Goal: Task Accomplishment & Management: Use online tool/utility

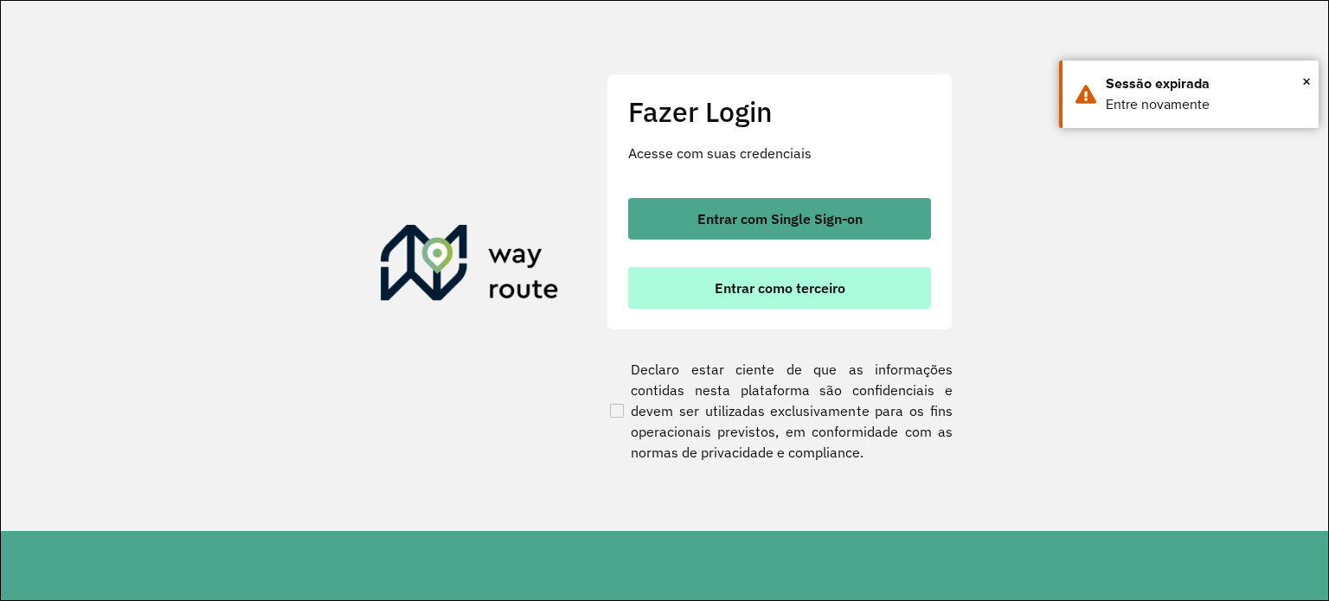
click at [753, 293] on span "Entrar como terceiro" at bounding box center [780, 288] width 131 height 14
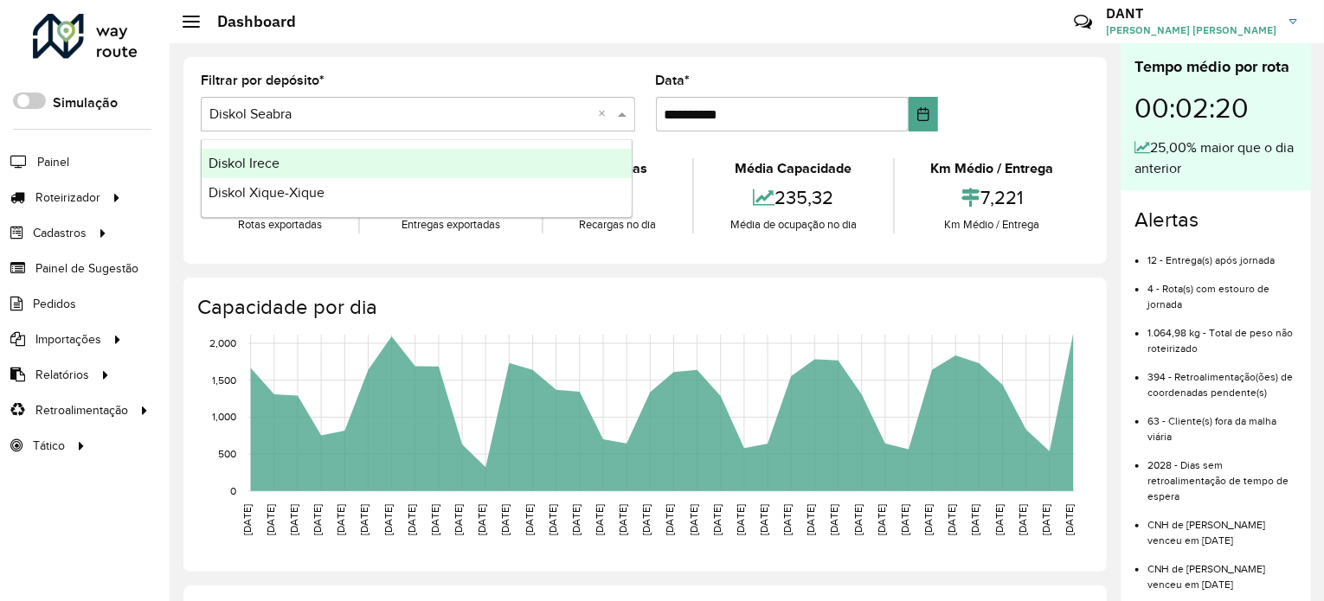
click at [623, 116] on span at bounding box center [625, 114] width 22 height 21
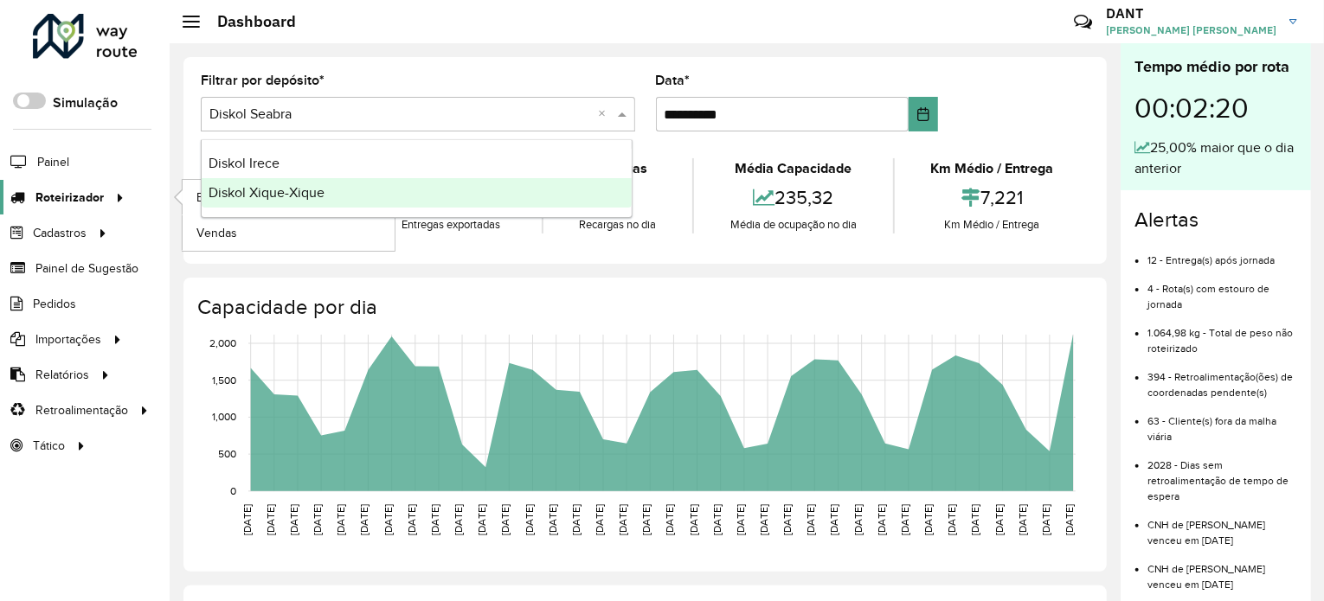
click at [119, 196] on icon at bounding box center [117, 196] width 15 height 26
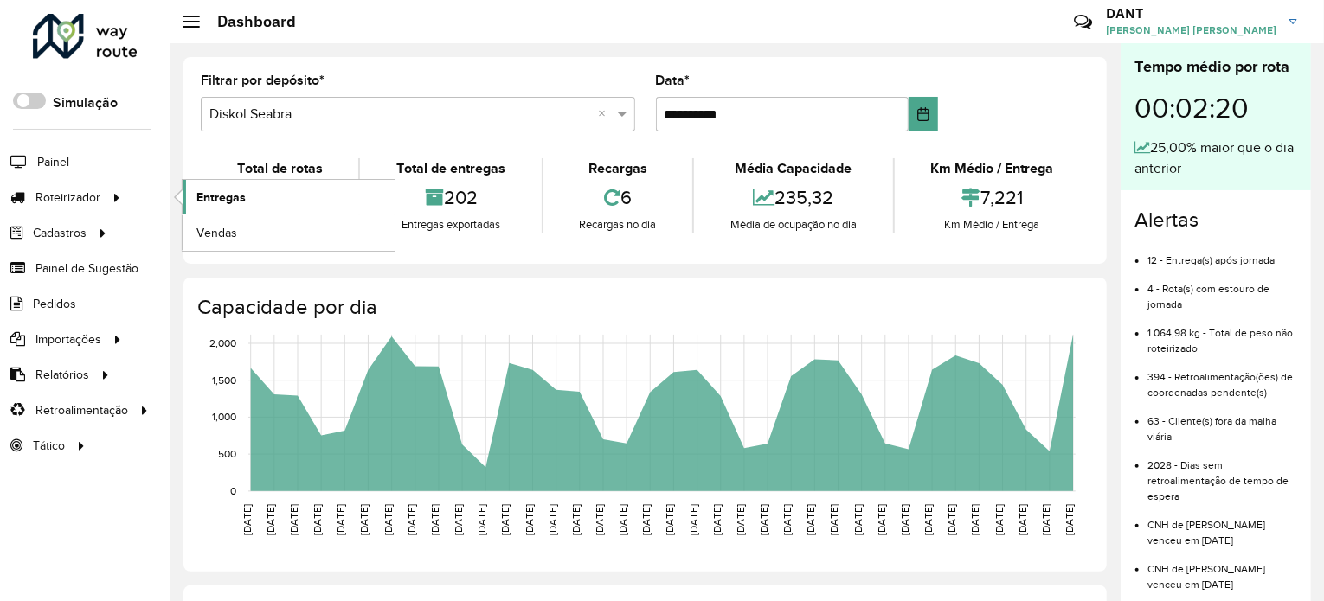
click at [250, 197] on link "Entregas" at bounding box center [289, 197] width 212 height 35
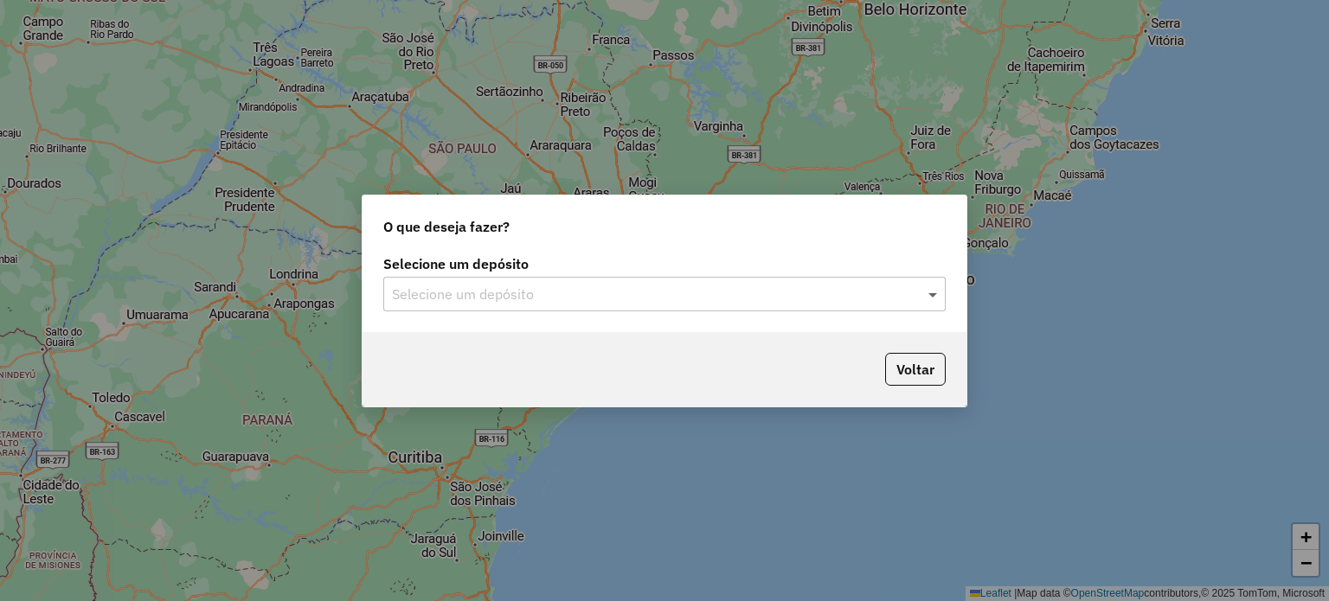
click at [935, 294] on span at bounding box center [935, 294] width 22 height 21
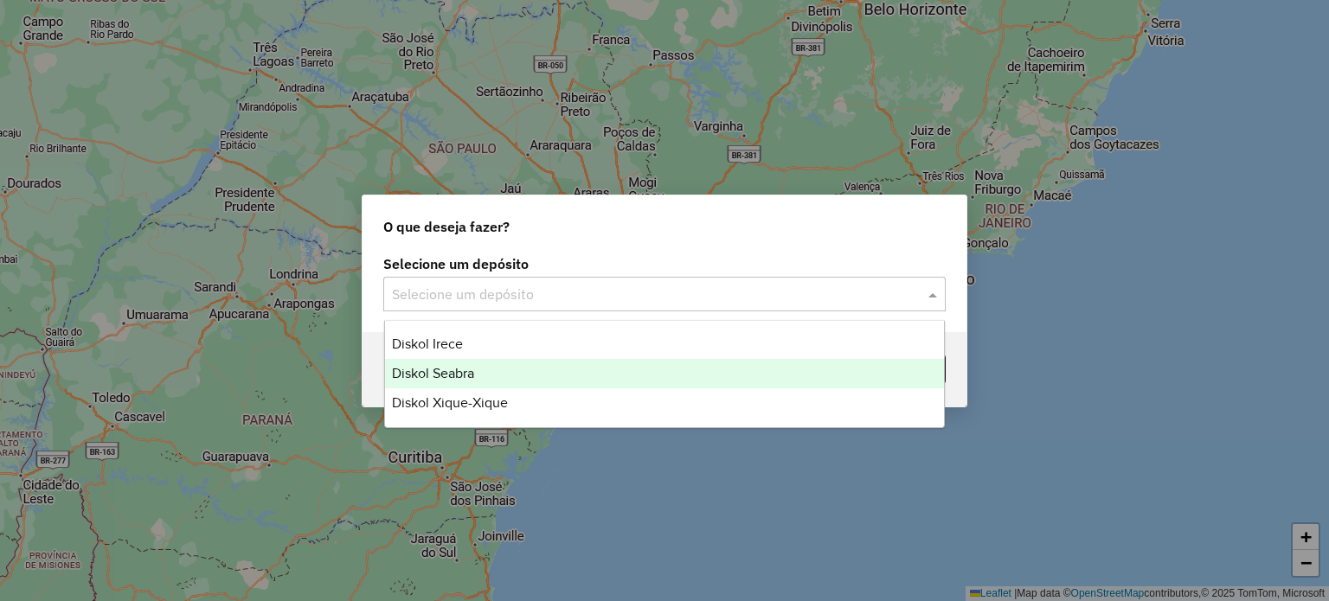
click at [438, 380] on span "Diskol Seabra" at bounding box center [433, 373] width 82 height 15
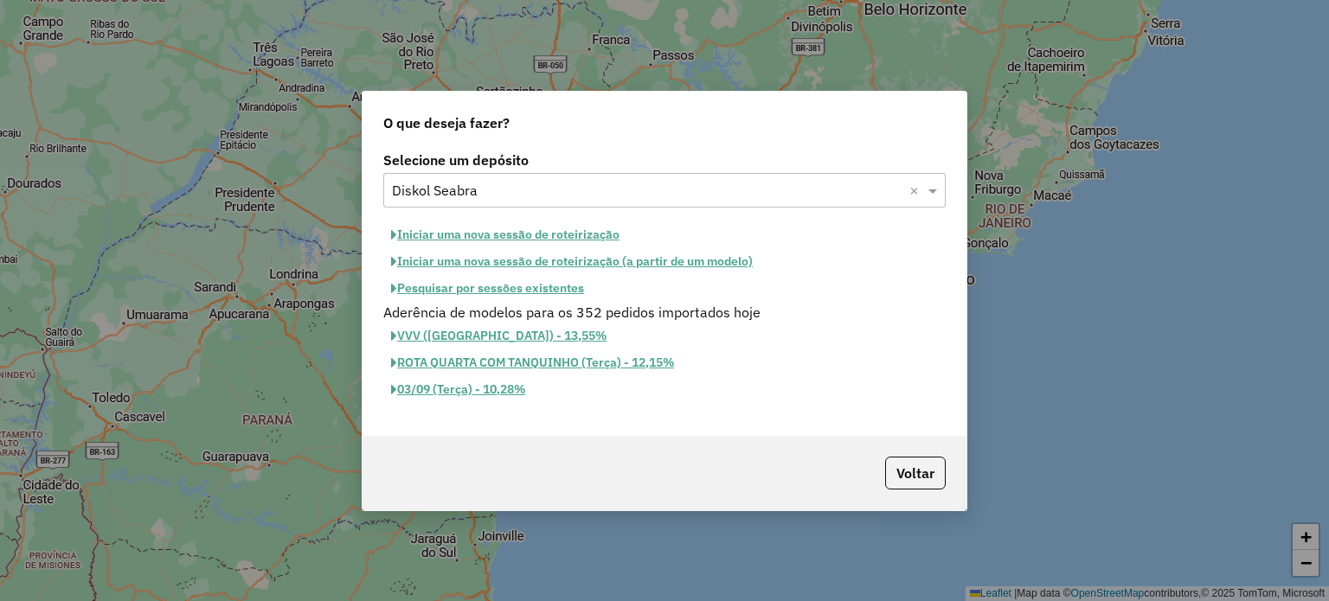
click at [474, 235] on button "Iniciar uma nova sessão de roteirização" at bounding box center [505, 235] width 244 height 27
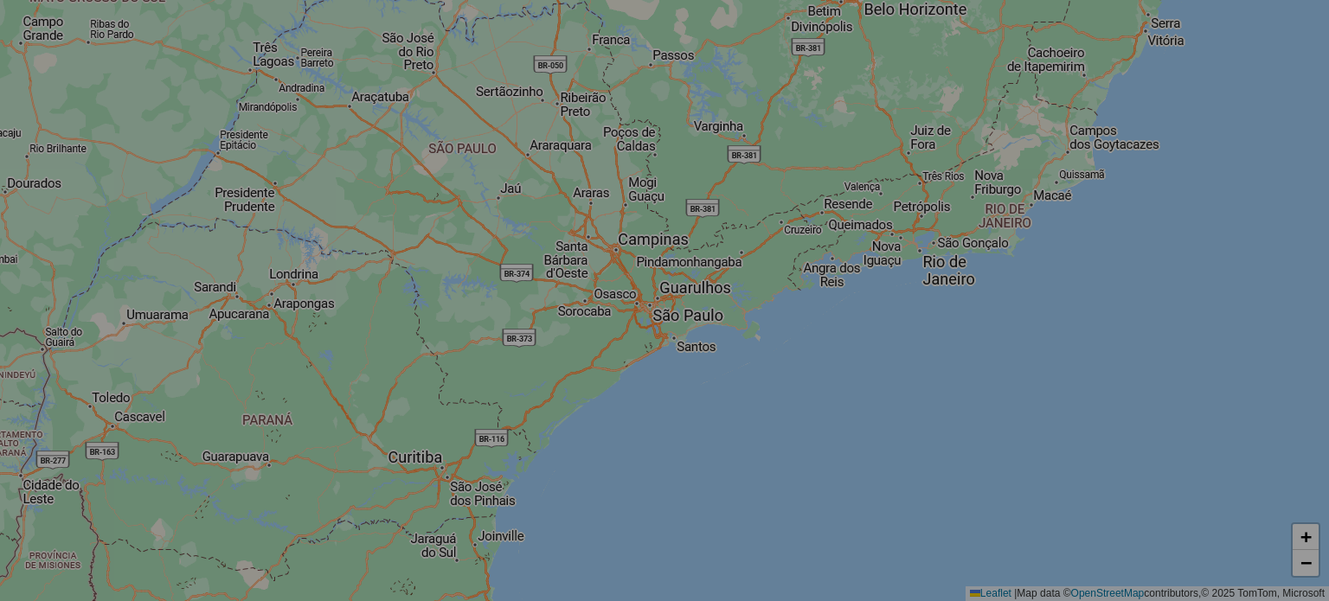
select select "*"
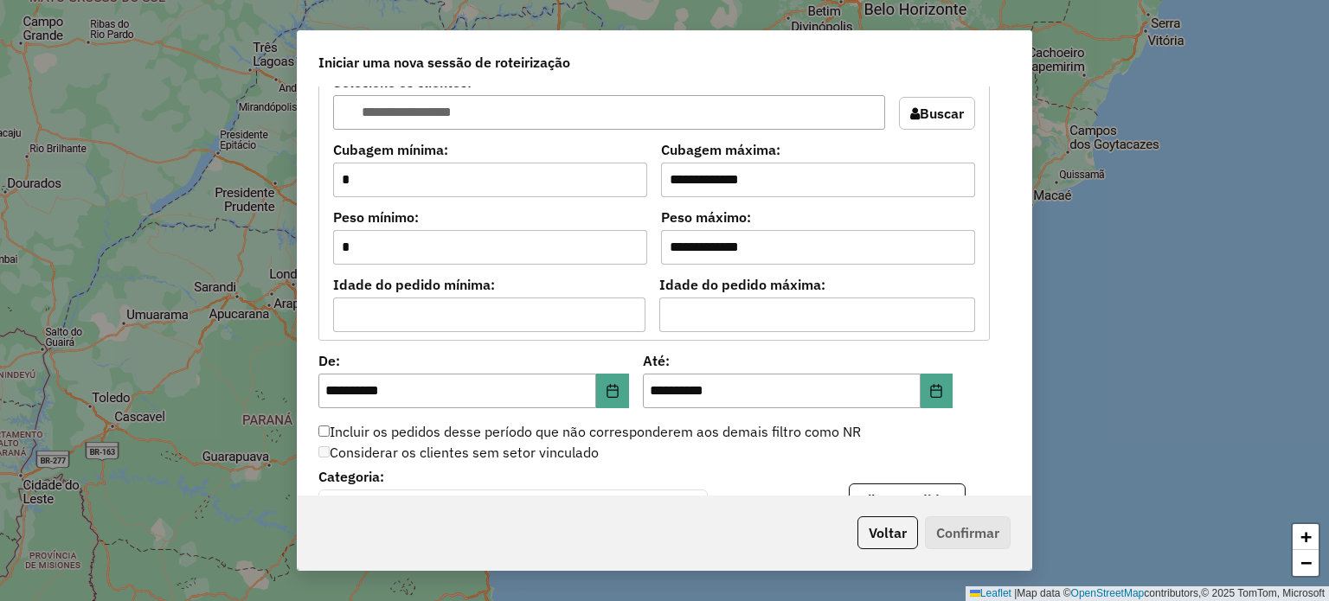
scroll to position [1471, 0]
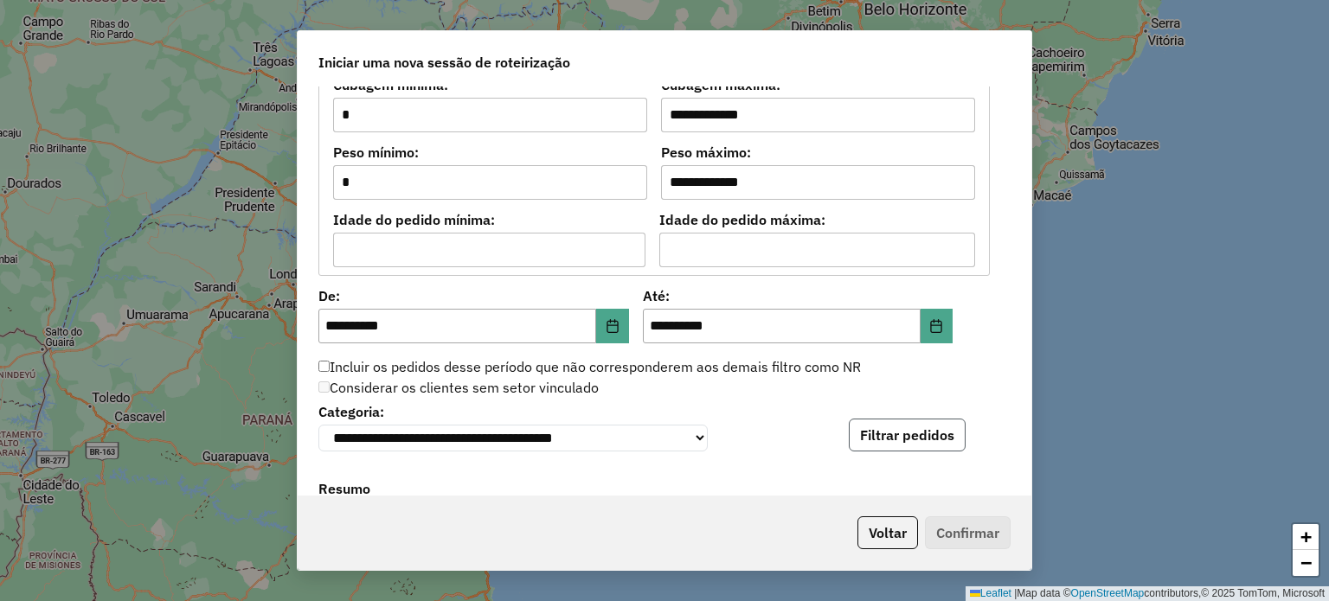
click at [900, 439] on button "Filtrar pedidos" at bounding box center [907, 435] width 117 height 33
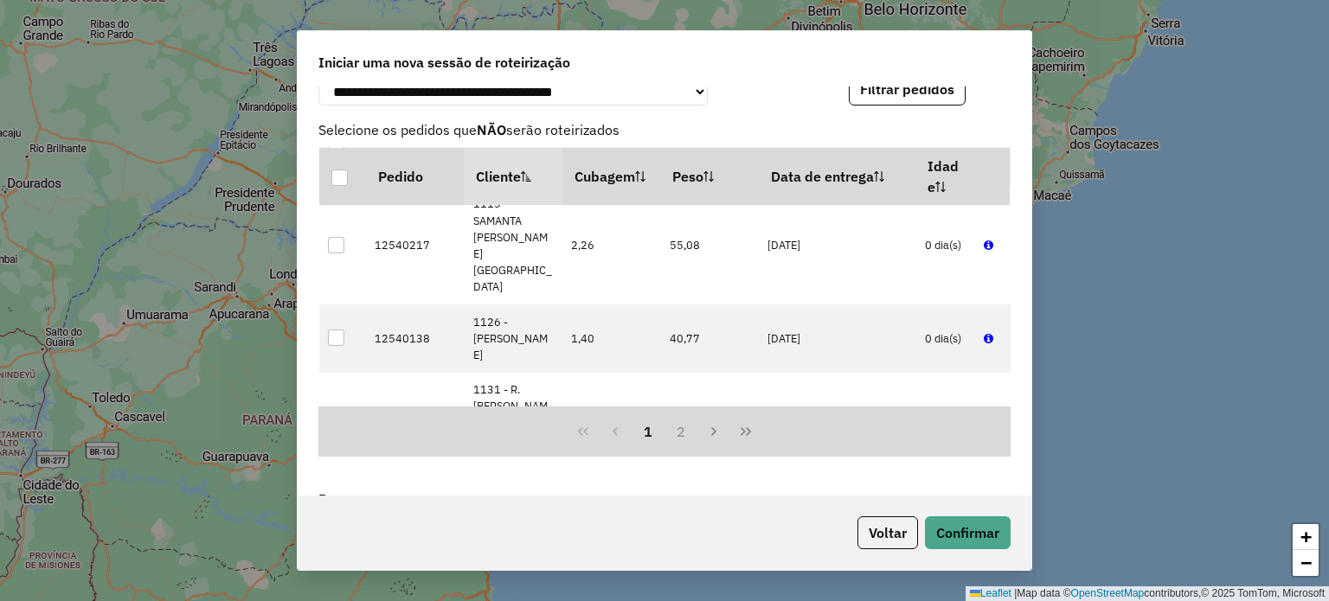
scroll to position [2077, 0]
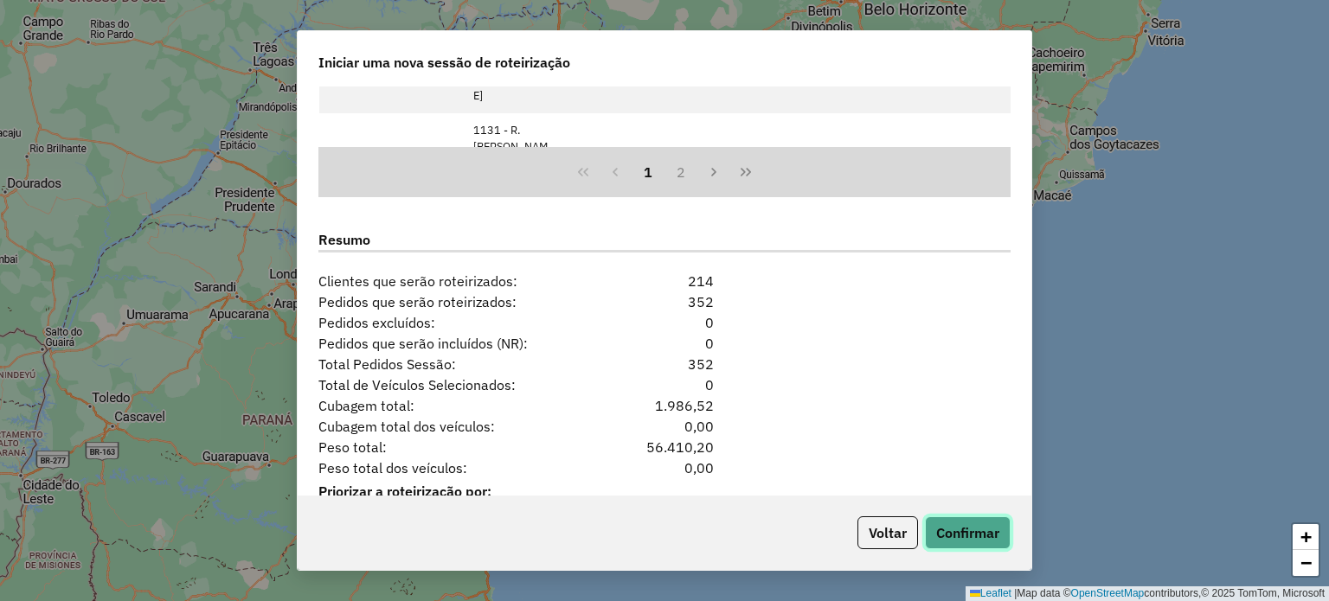
click at [981, 531] on button "Confirmar" at bounding box center [968, 533] width 86 height 33
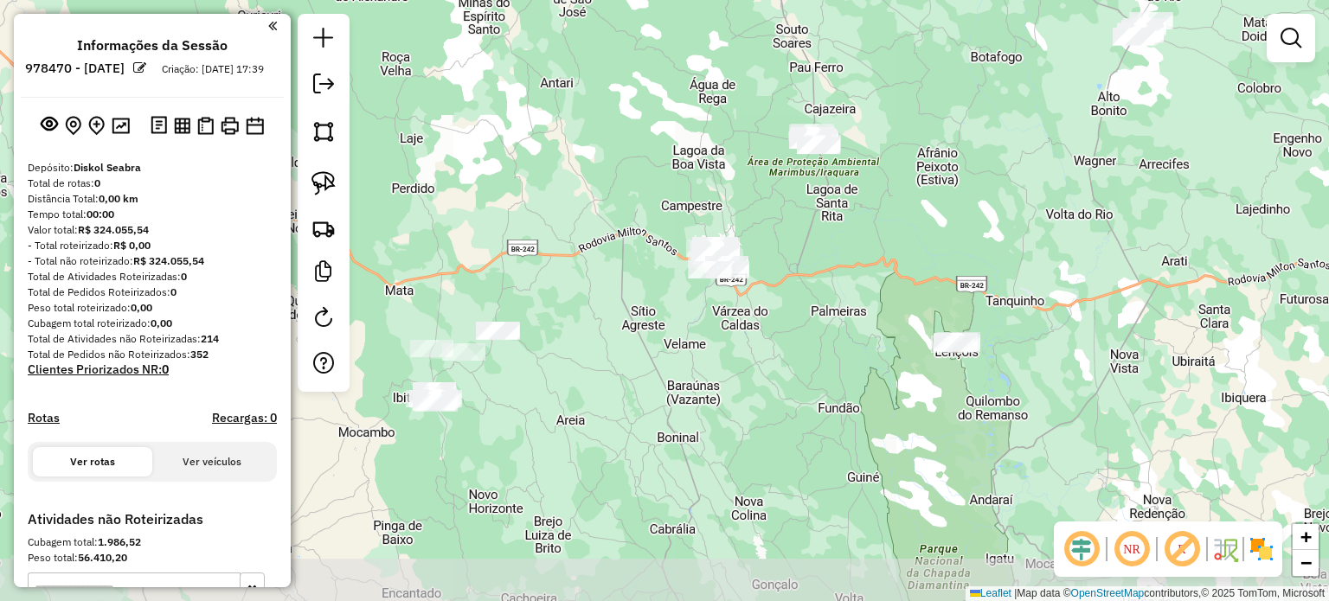
drag, startPoint x: 550, startPoint y: 380, endPoint x: 602, endPoint y: 335, distance: 69.4
click at [602, 335] on div "Janela de atendimento Grade de atendimento Capacidade Transportadoras Veículos …" at bounding box center [664, 300] width 1329 height 601
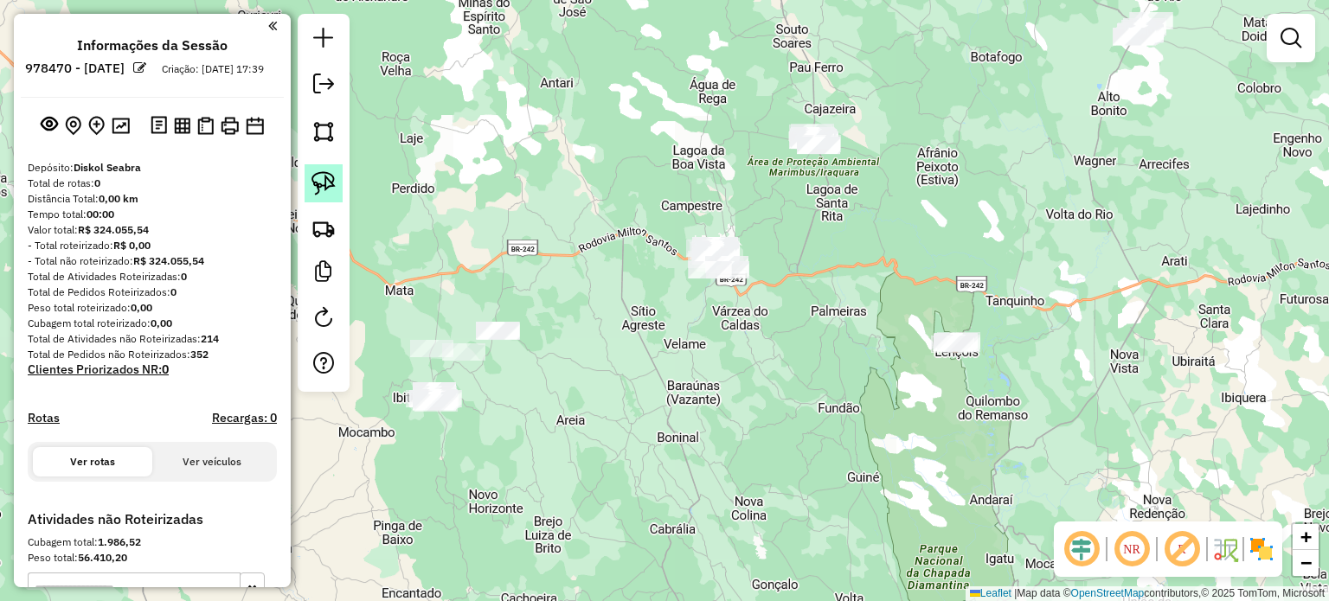
drag, startPoint x: 323, startPoint y: 175, endPoint x: 333, endPoint y: 176, distance: 10.4
click at [323, 175] on img at bounding box center [324, 183] width 24 height 24
drag, startPoint x: 960, startPoint y: 381, endPoint x: 997, endPoint y: 356, distance: 44.9
click at [997, 356] on div "Janela de atendimento Grade de atendimento Capacidade Transportadoras Veículos …" at bounding box center [664, 300] width 1329 height 601
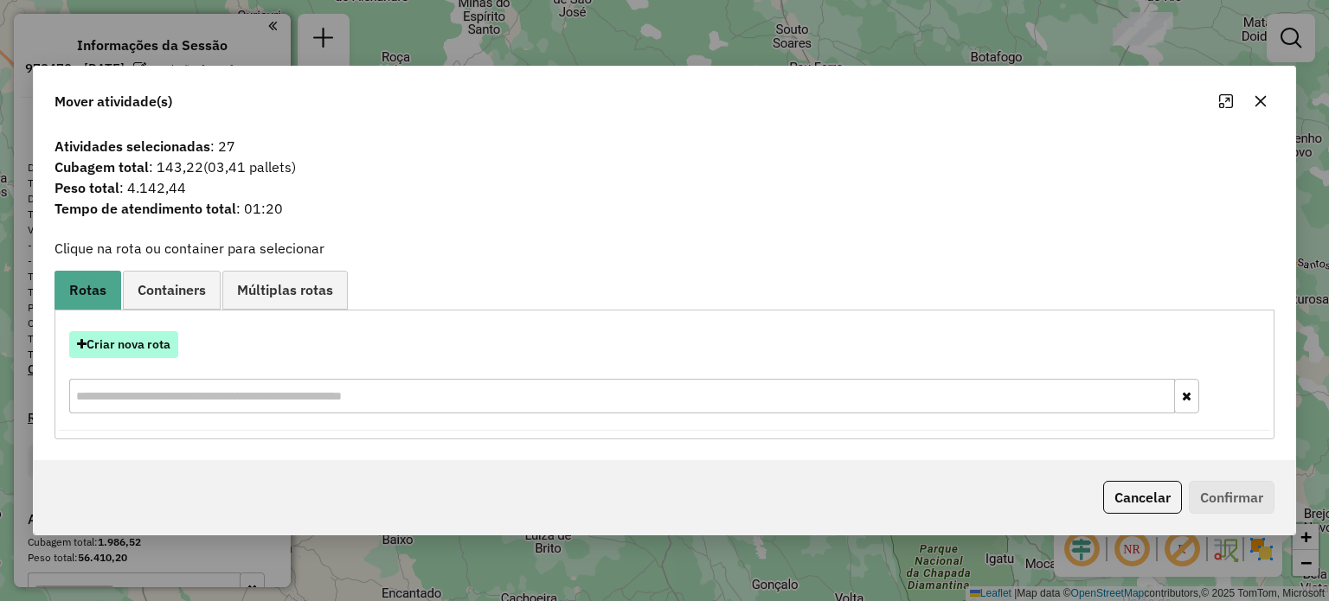
click at [128, 344] on button "Criar nova rota" at bounding box center [123, 344] width 109 height 27
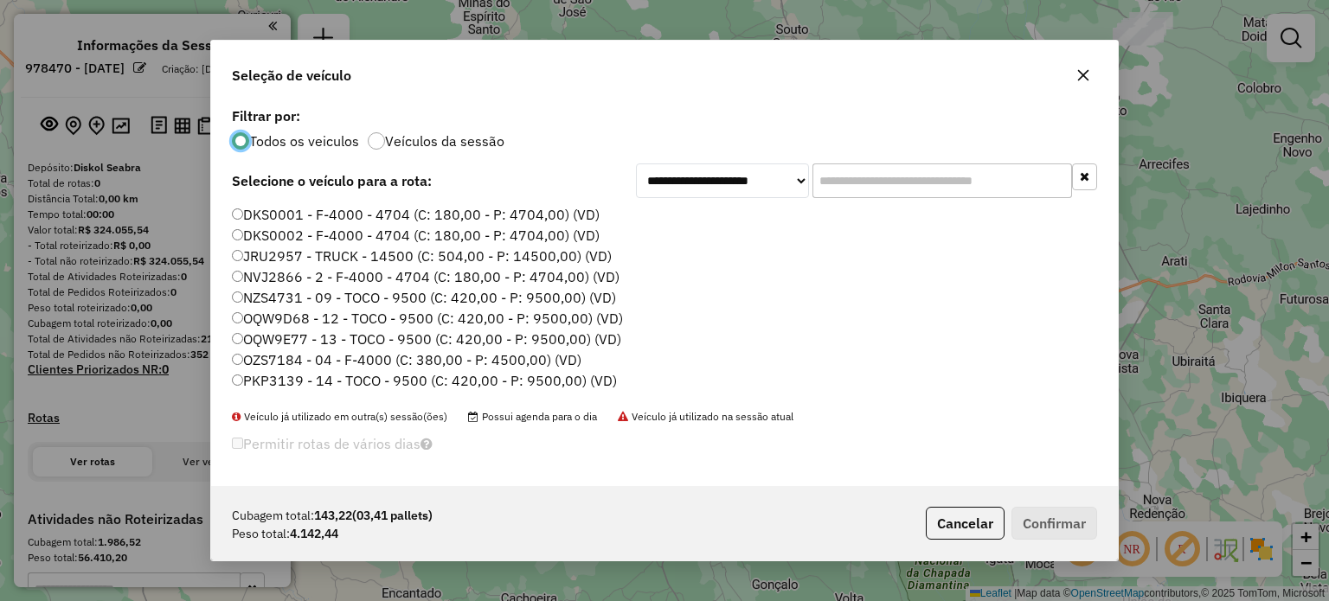
scroll to position [87, 0]
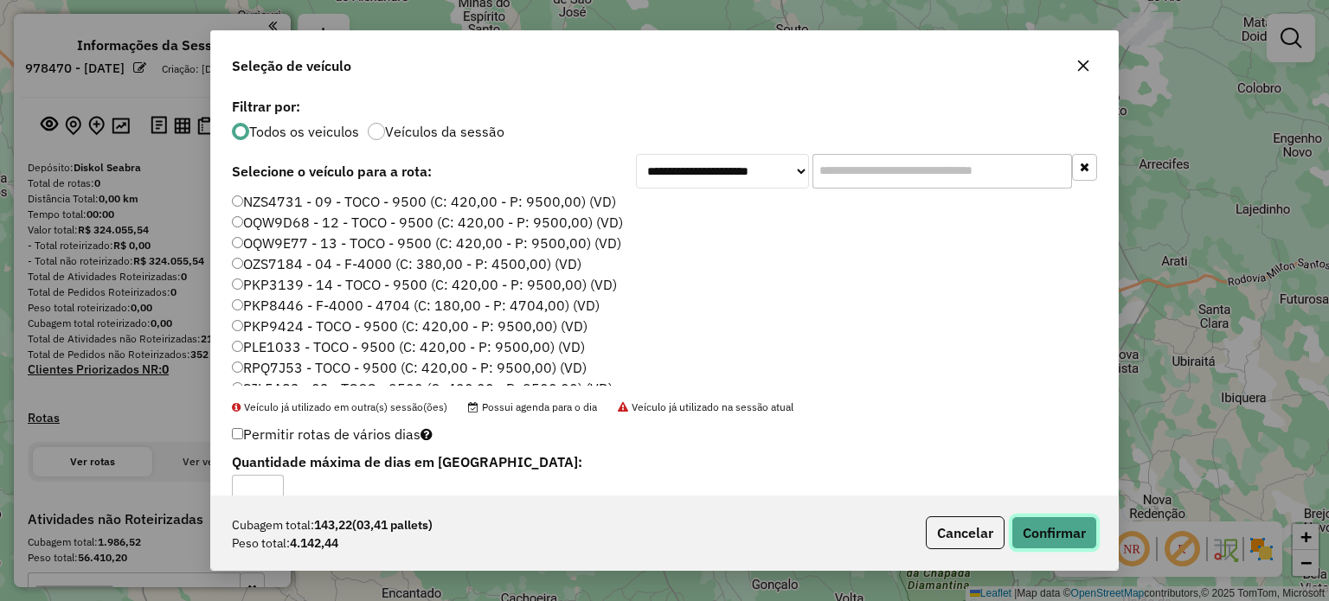
click at [1048, 539] on button "Confirmar" at bounding box center [1055, 533] width 86 height 33
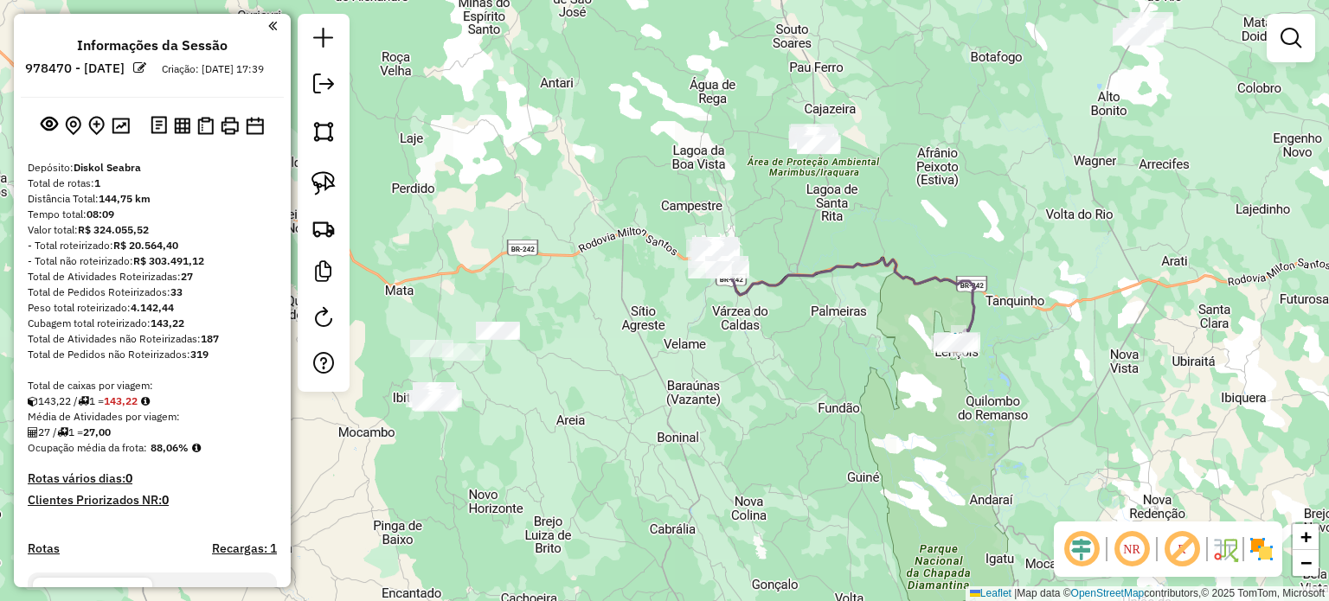
drag, startPoint x: 880, startPoint y: 169, endPoint x: 880, endPoint y: 231, distance: 62.3
click at [880, 231] on div "Janela de atendimento Grade de atendimento Capacidade Transportadoras Veículos …" at bounding box center [664, 300] width 1329 height 601
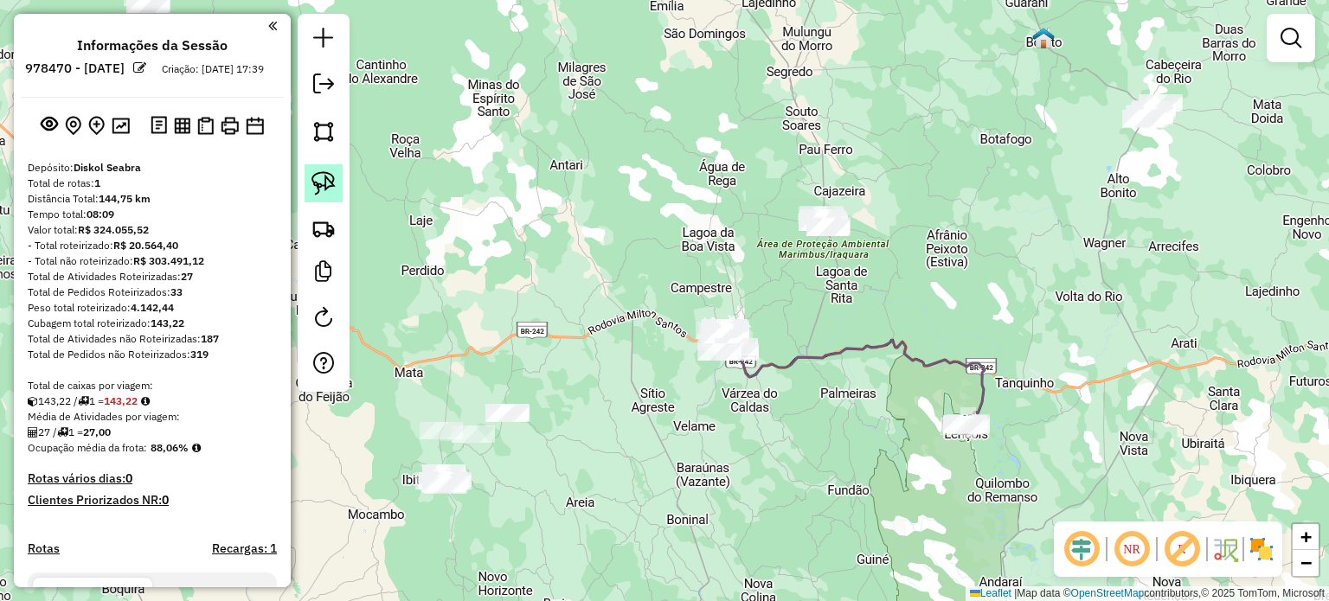
click at [317, 172] on img at bounding box center [324, 183] width 24 height 24
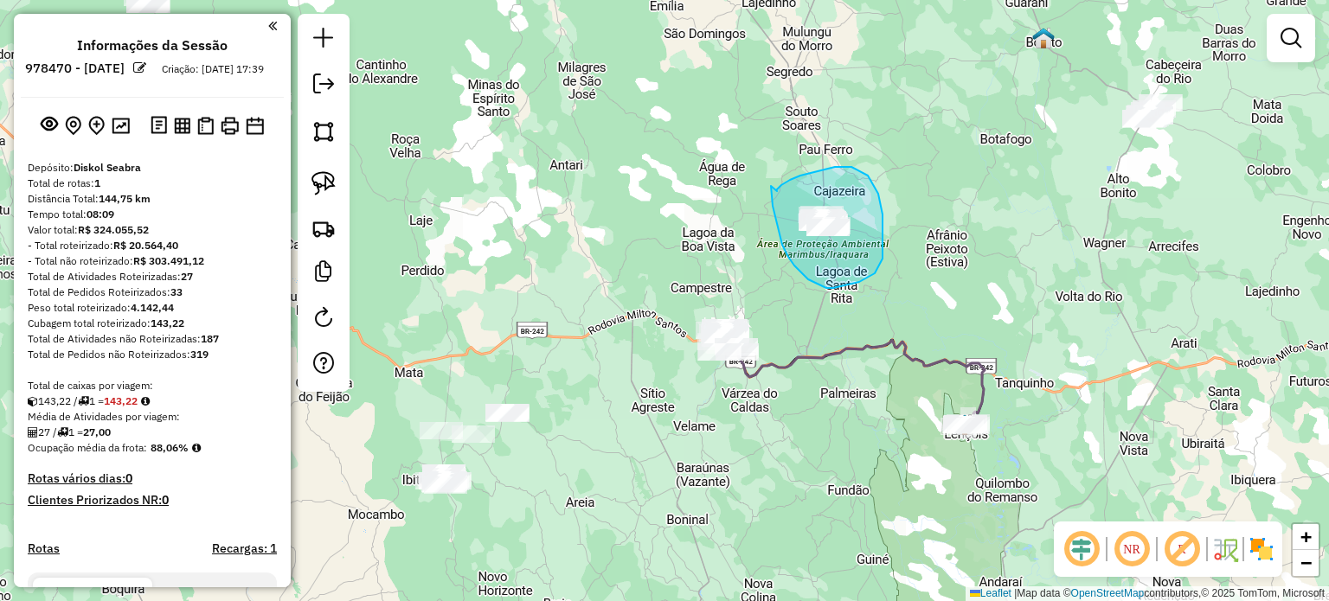
drag, startPoint x: 777, startPoint y: 191, endPoint x: 771, endPoint y: 179, distance: 13.5
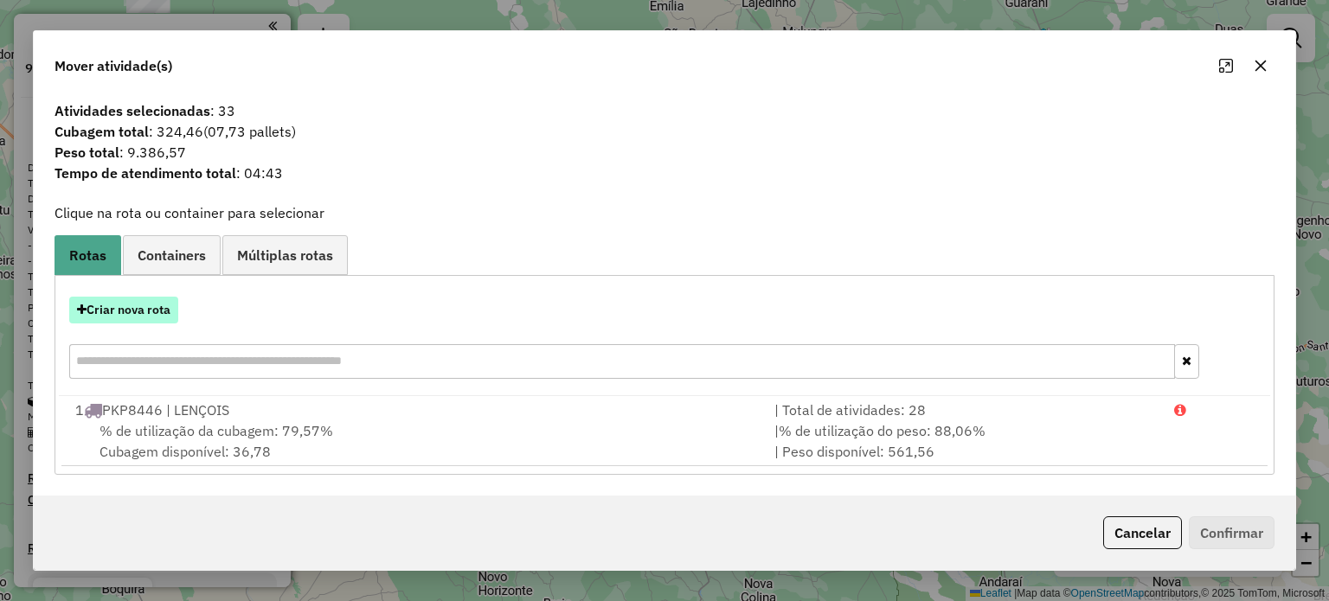
click at [132, 308] on button "Criar nova rota" at bounding box center [123, 310] width 109 height 27
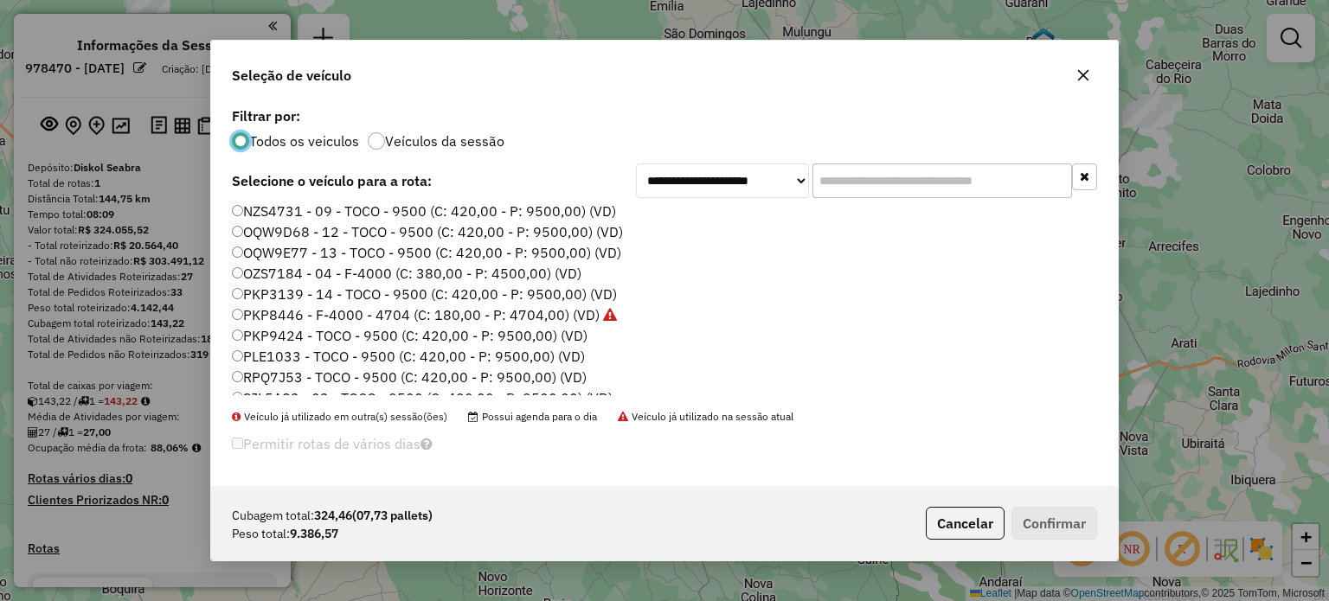
scroll to position [163, 0]
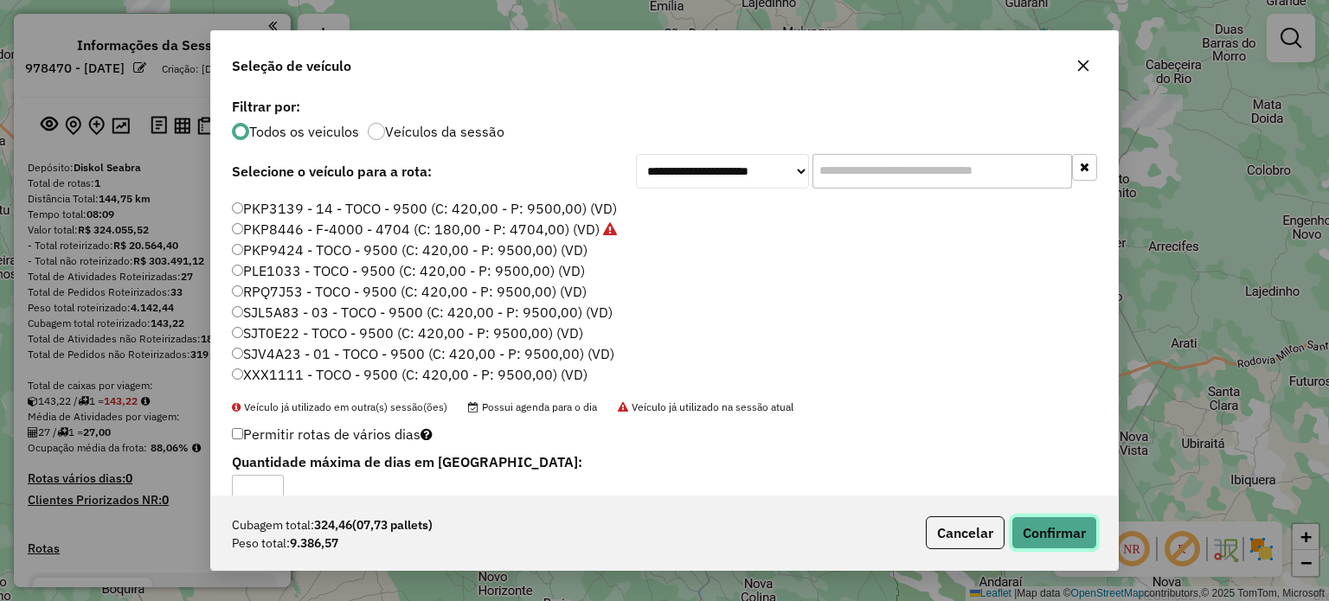
drag, startPoint x: 1042, startPoint y: 541, endPoint x: 1044, endPoint y: 529, distance: 12.2
click at [1042, 538] on button "Confirmar" at bounding box center [1055, 533] width 86 height 33
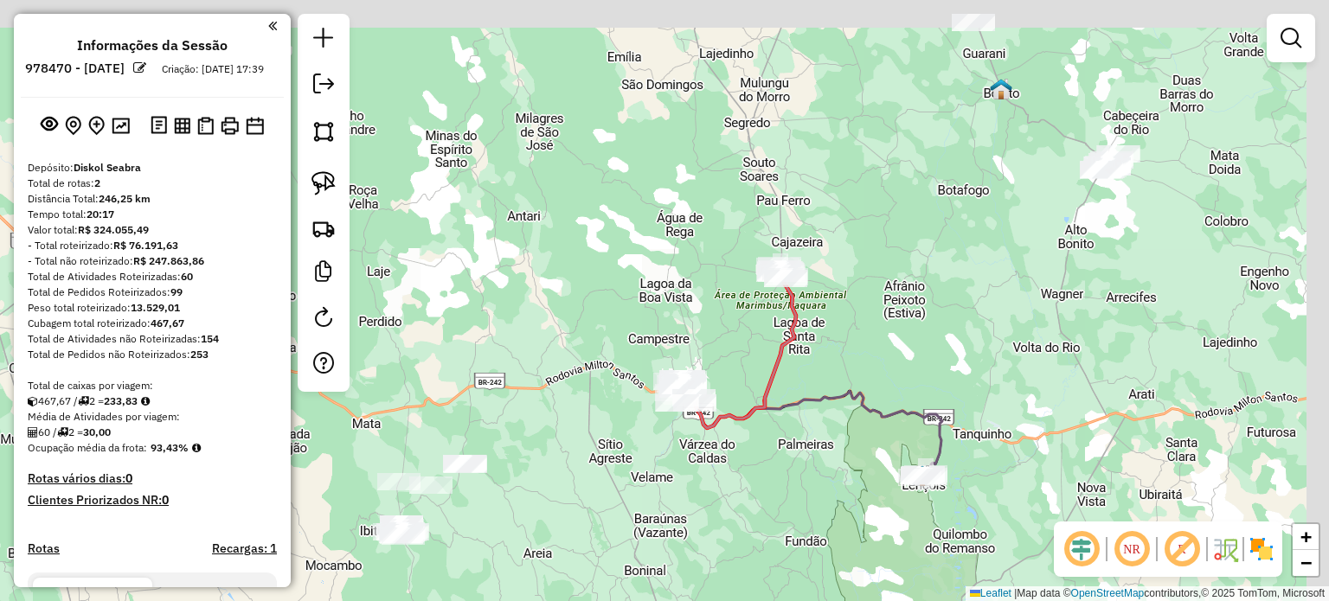
drag, startPoint x: 1042, startPoint y: 203, endPoint x: 957, endPoint y: 273, distance: 110.0
click at [960, 275] on div "Janela de atendimento Grade de atendimento Capacidade Transportadoras Veículos …" at bounding box center [664, 300] width 1329 height 601
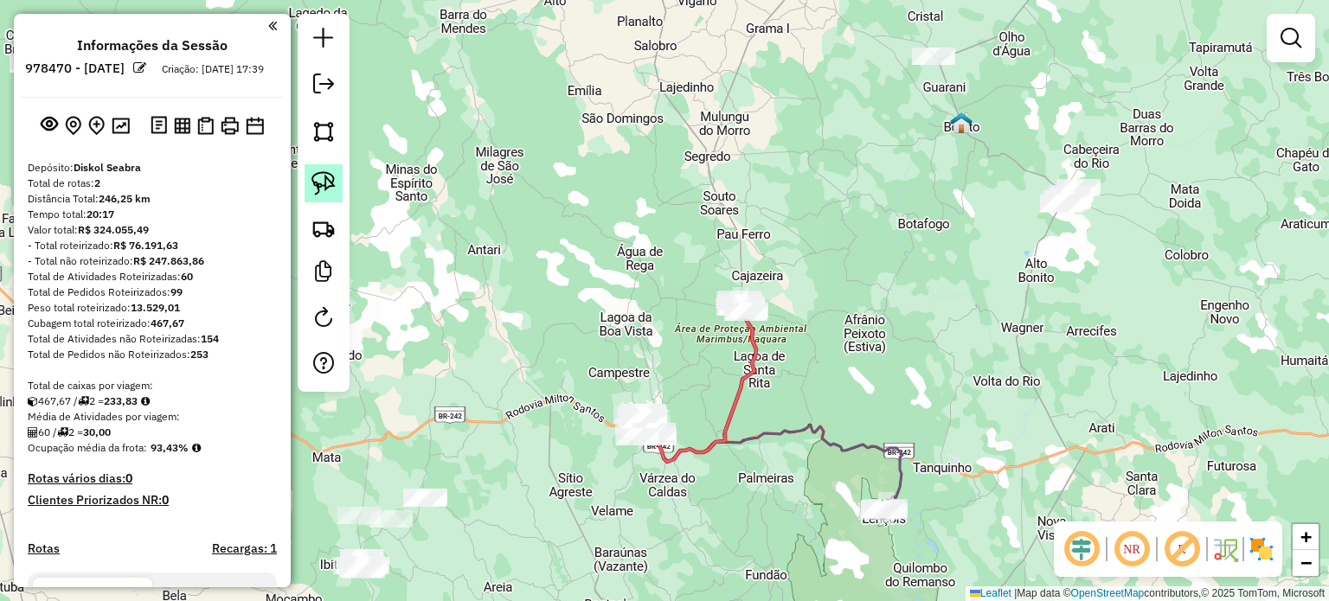
click at [318, 186] on img at bounding box center [324, 183] width 24 height 24
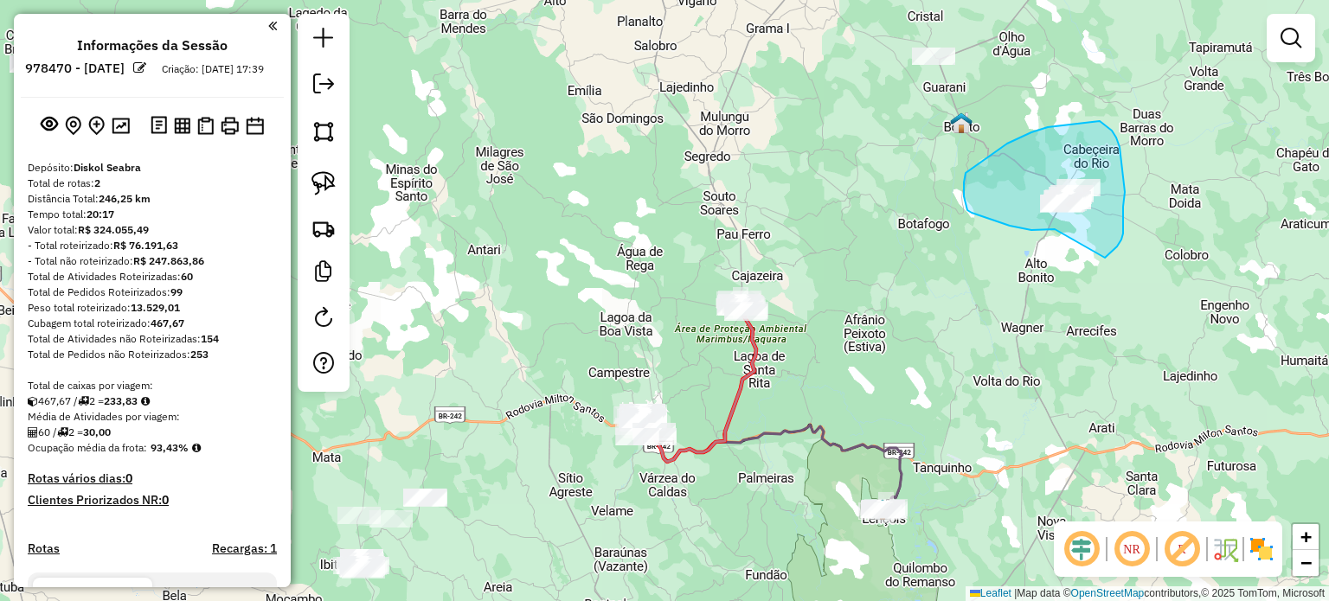
drag, startPoint x: 1055, startPoint y: 229, endPoint x: 1089, endPoint y: 252, distance: 40.6
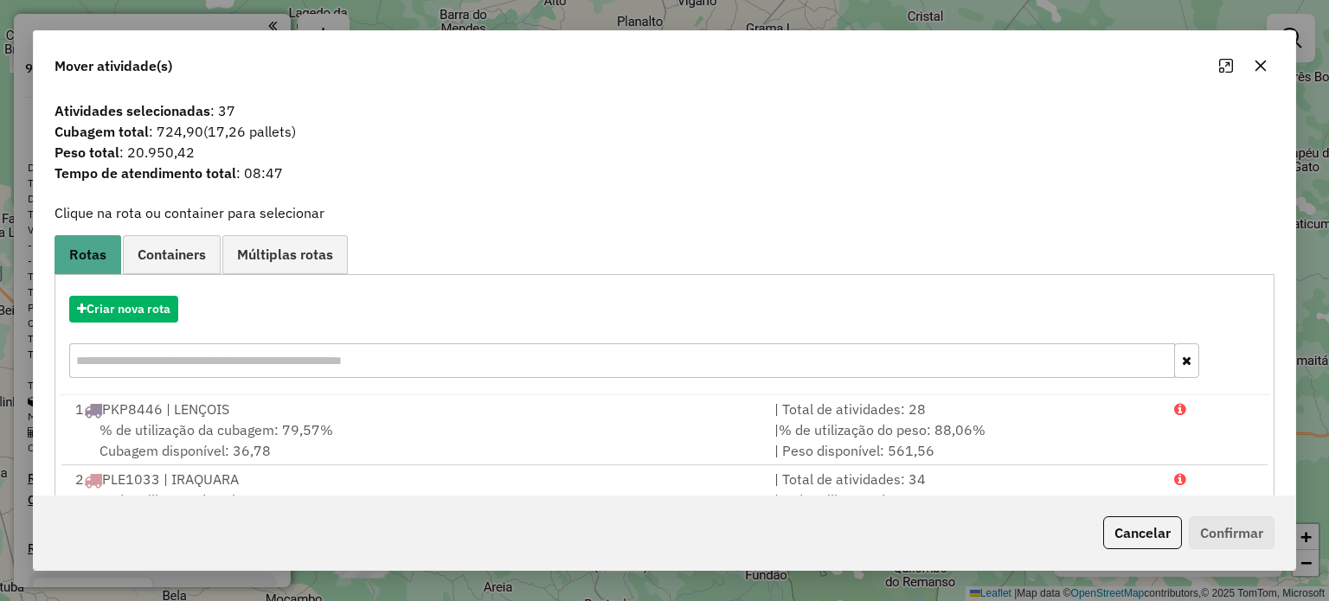
click at [1264, 61] on icon "button" at bounding box center [1260, 65] width 11 height 11
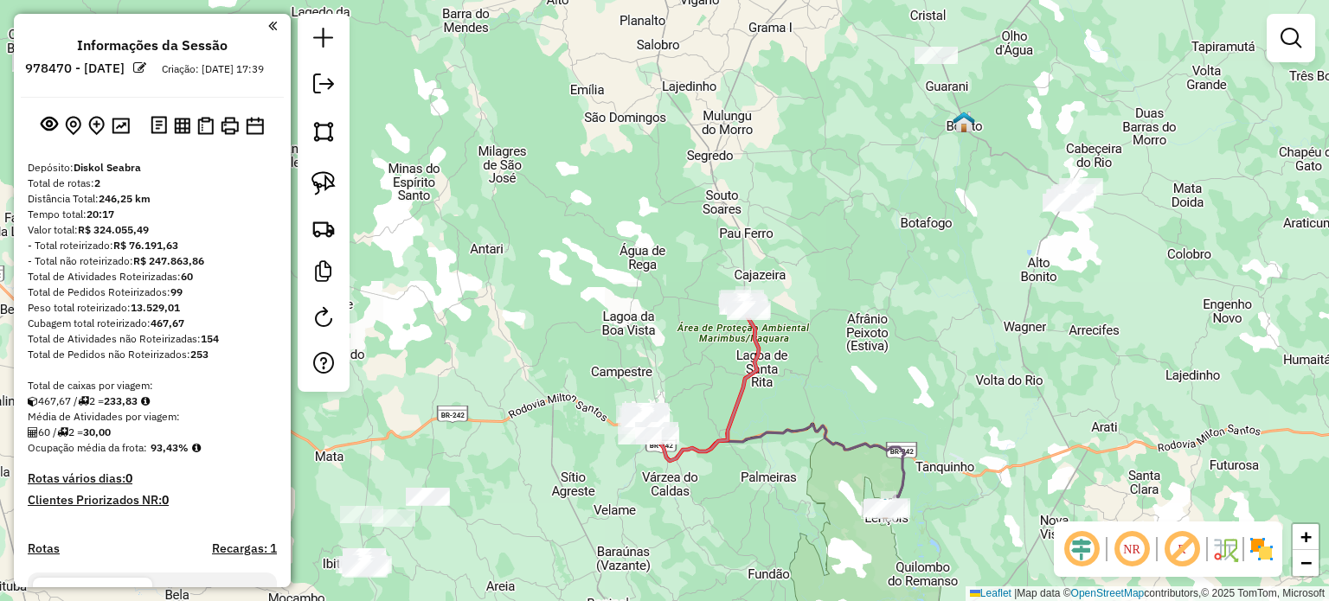
drag, startPoint x: 964, startPoint y: 313, endPoint x: 1077, endPoint y: 260, distance: 124.3
click at [1077, 260] on div "Janela de atendimento Grade de atendimento Capacidade Transportadoras Veículos …" at bounding box center [664, 300] width 1329 height 601
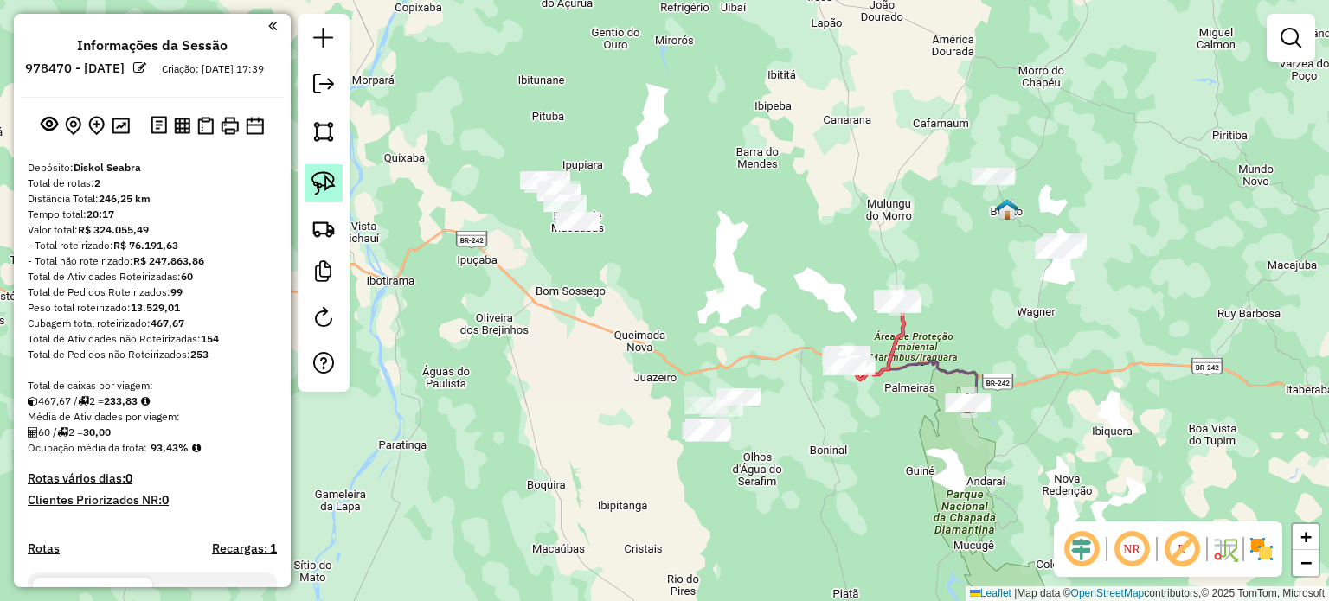
click at [318, 190] on img at bounding box center [324, 183] width 24 height 24
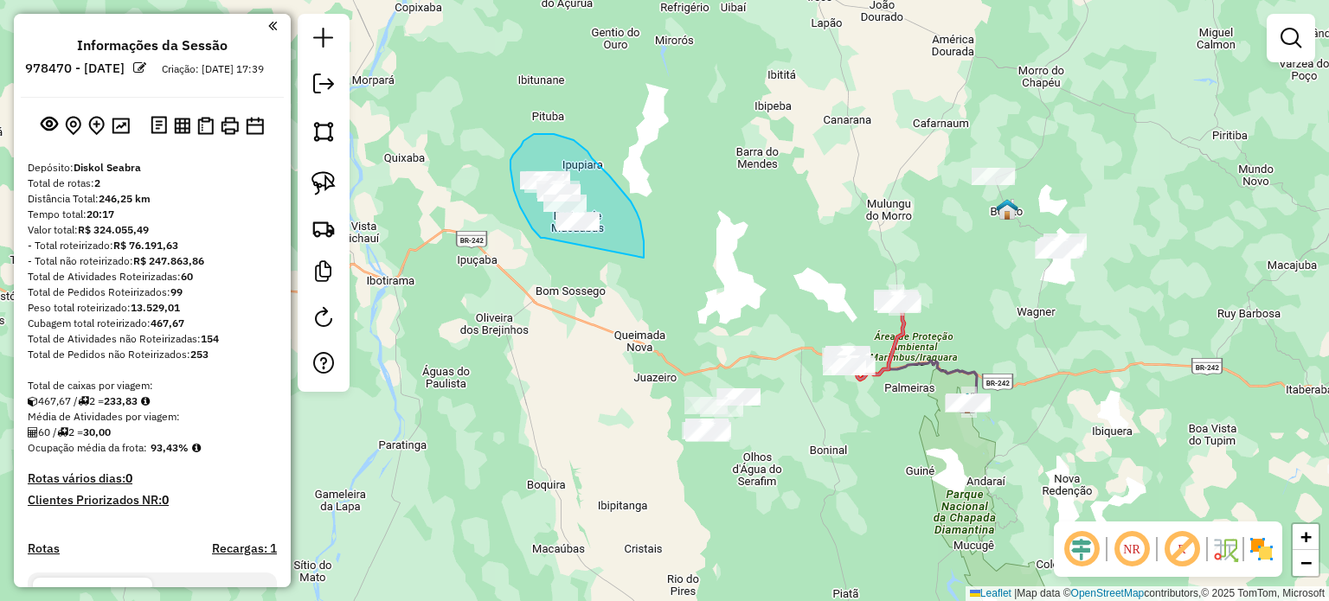
drag, startPoint x: 544, startPoint y: 238, endPoint x: 581, endPoint y: 256, distance: 40.6
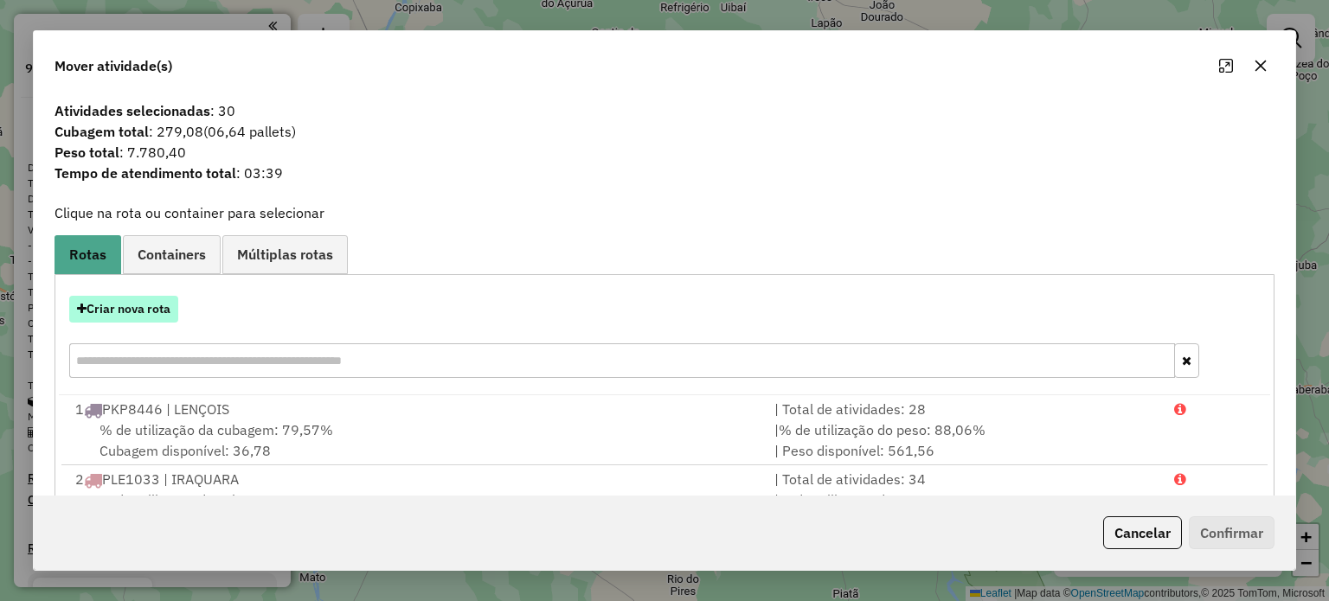
click at [159, 306] on button "Criar nova rota" at bounding box center [123, 309] width 109 height 27
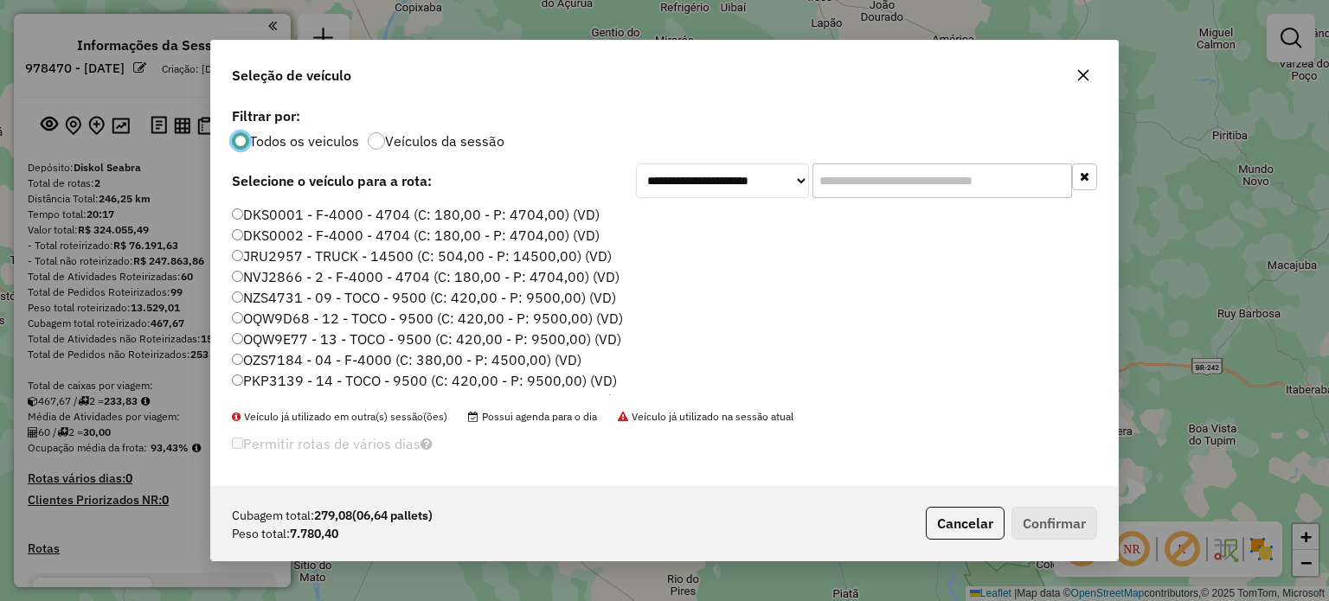
scroll to position [87, 0]
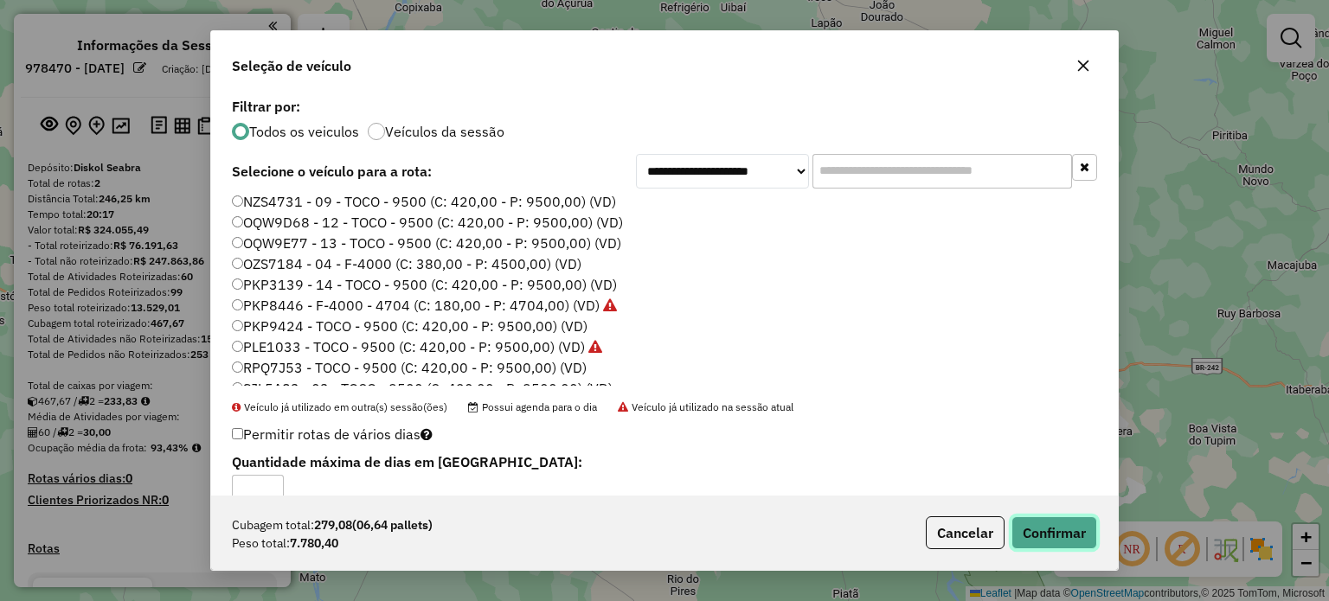
click at [1045, 546] on button "Confirmar" at bounding box center [1055, 533] width 86 height 33
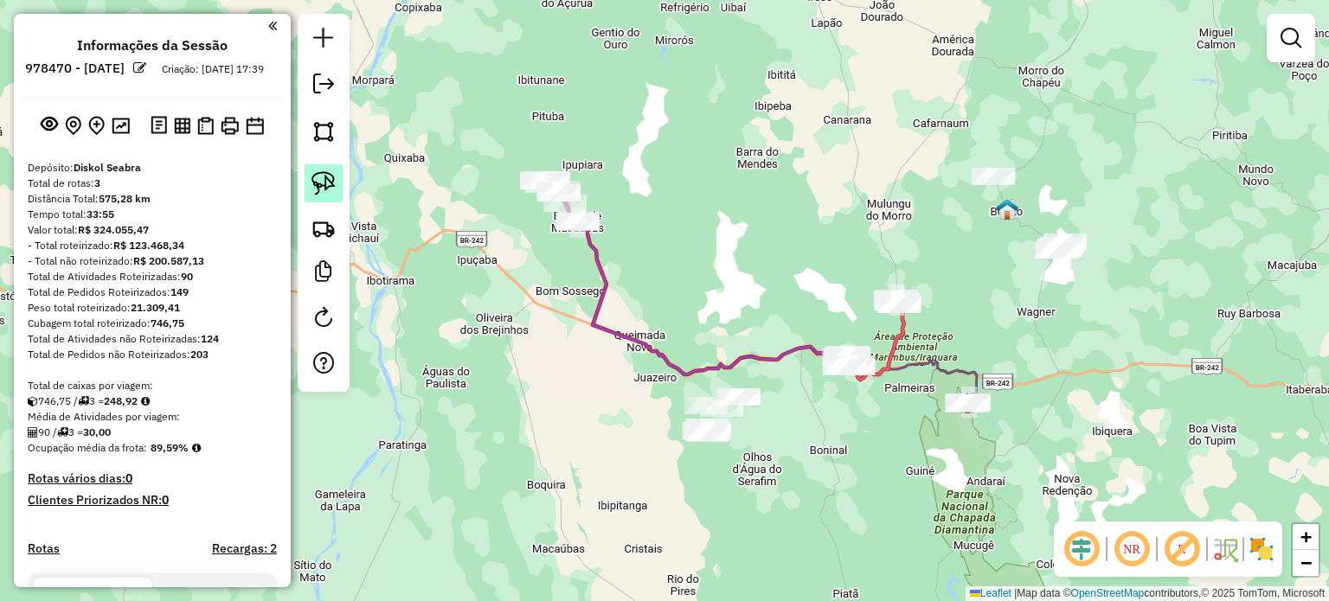
click at [316, 182] on img at bounding box center [324, 183] width 24 height 24
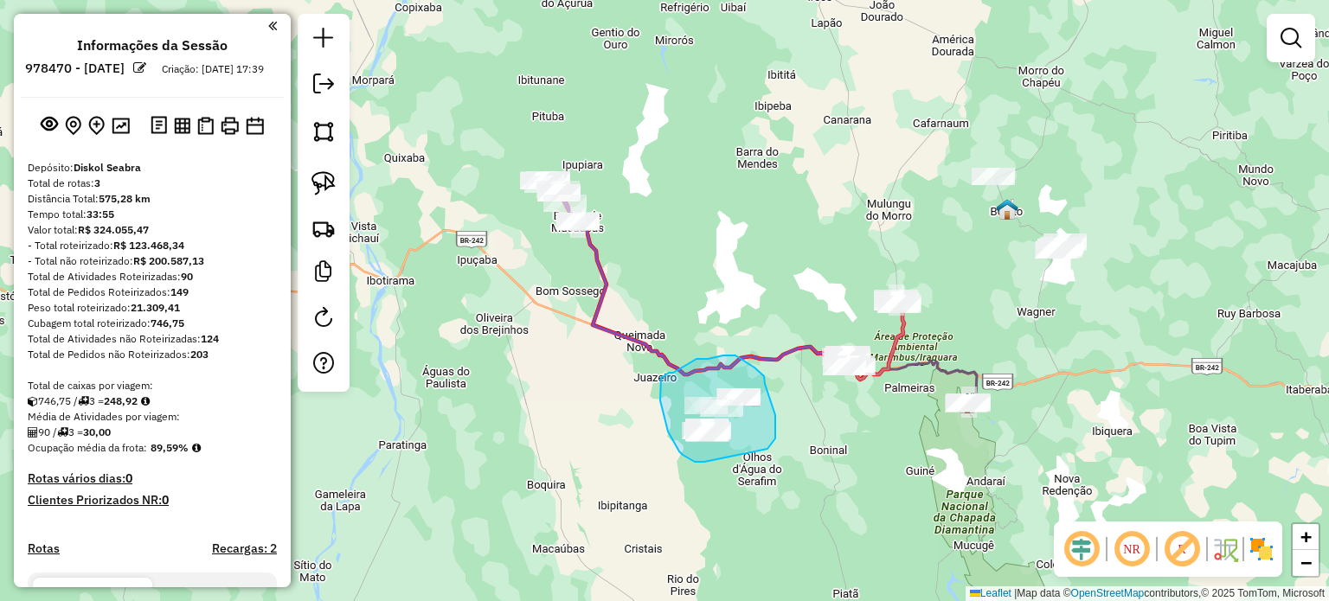
drag, startPoint x: 683, startPoint y: 455, endPoint x: 764, endPoint y: 451, distance: 81.5
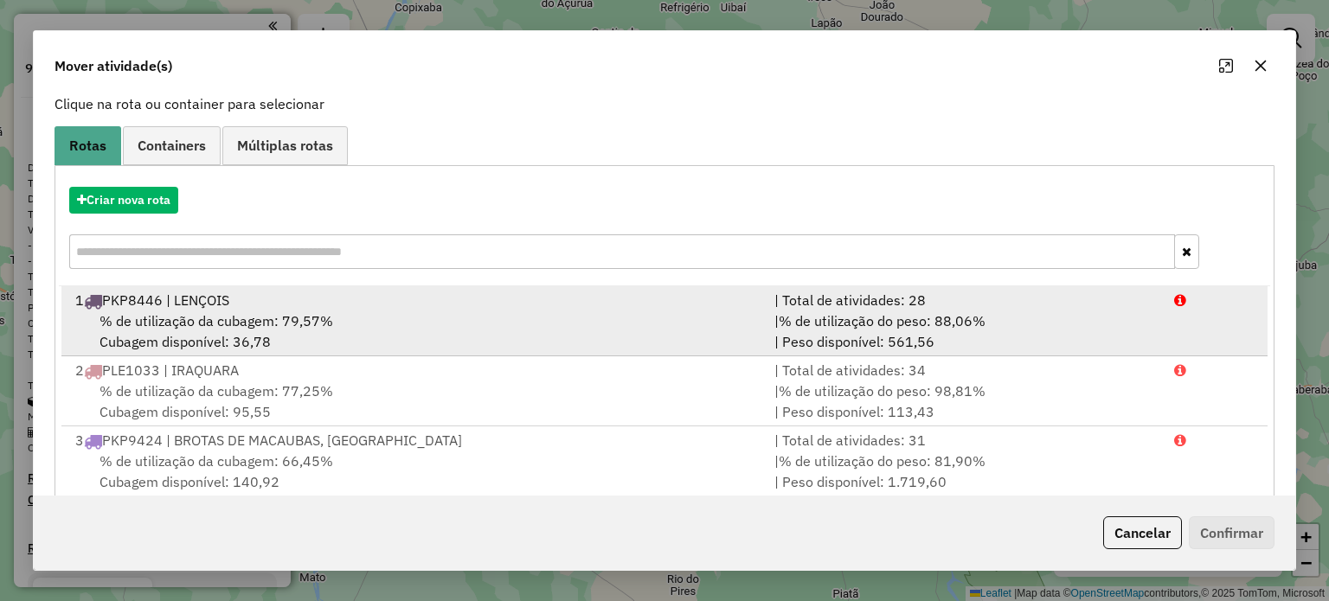
scroll to position [138, 0]
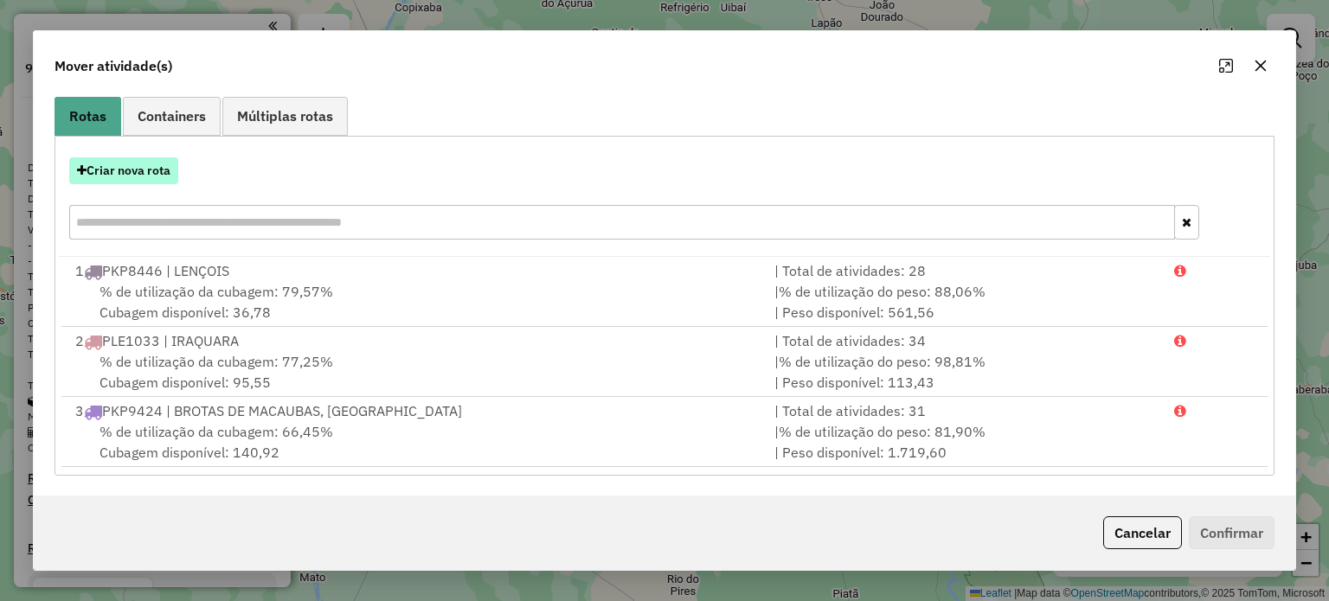
click at [129, 176] on button "Criar nova rota" at bounding box center [123, 171] width 109 height 27
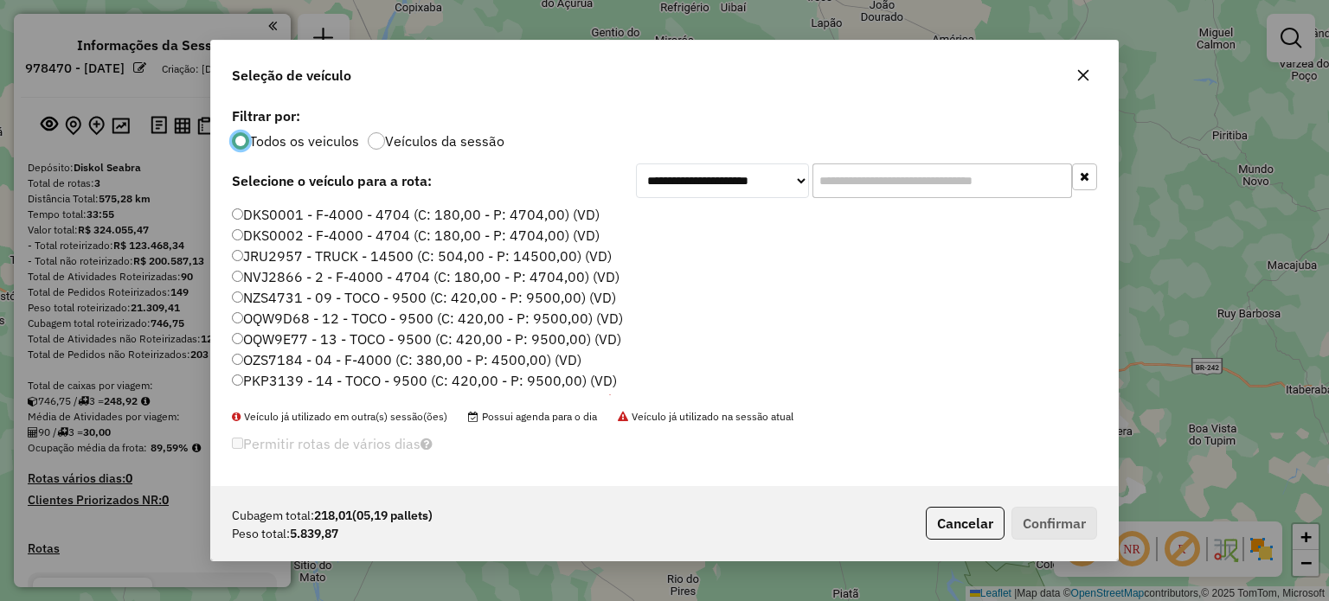
scroll to position [87, 0]
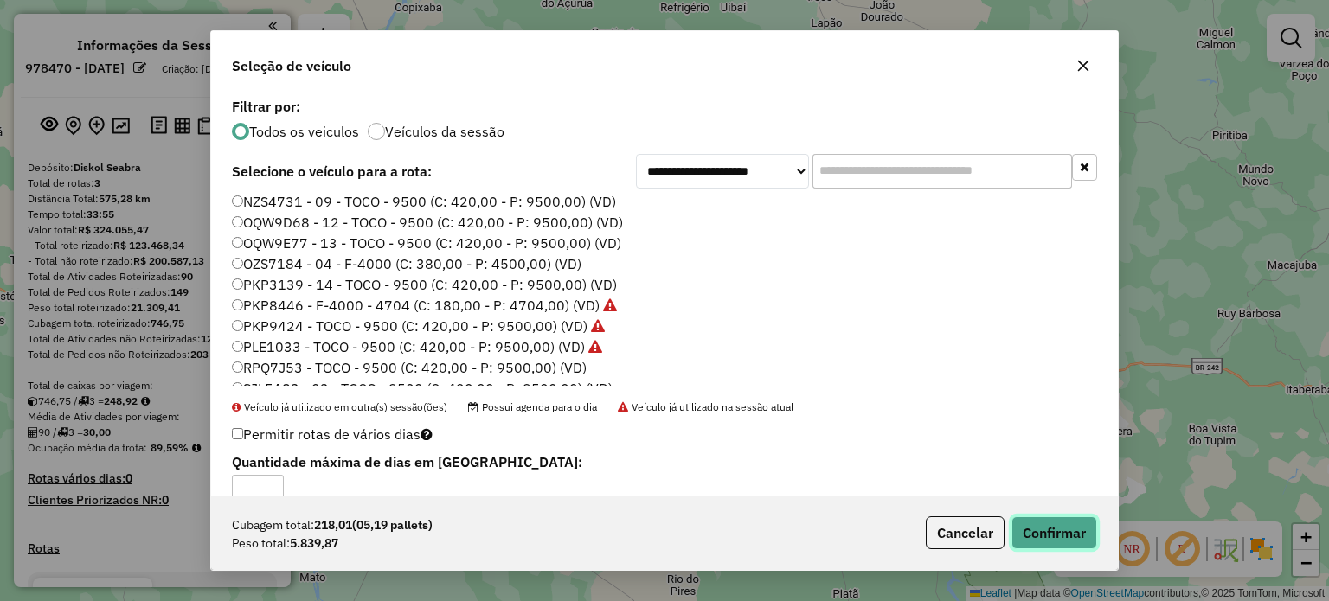
click at [1084, 537] on button "Confirmar" at bounding box center [1055, 533] width 86 height 33
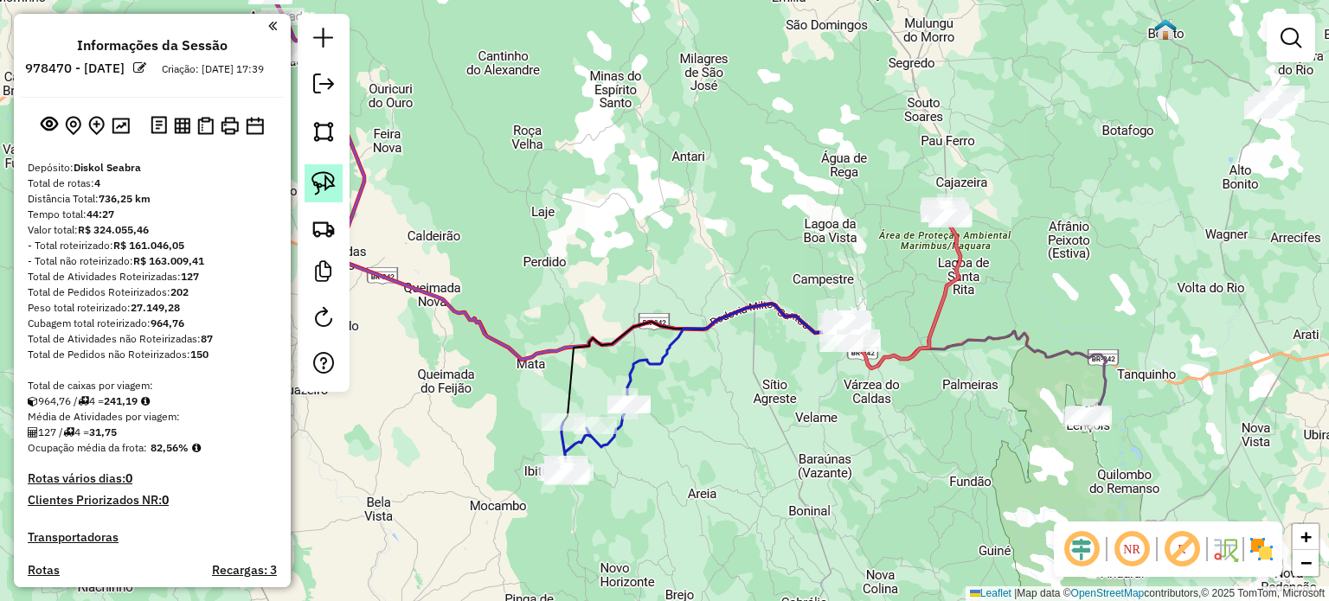
click at [328, 177] on img at bounding box center [324, 183] width 24 height 24
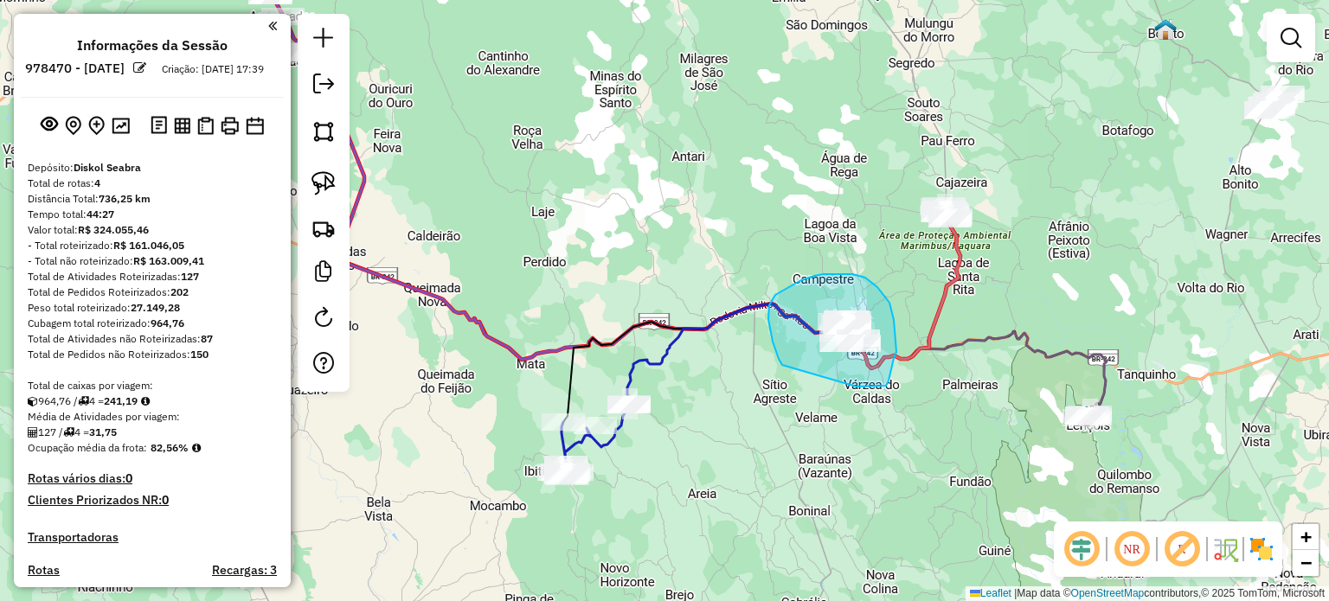
drag, startPoint x: 782, startPoint y: 365, endPoint x: 844, endPoint y: 383, distance: 64.1
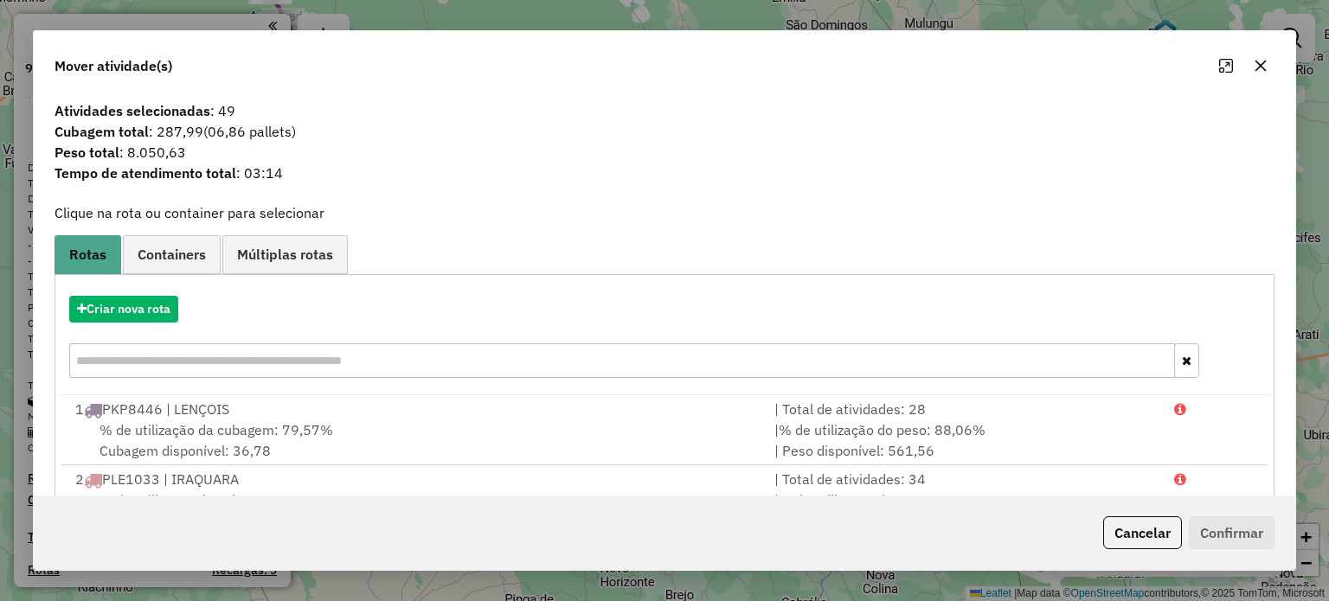
click at [1258, 66] on icon "button" at bounding box center [1261, 66] width 14 height 14
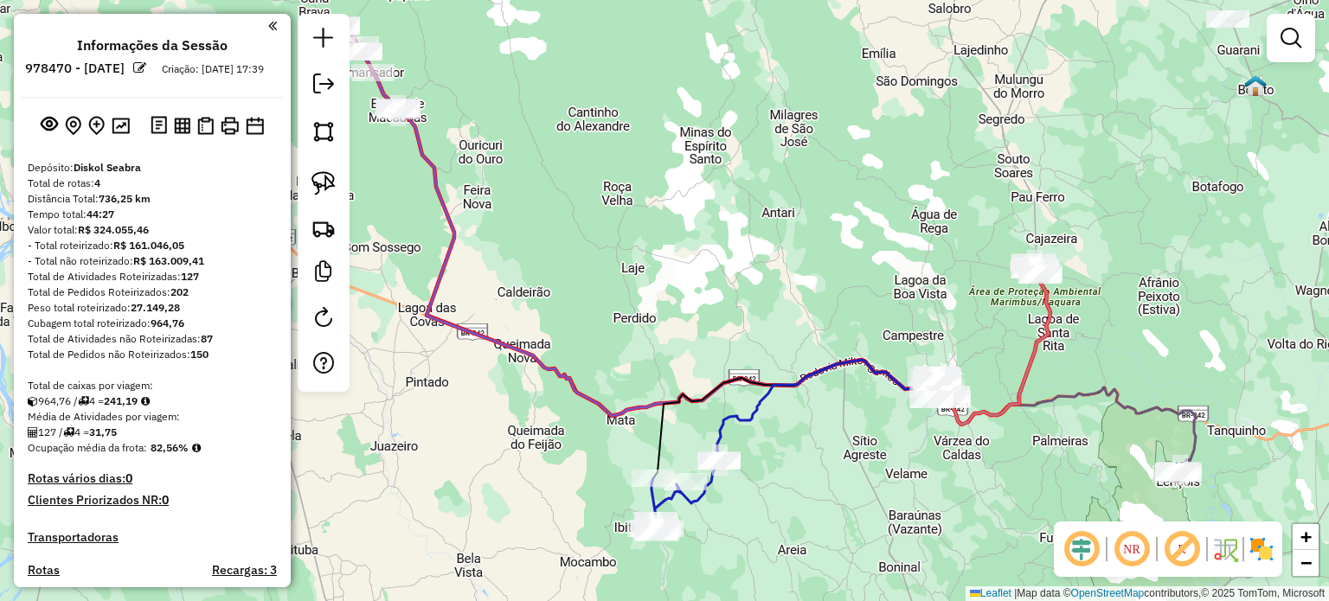
drag, startPoint x: 467, startPoint y: 241, endPoint x: 557, endPoint y: 293, distance: 103.9
click at [556, 295] on div "Janela de atendimento Grade de atendimento Capacidade Transportadoras Veículos …" at bounding box center [664, 300] width 1329 height 601
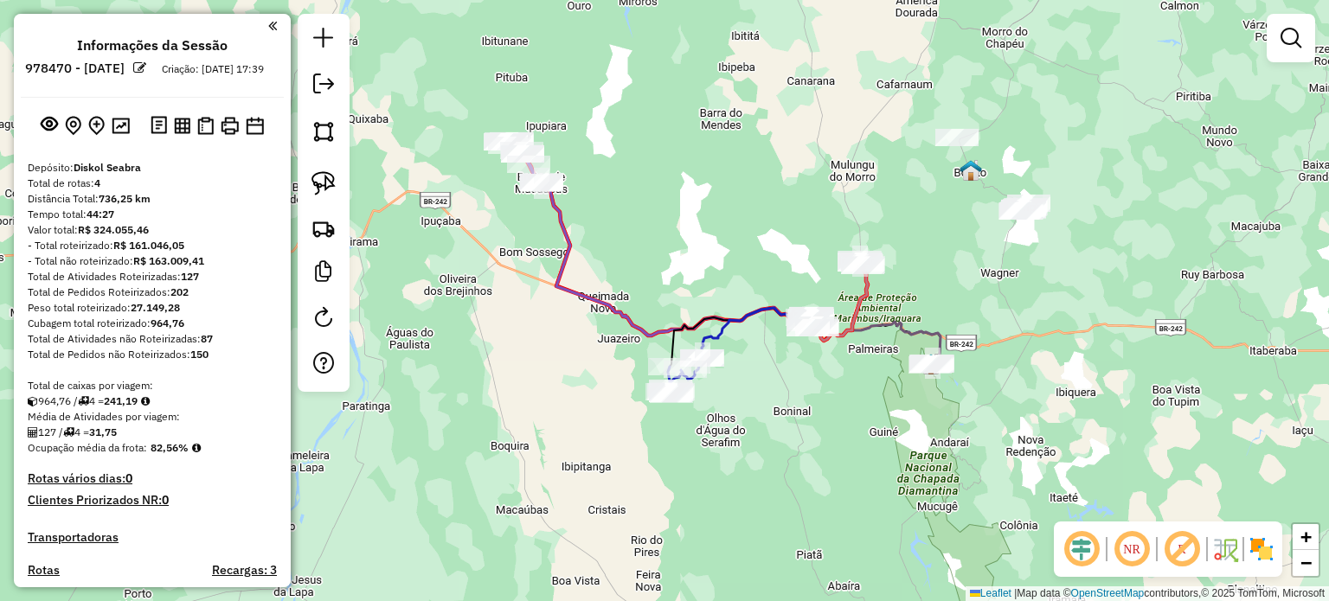
drag, startPoint x: 1181, startPoint y: 309, endPoint x: 928, endPoint y: 303, distance: 253.6
click at [928, 303] on div "Janela de atendimento Grade de atendimento Capacidade Transportadoras Veículos …" at bounding box center [664, 300] width 1329 height 601
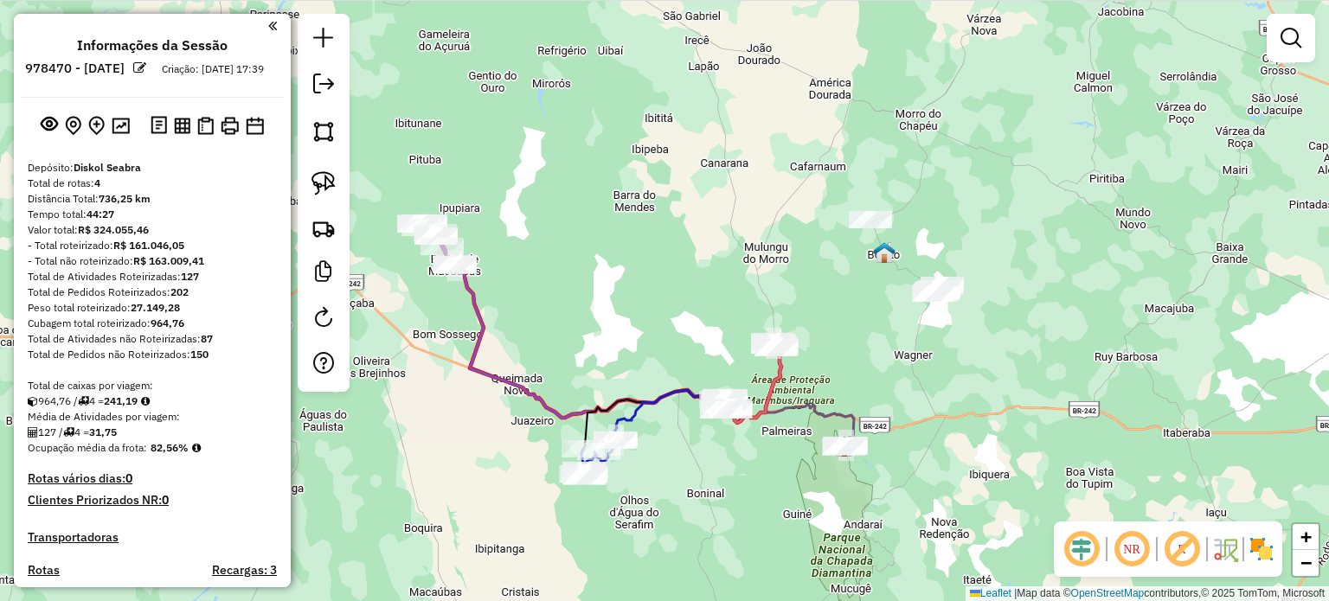
drag, startPoint x: 1016, startPoint y: 276, endPoint x: 935, endPoint y: 358, distance: 115.7
click at [935, 358] on div "Janela de atendimento Grade de atendimento Capacidade Transportadoras Veículos …" at bounding box center [664, 300] width 1329 height 601
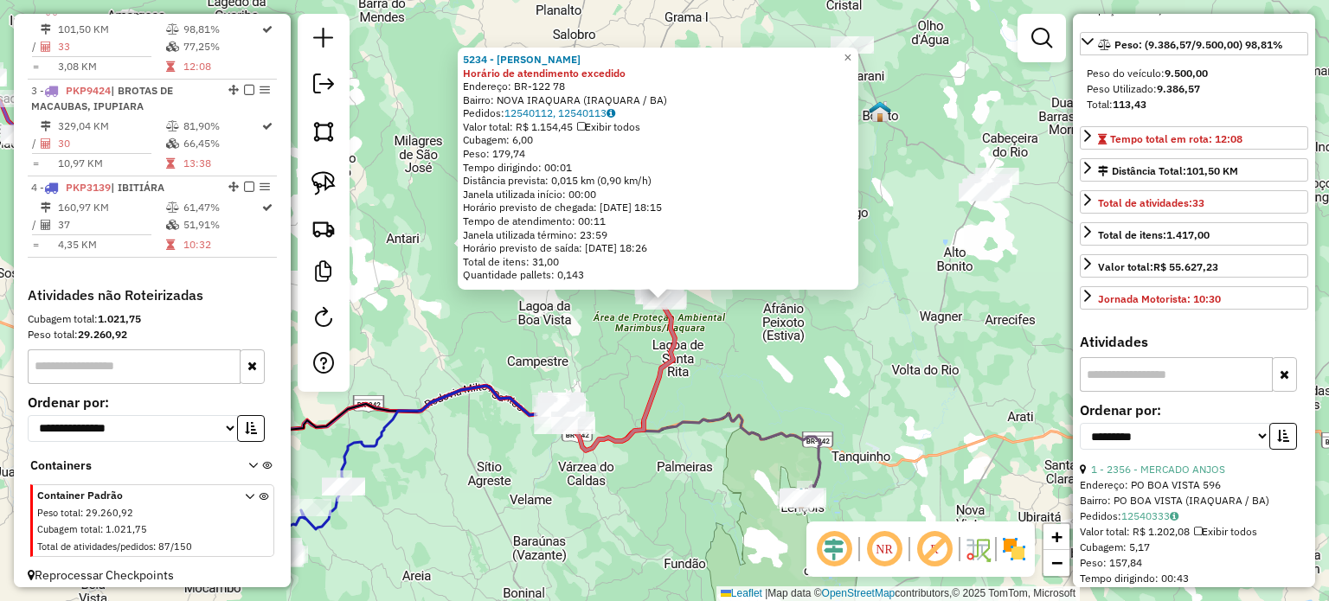
scroll to position [260, 0]
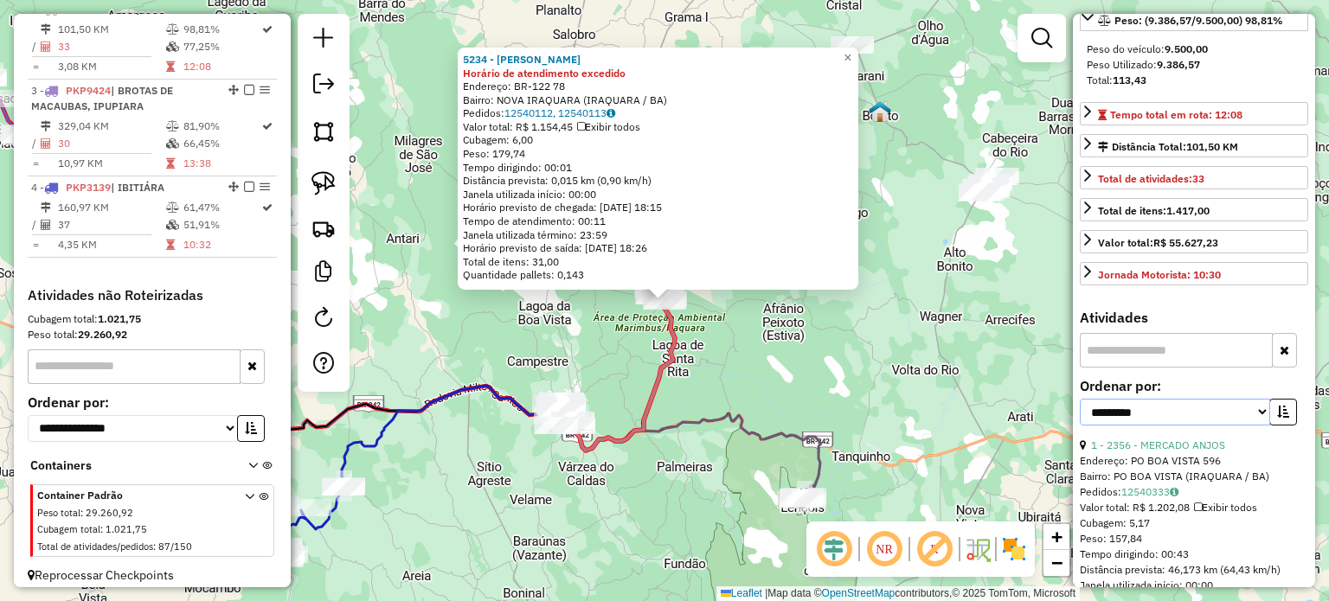
click at [1259, 426] on select "**********" at bounding box center [1175, 412] width 190 height 27
select select "*********"
click at [1080, 426] on select "**********" at bounding box center [1175, 412] width 190 height 27
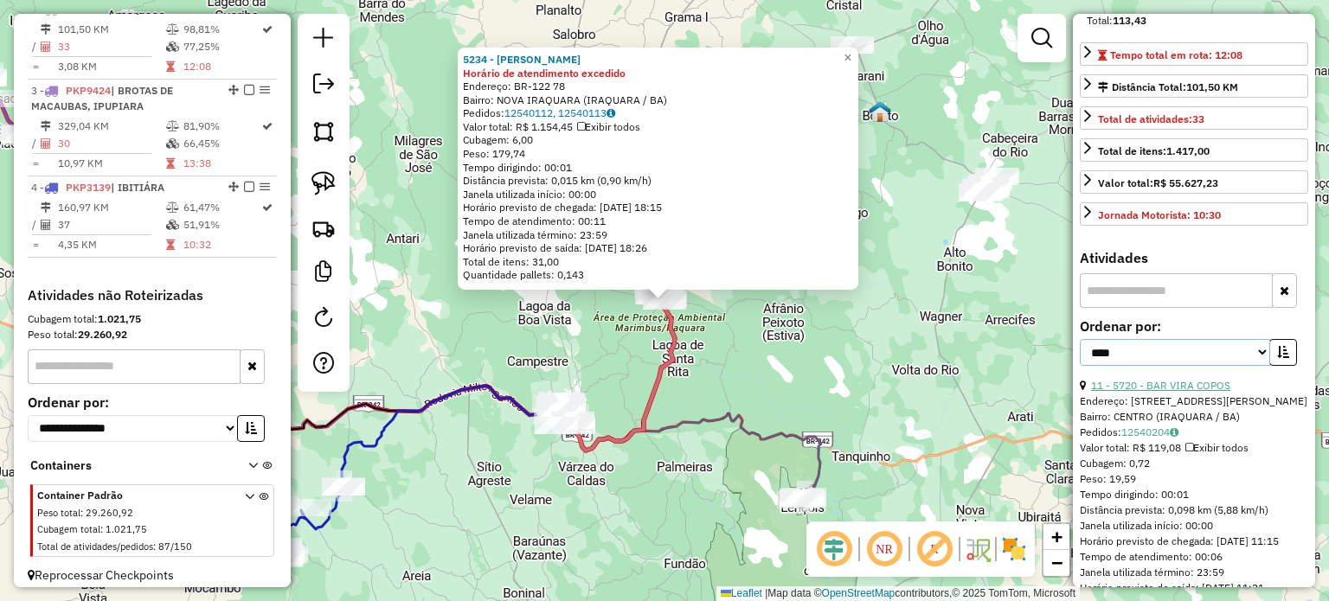
scroll to position [346, 0]
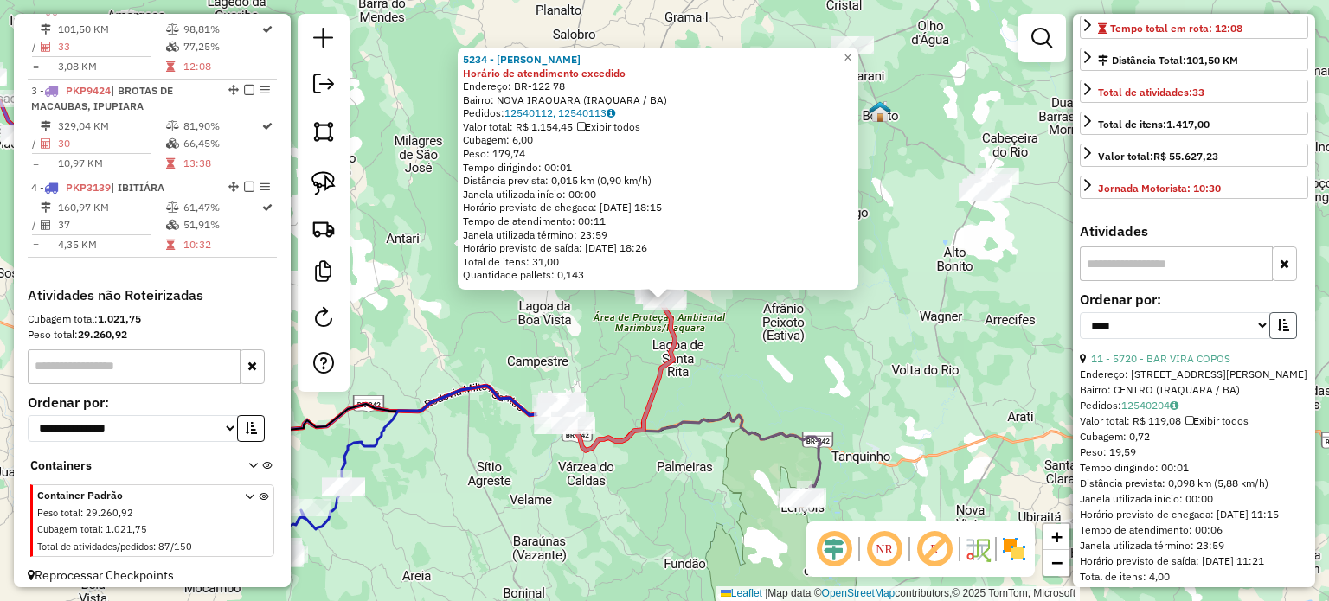
drag, startPoint x: 1283, startPoint y: 353, endPoint x: 1268, endPoint y: 356, distance: 15.8
click at [1283, 331] on icon "button" at bounding box center [1283, 325] width 12 height 12
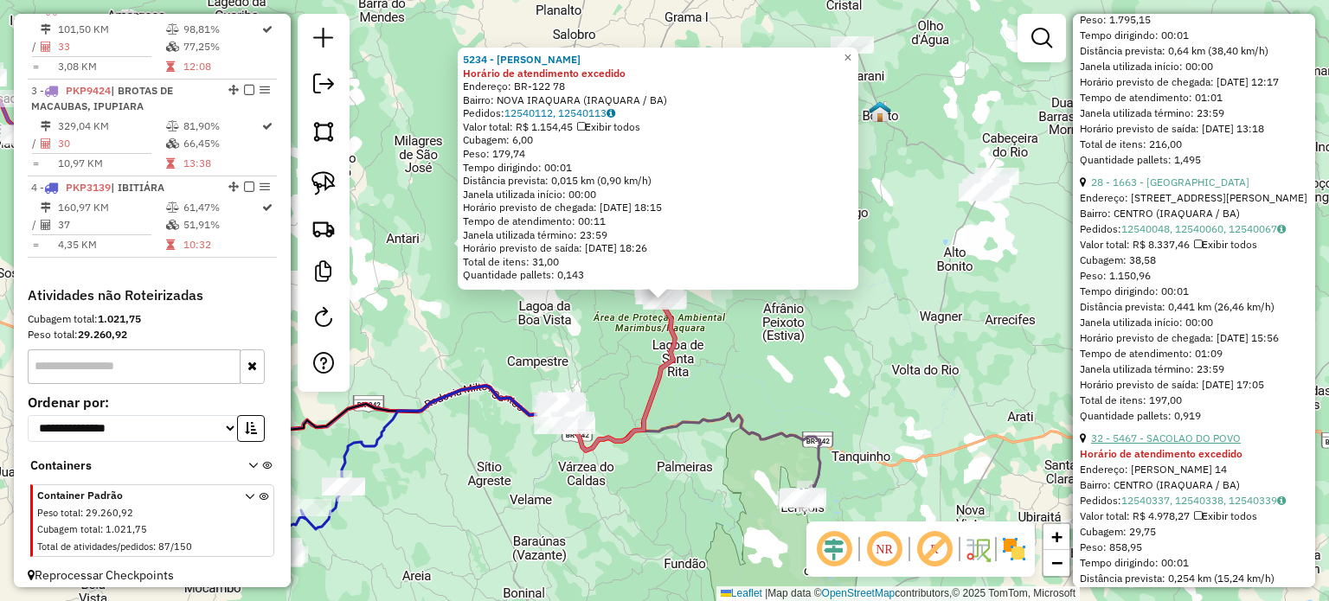
scroll to position [952, 0]
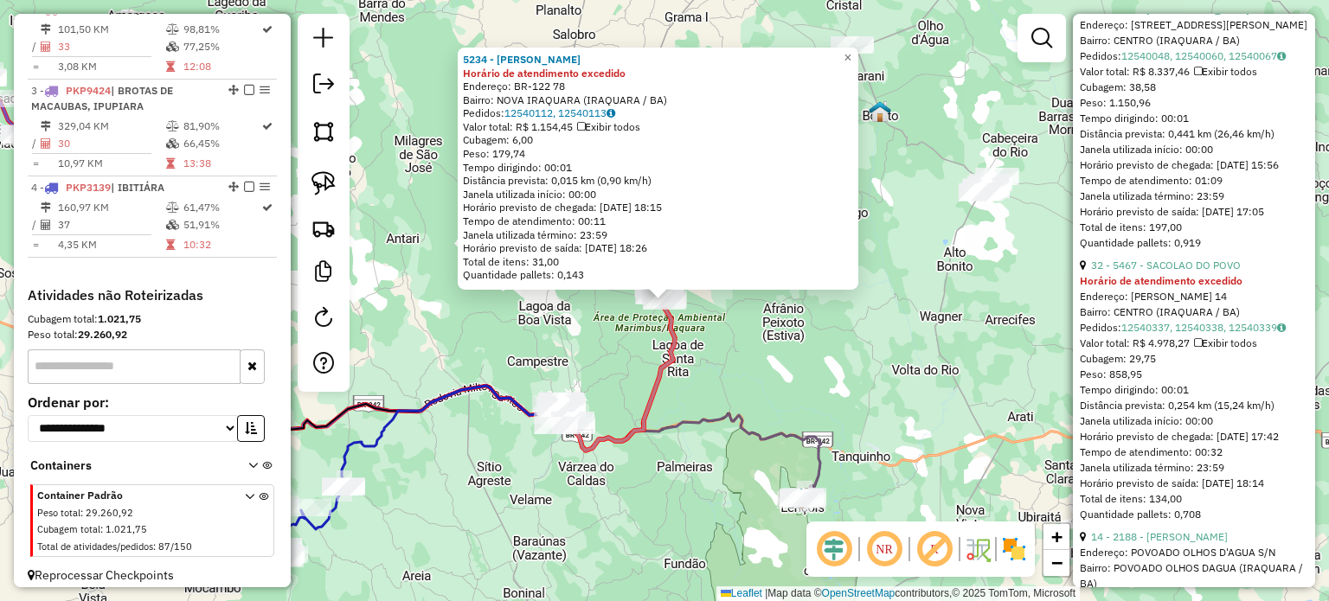
drag, startPoint x: 1000, startPoint y: 277, endPoint x: 994, endPoint y: 270, distance: 9.2
click at [1000, 275] on div "5234 - [PERSON_NAME] de atendimento excedido Endereço: BR-122 78 Bairro: [GEOGR…" at bounding box center [664, 300] width 1329 height 601
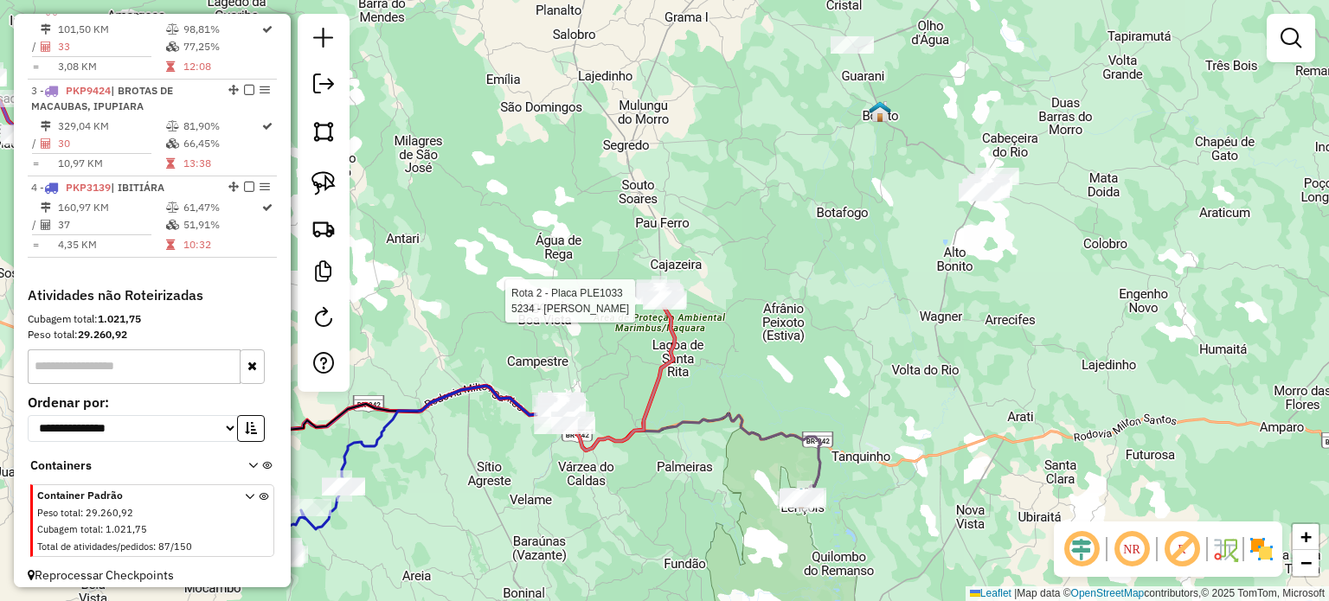
select select "*********"
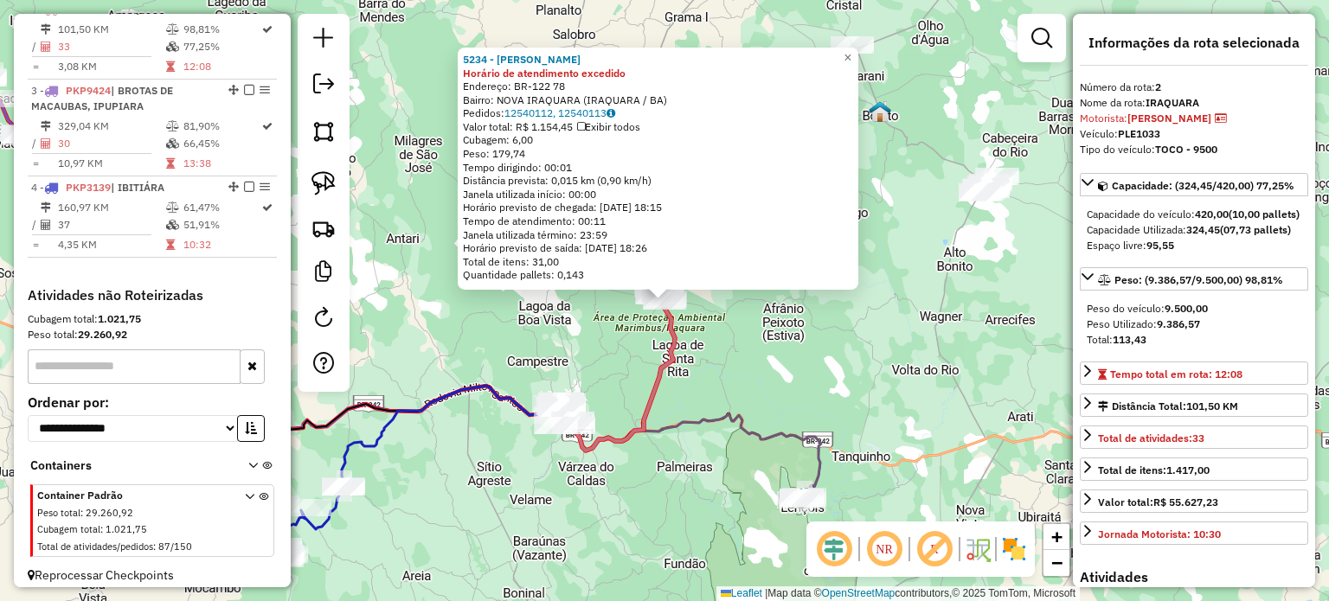
click at [871, 305] on div "5234 - [PERSON_NAME] de atendimento excedido Endereço: BR-122 78 Bairro: [GEOGR…" at bounding box center [664, 300] width 1329 height 601
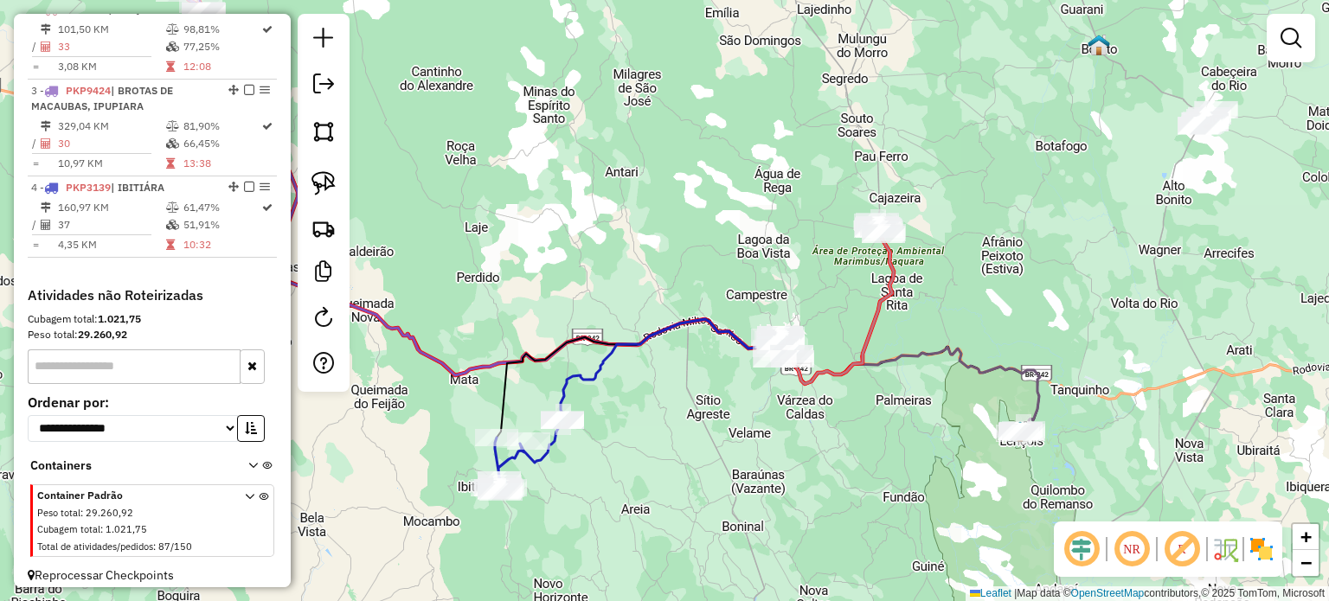
drag, startPoint x: 446, startPoint y: 344, endPoint x: 665, endPoint y: 277, distance: 228.9
click at [665, 277] on div "Janela de atendimento Grade de atendimento Capacidade Transportadoras Veículos …" at bounding box center [664, 300] width 1329 height 601
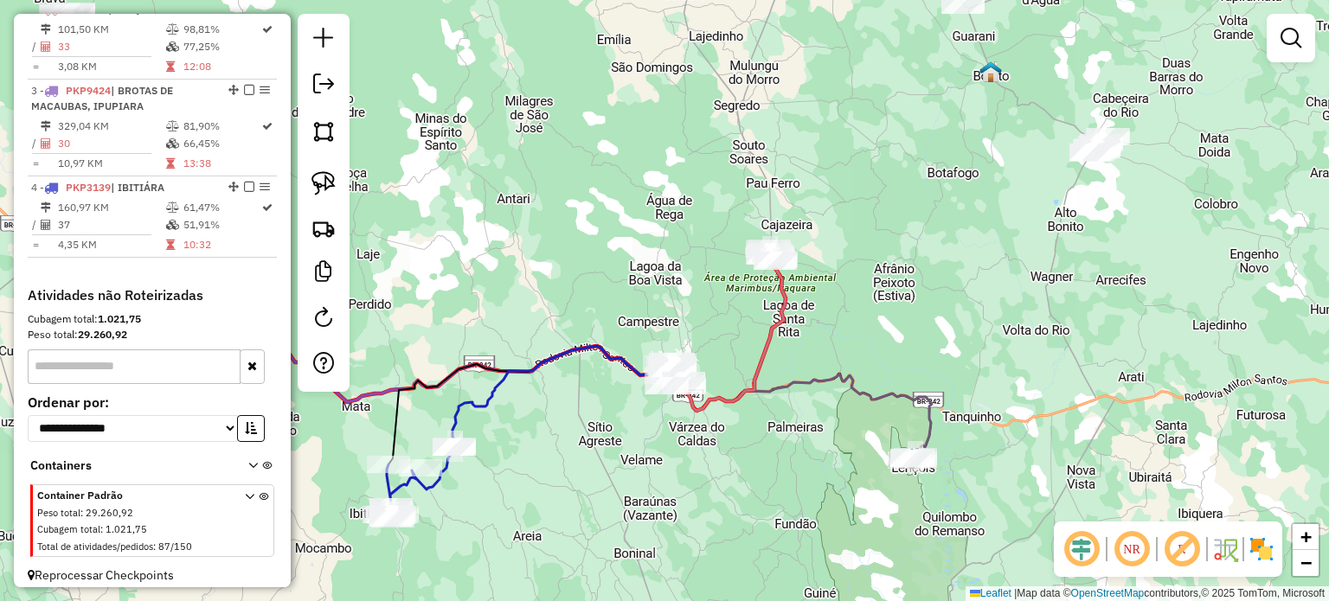
drag, startPoint x: 1135, startPoint y: 181, endPoint x: 1027, endPoint y: 208, distance: 111.5
click at [1027, 208] on div "Janela de atendimento Grade de atendimento Capacidade Transportadoras Veículos …" at bounding box center [664, 300] width 1329 height 601
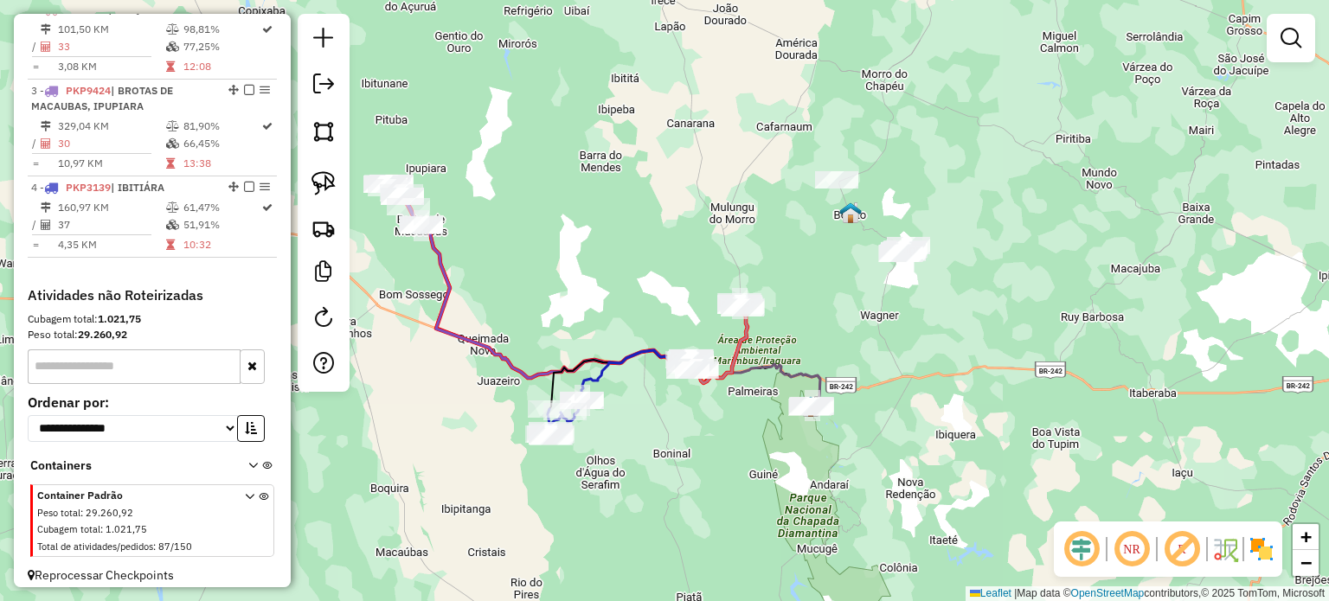
drag, startPoint x: 786, startPoint y: 292, endPoint x: 831, endPoint y: 297, distance: 45.3
click at [831, 297] on div "Janela de atendimento Grade de atendimento Capacidade Transportadoras Veículos …" at bounding box center [664, 300] width 1329 height 601
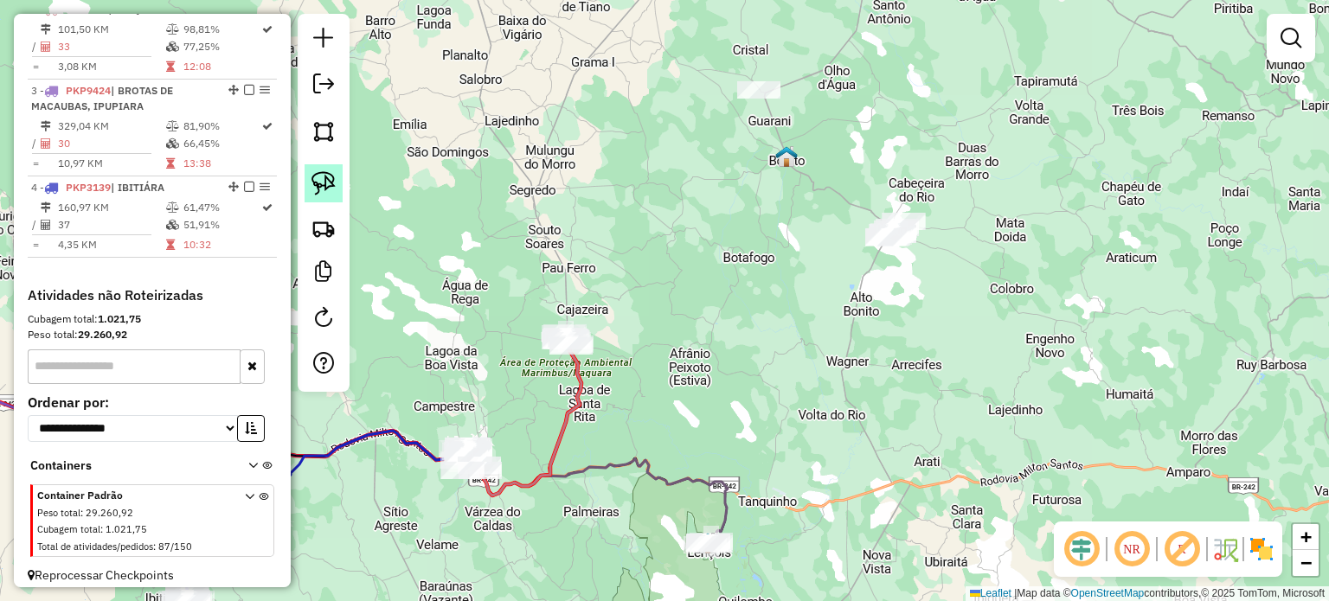
drag, startPoint x: 318, startPoint y: 186, endPoint x: 331, endPoint y: 182, distance: 13.7
click at [318, 186] on img at bounding box center [324, 183] width 24 height 24
drag, startPoint x: 866, startPoint y: 183, endPoint x: 881, endPoint y: 259, distance: 77.6
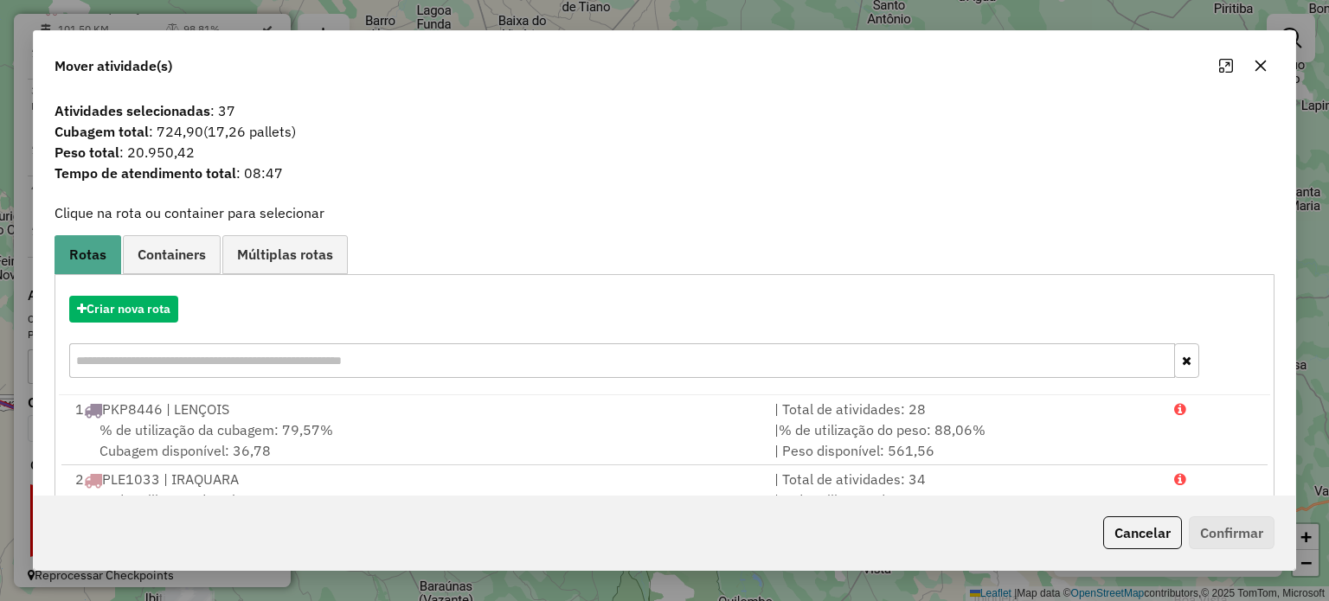
click at [1260, 67] on icon "button" at bounding box center [1260, 65] width 11 height 11
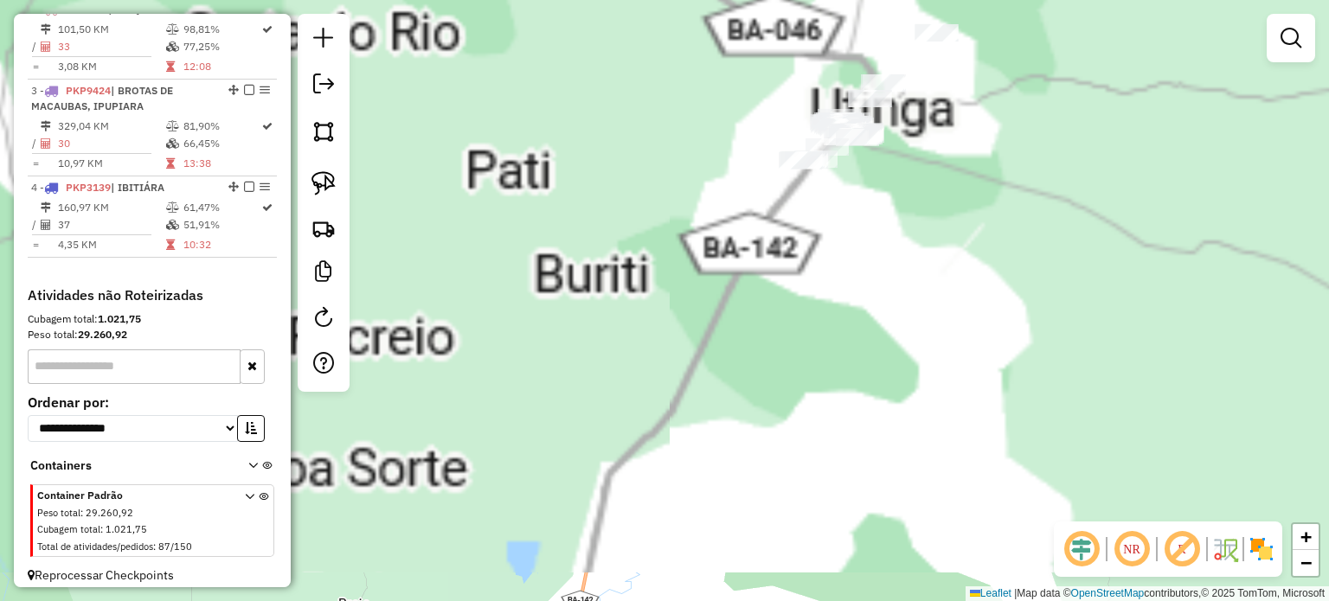
drag, startPoint x: 895, startPoint y: 173, endPoint x: 900, endPoint y: 310, distance: 136.8
click at [900, 310] on div "Janela de atendimento Grade de atendimento Capacidade Transportadoras Veículos …" at bounding box center [664, 300] width 1329 height 601
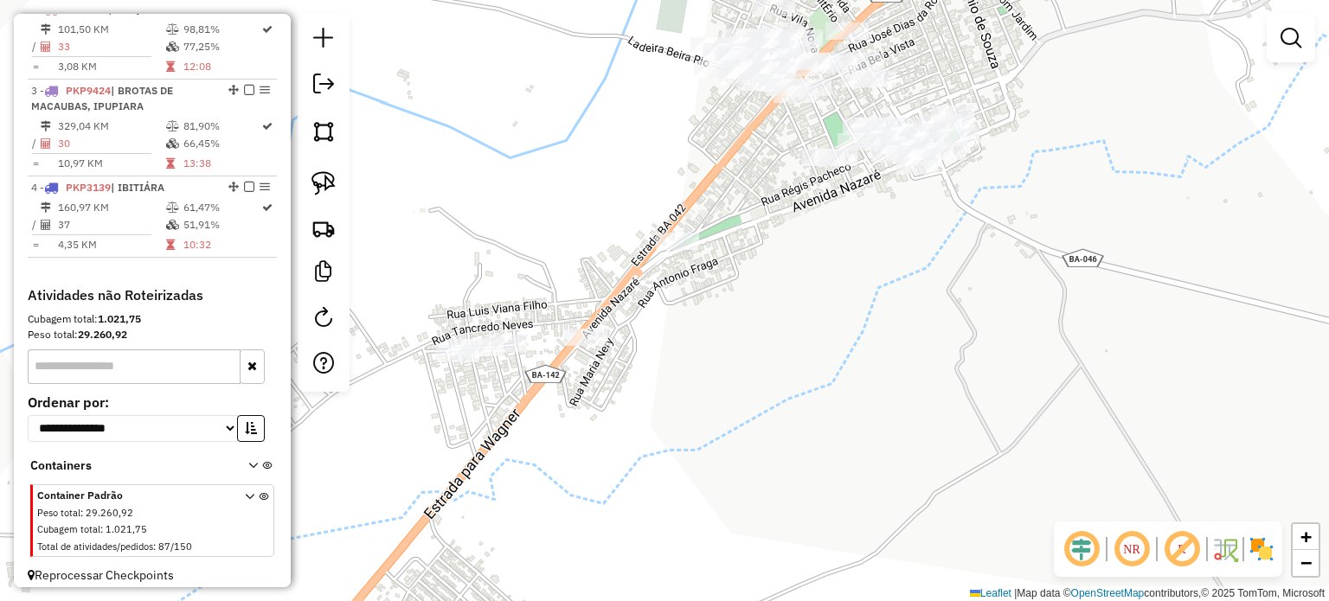
drag, startPoint x: 884, startPoint y: 248, endPoint x: 931, endPoint y: 348, distance: 110.3
click at [928, 353] on div "Janela de atendimento Grade de atendimento Capacidade Transportadoras Veículos …" at bounding box center [664, 300] width 1329 height 601
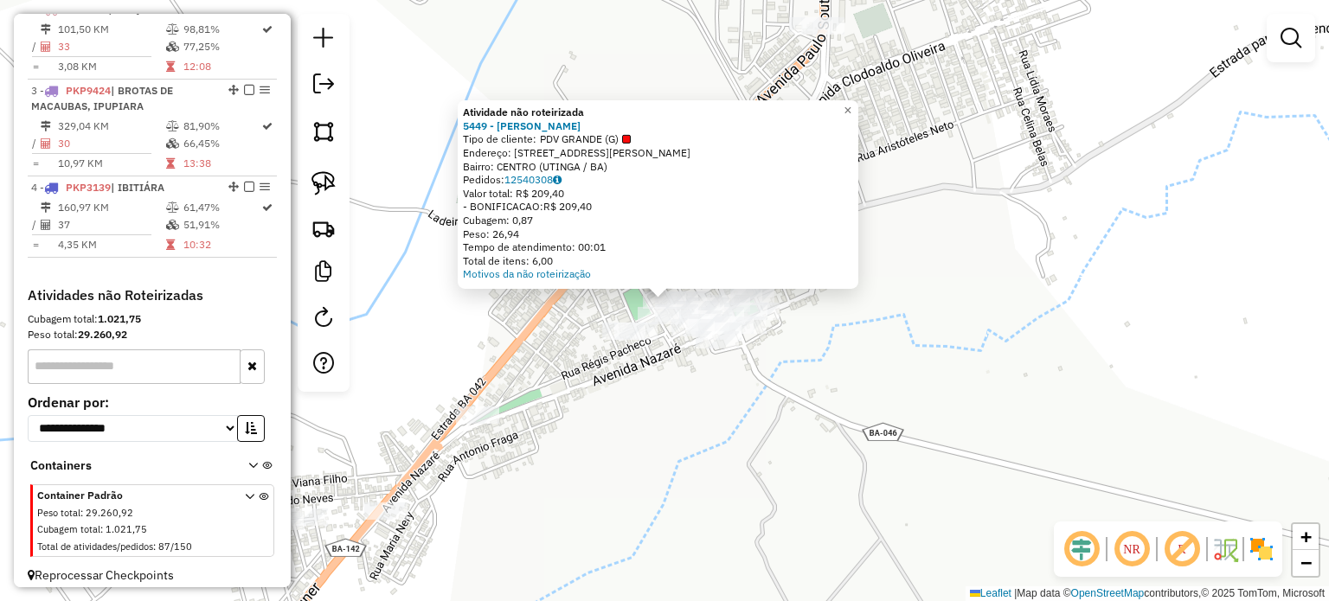
click at [902, 303] on div "Atividade não roteirizada 5449 - [PERSON_NAME] Tipo de cliente: PDV GRANDE (G) …" at bounding box center [664, 300] width 1329 height 601
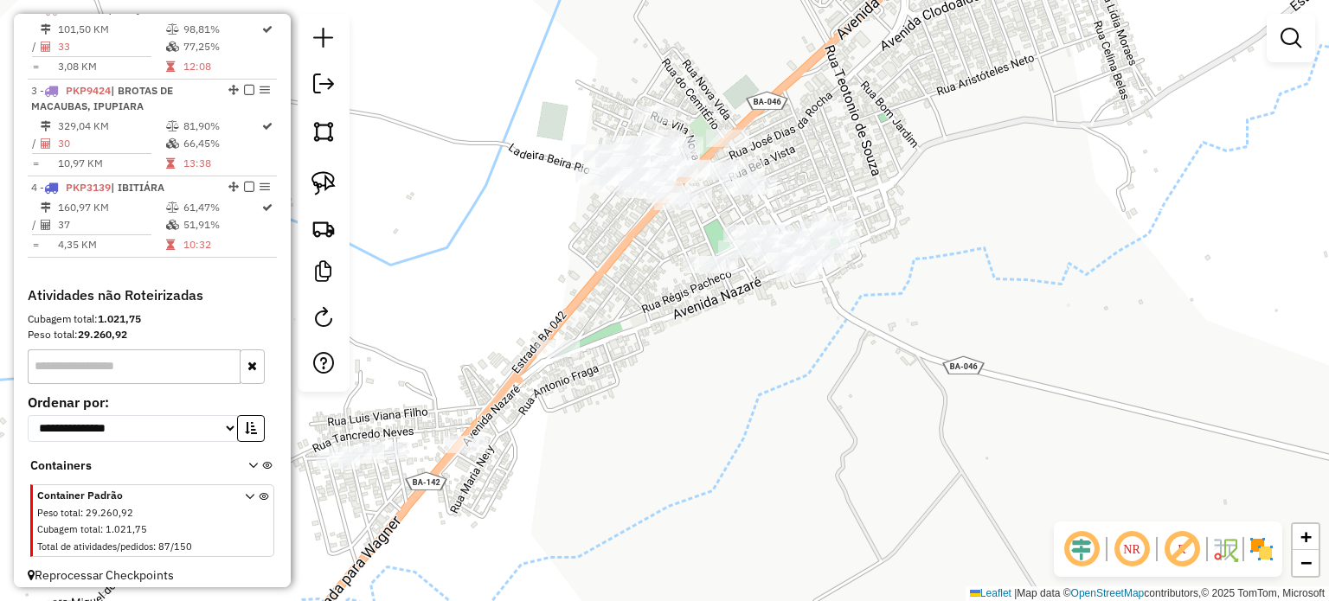
drag, startPoint x: 865, startPoint y: 338, endPoint x: 946, endPoint y: 270, distance: 106.3
click at [946, 270] on div "Janela de atendimento Grade de atendimento Capacidade Transportadoras Veículos …" at bounding box center [664, 300] width 1329 height 601
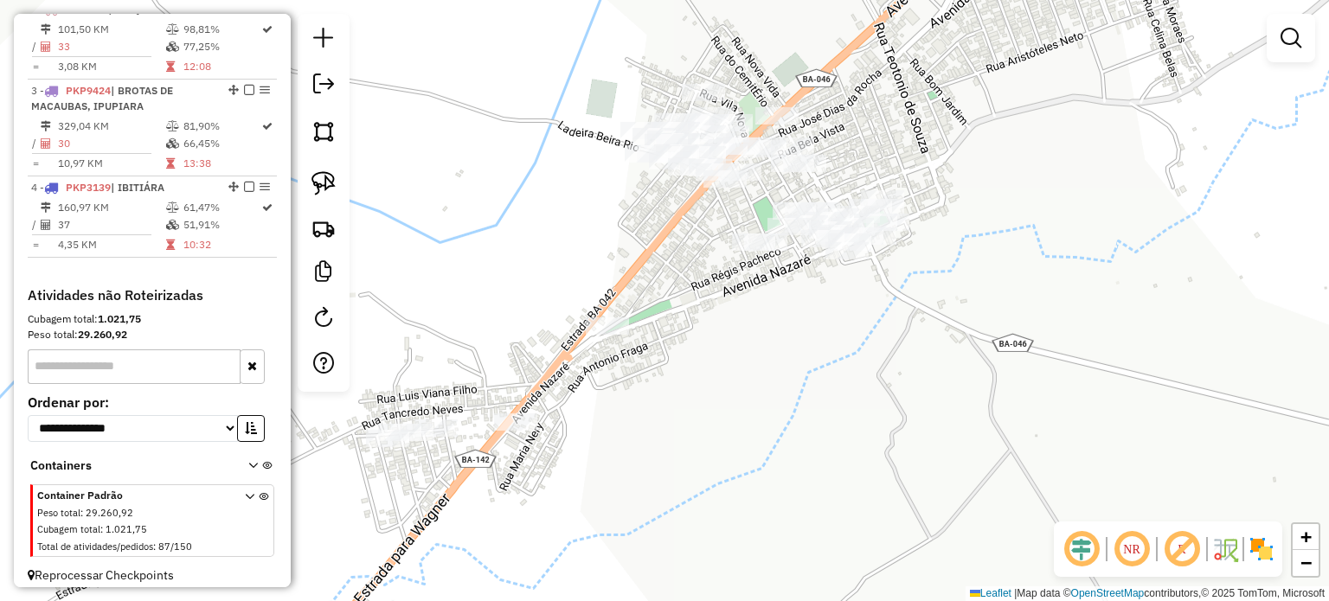
drag, startPoint x: 517, startPoint y: 261, endPoint x: 588, endPoint y: 235, distance: 75.6
click at [588, 235] on div "Janela de atendimento Grade de atendimento Capacidade Transportadoras Veículos …" at bounding box center [664, 300] width 1329 height 601
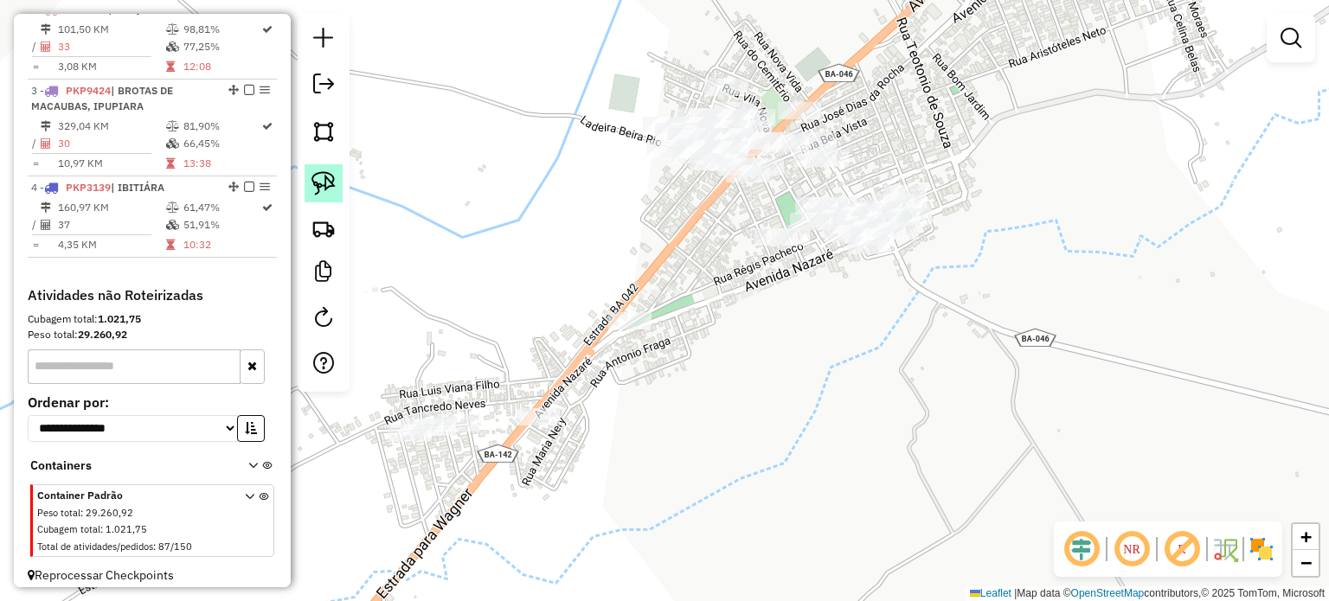
click at [325, 180] on img at bounding box center [324, 183] width 24 height 24
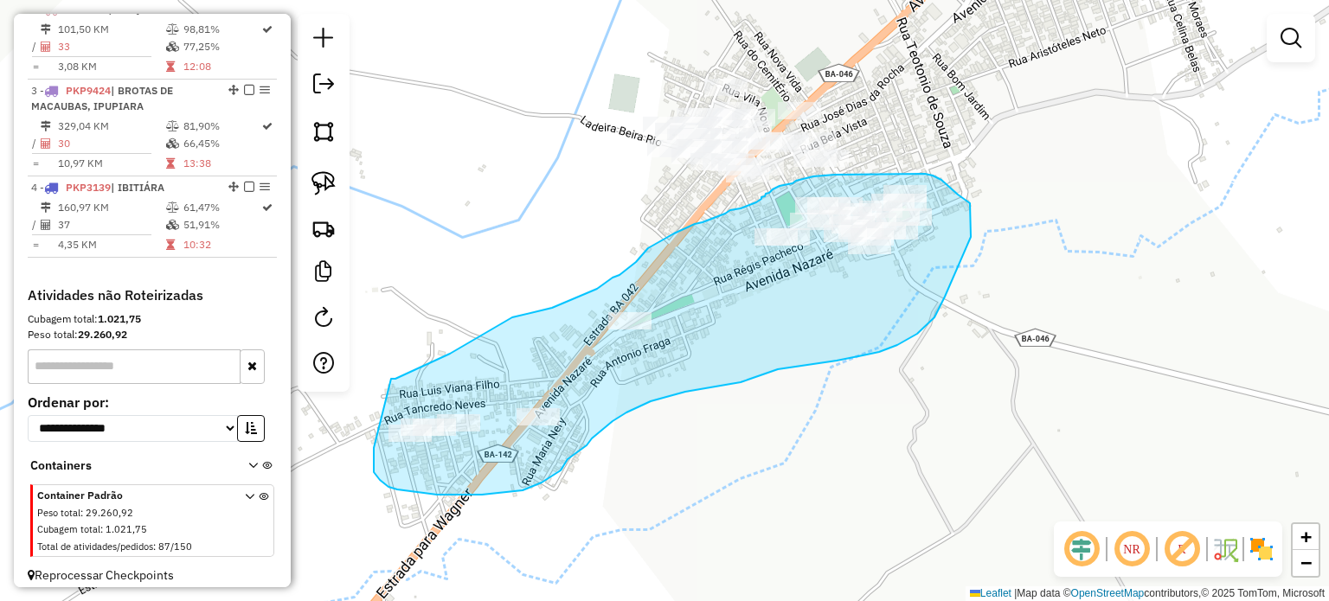
drag, startPoint x: 391, startPoint y: 379, endPoint x: 374, endPoint y: 430, distance: 53.9
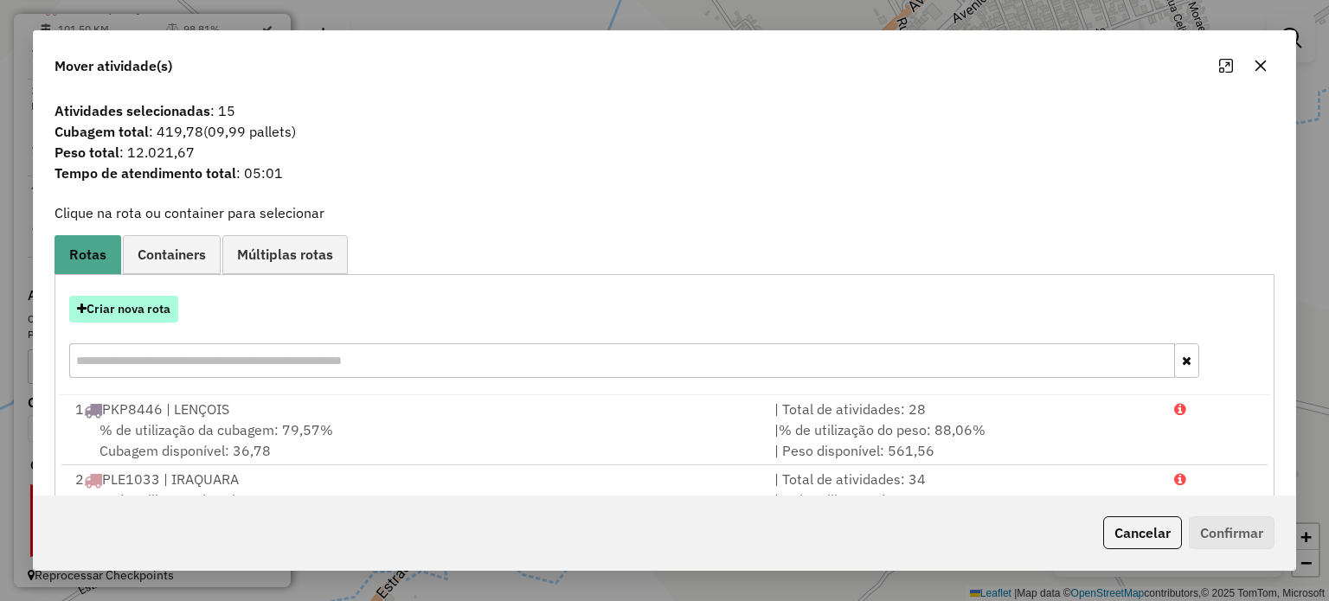
click at [151, 314] on button "Criar nova rota" at bounding box center [123, 309] width 109 height 27
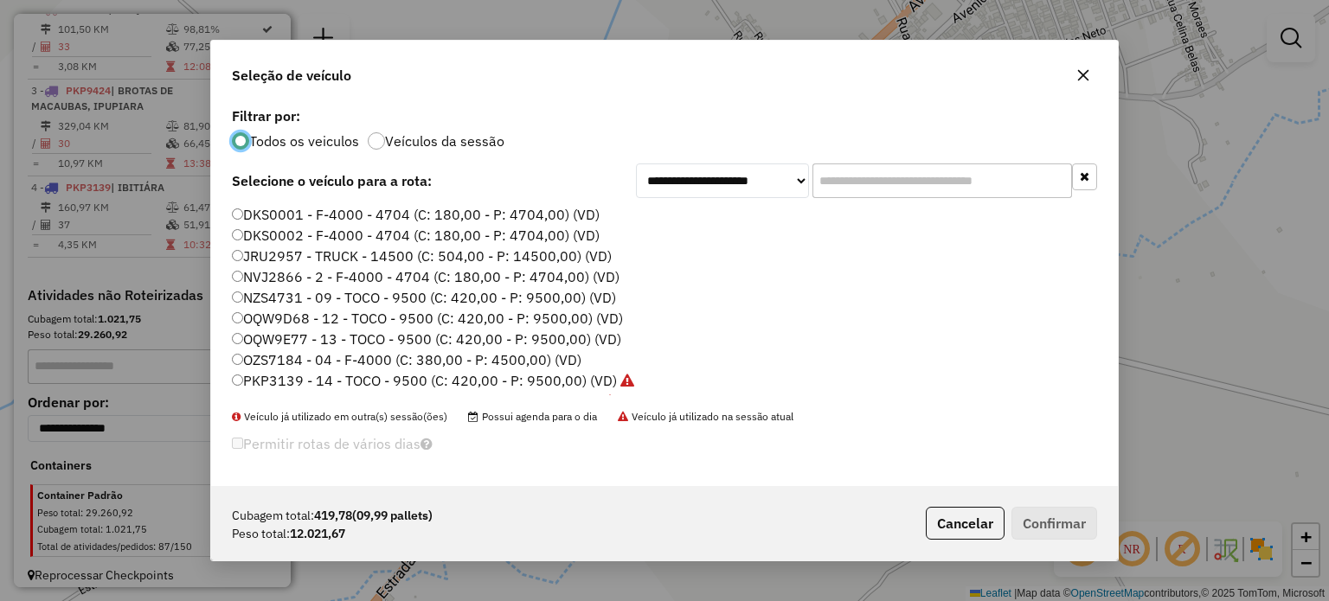
scroll to position [9, 5]
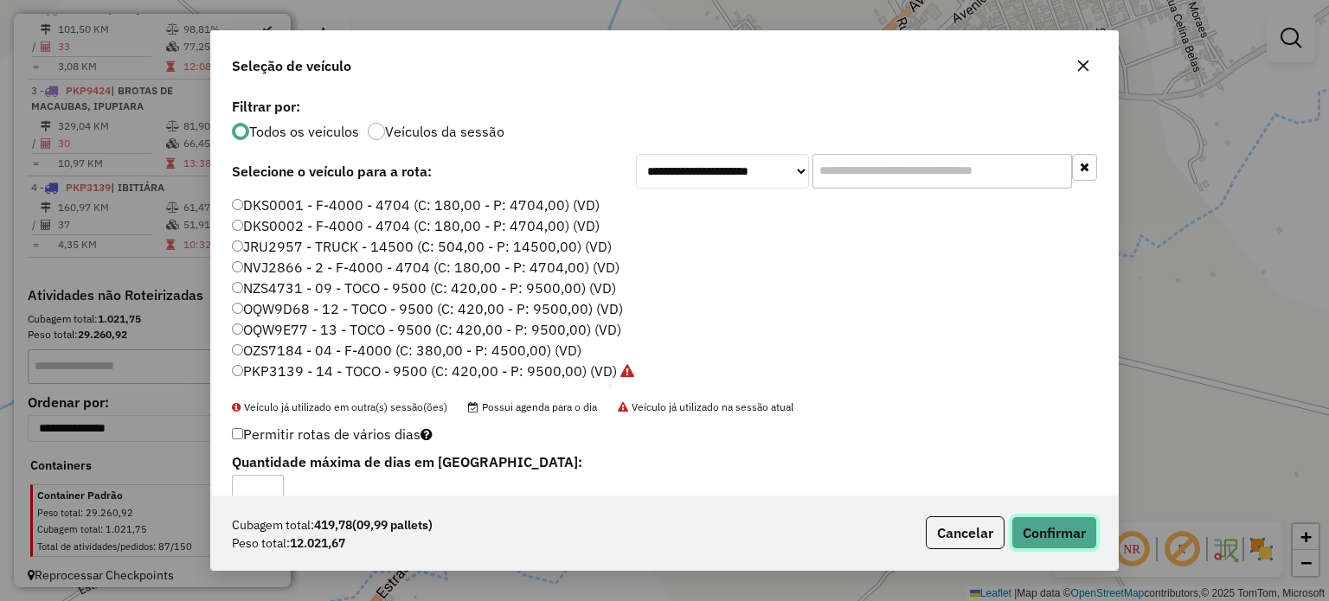
click at [1056, 543] on button "Confirmar" at bounding box center [1055, 533] width 86 height 33
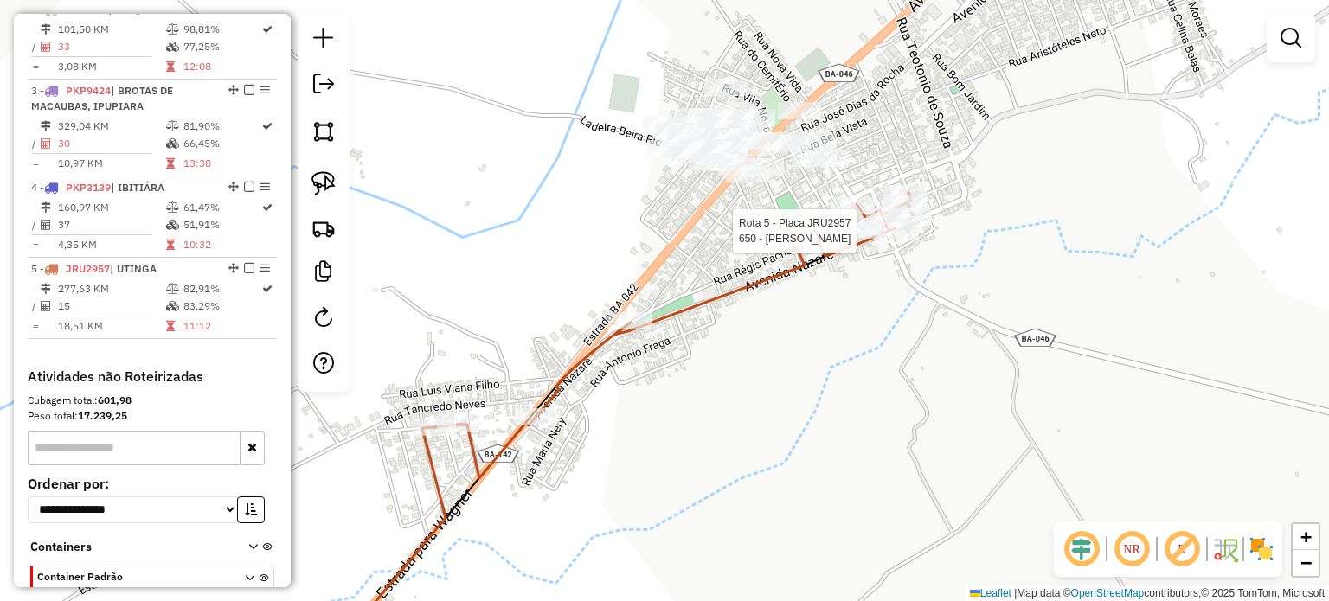
select select "*********"
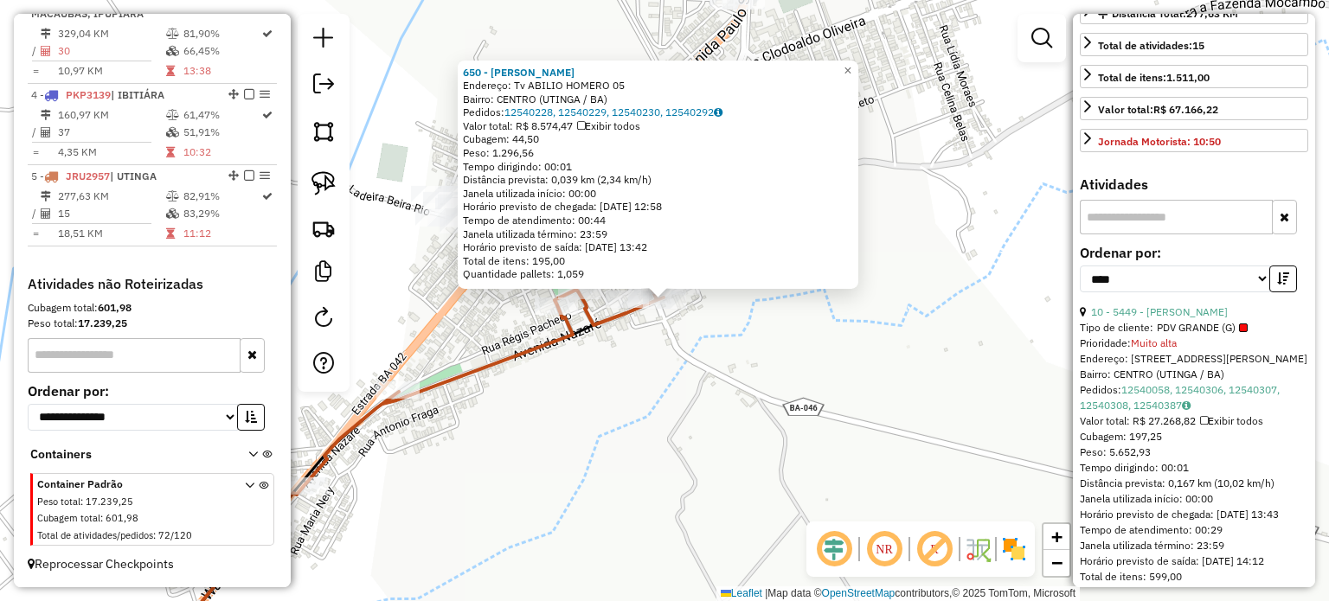
scroll to position [433, 0]
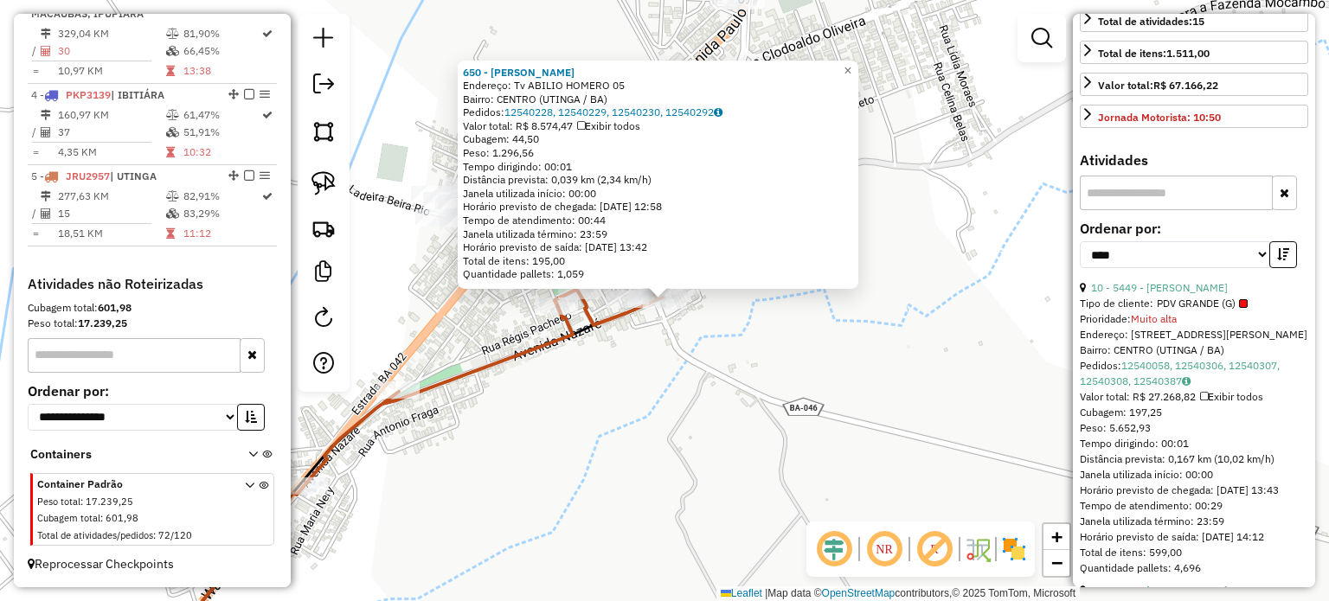
click at [922, 394] on div "650 - [PERSON_NAME]: Tv ABILIO HOMERO 05 Bairro: CENTRO ([GEOGRAPHIC_DATA] / BA…" at bounding box center [664, 300] width 1329 height 601
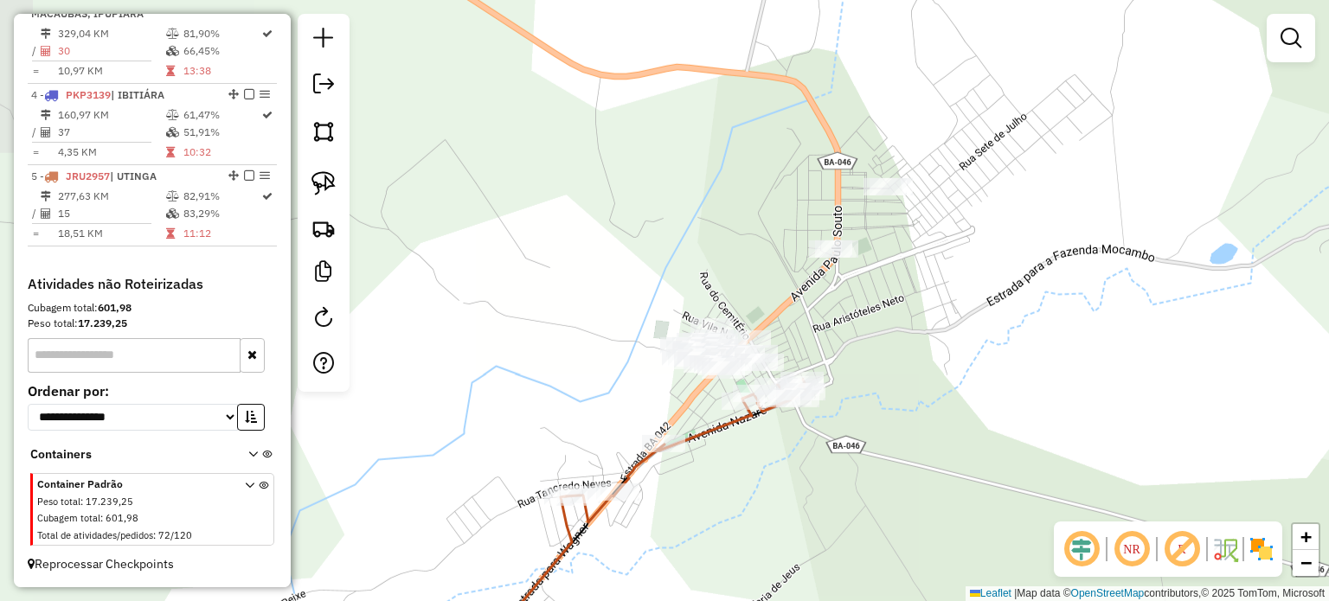
drag, startPoint x: 793, startPoint y: 234, endPoint x: 859, endPoint y: 356, distance: 138.6
click at [859, 356] on div "Janela de atendimento Grade de atendimento Capacidade Transportadoras Veículos …" at bounding box center [664, 300] width 1329 height 601
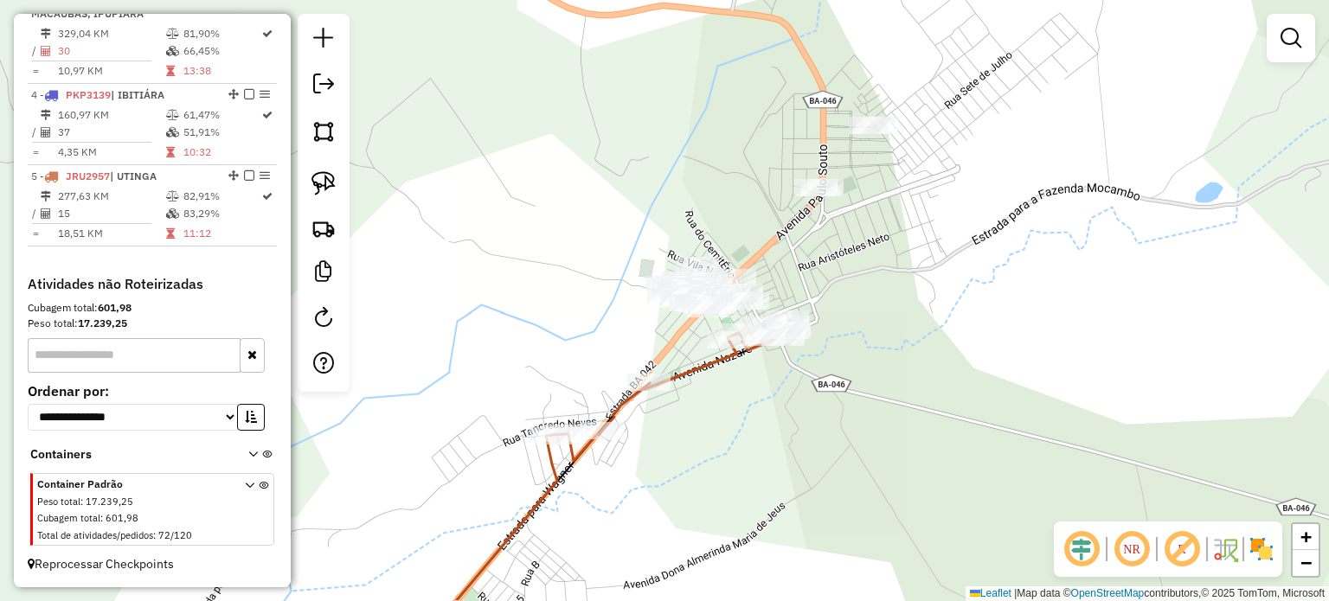
drag, startPoint x: 637, startPoint y: 349, endPoint x: 634, endPoint y: 312, distance: 37.3
click at [634, 312] on div "Janela de atendimento Grade de atendimento Capacidade Transportadoras Veículos …" at bounding box center [664, 300] width 1329 height 601
click at [329, 171] on img at bounding box center [324, 183] width 24 height 24
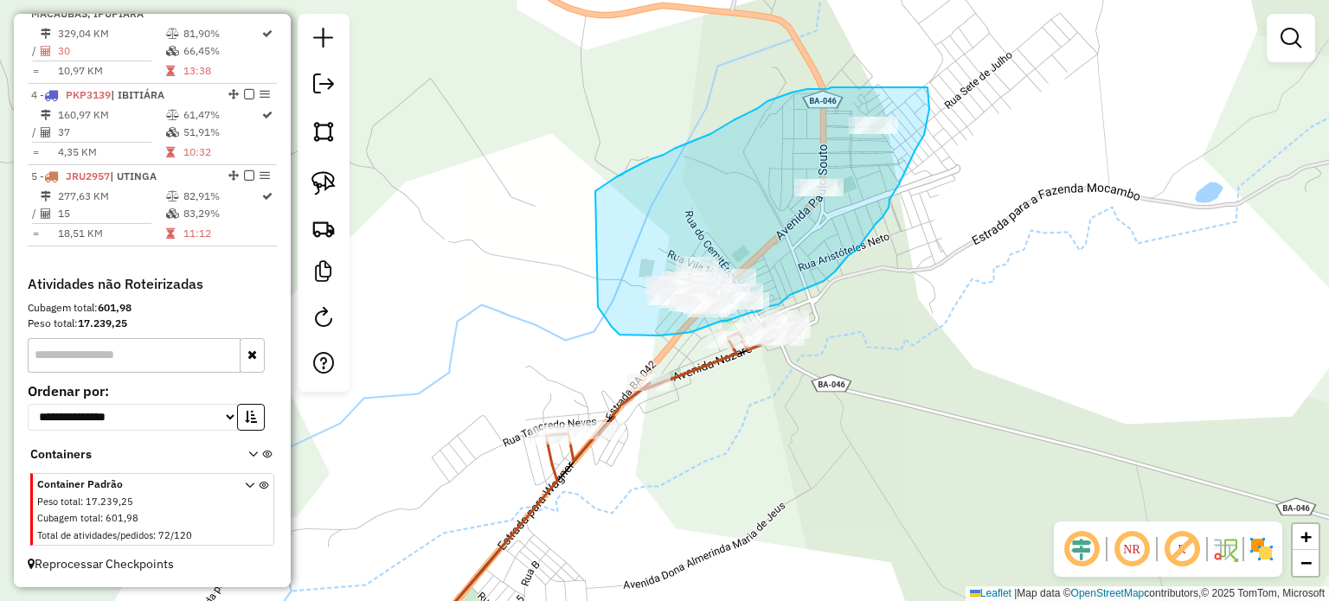
drag, startPoint x: 595, startPoint y: 191, endPoint x: 598, endPoint y: 307, distance: 116.0
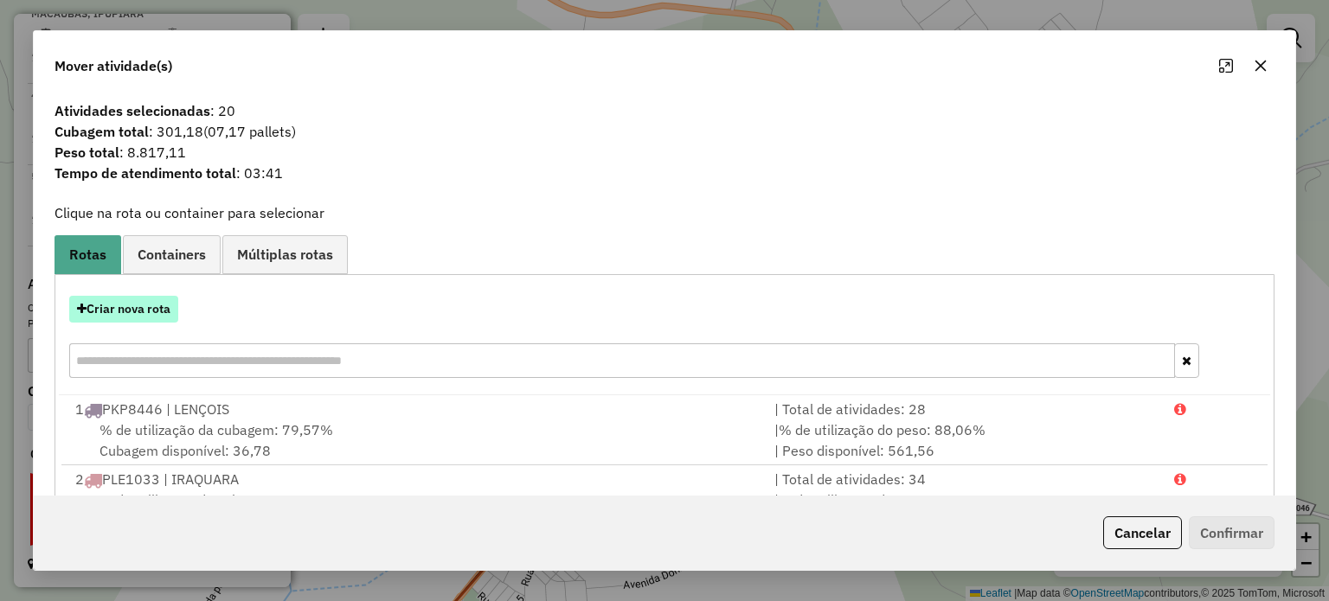
click at [126, 308] on button "Criar nova rota" at bounding box center [123, 309] width 109 height 27
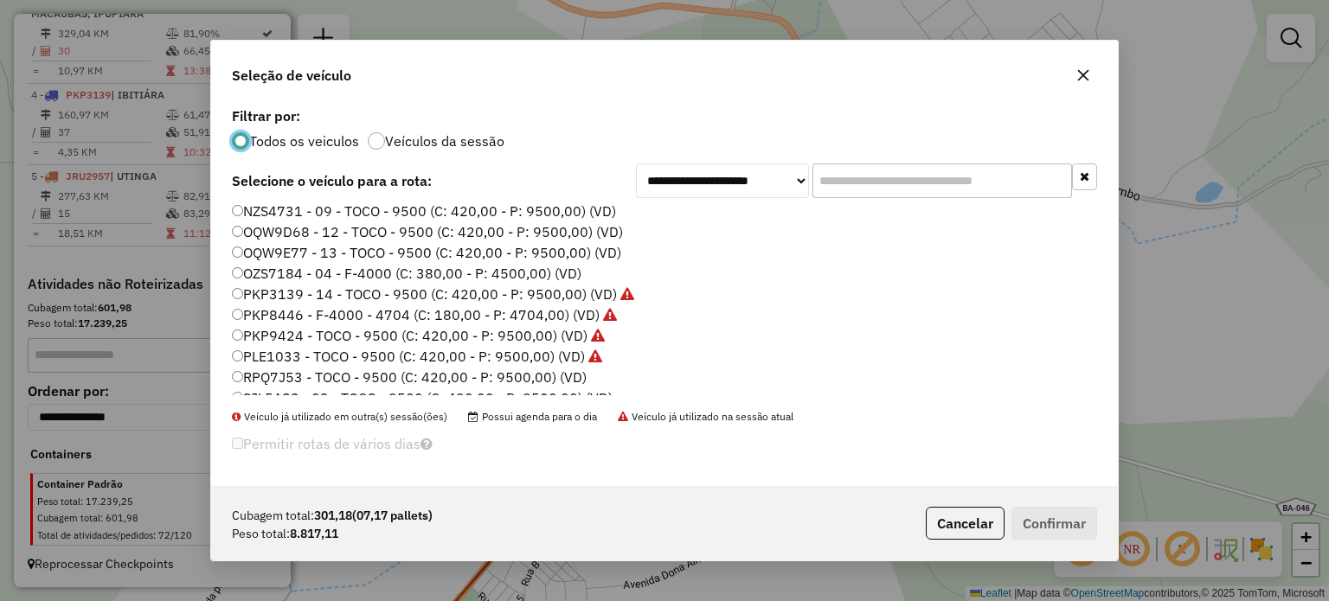
scroll to position [163, 0]
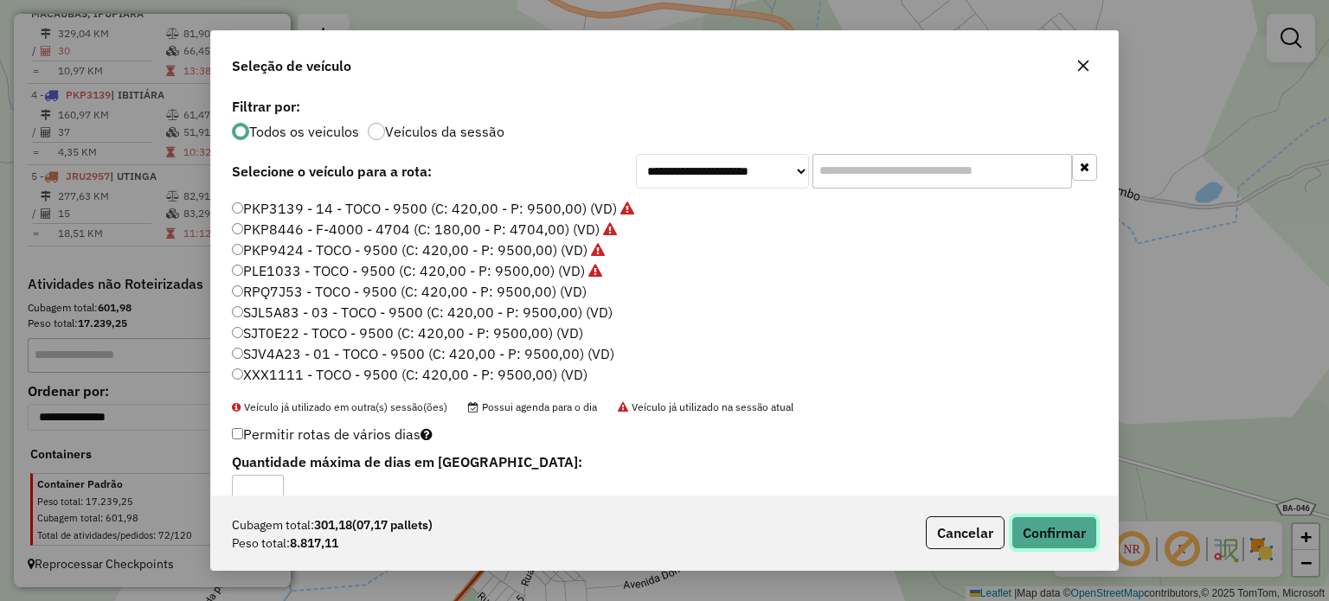
click at [1059, 531] on button "Confirmar" at bounding box center [1055, 533] width 86 height 33
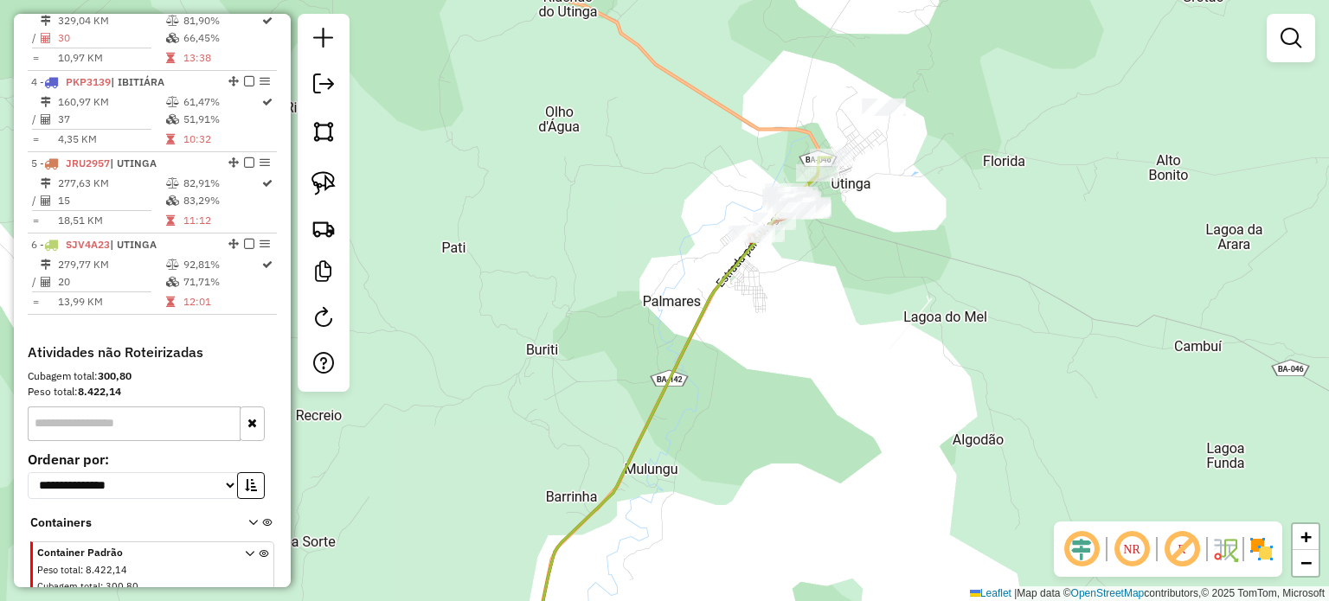
drag, startPoint x: 910, startPoint y: 170, endPoint x: 910, endPoint y: 260, distance: 90.0
click at [910, 260] on div "Janela de atendimento Grade de atendimento Capacidade Transportadoras Veículos …" at bounding box center [664, 300] width 1329 height 601
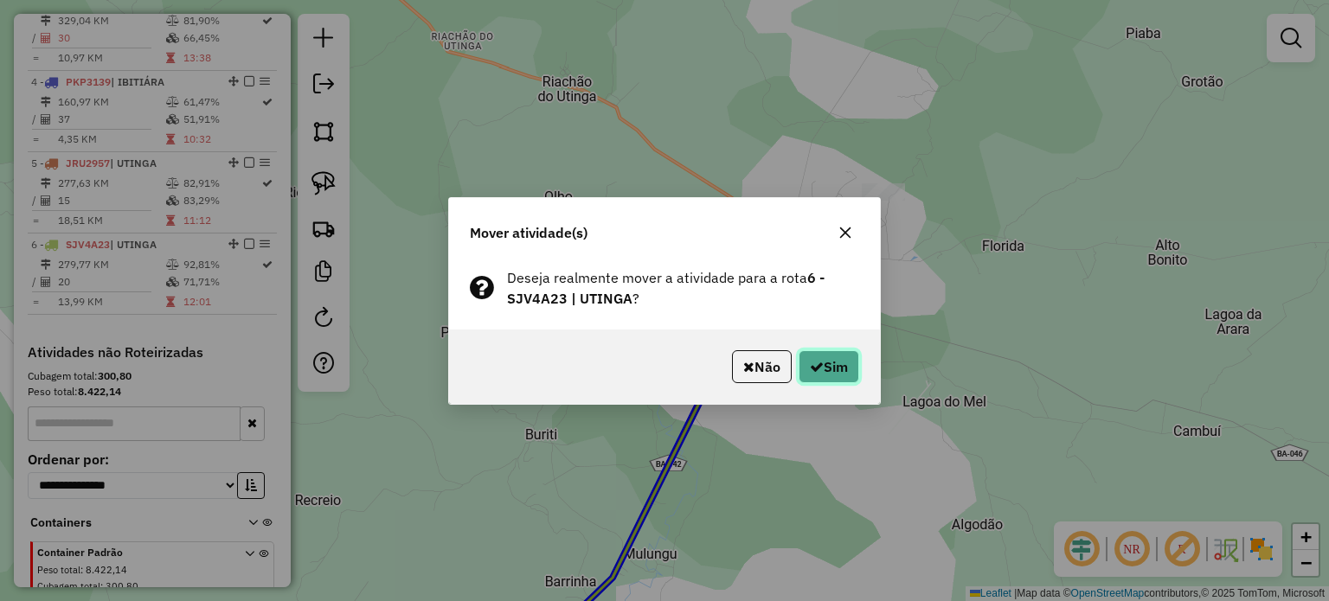
click at [829, 367] on button "Sim" at bounding box center [829, 366] width 61 height 33
click at [821, 368] on button "Sim" at bounding box center [829, 366] width 61 height 33
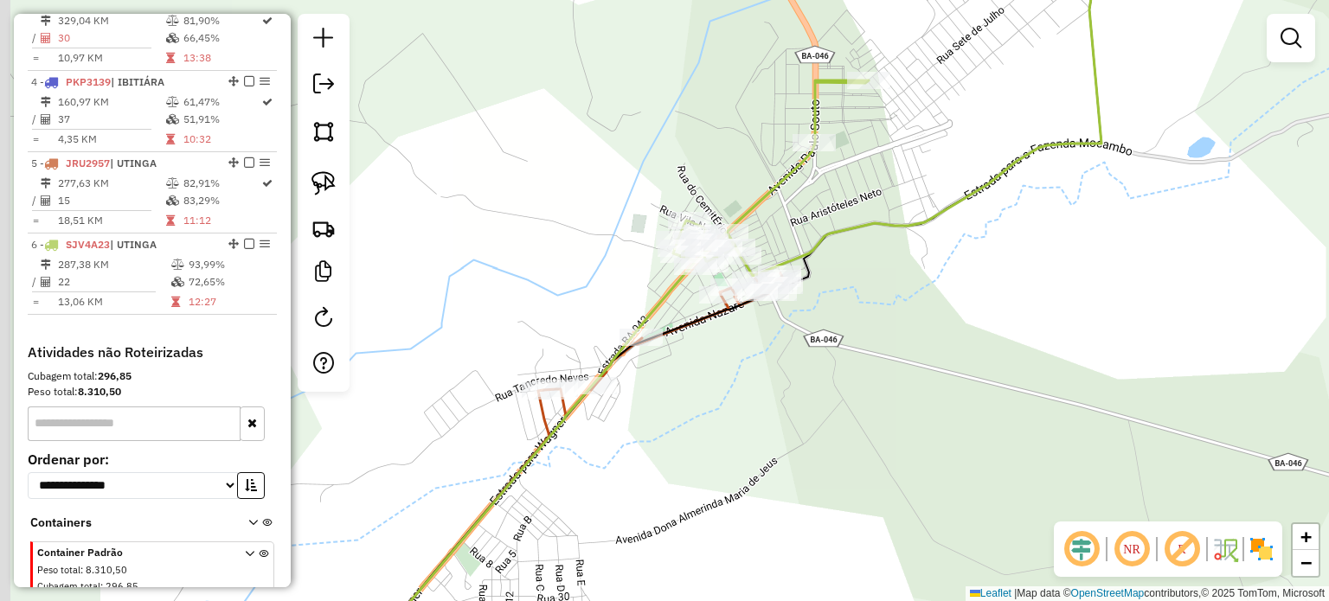
drag, startPoint x: 813, startPoint y: 320, endPoint x: 886, endPoint y: 317, distance: 72.8
click at [884, 318] on div "Janela de atendimento Grade de atendimento Capacidade Transportadoras Veículos …" at bounding box center [664, 300] width 1329 height 601
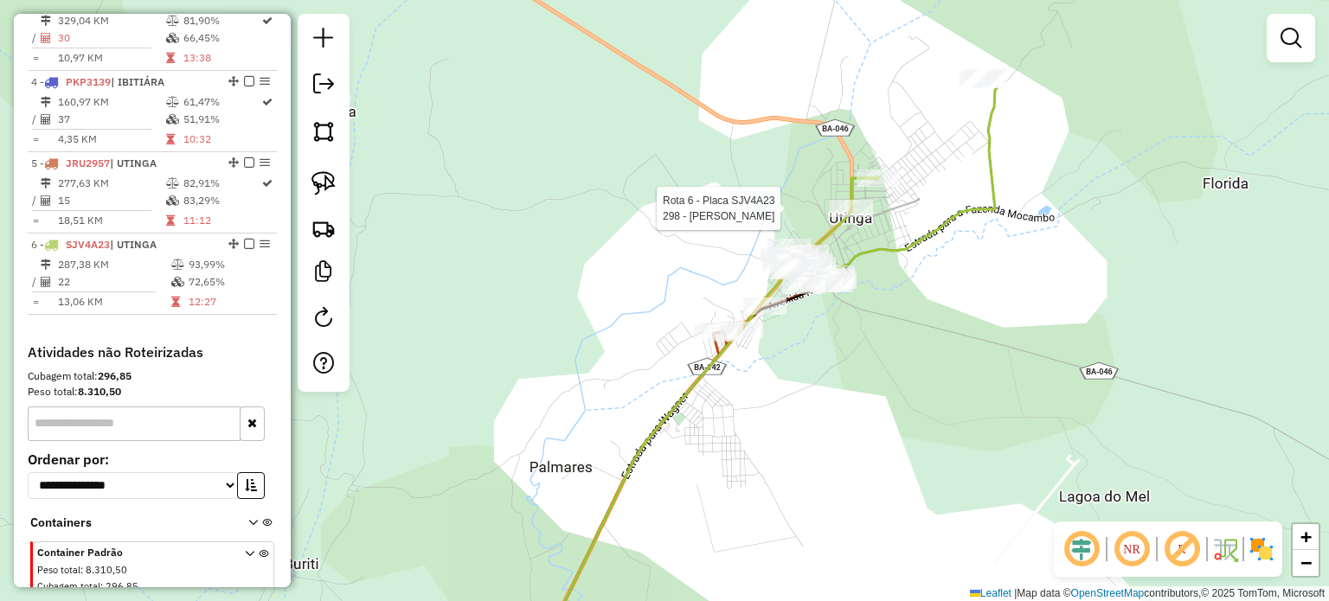
scroll to position [938, 0]
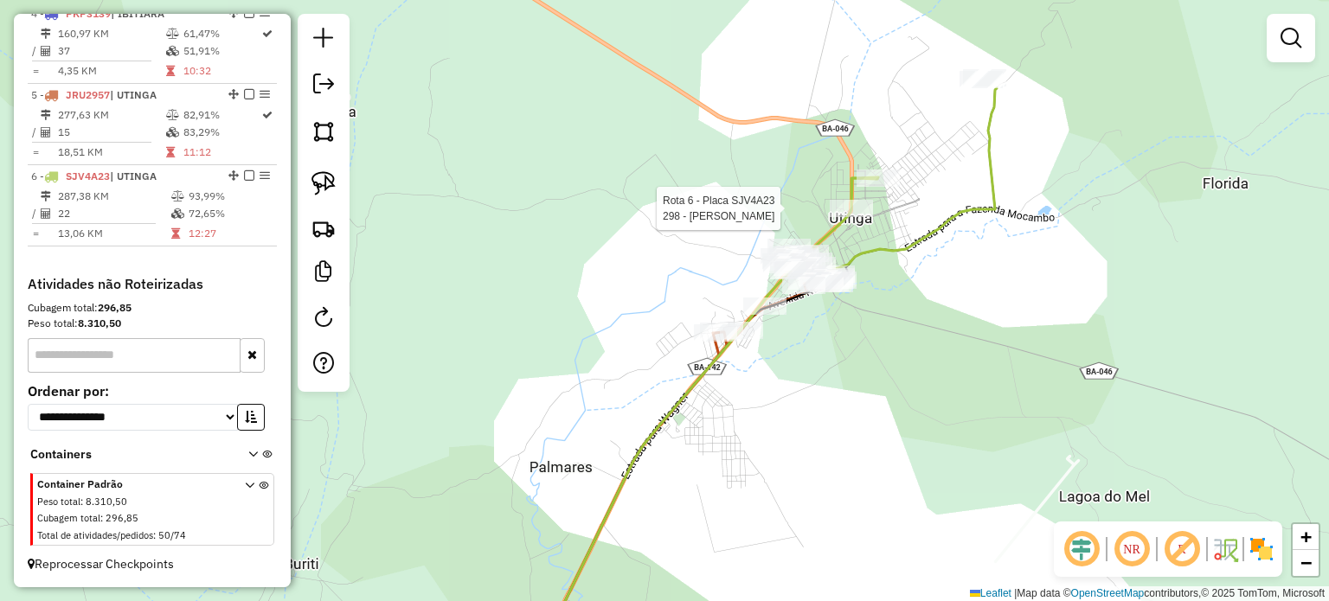
select select "*********"
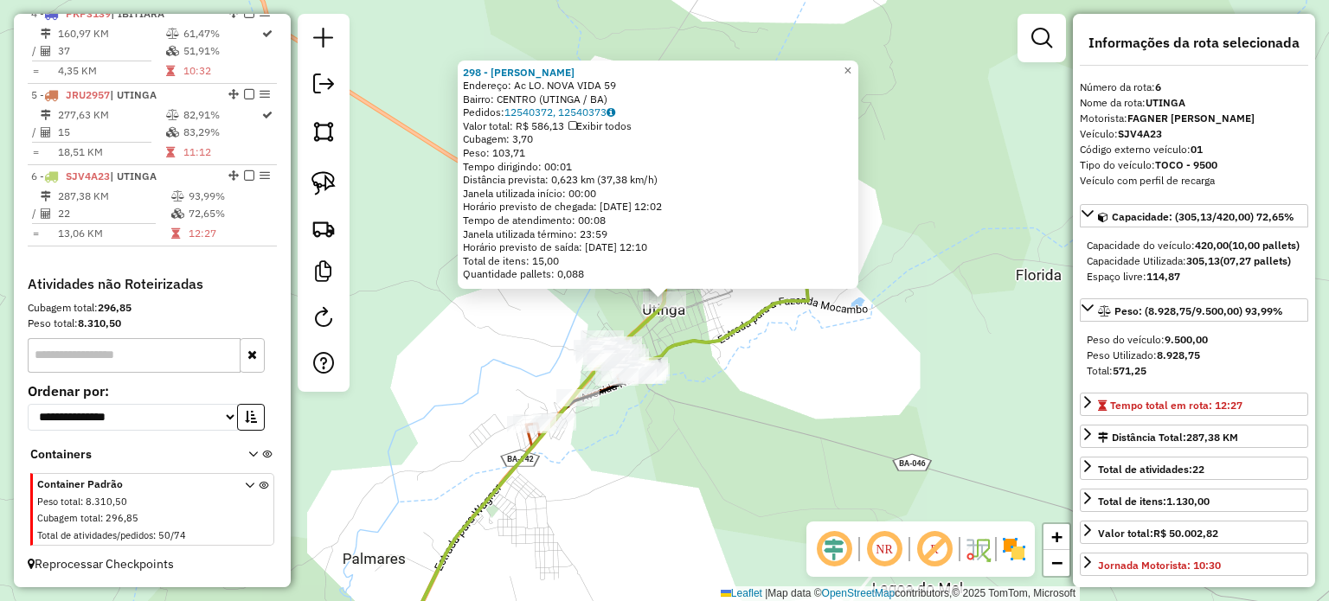
click at [799, 383] on div "298 - [PERSON_NAME]: Ac LO. NOVA VIDA 59 Bairro: CENTRO (UTINGA / BA) [GEOGRAPH…" at bounding box center [664, 300] width 1329 height 601
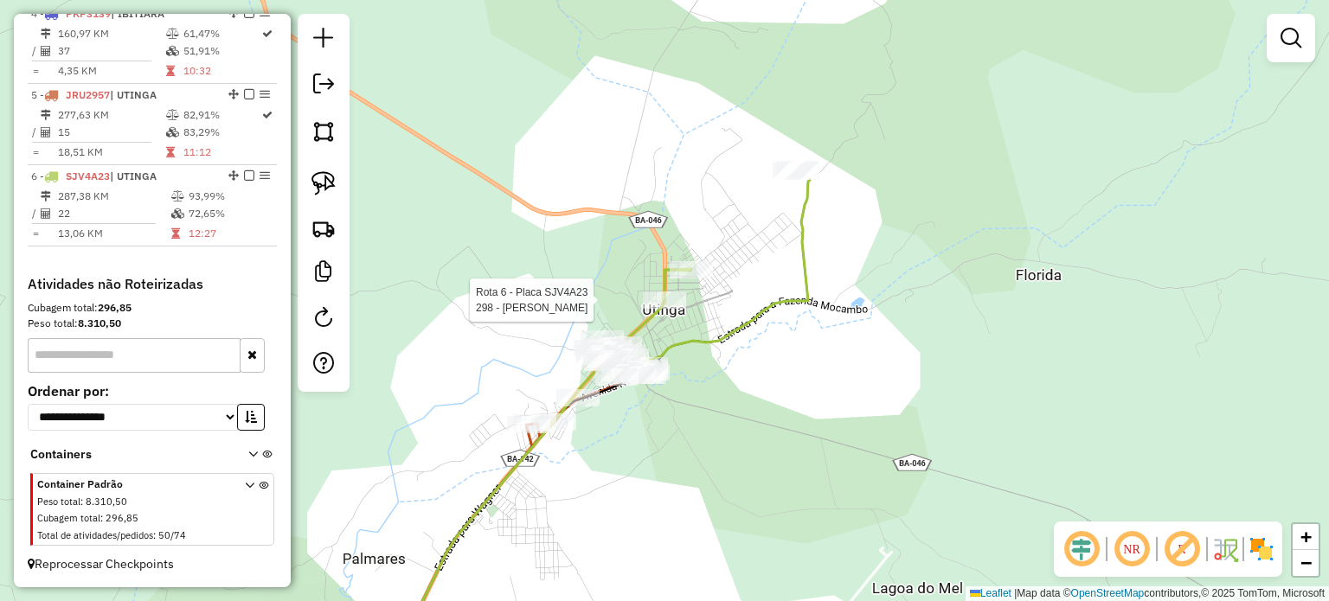
select select "*********"
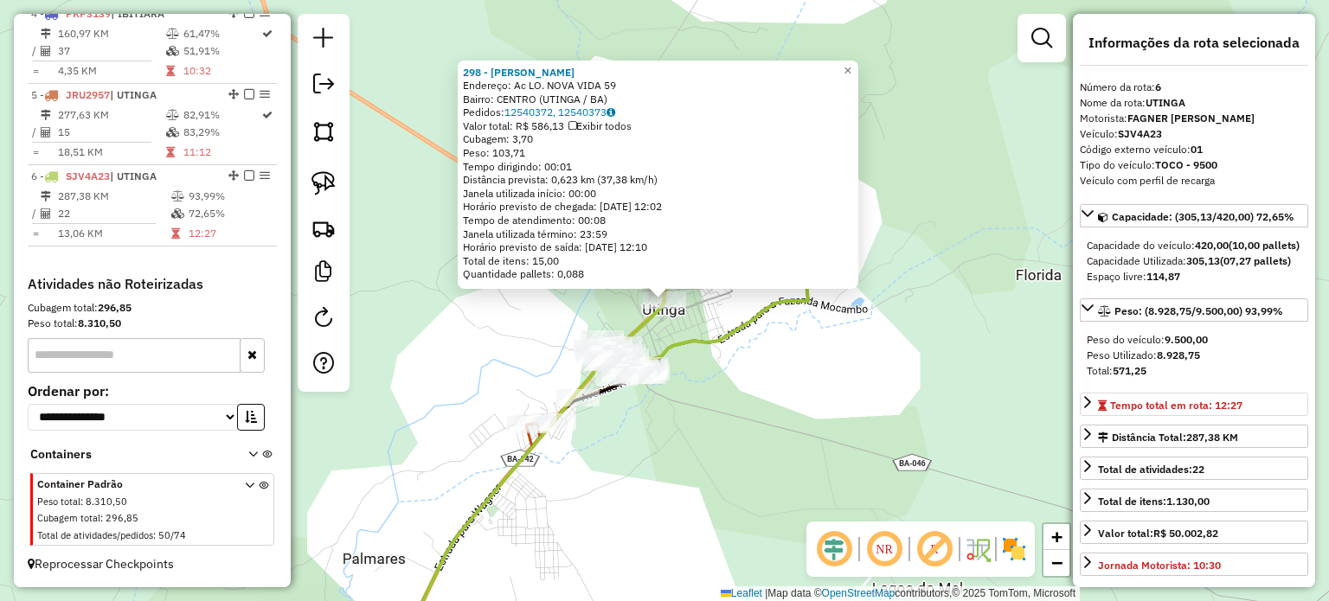
scroll to position [87, 0]
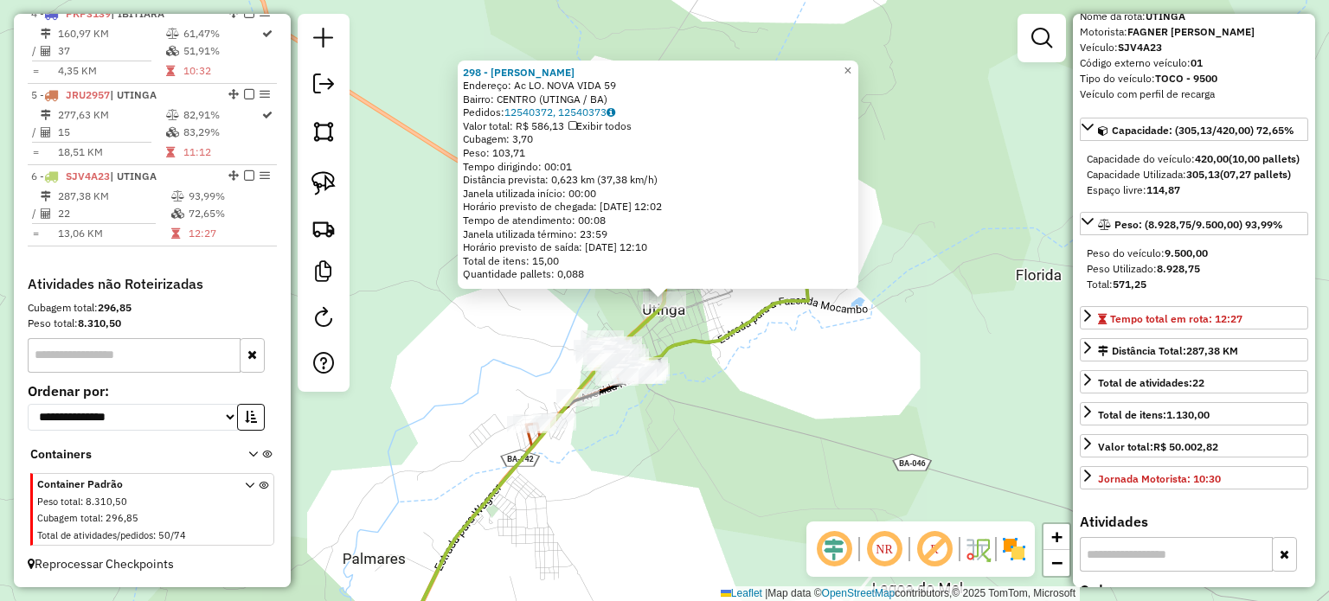
click at [774, 407] on div "298 - [PERSON_NAME]: Ac LO. NOVA VIDA 59 Bairro: CENTRO (UTINGA / BA) [GEOGRAPH…" at bounding box center [664, 300] width 1329 height 601
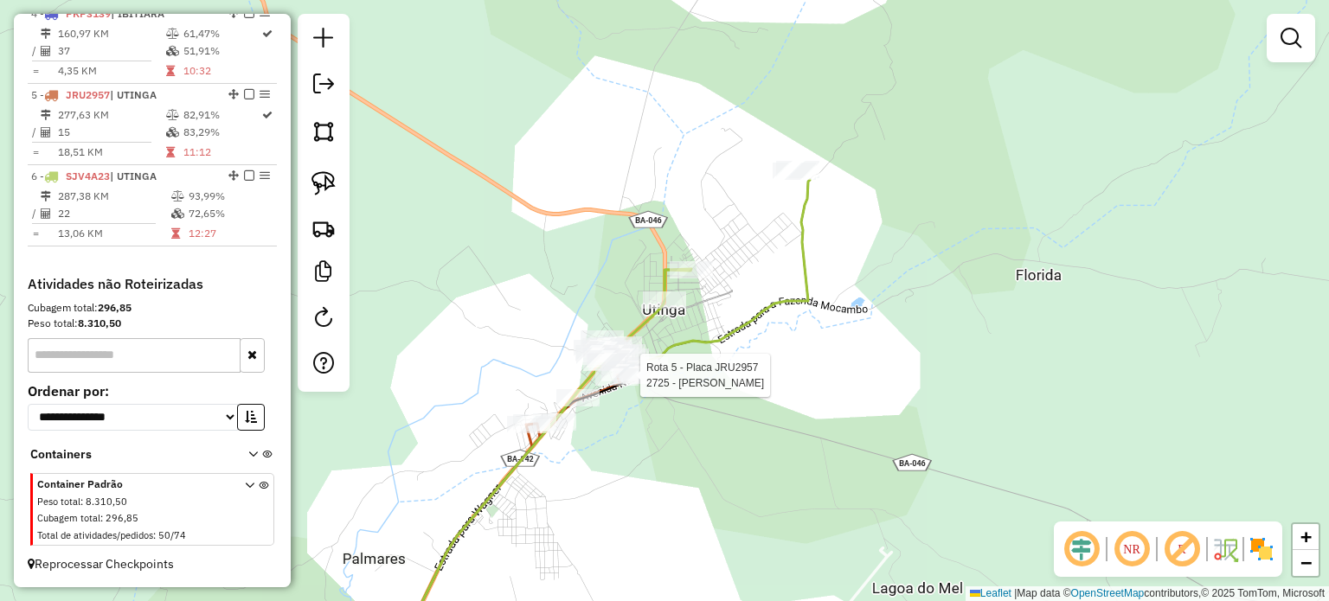
select select "*********"
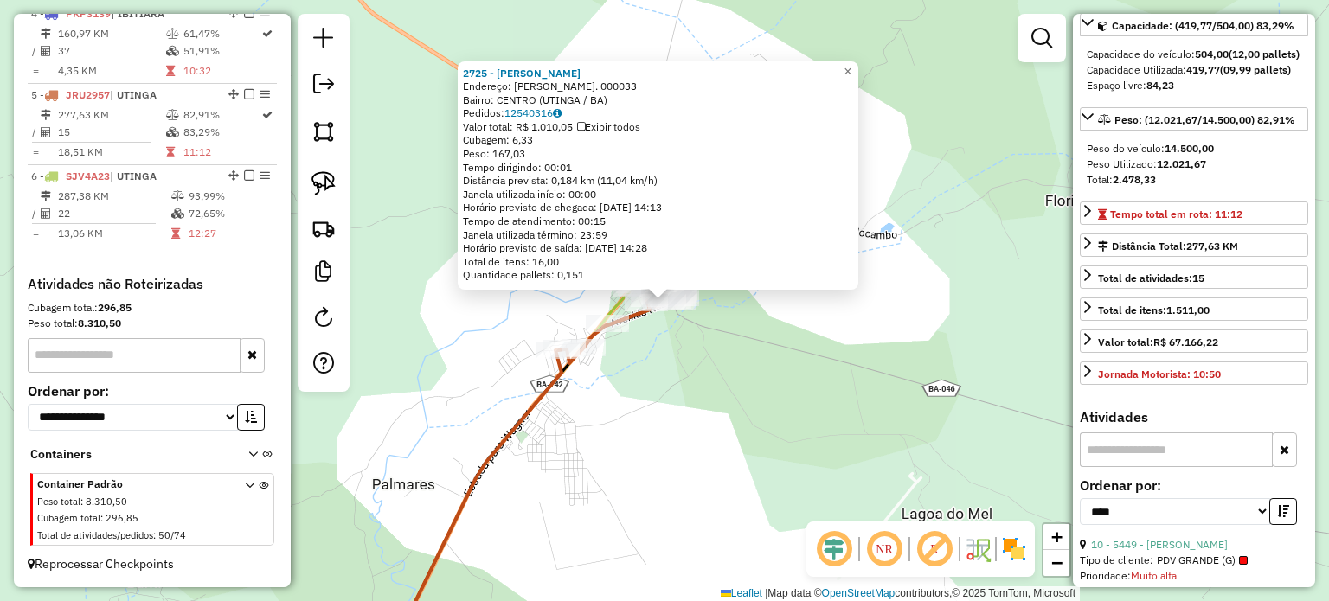
scroll to position [173, 0]
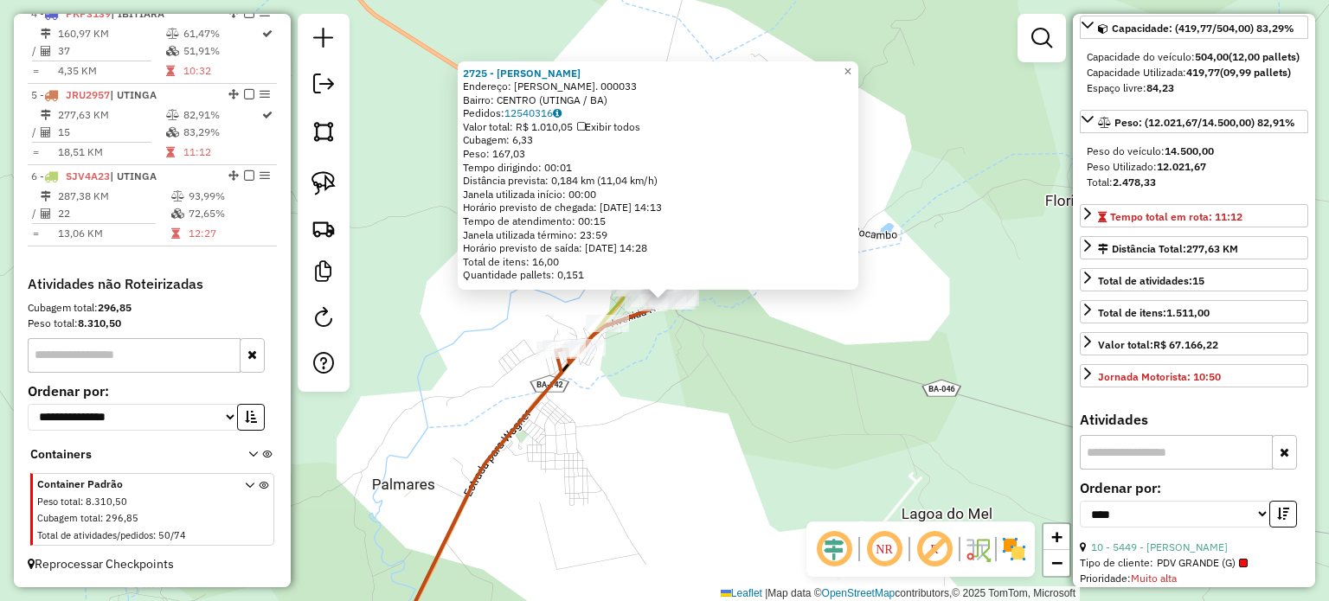
drag, startPoint x: 997, startPoint y: 305, endPoint x: 848, endPoint y: 288, distance: 149.8
click at [997, 305] on div "2725 - [PERSON_NAME]: Pç [PERSON_NAME]. 000033 Bairro: CENTRO (UTINGA / BA) [GE…" at bounding box center [664, 300] width 1329 height 601
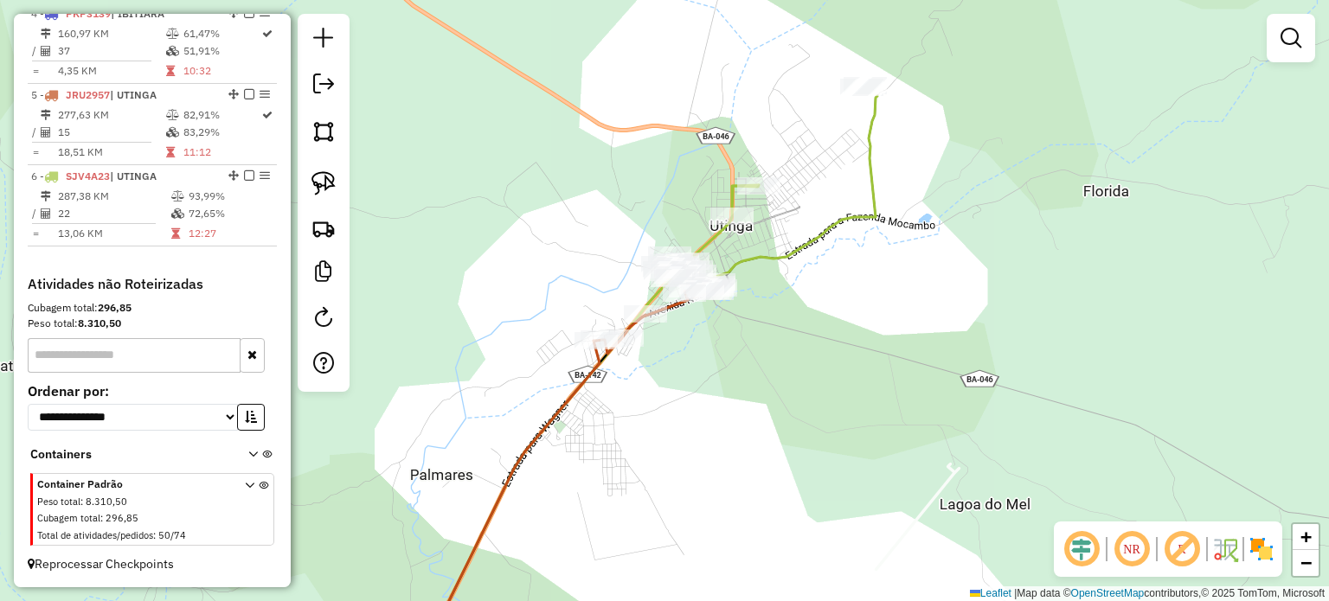
drag, startPoint x: 664, startPoint y: 400, endPoint x: 917, endPoint y: 362, distance: 256.4
click at [917, 362] on div "Janela de atendimento Grade de atendimento Capacidade Transportadoras Veículos …" at bounding box center [664, 300] width 1329 height 601
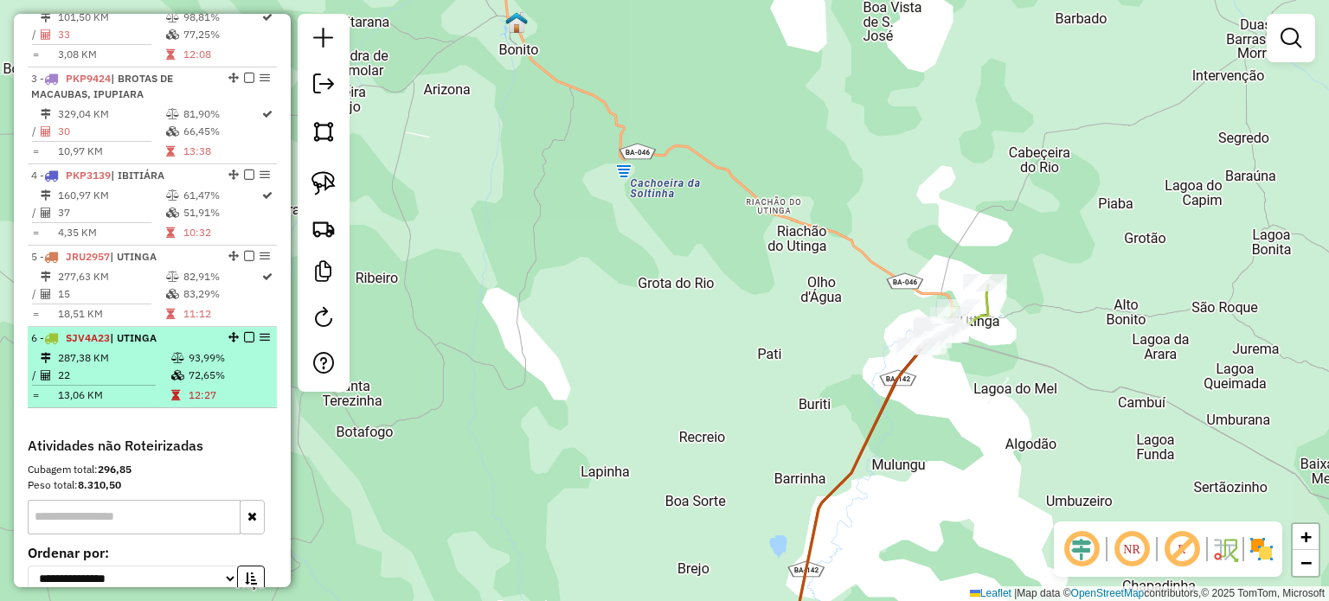
scroll to position [765, 0]
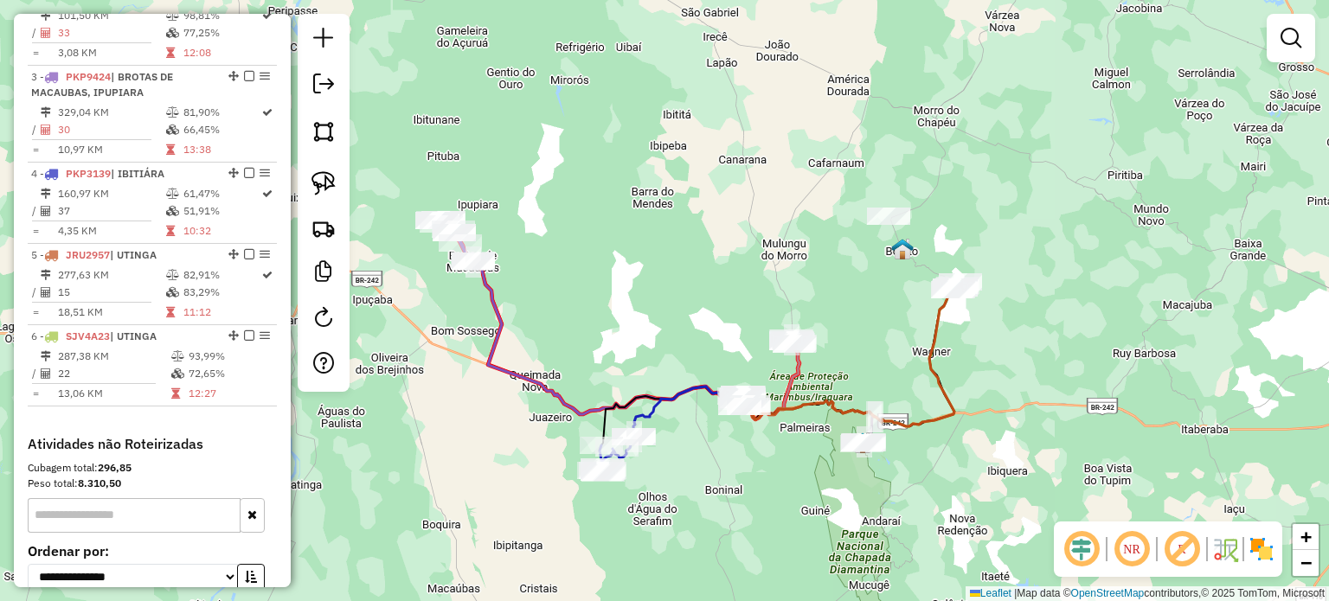
drag, startPoint x: 550, startPoint y: 426, endPoint x: 732, endPoint y: 450, distance: 184.2
click at [732, 450] on div "Janela de atendimento Grade de atendimento Capacidade Transportadoras Veículos …" at bounding box center [664, 300] width 1329 height 601
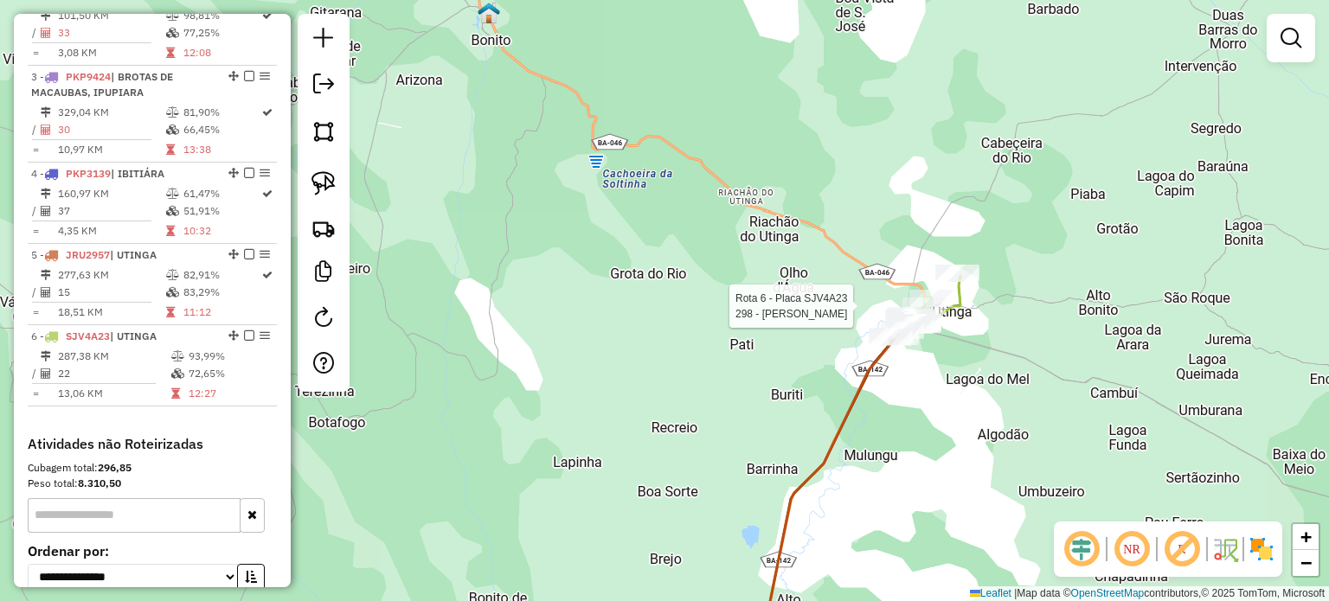
select select "*********"
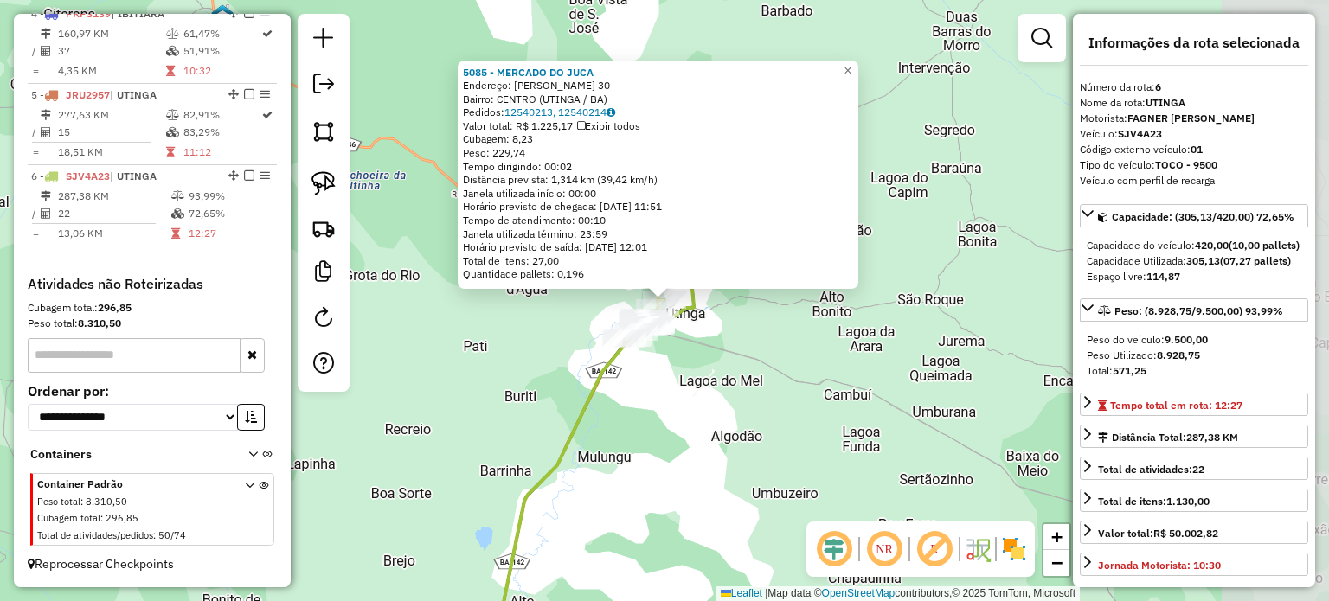
scroll to position [938, 0]
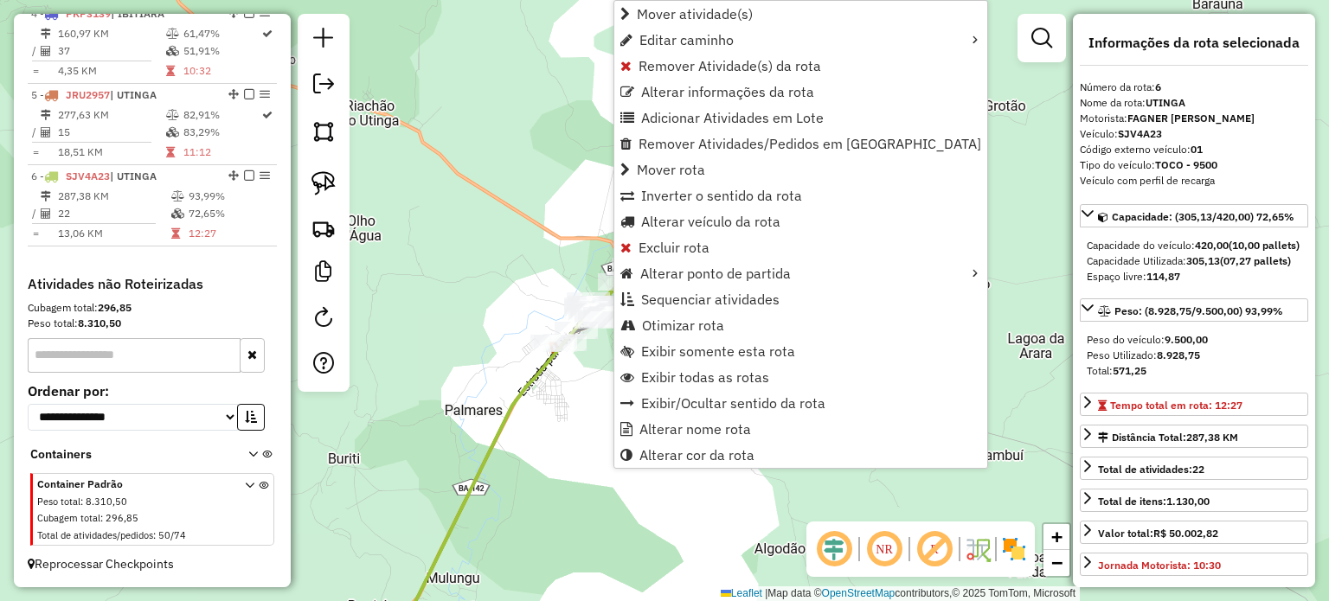
drag, startPoint x: 572, startPoint y: 417, endPoint x: 577, endPoint y: 355, distance: 62.5
click at [573, 414] on div "Janela de atendimento Grade de atendimento Capacidade Transportadoras Veículos …" at bounding box center [664, 300] width 1329 height 601
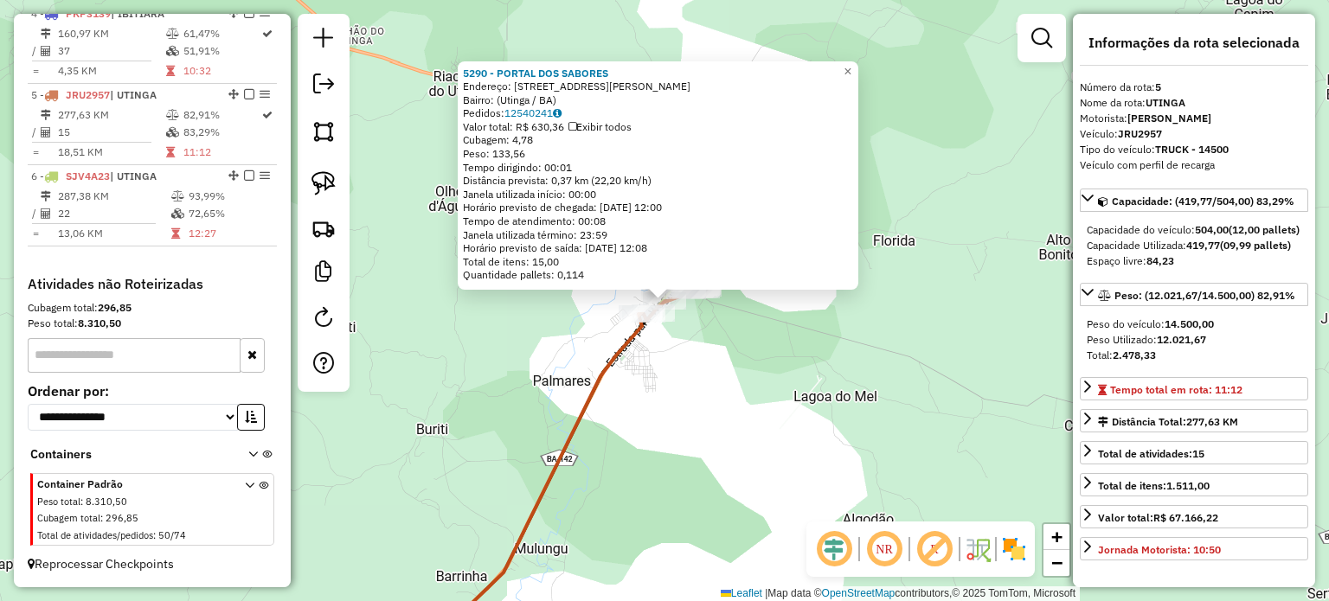
click at [738, 332] on div "5290 - PORTAL DOS SABORES Endereço: [STREET_ADDRESS][PERSON_NAME] Pedidos: 1254…" at bounding box center [664, 300] width 1329 height 601
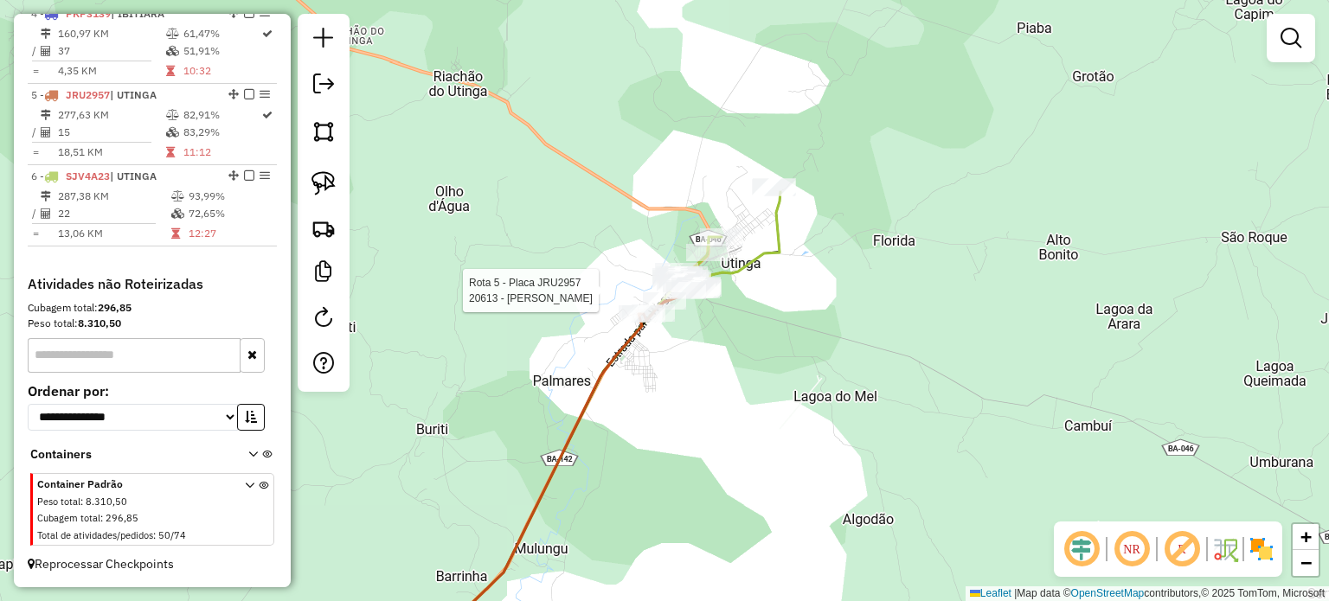
select select "*********"
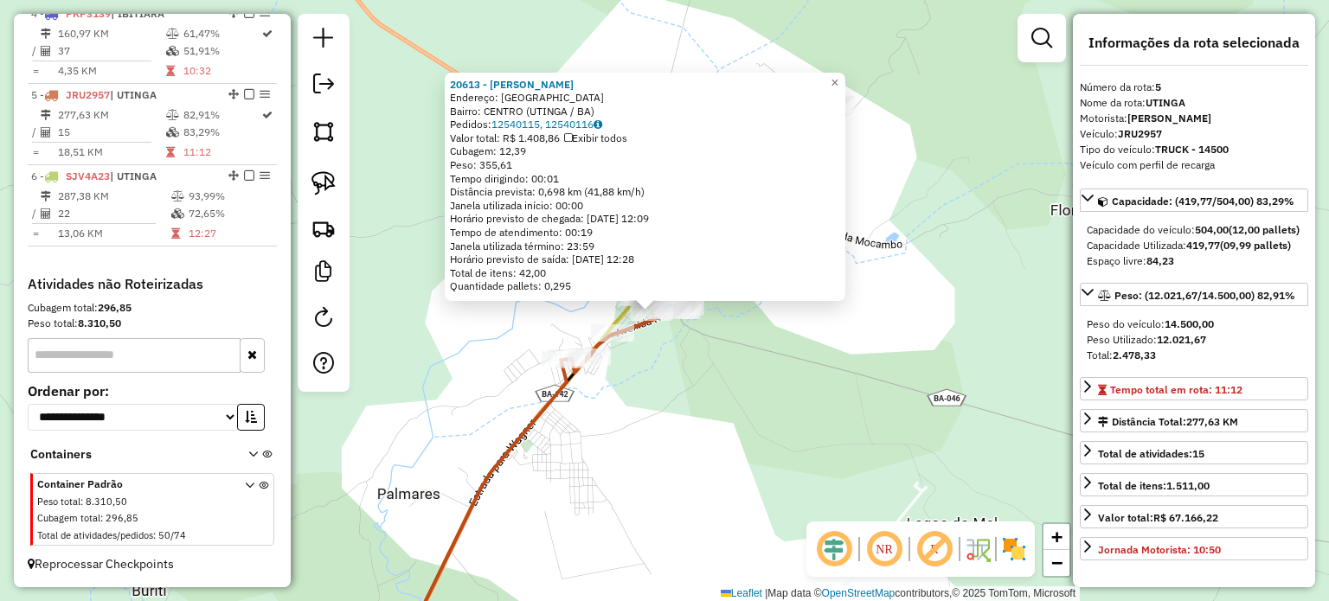
drag, startPoint x: 693, startPoint y: 315, endPoint x: 747, endPoint y: 393, distance: 94.6
click at [747, 393] on div "20613 - [PERSON_NAME]: [GEOGRAPHIC_DATA]: [GEOGRAPHIC_DATA] ([GEOGRAPHIC_DATA] …" at bounding box center [664, 300] width 1329 height 601
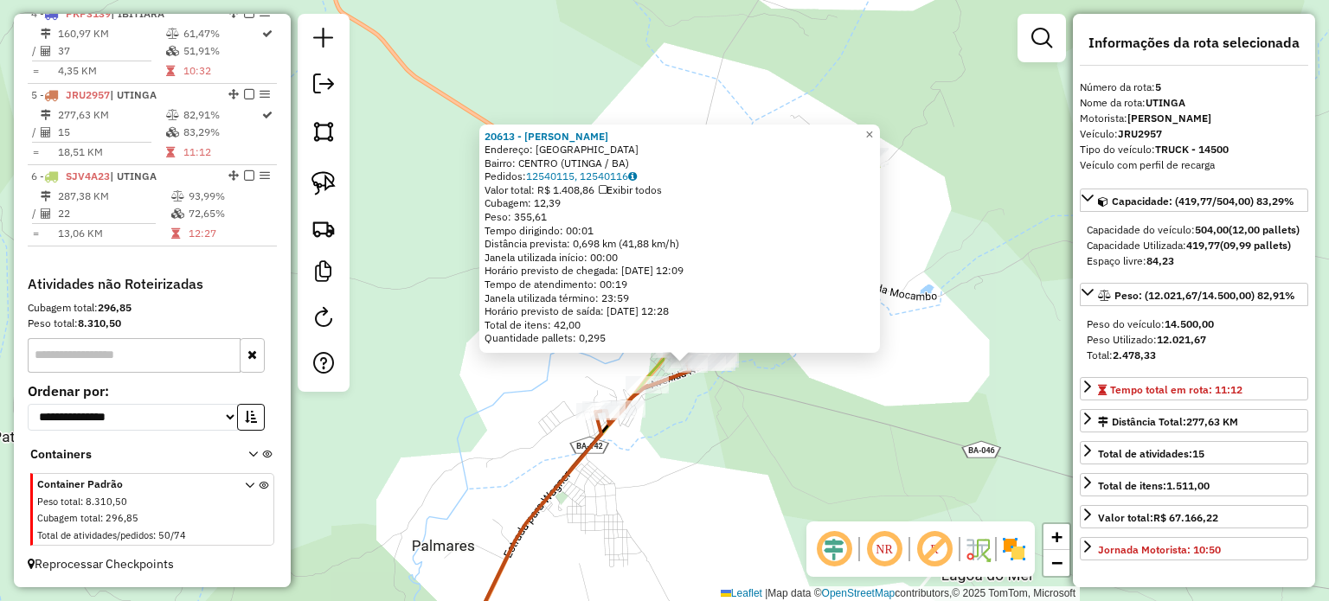
click at [760, 363] on div "20613 - [PERSON_NAME]: [GEOGRAPHIC_DATA]: [GEOGRAPHIC_DATA] ([GEOGRAPHIC_DATA] …" at bounding box center [664, 300] width 1329 height 601
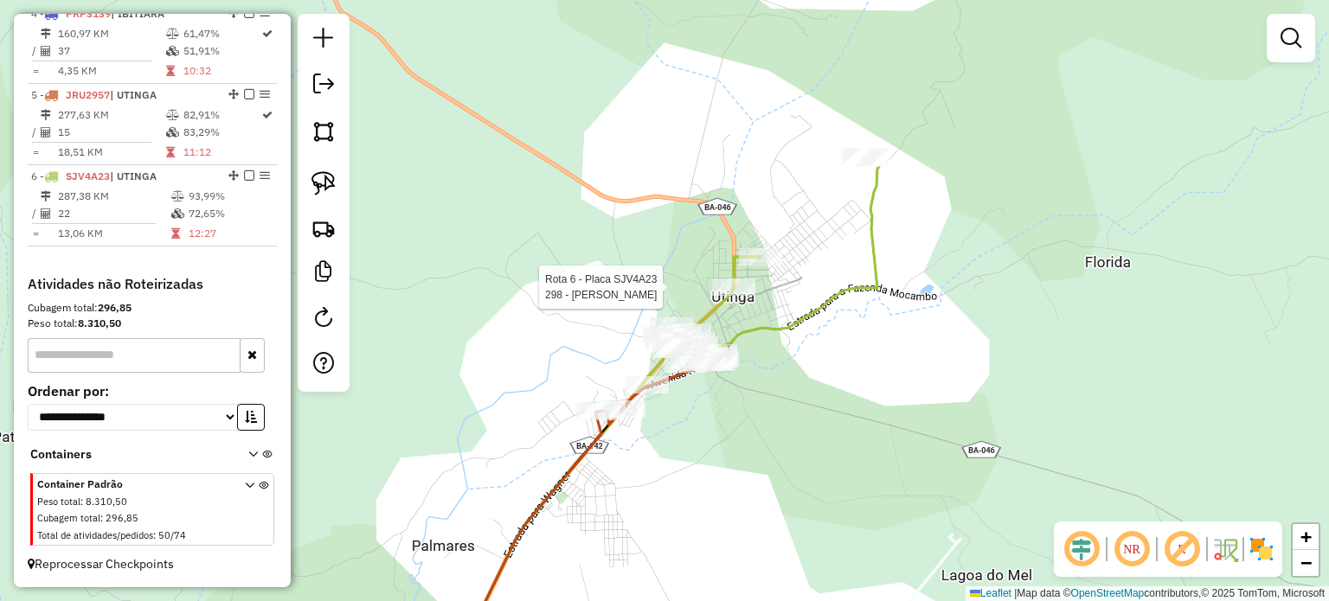
select select "*********"
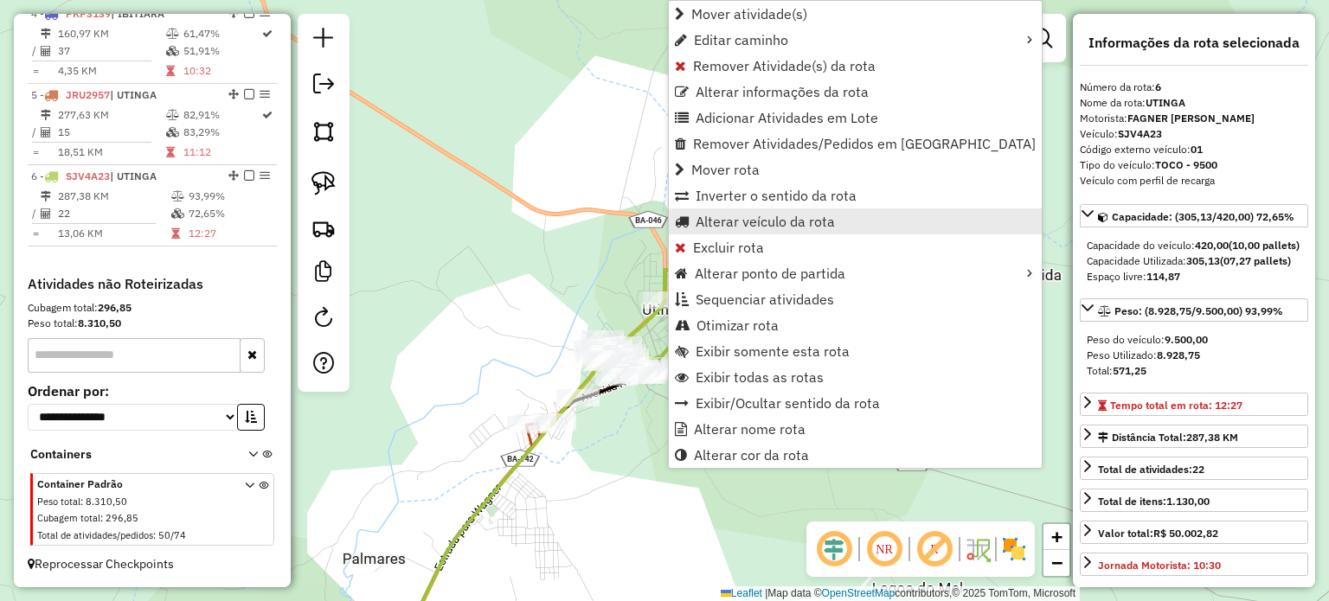
click at [761, 224] on span "Alterar veículo da rota" at bounding box center [765, 222] width 139 height 14
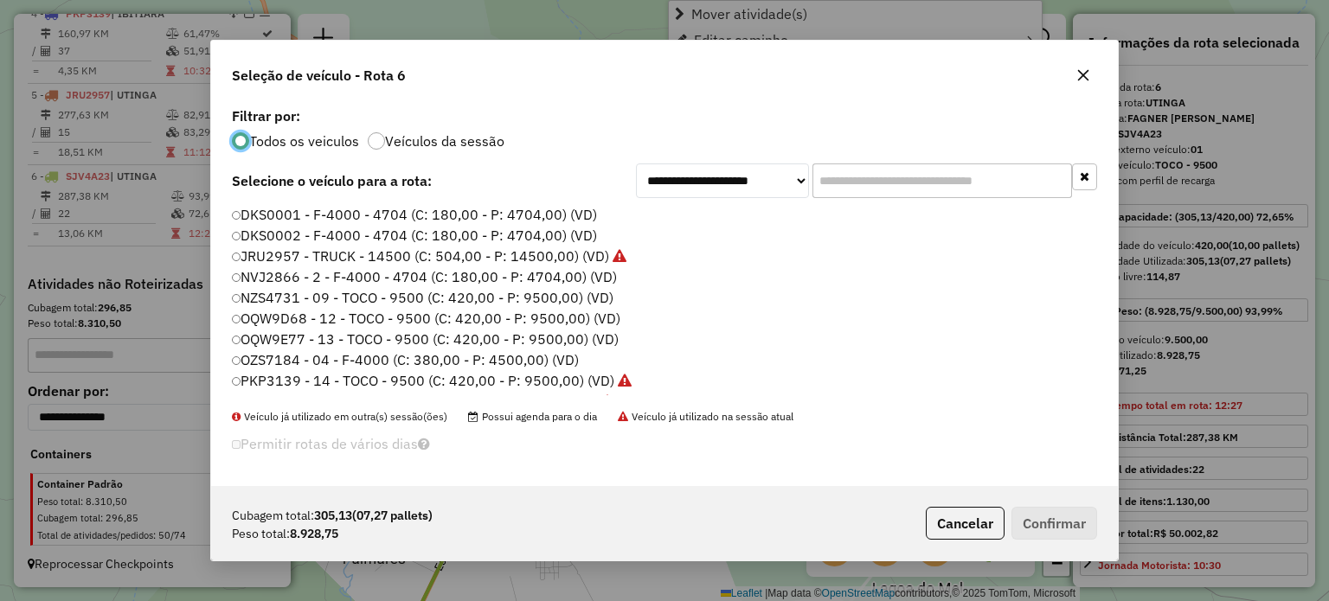
scroll to position [9, 5]
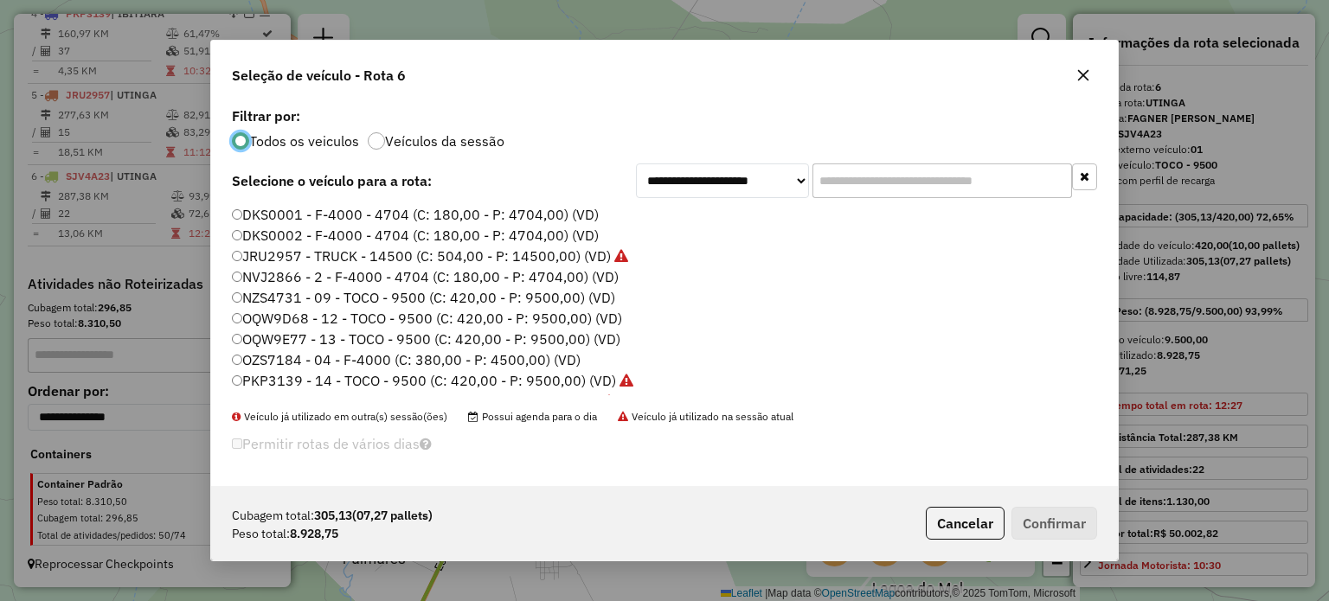
click at [865, 17] on div "**********" at bounding box center [664, 300] width 1329 height 601
click at [1080, 72] on icon "button" at bounding box center [1084, 75] width 14 height 14
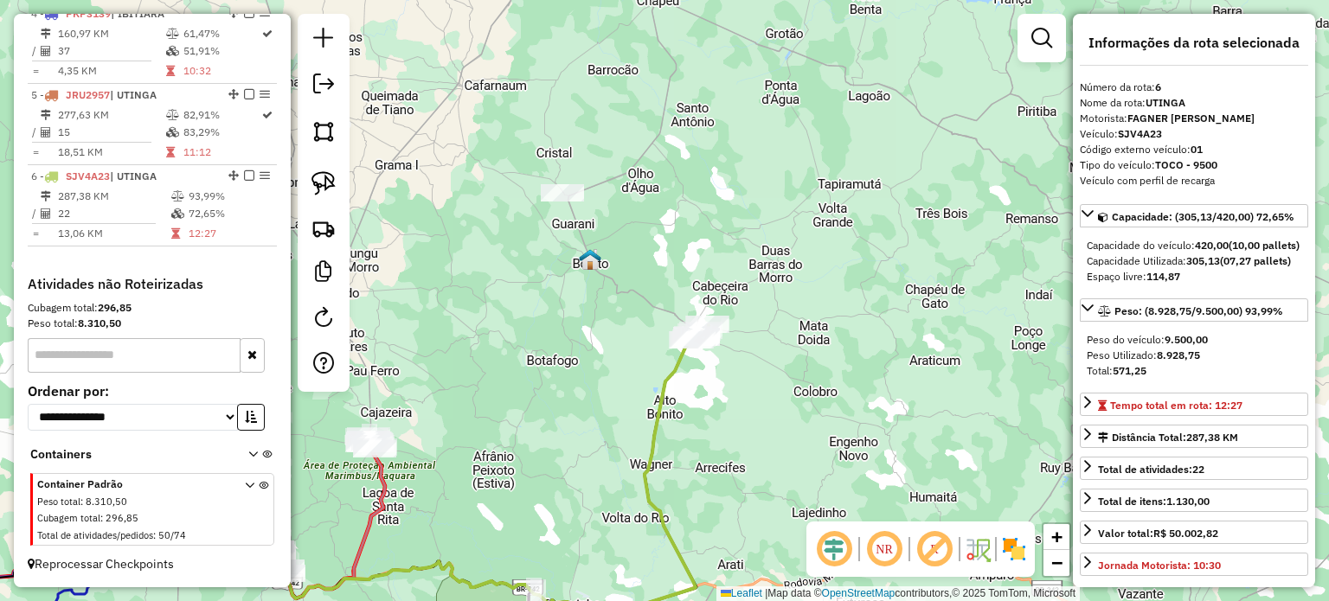
click at [781, 362] on div "Rota 5 - Placa JRU2957 1168 - [PERSON_NAME] de atendimento Grade de atendimento…" at bounding box center [664, 300] width 1329 height 601
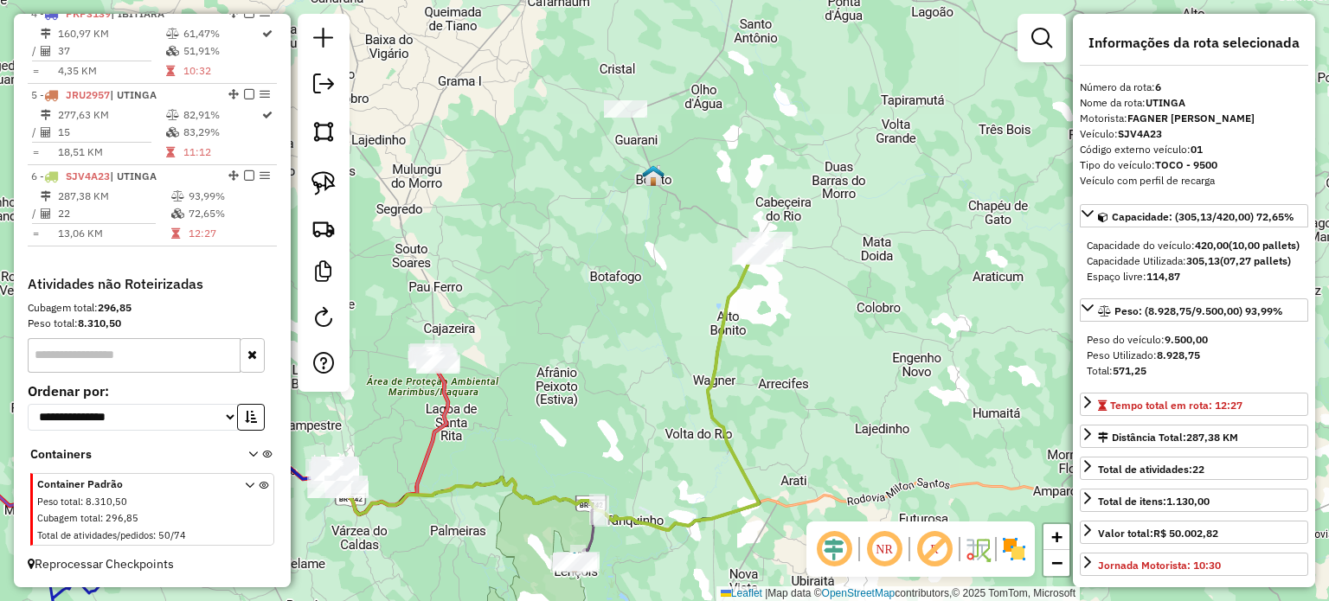
drag, startPoint x: 615, startPoint y: 421, endPoint x: 727, endPoint y: 375, distance: 121.0
click at [723, 376] on div "Janela de atendimento Grade de atendimento Capacidade Transportadoras Veículos …" at bounding box center [664, 300] width 1329 height 601
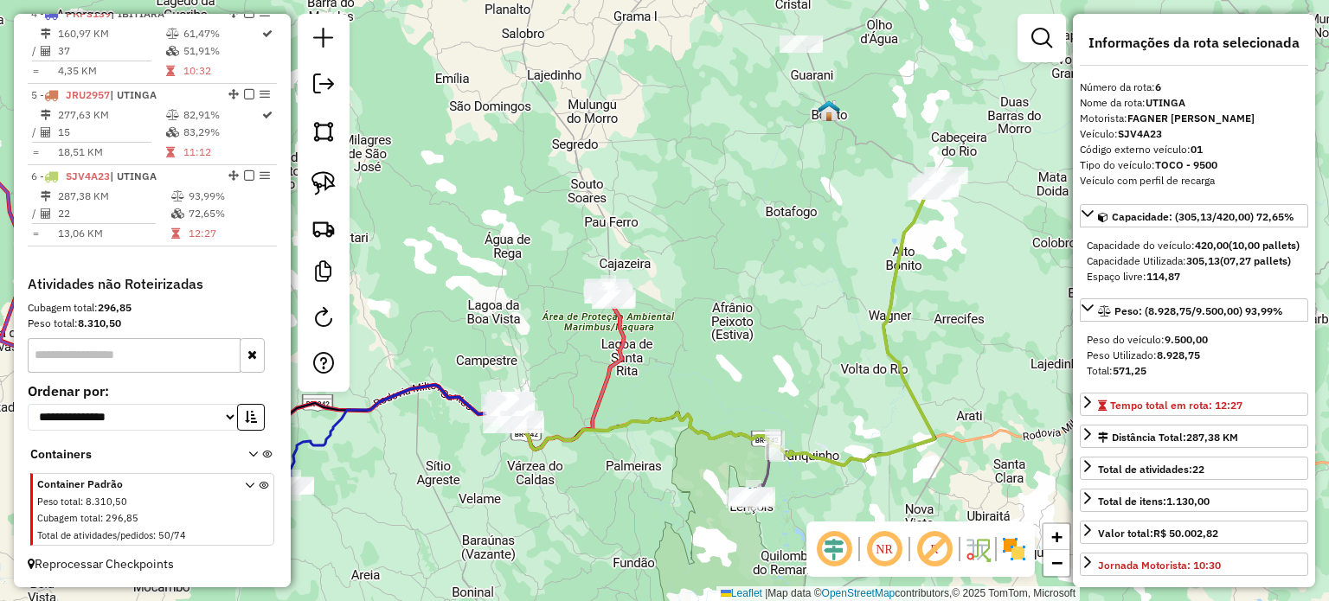
drag, startPoint x: 559, startPoint y: 434, endPoint x: 678, endPoint y: 401, distance: 123.9
click at [654, 405] on icon at bounding box center [723, 326] width 422 height 279
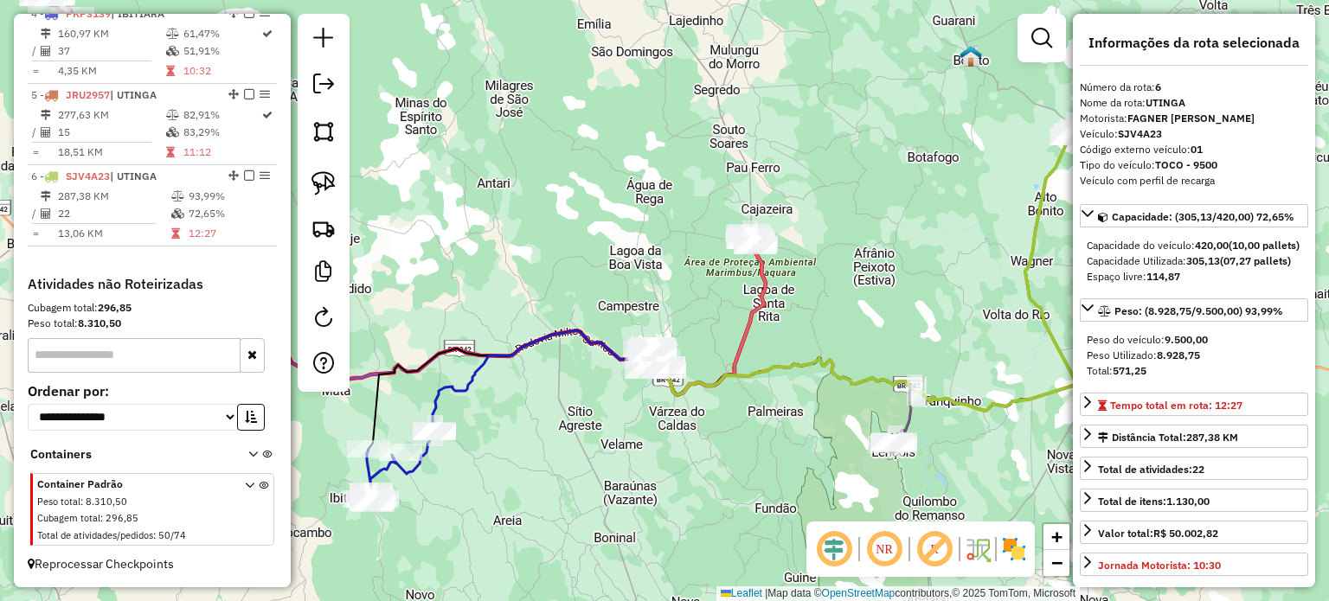
click at [639, 428] on div "Janela de atendimento Grade de atendimento Capacidade Transportadoras Veículos …" at bounding box center [664, 300] width 1329 height 601
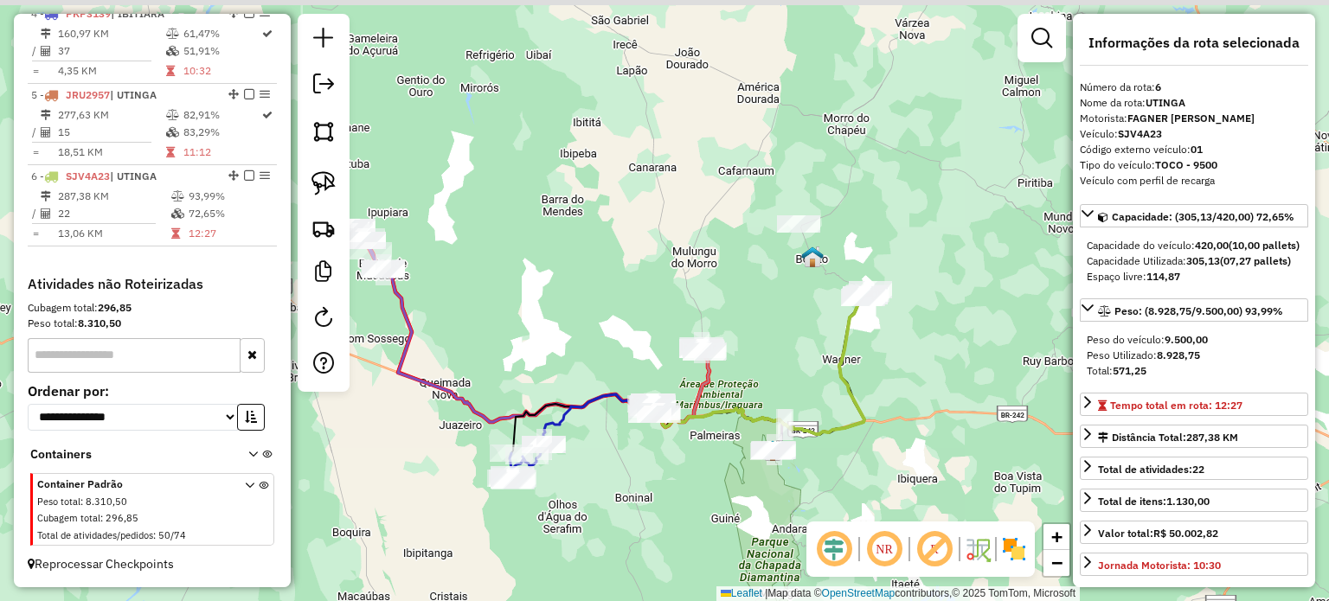
drag, startPoint x: 621, startPoint y: 418, endPoint x: 613, endPoint y: 441, distance: 24.6
click at [613, 441] on div "Janela de atendimento Grade de atendimento Capacidade Transportadoras Veículos …" at bounding box center [664, 300] width 1329 height 601
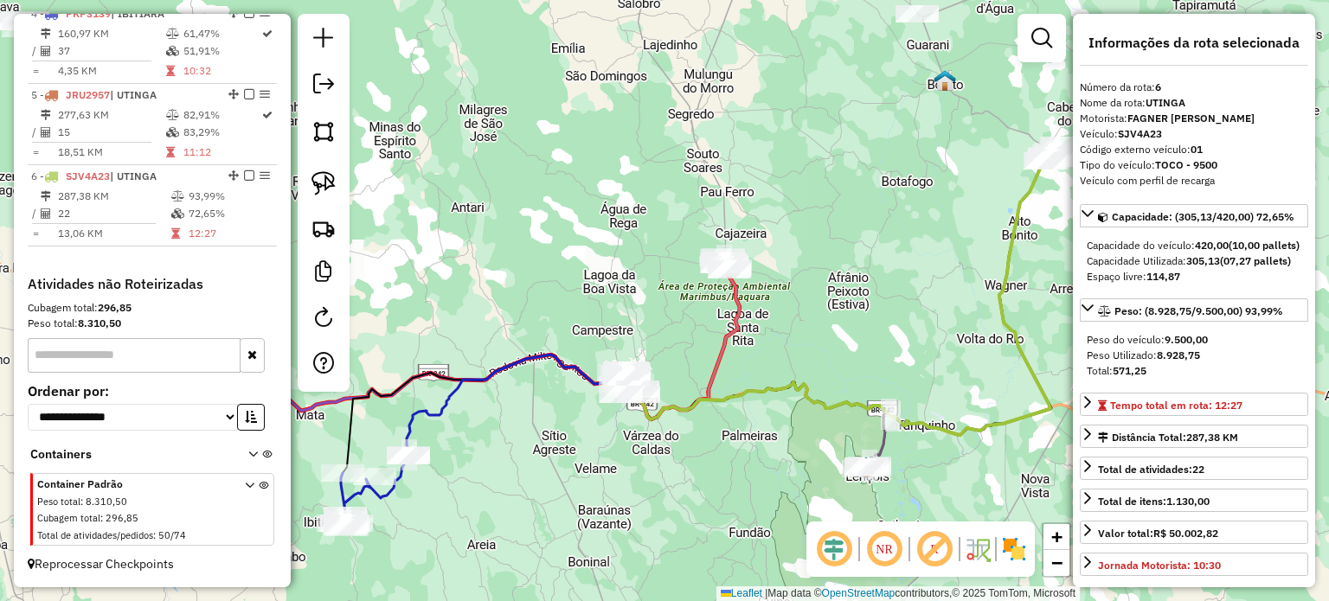
click at [756, 435] on div "Janela de atendimento Grade de atendimento Capacidade Transportadoras Veículos …" at bounding box center [664, 300] width 1329 height 601
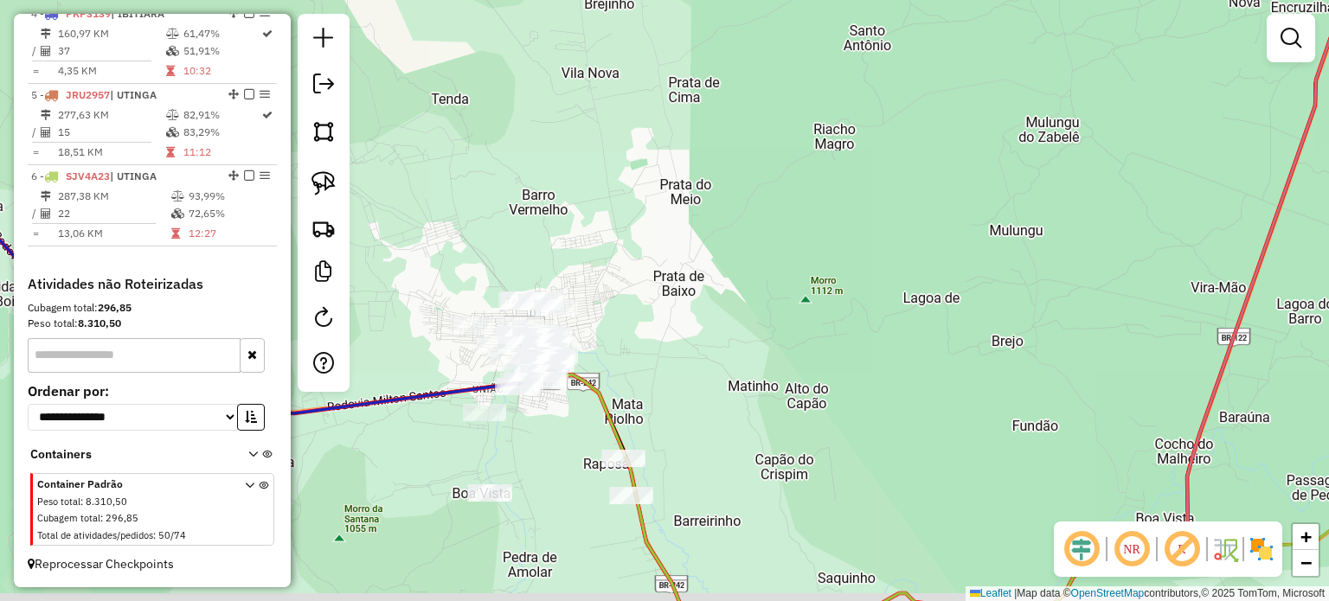
drag, startPoint x: 662, startPoint y: 366, endPoint x: 773, endPoint y: 317, distance: 121.3
click at [769, 318] on div "Janela de atendimento Grade de atendimento Capacidade Transportadoras Veículos …" at bounding box center [664, 300] width 1329 height 601
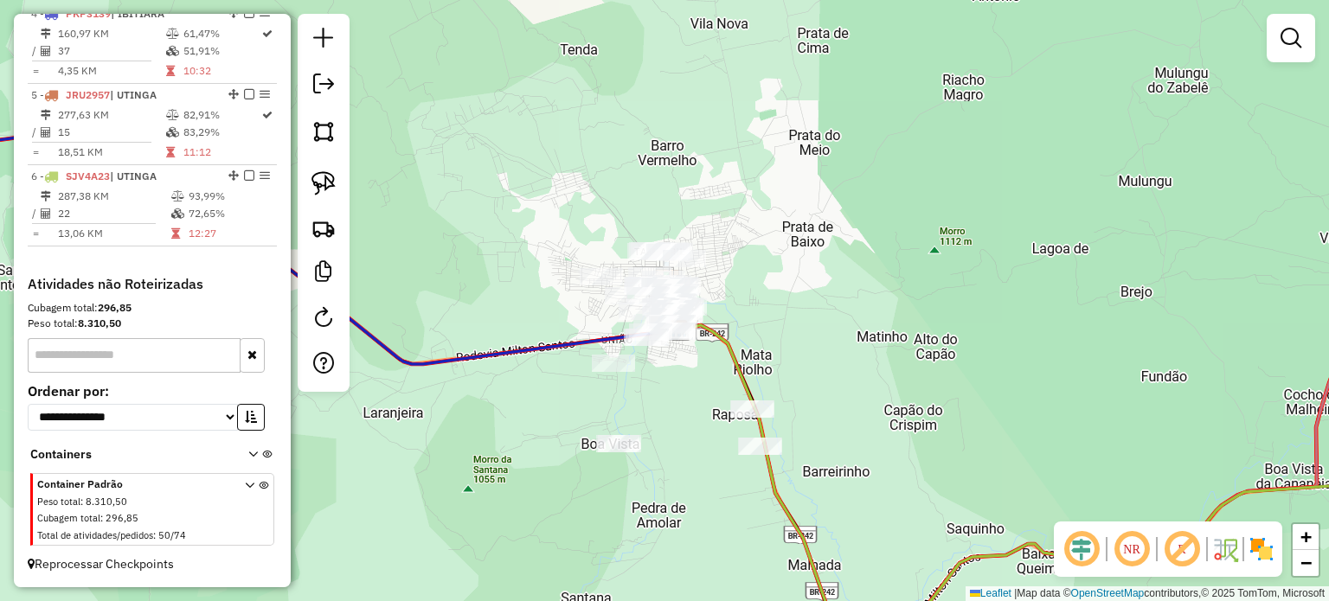
drag, startPoint x: 322, startPoint y: 183, endPoint x: 377, endPoint y: 200, distance: 57.8
click at [322, 183] on img at bounding box center [324, 183] width 24 height 24
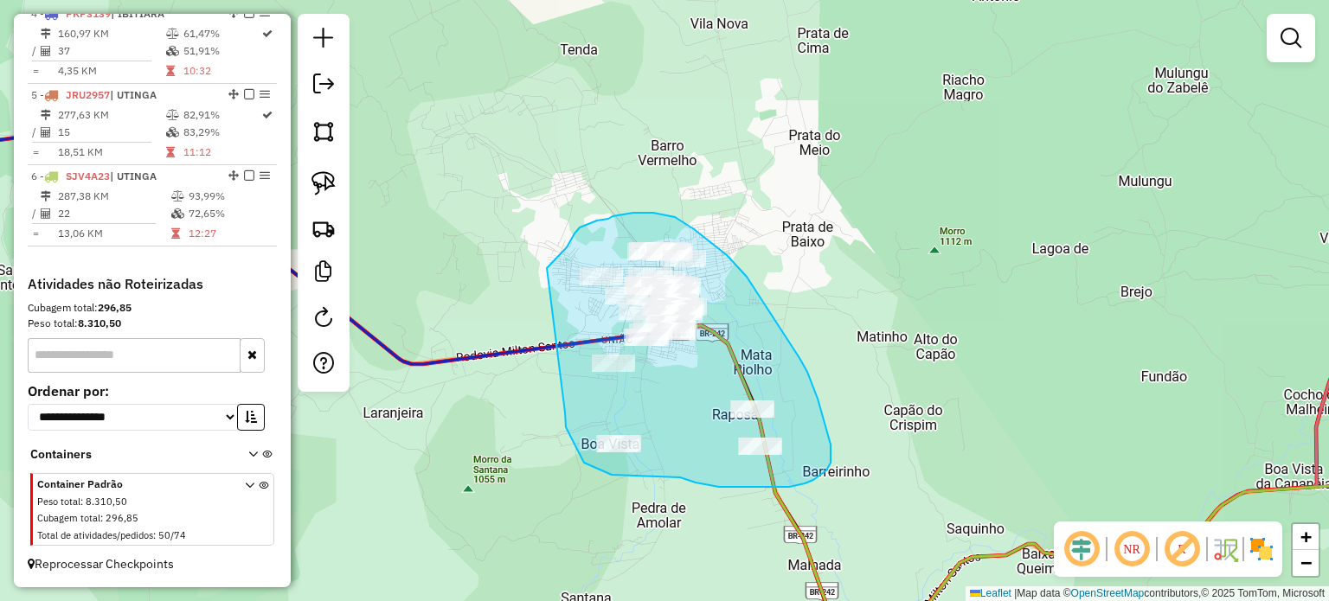
drag, startPoint x: 567, startPoint y: 248, endPoint x: 568, endPoint y: 402, distance: 154.9
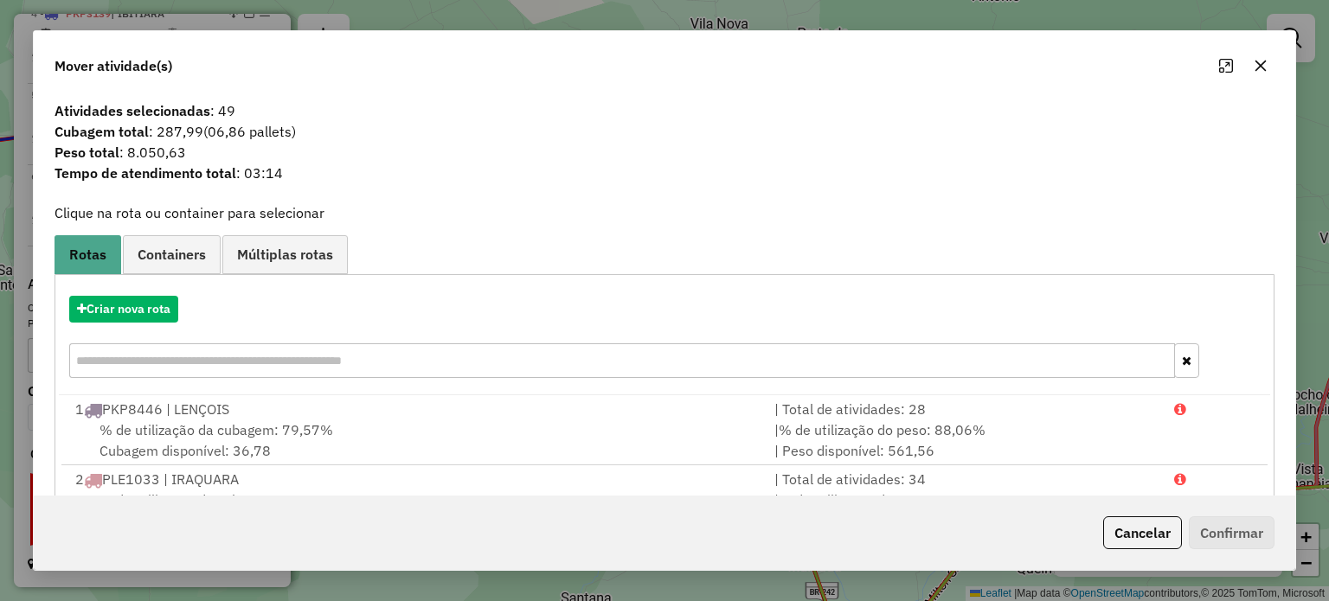
click at [1257, 68] on icon "button" at bounding box center [1260, 65] width 11 height 11
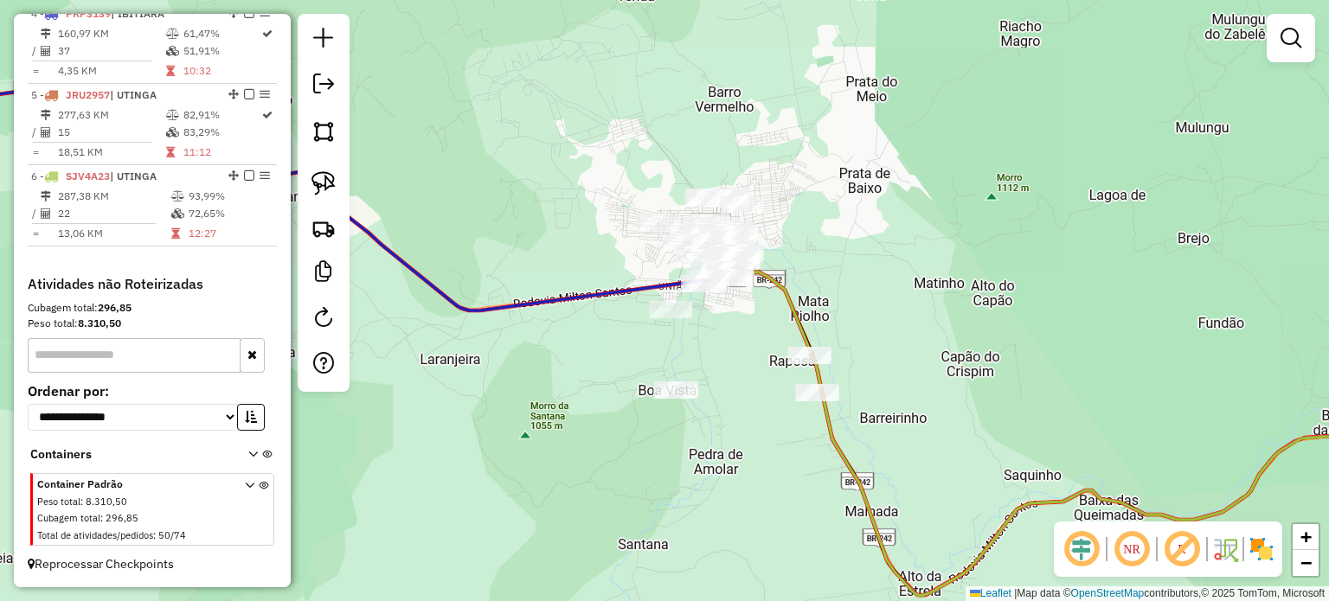
drag, startPoint x: 829, startPoint y: 332, endPoint x: 890, endPoint y: 272, distance: 85.7
click at [889, 273] on div "Janela de atendimento Grade de atendimento Capacidade Transportadoras Veículos …" at bounding box center [664, 300] width 1329 height 601
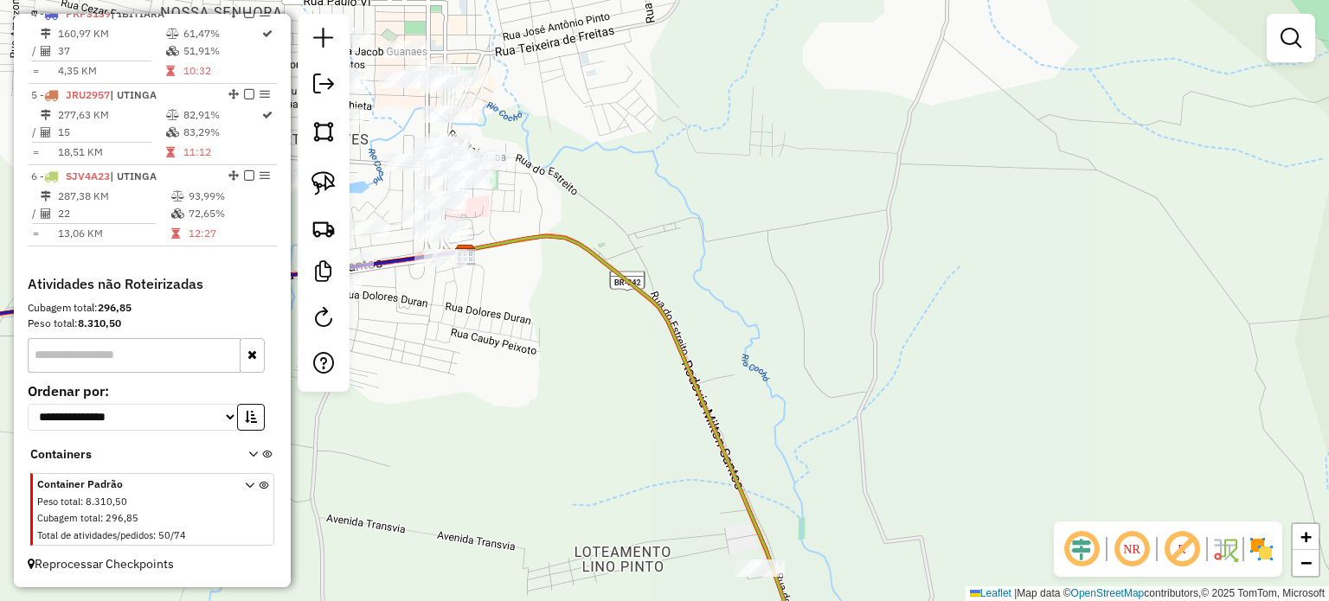
drag, startPoint x: 770, startPoint y: 216, endPoint x: 949, endPoint y: 293, distance: 195.0
click at [949, 293] on div "Janela de atendimento Grade de atendimento Capacidade Transportadoras Veículos …" at bounding box center [664, 300] width 1329 height 601
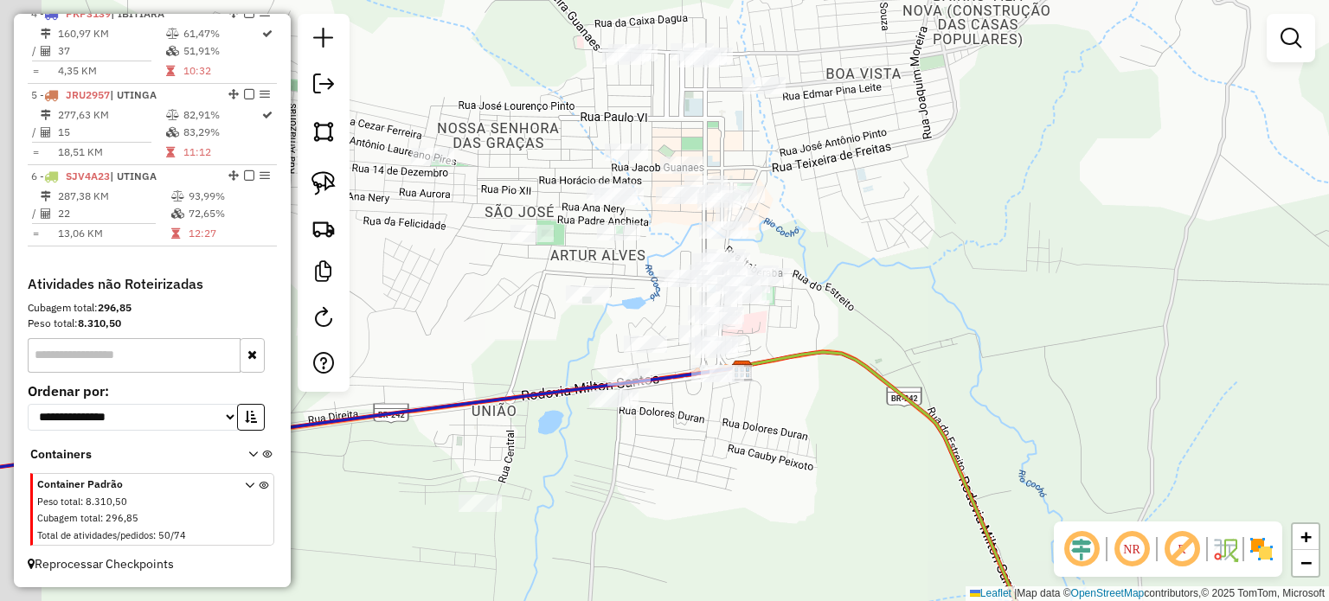
drag, startPoint x: 807, startPoint y: 219, endPoint x: 997, endPoint y: 277, distance: 198.2
click at [994, 277] on div "Janela de atendimento Grade de atendimento Capacidade Transportadoras Veículos …" at bounding box center [664, 300] width 1329 height 601
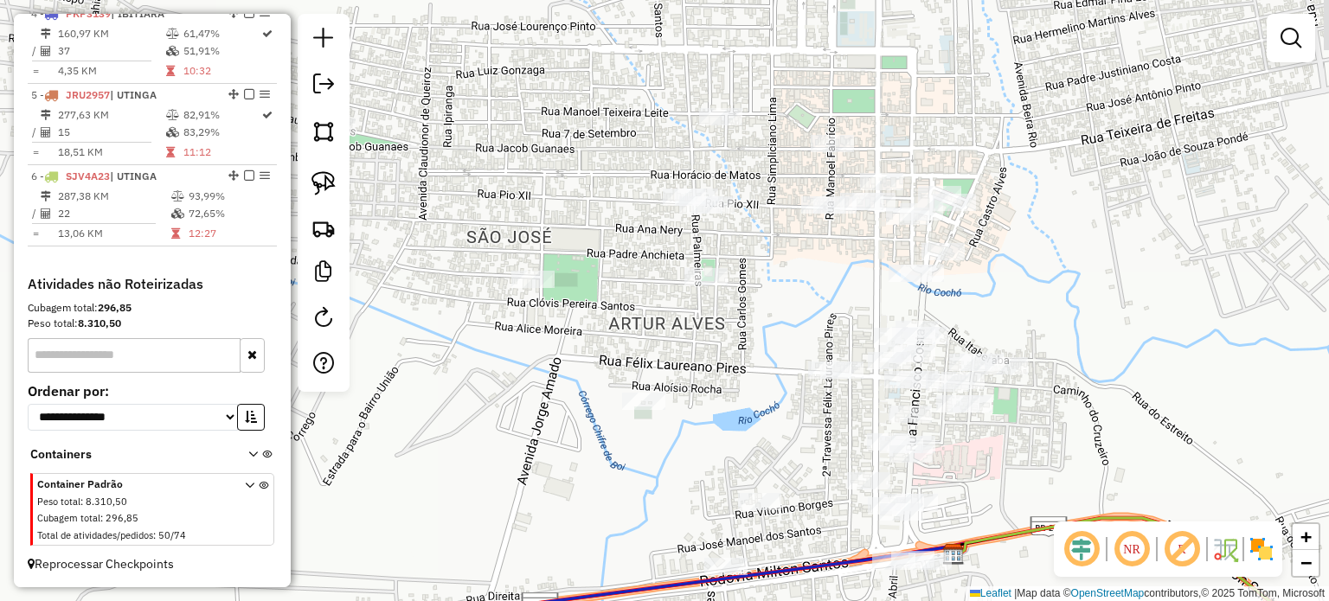
drag, startPoint x: 938, startPoint y: 293, endPoint x: 1137, endPoint y: 344, distance: 205.3
click at [1137, 344] on div "Janela de atendimento Grade de atendimento Capacidade Transportadoras Veículos …" at bounding box center [664, 300] width 1329 height 601
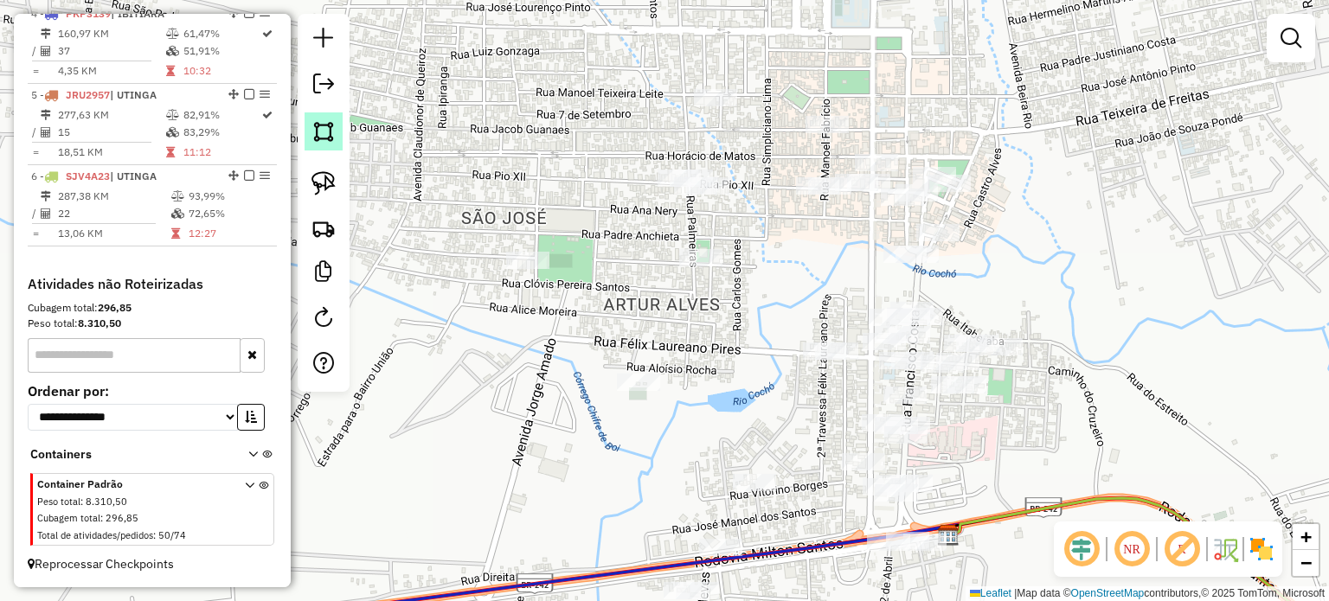
click at [318, 131] on img at bounding box center [324, 131] width 24 height 24
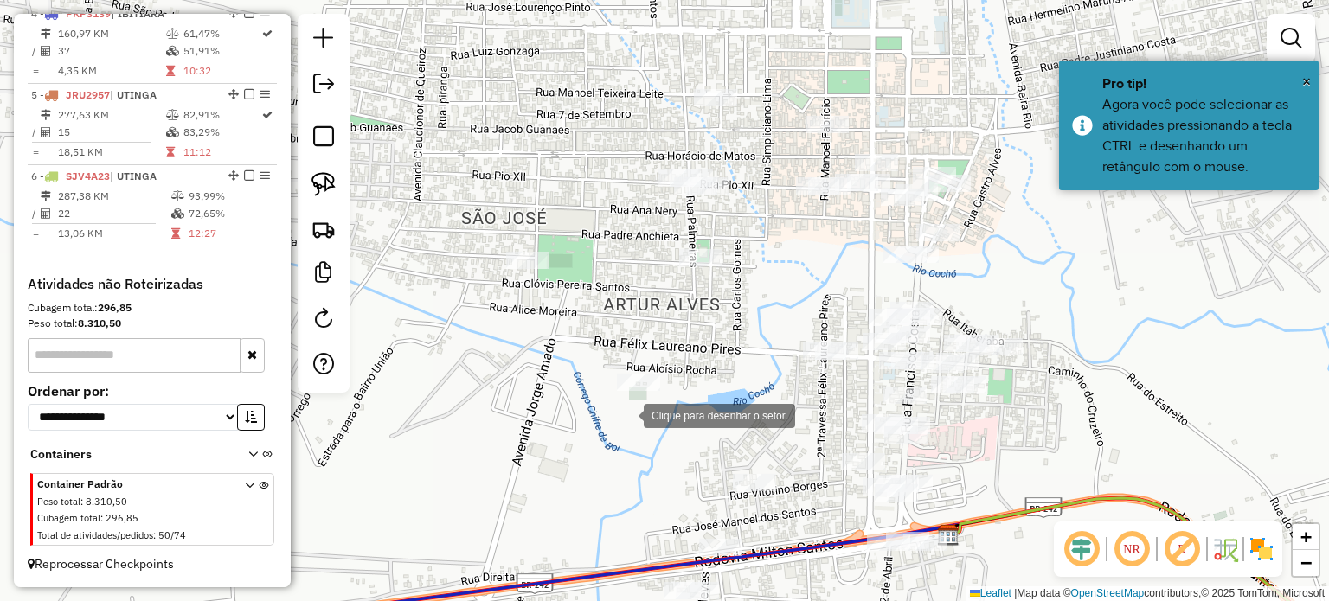
drag, startPoint x: 627, startPoint y: 415, endPoint x: 652, endPoint y: 406, distance: 26.5
click at [643, 409] on div at bounding box center [626, 414] width 35 height 35
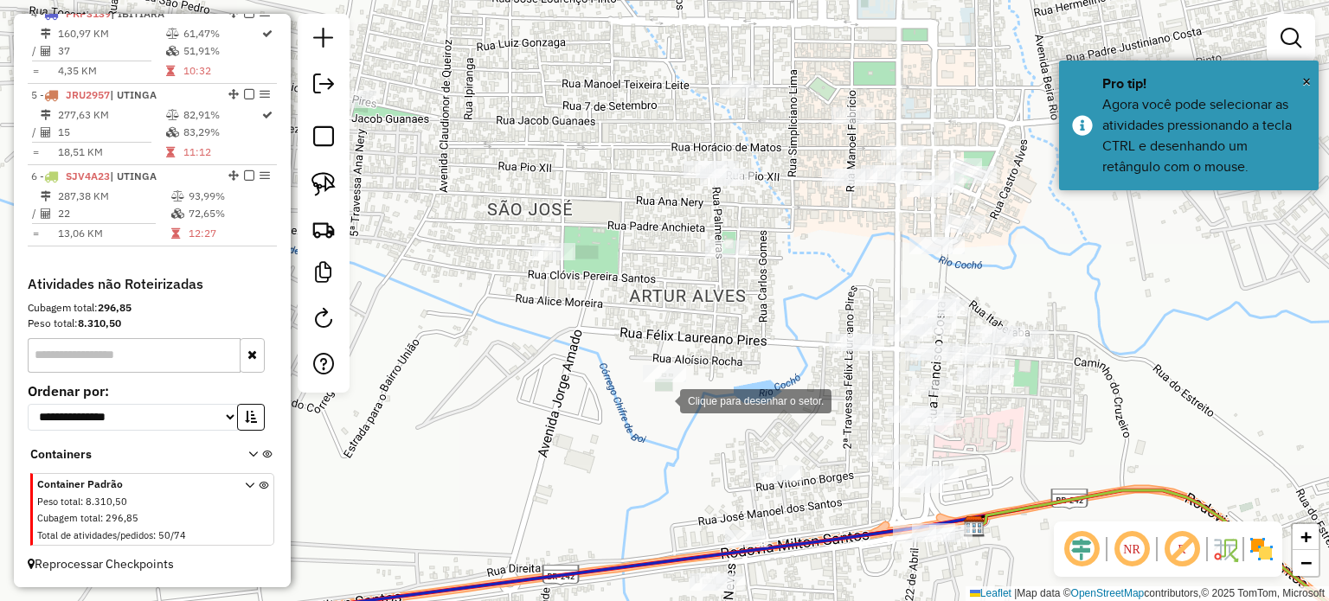
click at [663, 400] on div at bounding box center [663, 400] width 35 height 35
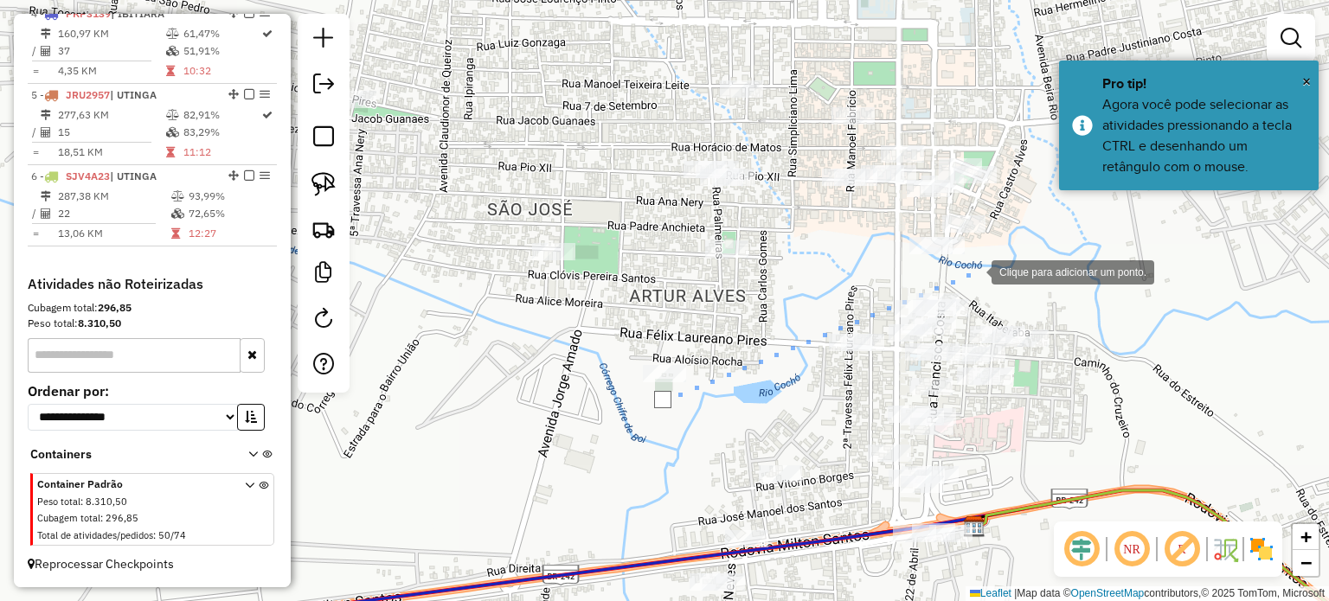
click at [974, 271] on div at bounding box center [974, 271] width 35 height 35
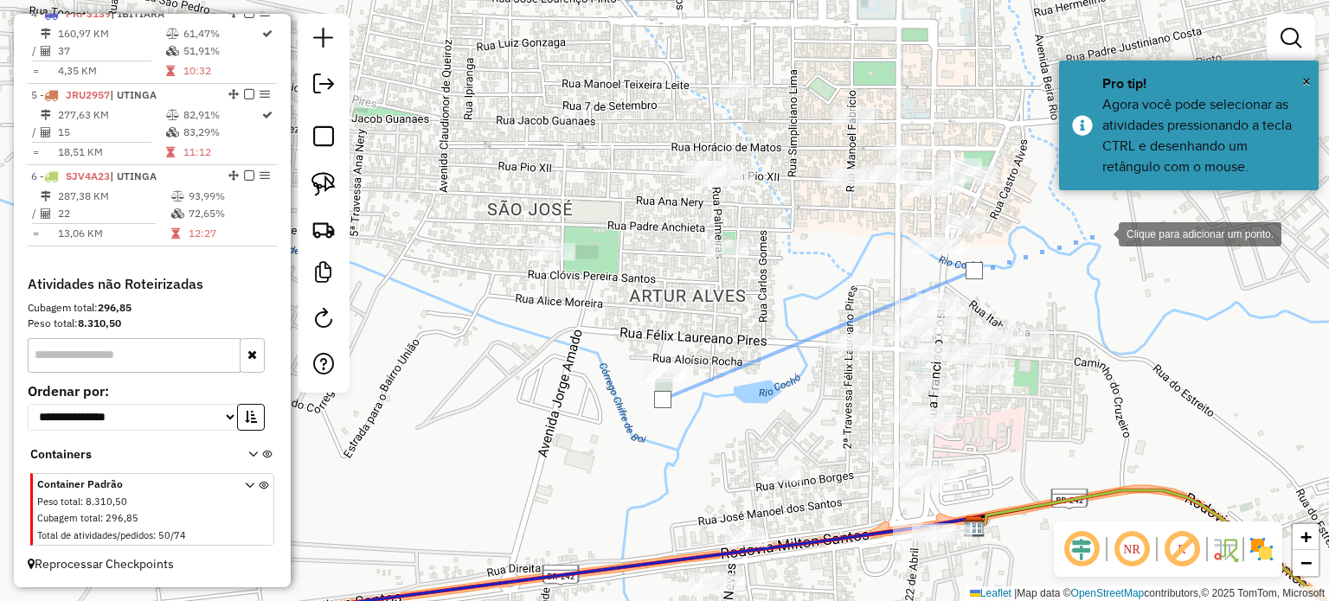
click at [1102, 233] on div at bounding box center [1101, 232] width 35 height 35
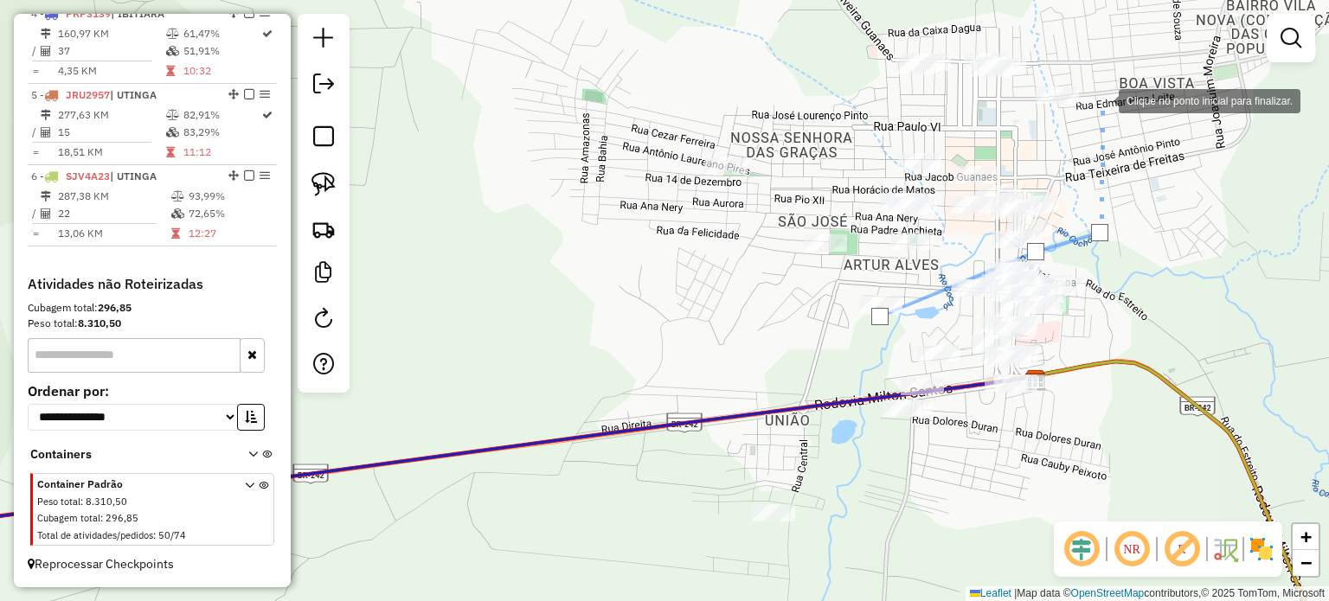
click at [1102, 100] on div at bounding box center [1101, 99] width 35 height 35
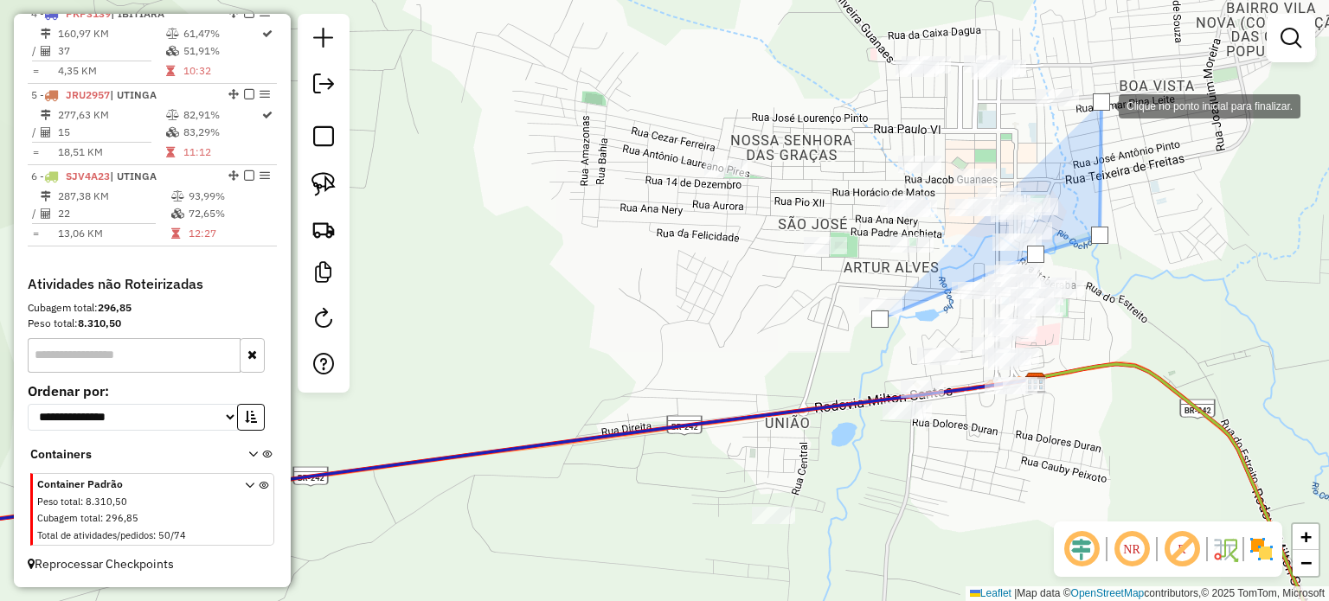
click at [1102, 102] on div at bounding box center [1101, 101] width 17 height 17
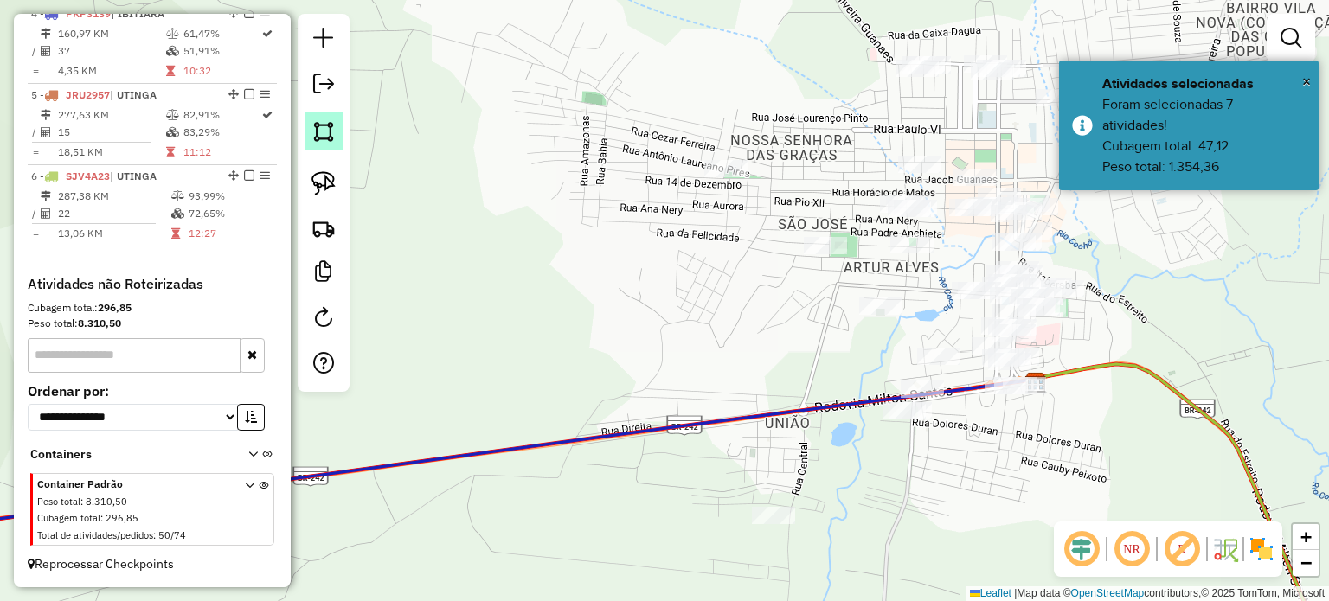
click at [319, 129] on img at bounding box center [324, 131] width 24 height 24
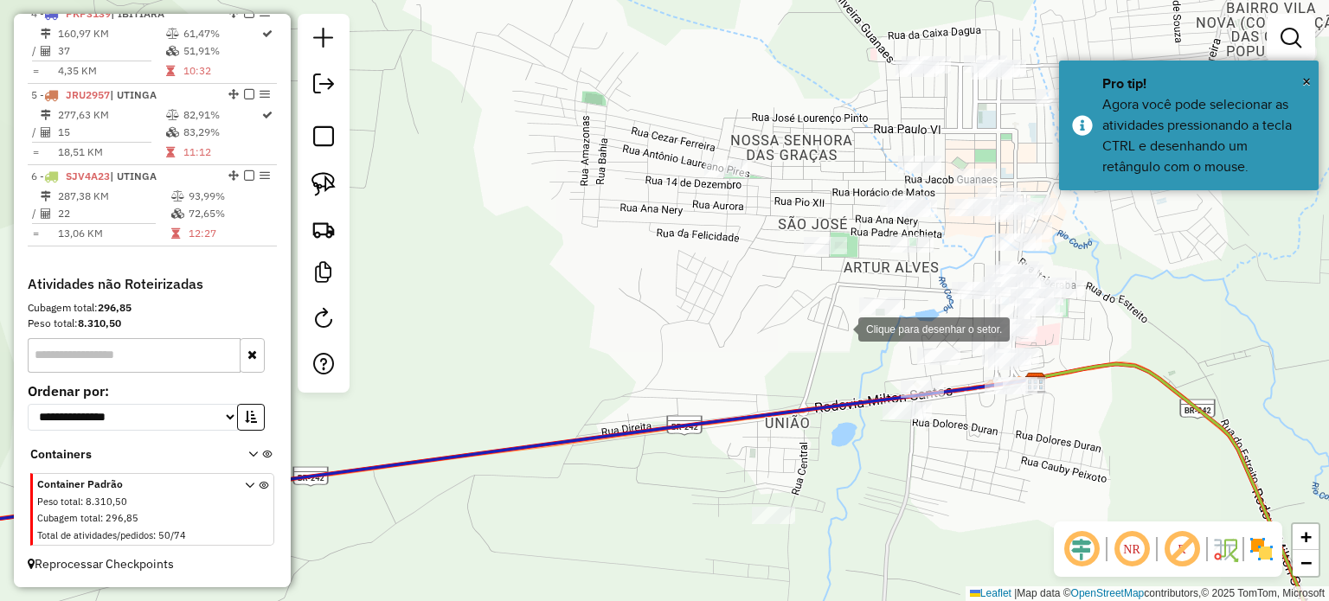
click at [841, 328] on div at bounding box center [841, 328] width 35 height 35
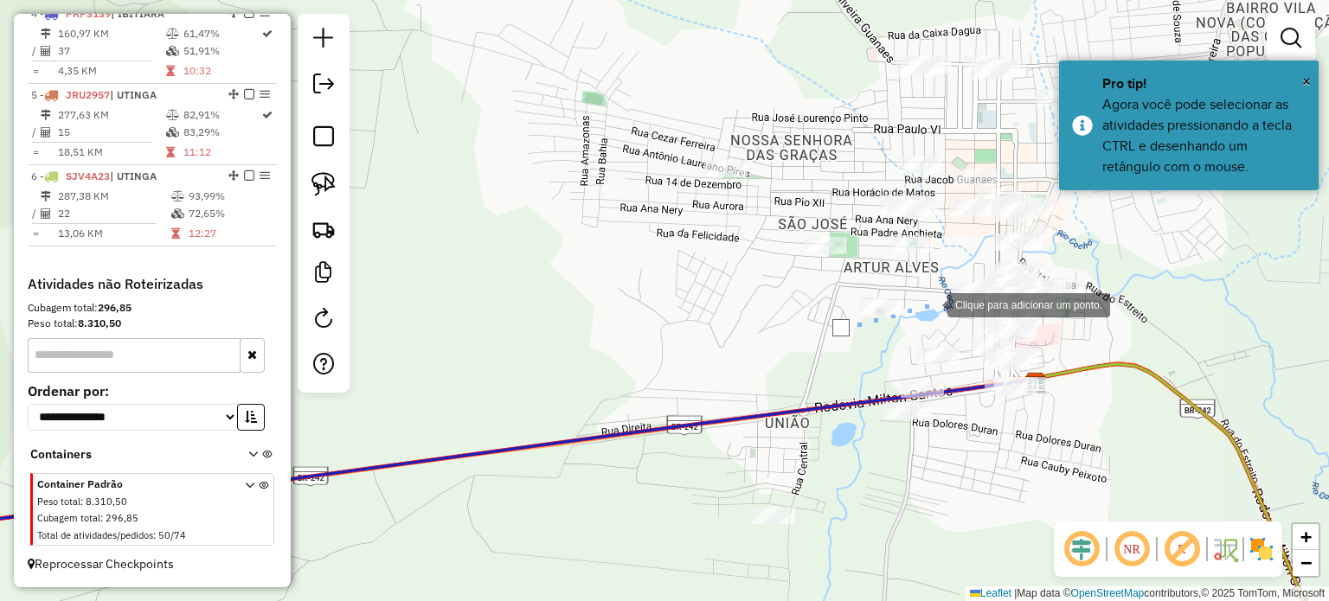
click at [930, 304] on div at bounding box center [930, 303] width 35 height 35
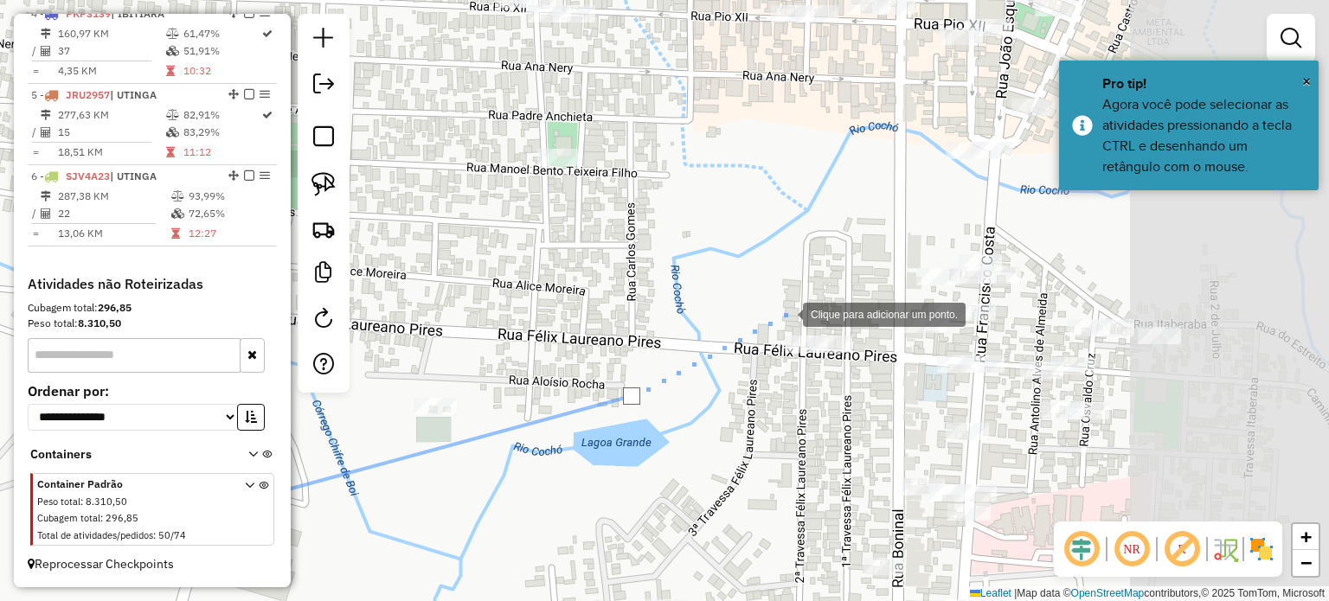
drag, startPoint x: 1070, startPoint y: 253, endPoint x: 751, endPoint y: 327, distance: 327.1
click at [768, 327] on div at bounding box center [785, 313] width 35 height 35
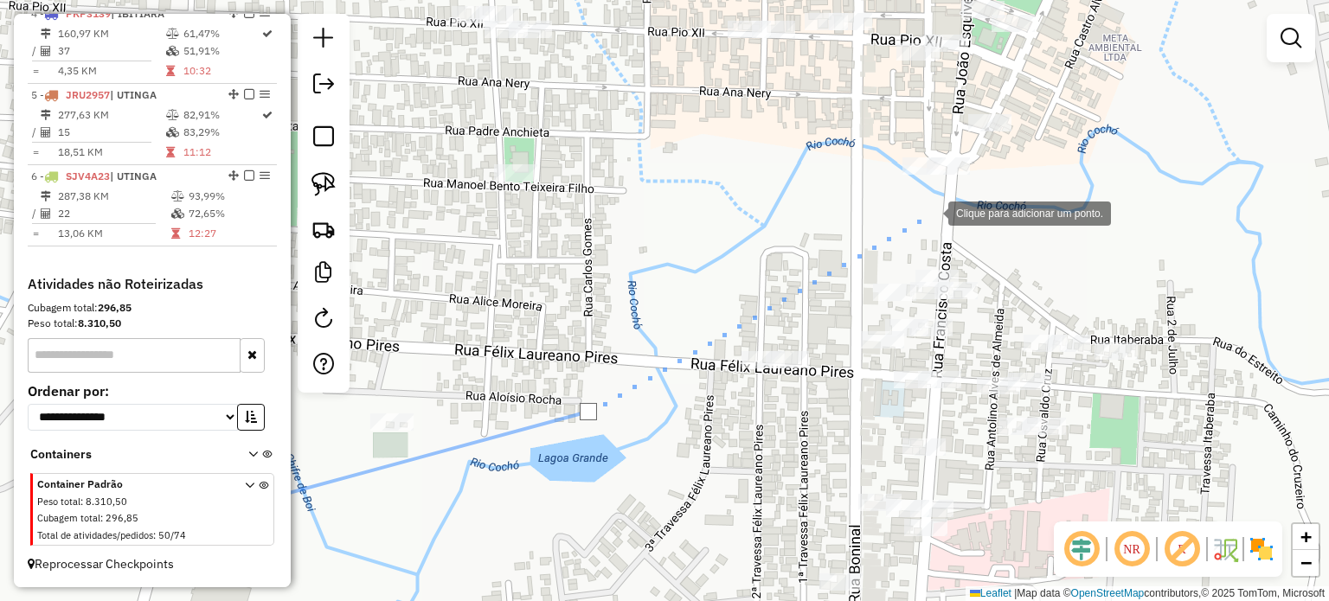
click at [931, 212] on div at bounding box center [931, 212] width 35 height 35
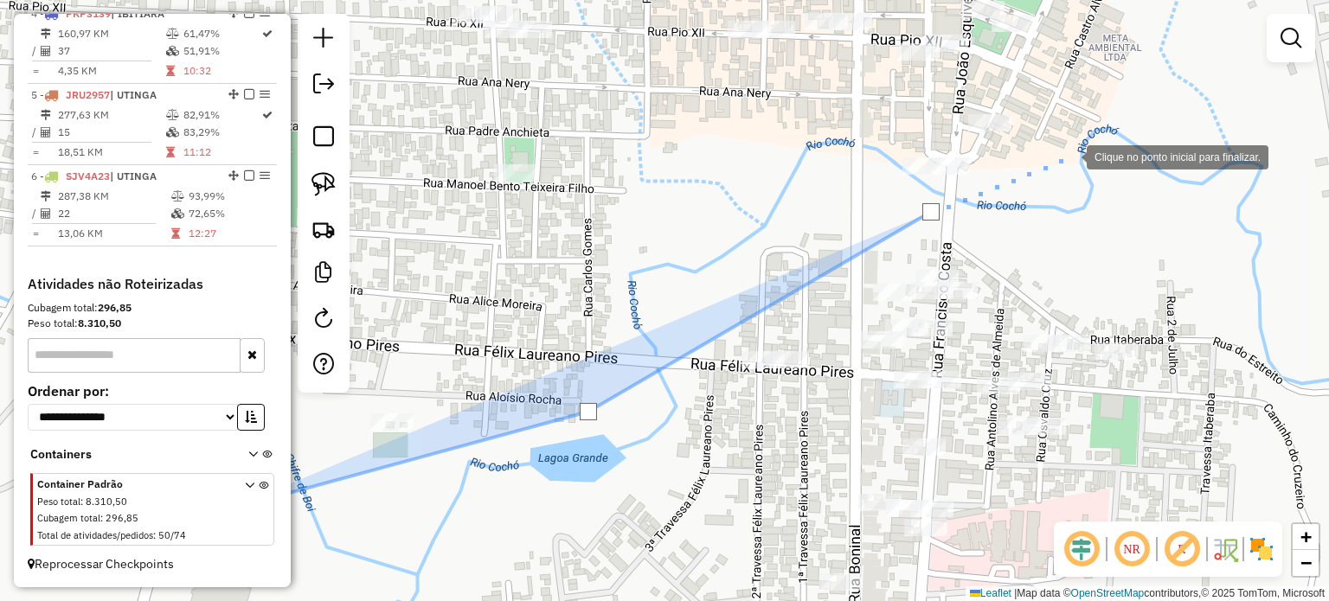
click at [1070, 156] on div at bounding box center [1069, 155] width 35 height 35
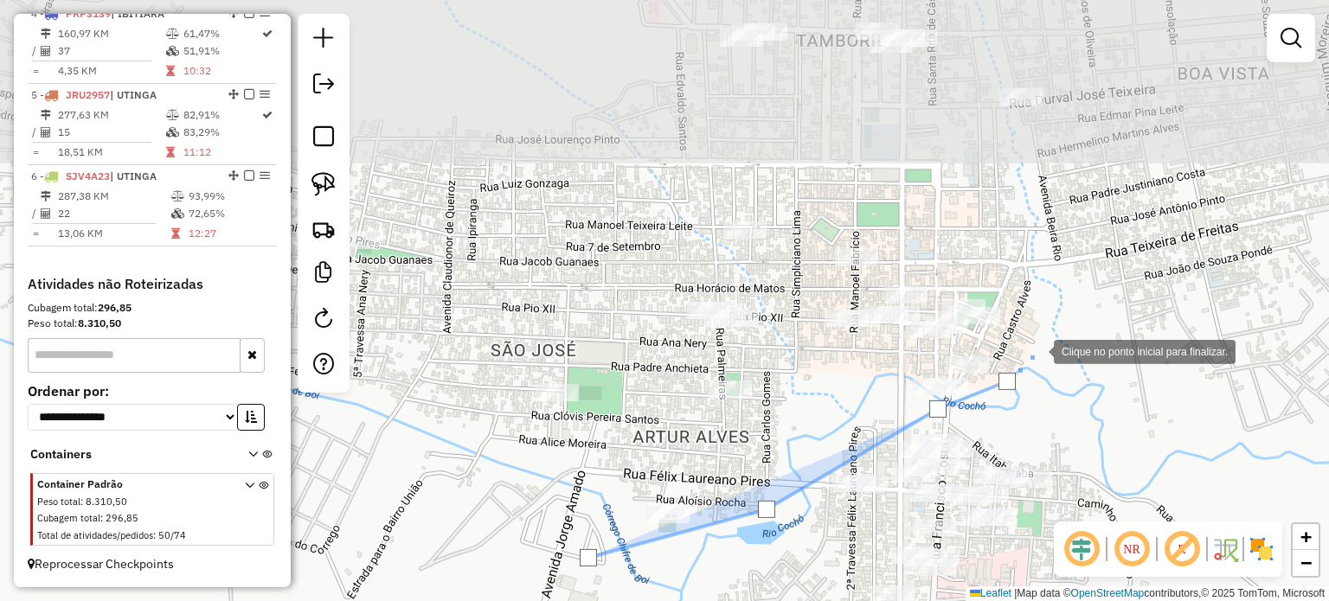
drag, startPoint x: 1114, startPoint y: 100, endPoint x: 1039, endPoint y: 345, distance: 257.1
click at [1039, 345] on div at bounding box center [1036, 350] width 35 height 35
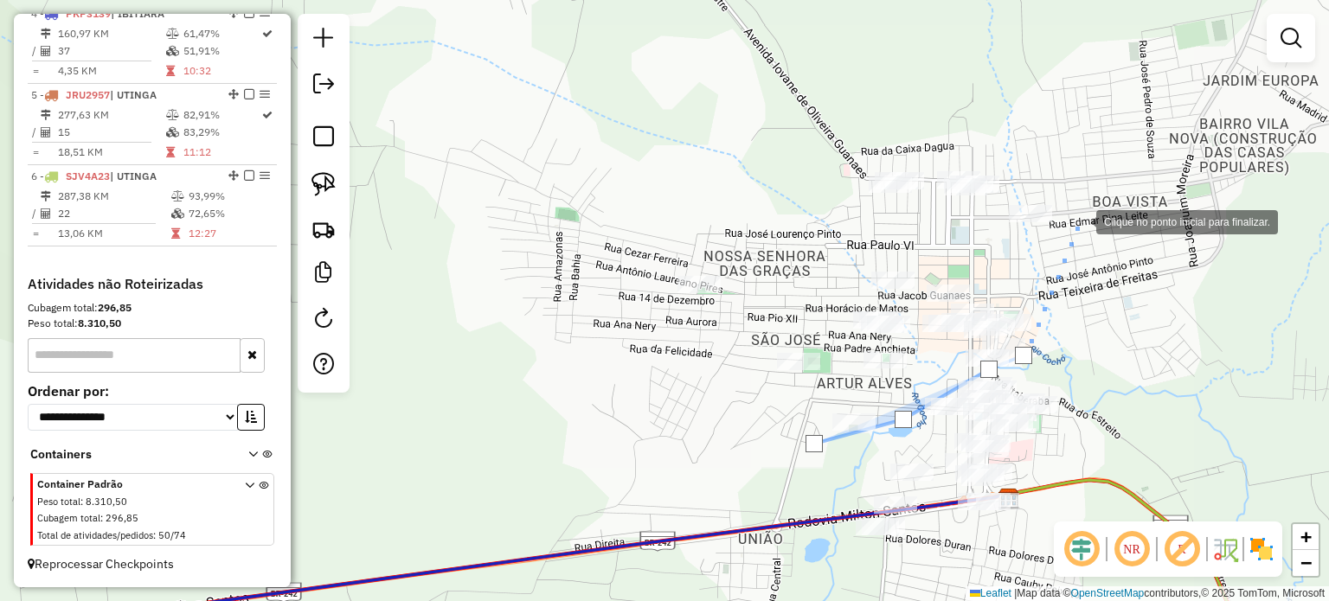
click at [1079, 221] on div at bounding box center [1079, 220] width 35 height 35
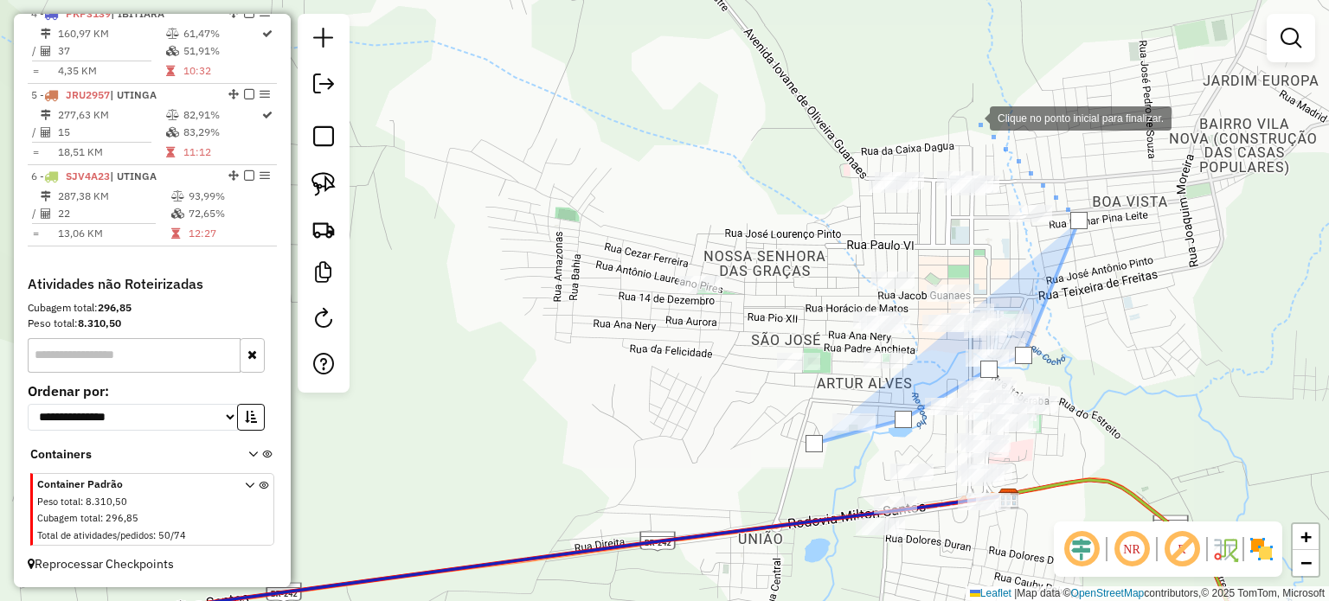
drag, startPoint x: 973, startPoint y: 117, endPoint x: 864, endPoint y: 117, distance: 109.0
click at [972, 117] on div at bounding box center [972, 117] width 35 height 35
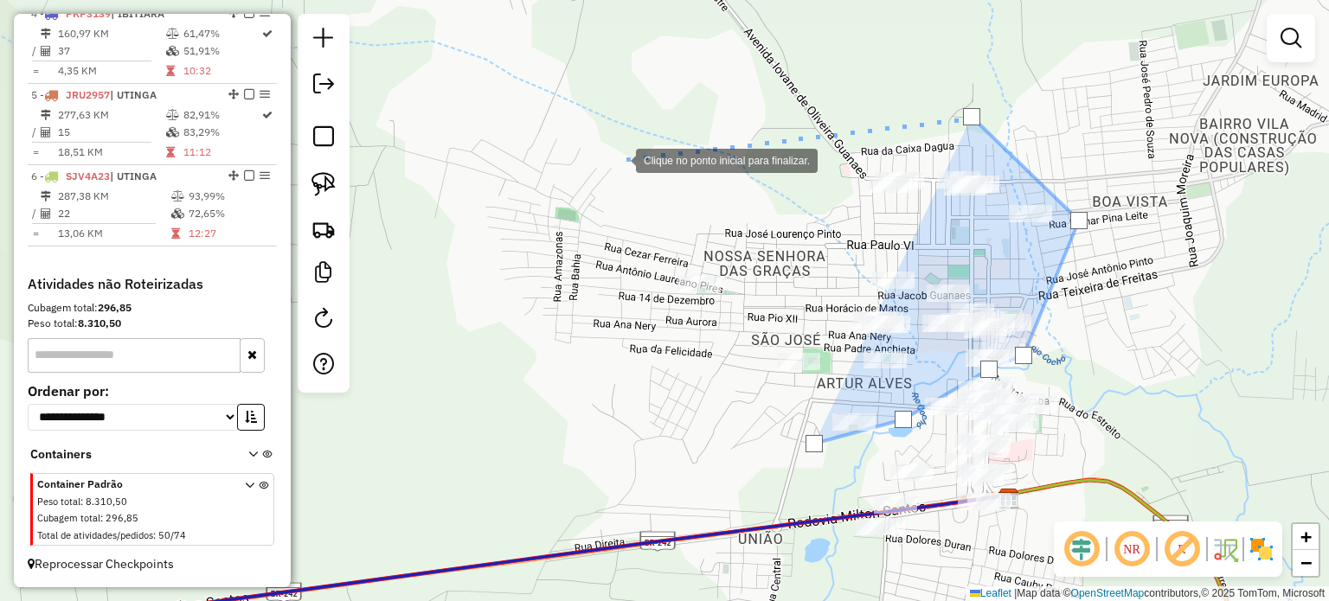
click at [619, 159] on div at bounding box center [618, 159] width 35 height 35
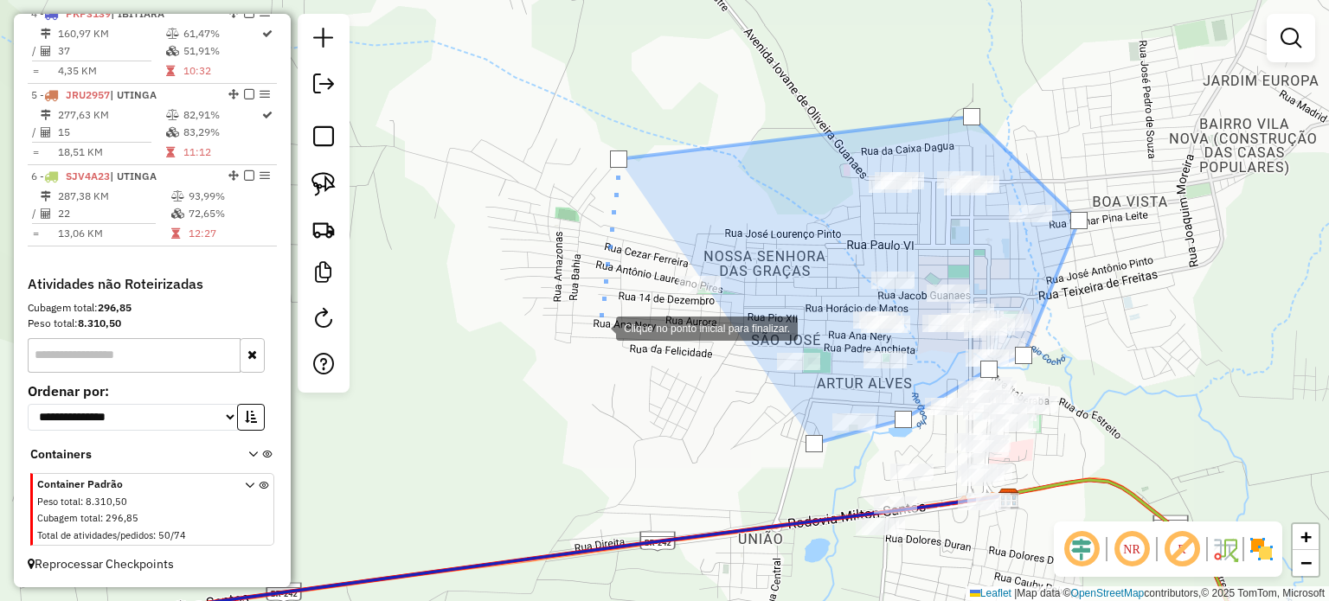
click at [599, 327] on div at bounding box center [599, 327] width 35 height 35
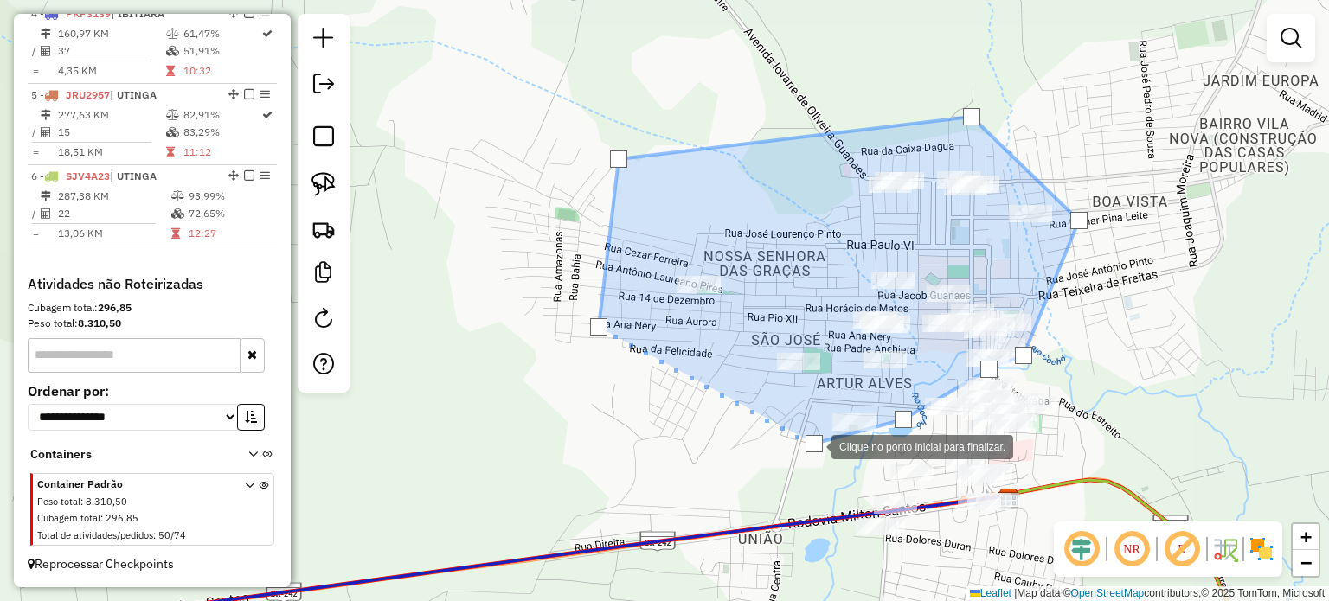
click at [814, 446] on div at bounding box center [814, 443] width 17 height 17
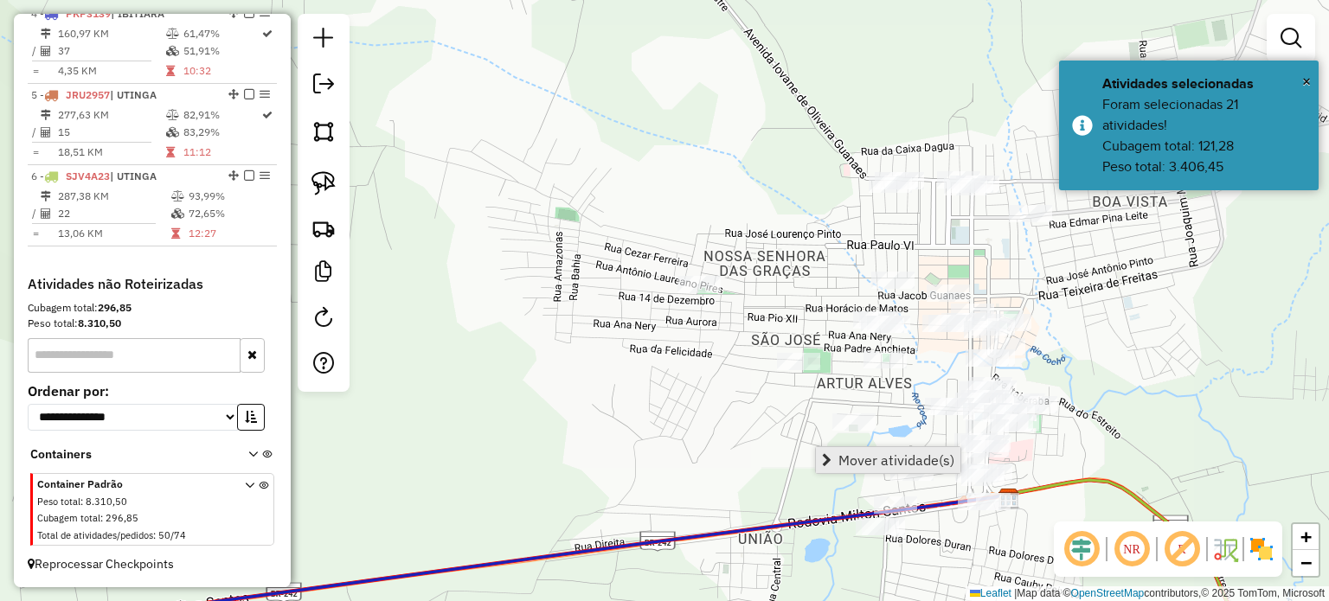
click at [888, 465] on span "Mover atividade(s)" at bounding box center [897, 460] width 116 height 14
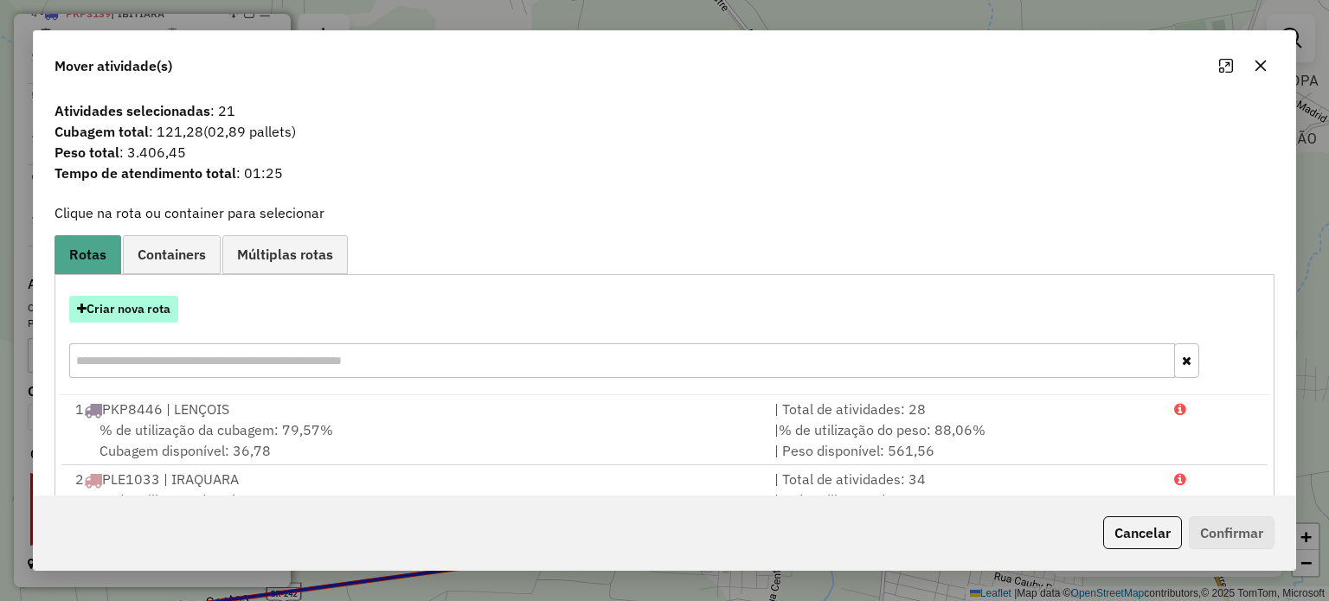
click at [136, 318] on button "Criar nova rota" at bounding box center [123, 309] width 109 height 27
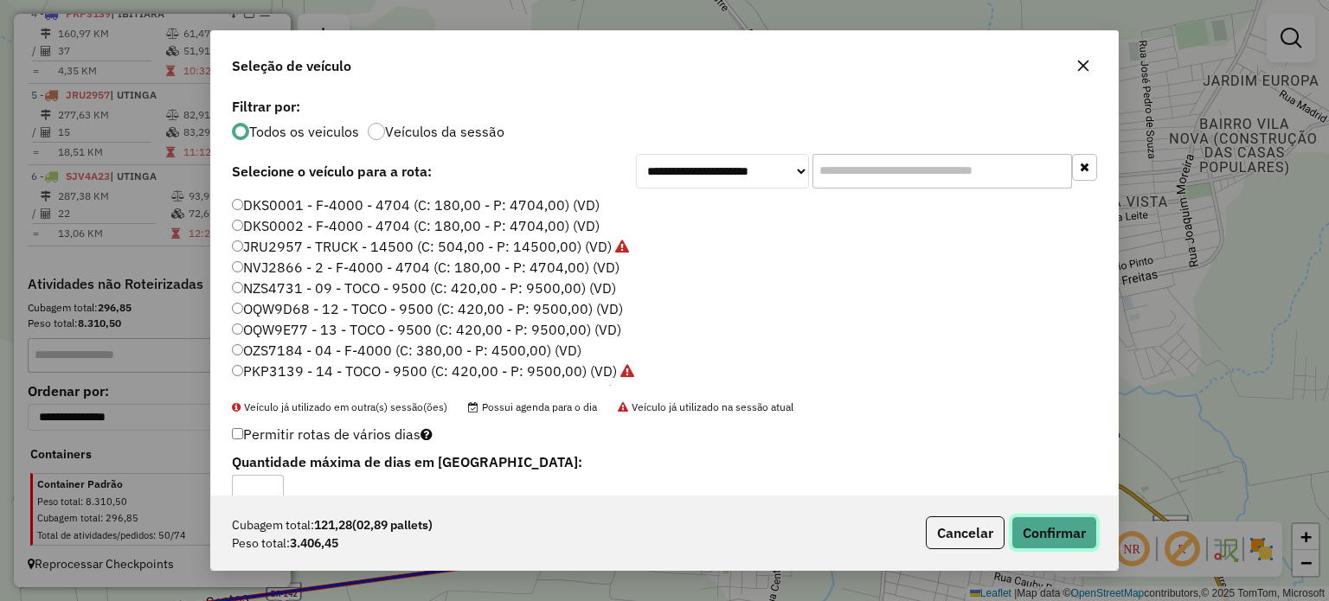
click at [1049, 532] on button "Confirmar" at bounding box center [1055, 533] width 86 height 33
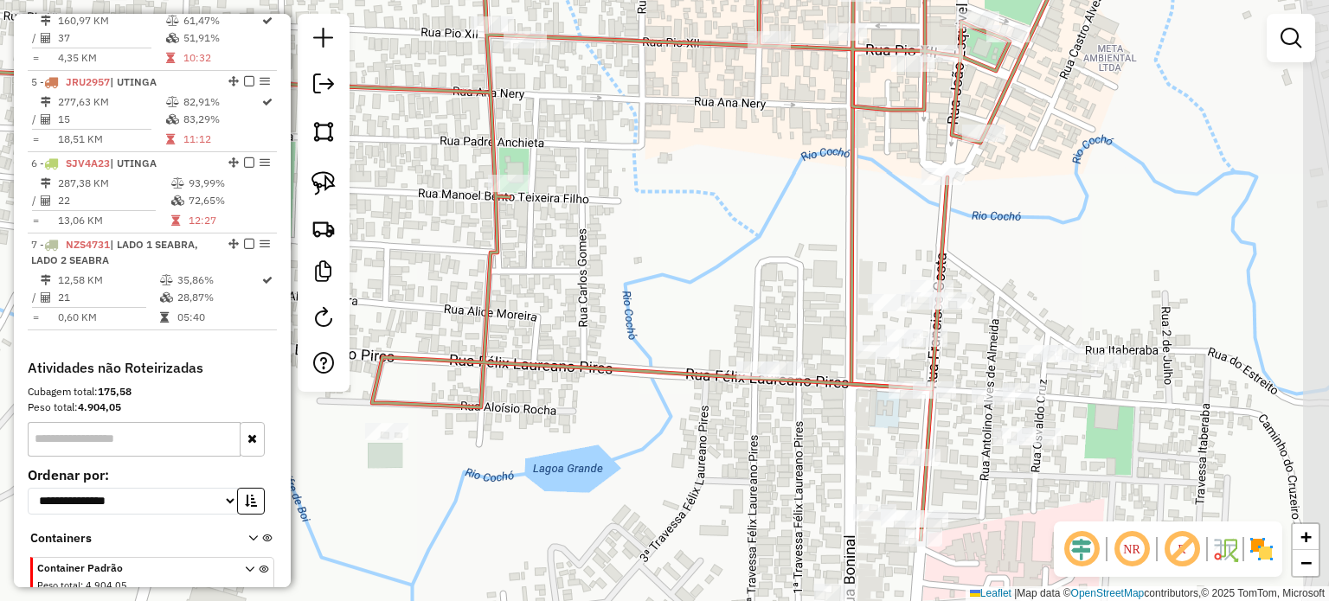
drag, startPoint x: 1057, startPoint y: 395, endPoint x: 947, endPoint y: 232, distance: 196.3
click at [947, 232] on div "Janela de atendimento Grade de atendimento Capacidade Transportadoras Veículos …" at bounding box center [664, 300] width 1329 height 601
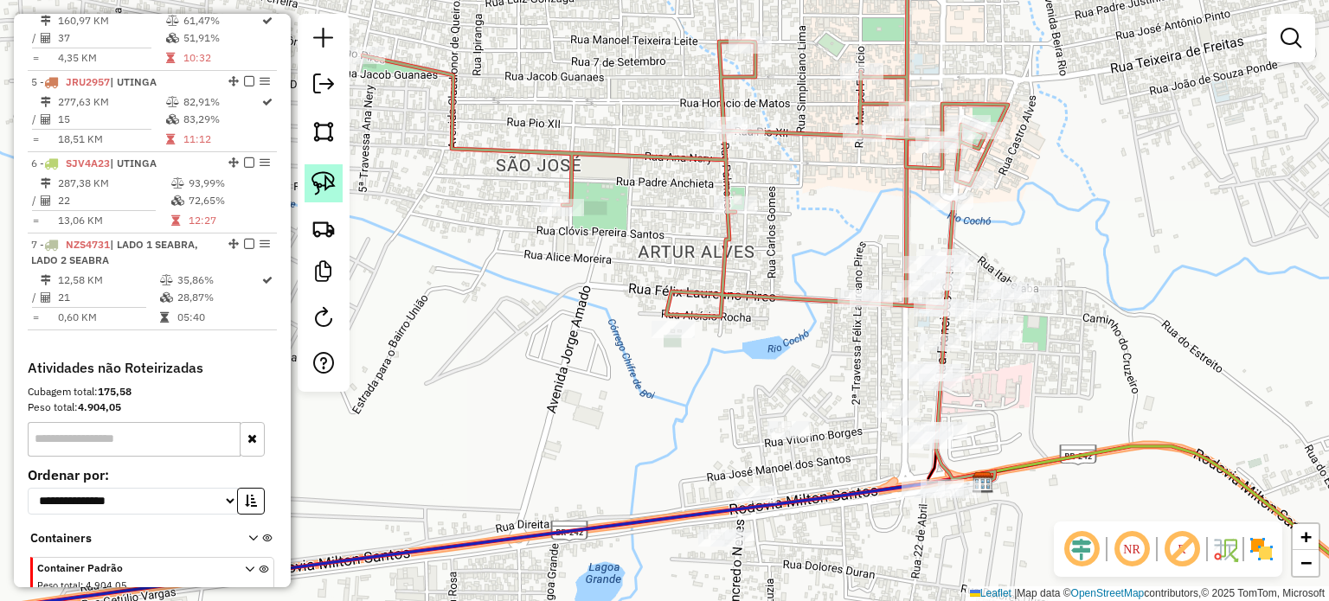
drag, startPoint x: 316, startPoint y: 178, endPoint x: 315, endPoint y: 193, distance: 14.7
click at [316, 178] on img at bounding box center [324, 183] width 24 height 24
drag, startPoint x: 768, startPoint y: 328, endPoint x: 790, endPoint y: 273, distance: 59.0
click at [320, 131] on img at bounding box center [324, 131] width 24 height 24
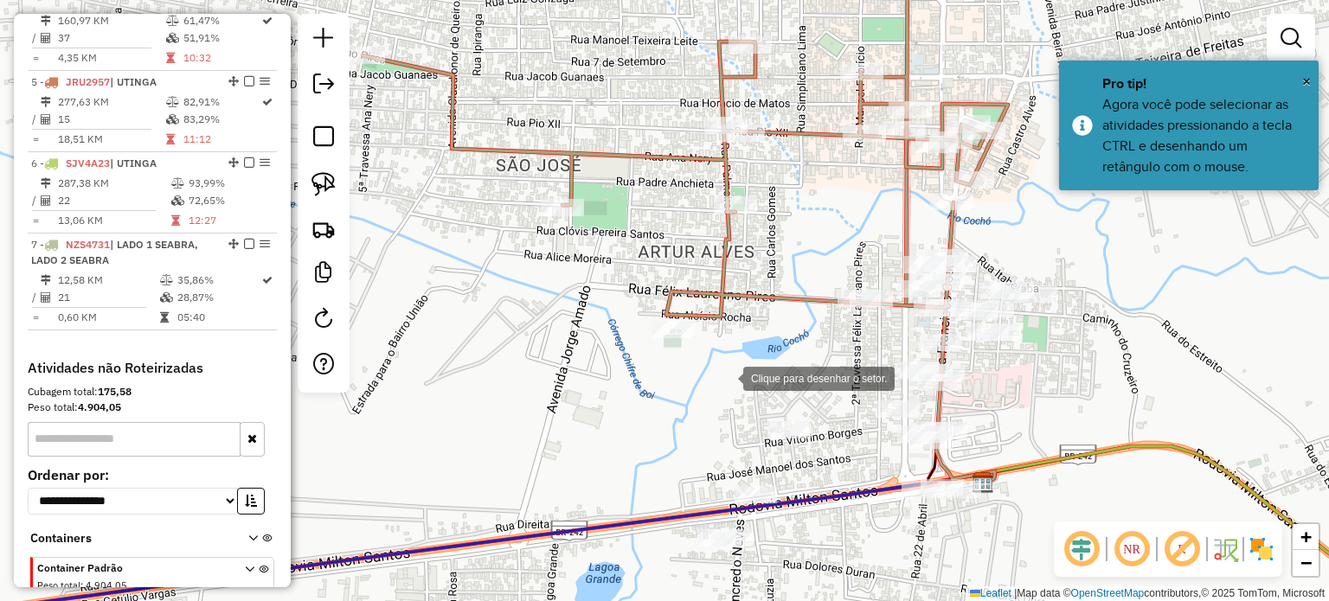
click at [736, 360] on div at bounding box center [726, 377] width 35 height 35
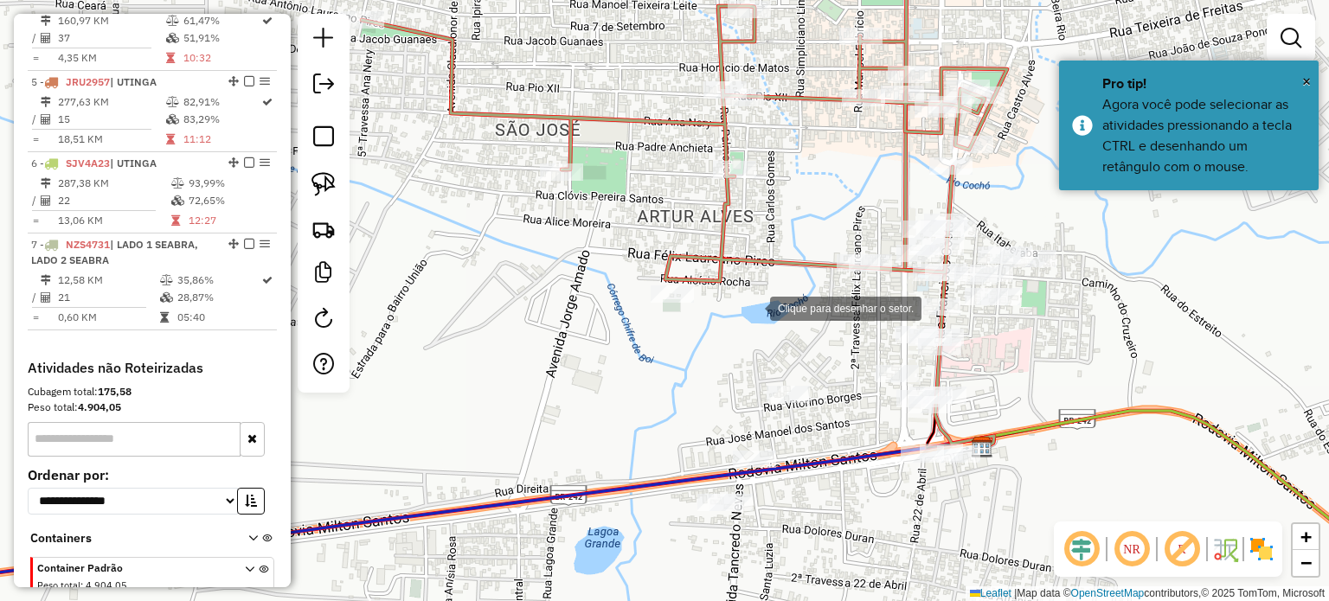
click at [753, 308] on div at bounding box center [753, 307] width 35 height 35
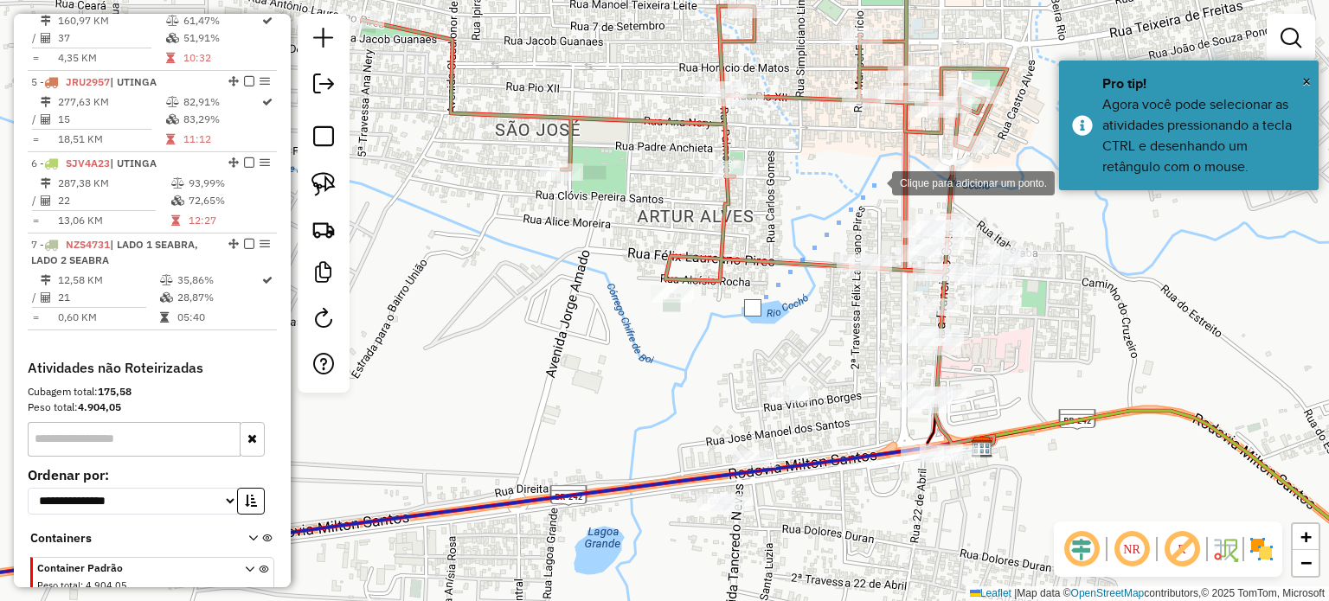
click at [875, 182] on div at bounding box center [875, 181] width 35 height 35
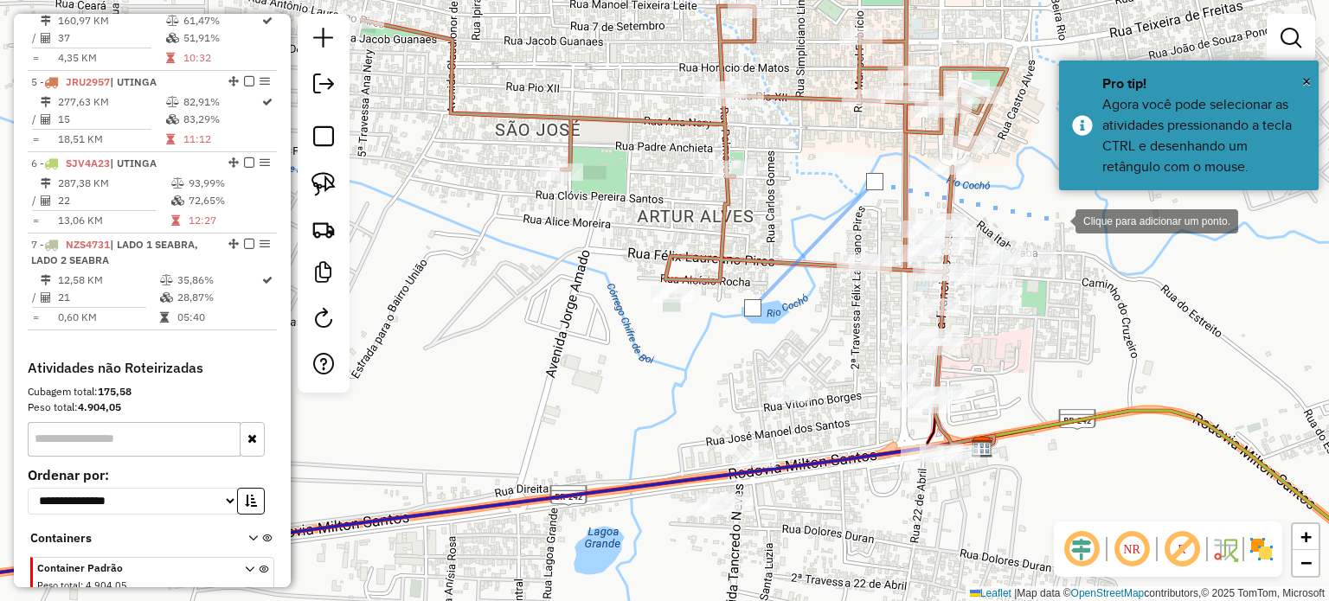
click at [1064, 217] on div at bounding box center [1058, 220] width 35 height 35
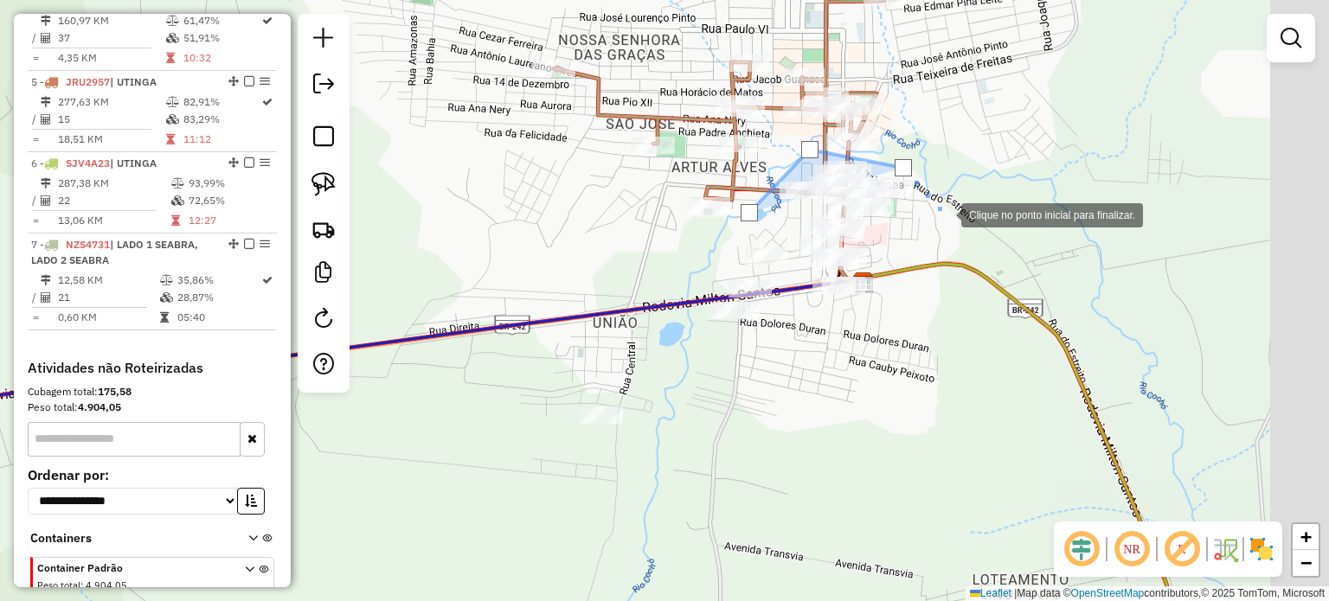
drag, startPoint x: 1125, startPoint y: 276, endPoint x: 918, endPoint y: 199, distance: 220.7
click at [927, 199] on div at bounding box center [944, 213] width 35 height 35
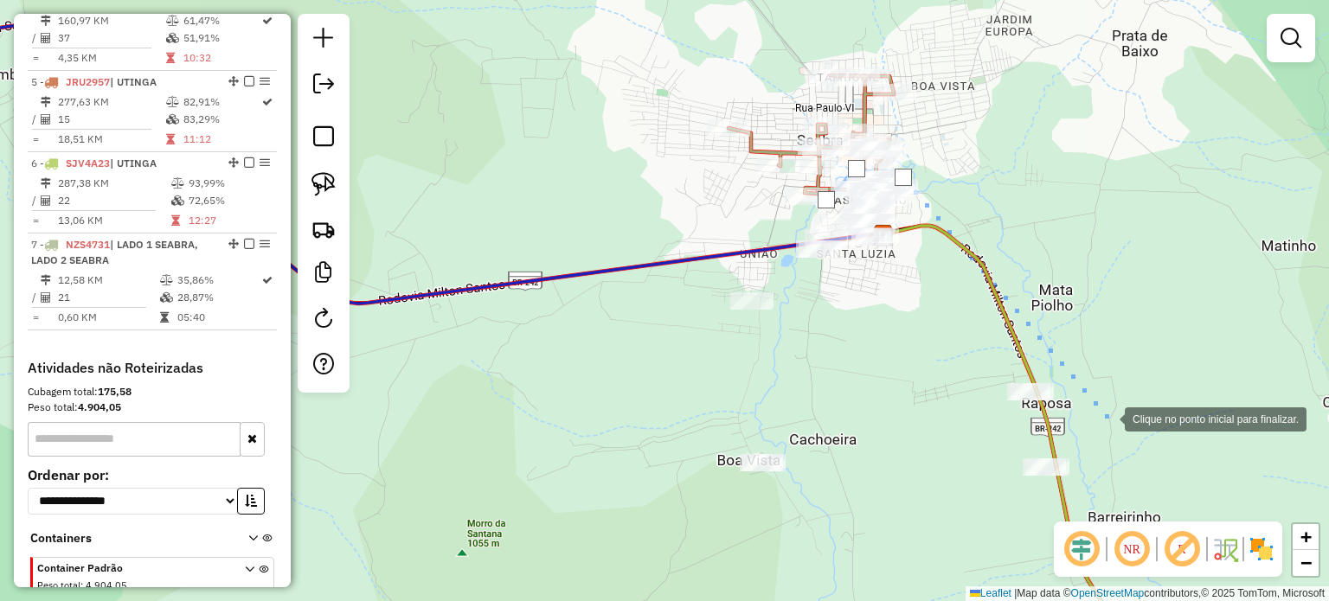
click at [1108, 418] on div at bounding box center [1107, 418] width 35 height 35
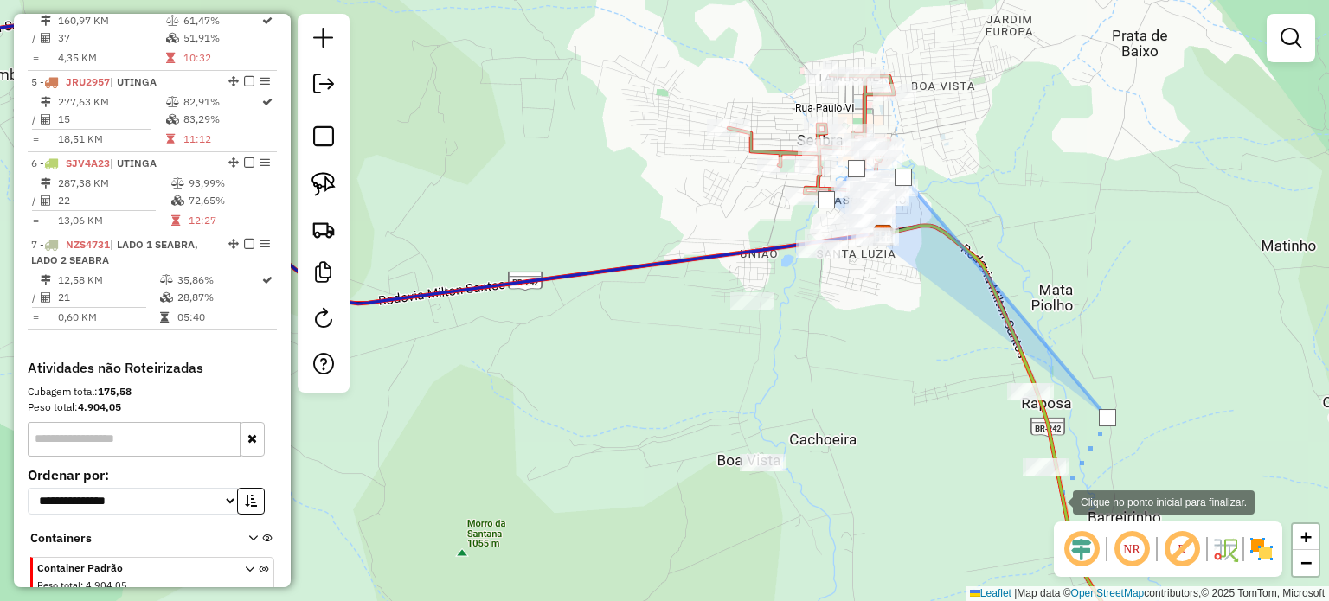
click at [1056, 501] on div at bounding box center [1056, 501] width 35 height 35
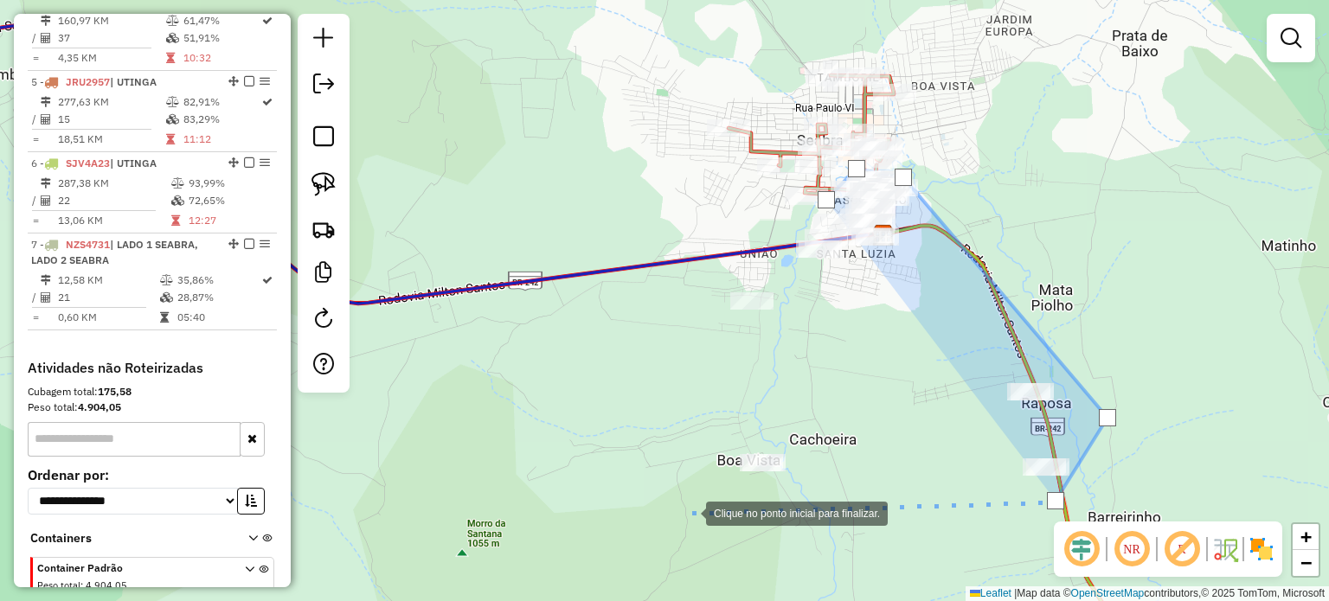
click at [687, 512] on div at bounding box center [689, 512] width 35 height 35
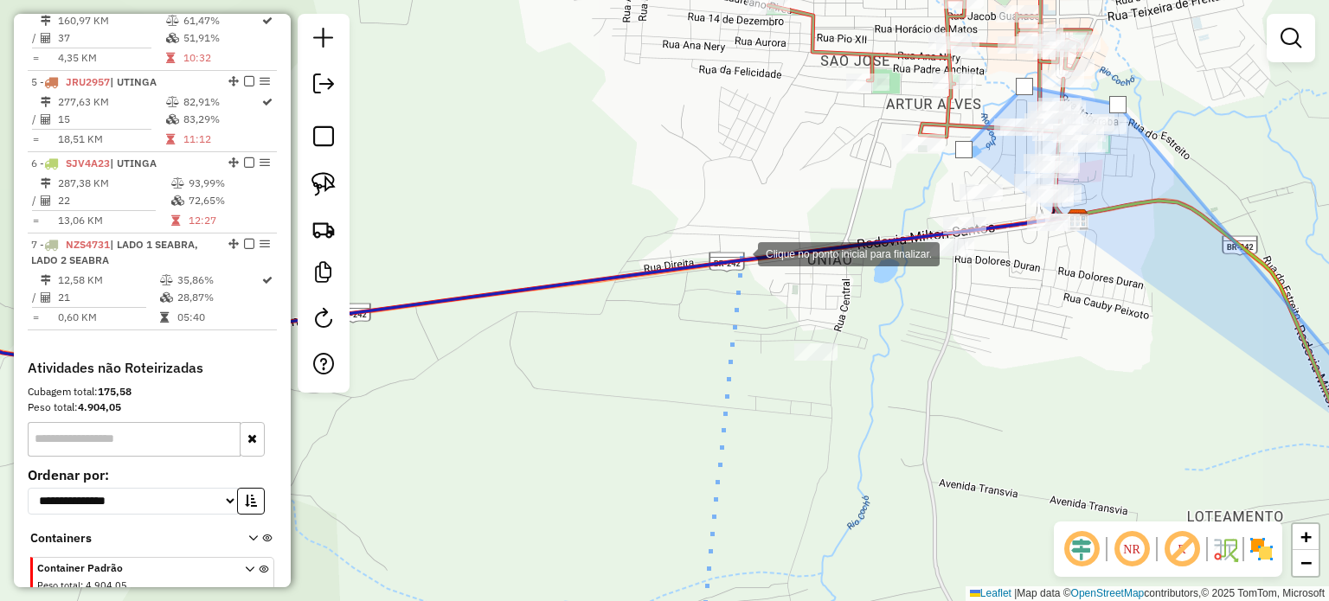
click at [742, 248] on div at bounding box center [740, 252] width 35 height 35
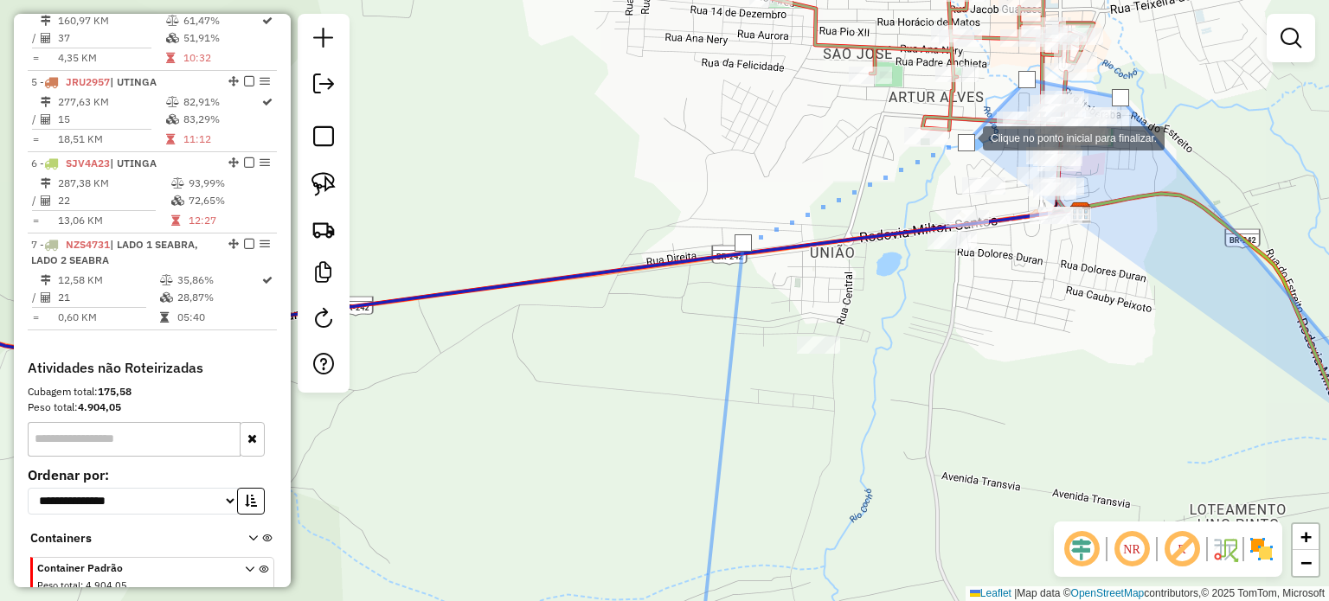
click at [966, 137] on div at bounding box center [966, 142] width 17 height 17
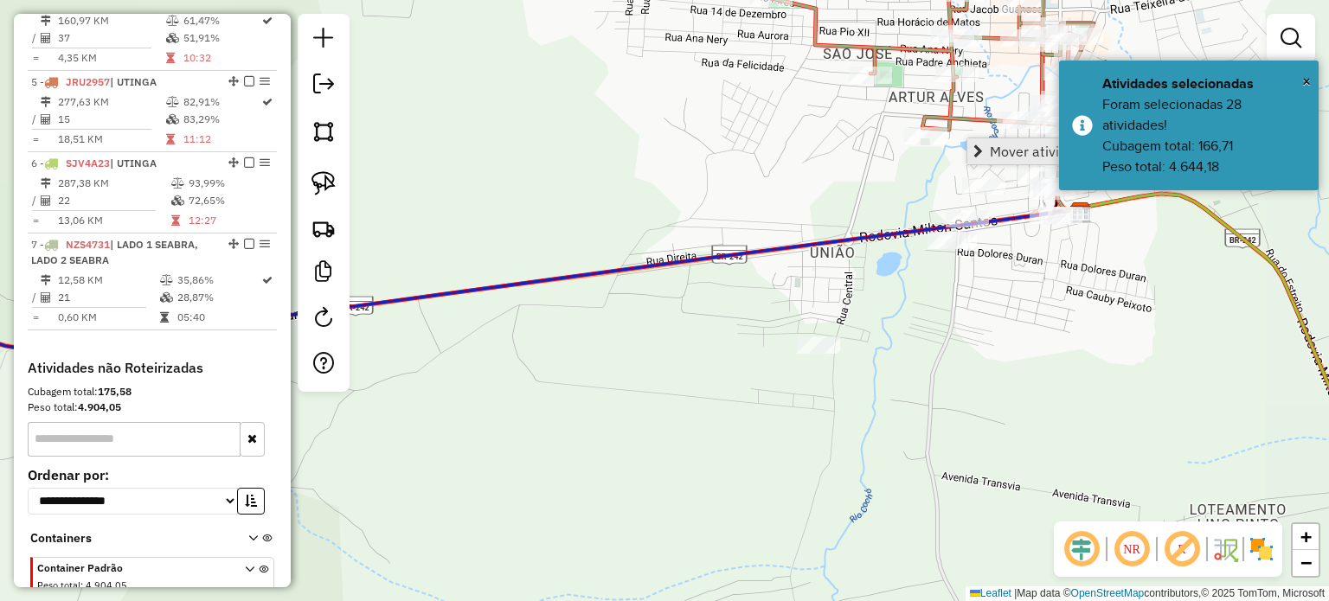
click at [1006, 158] on span "Mover atividade(s)" at bounding box center [1048, 152] width 116 height 14
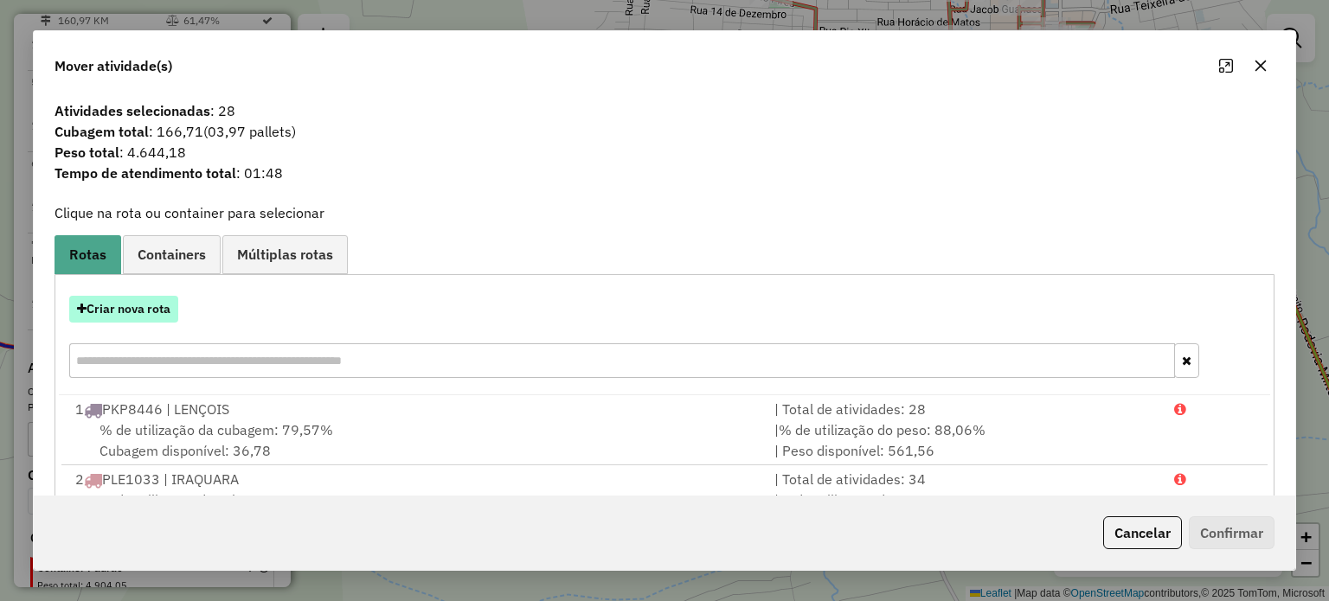
click at [133, 310] on button "Criar nova rota" at bounding box center [123, 309] width 109 height 27
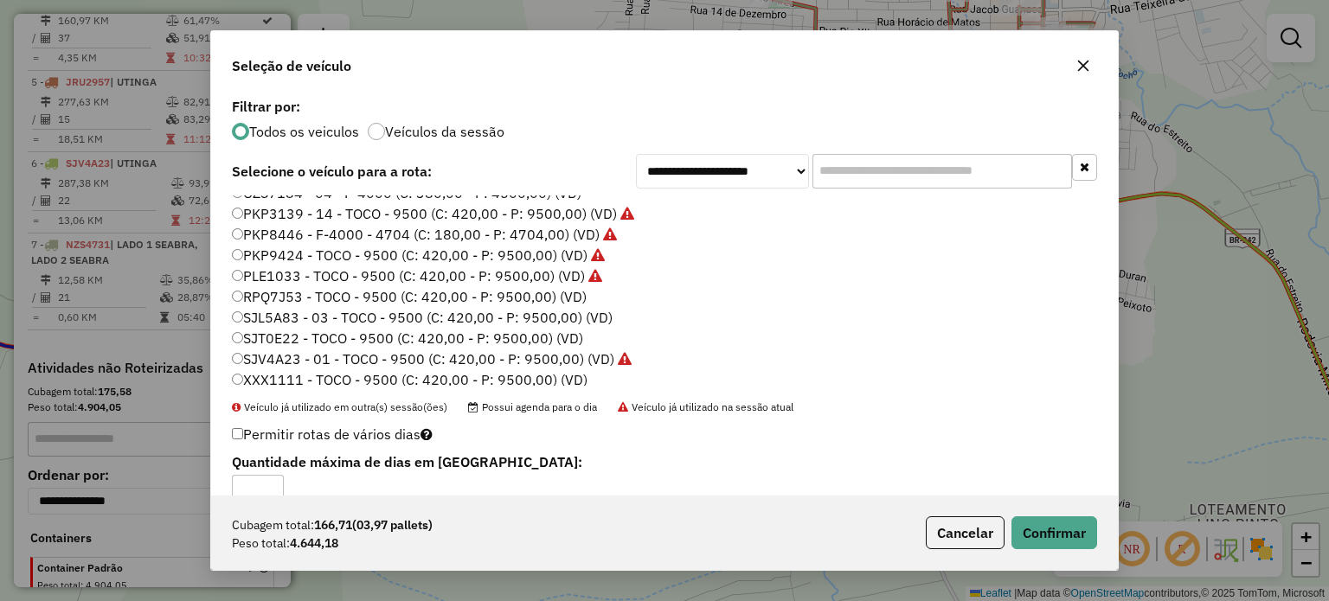
scroll to position [163, 0]
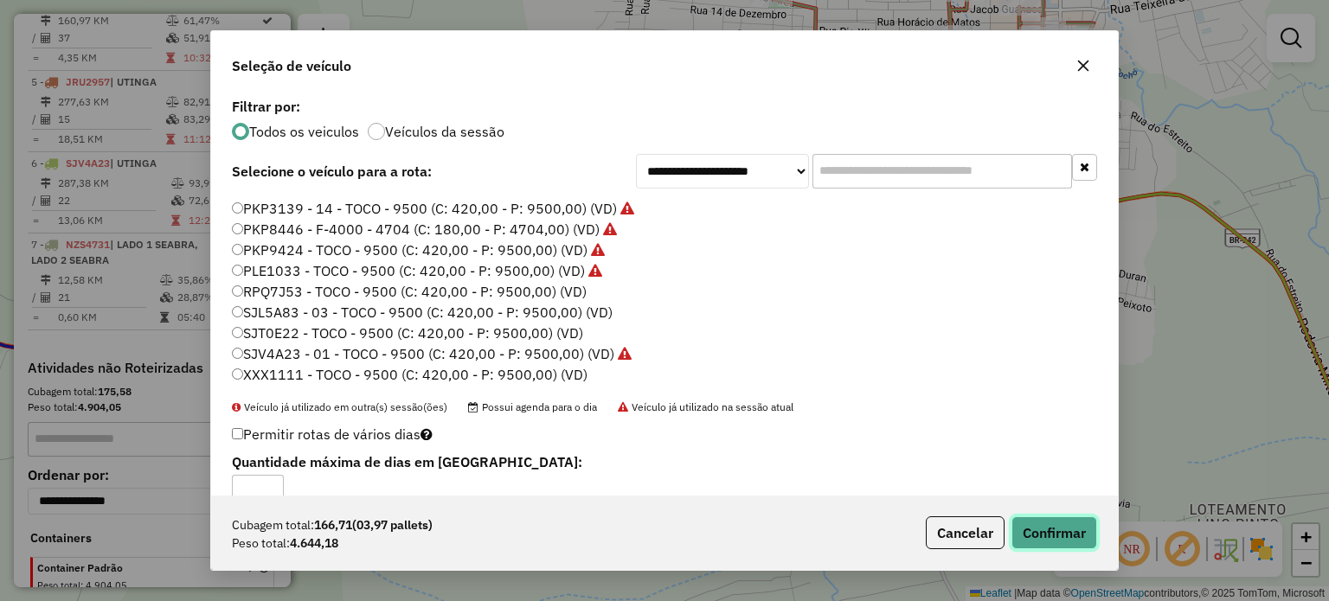
click at [1065, 532] on button "Confirmar" at bounding box center [1055, 533] width 86 height 33
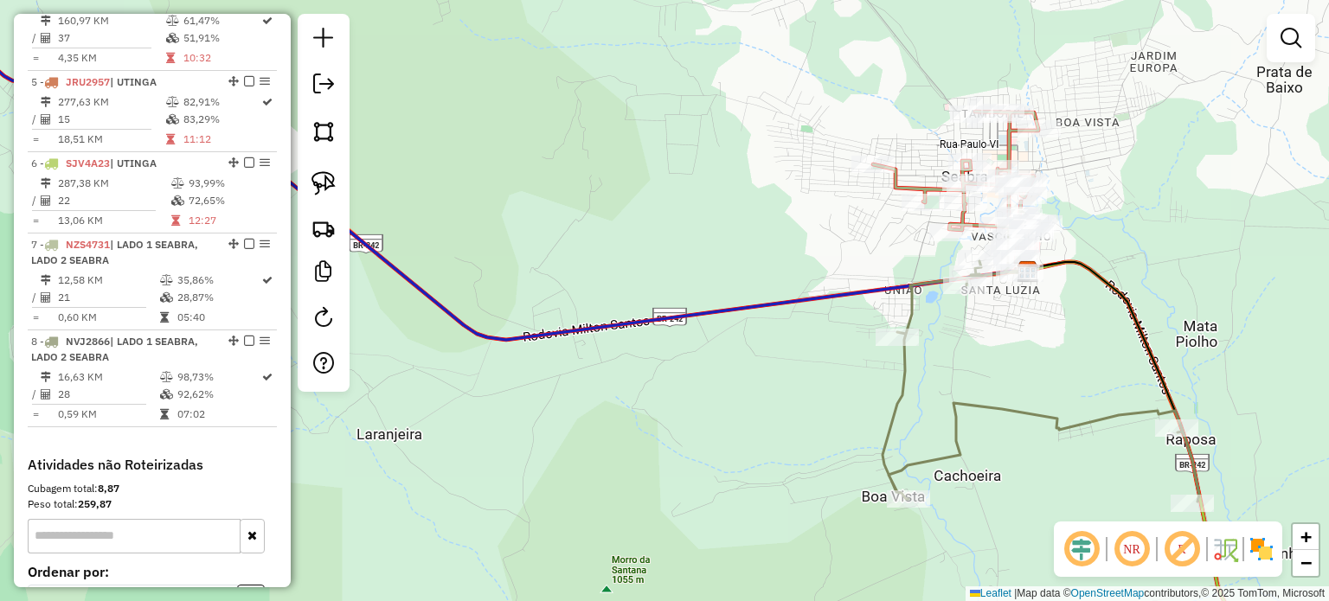
drag, startPoint x: 1004, startPoint y: 336, endPoint x: 924, endPoint y: 339, distance: 79.7
click at [954, 339] on div "Janela de atendimento Grade de atendimento Capacidade Transportadoras Veículos …" at bounding box center [664, 300] width 1329 height 601
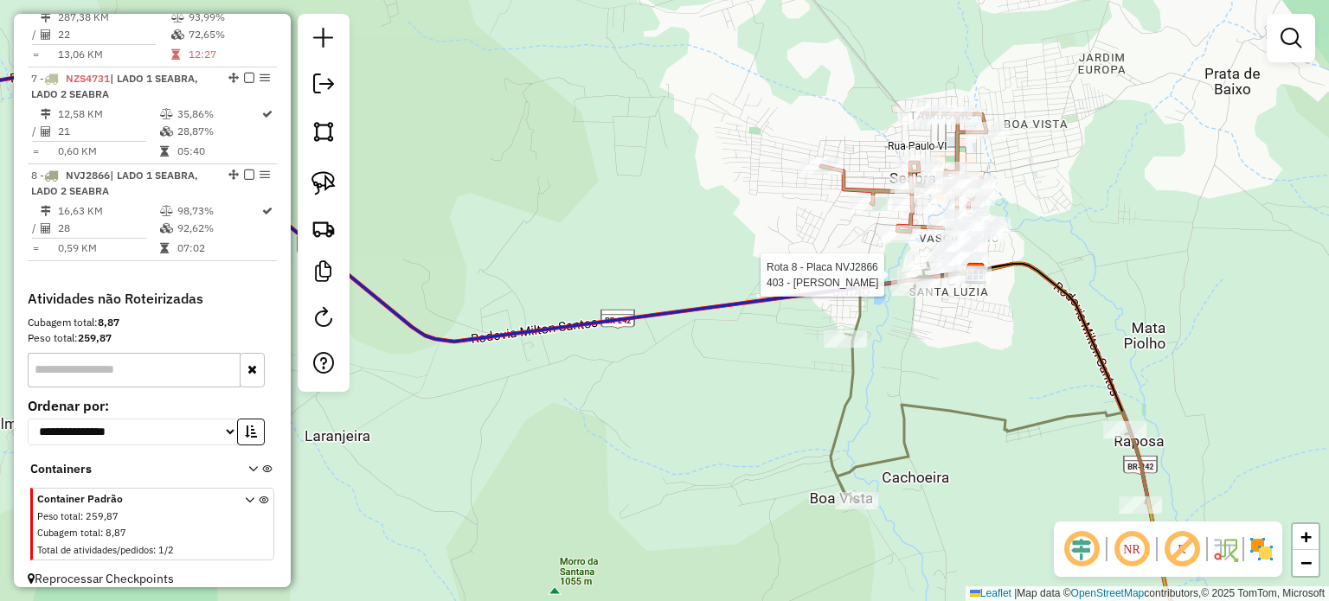
select select "*********"
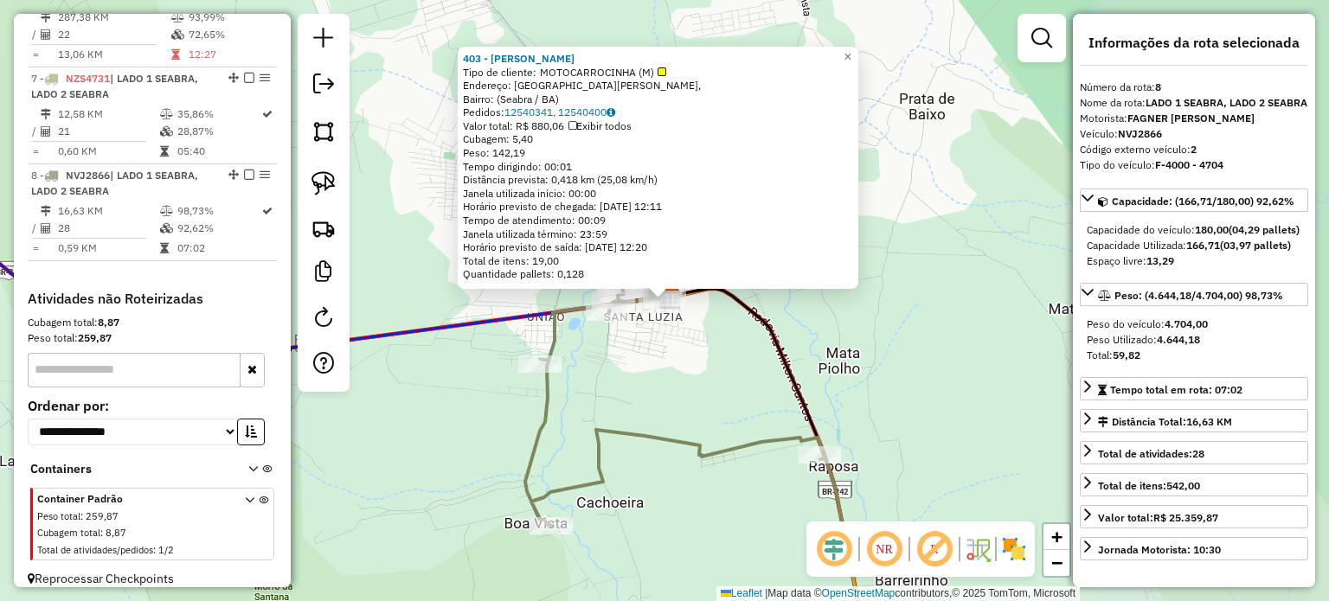
scroll to position [1132, 0]
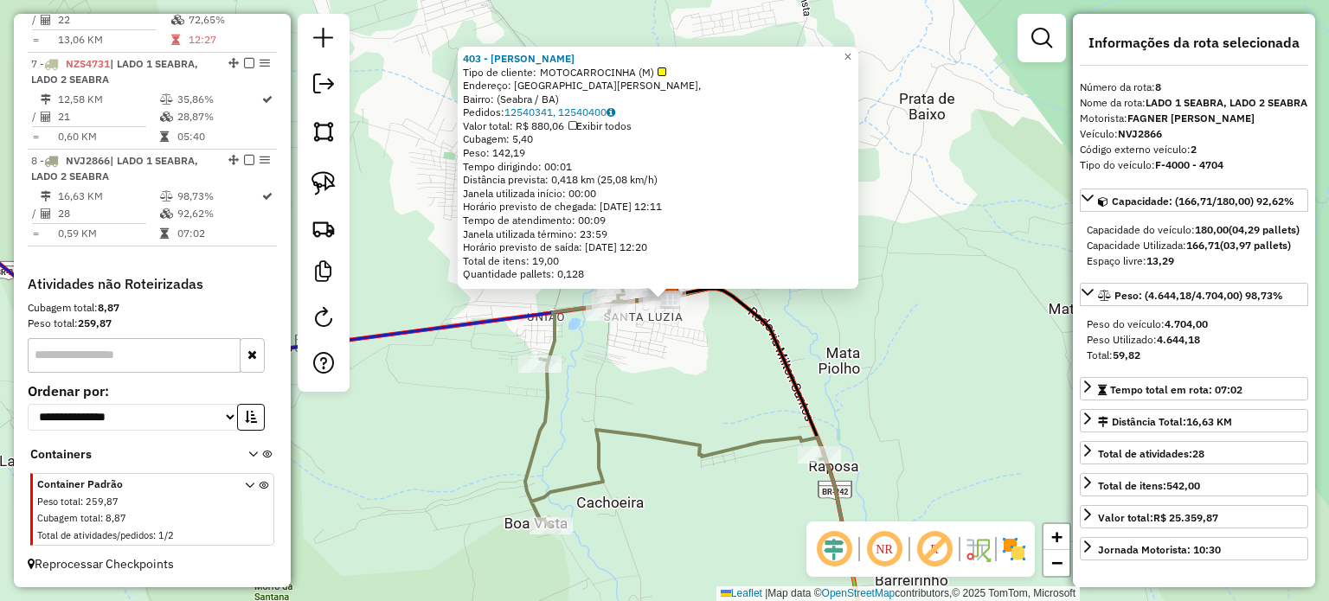
click at [897, 342] on div "403 - [PERSON_NAME] Tipo de cliente: MOTOCARROCINHA (M) Endereço: [GEOGRAPHIC_D…" at bounding box center [664, 300] width 1329 height 601
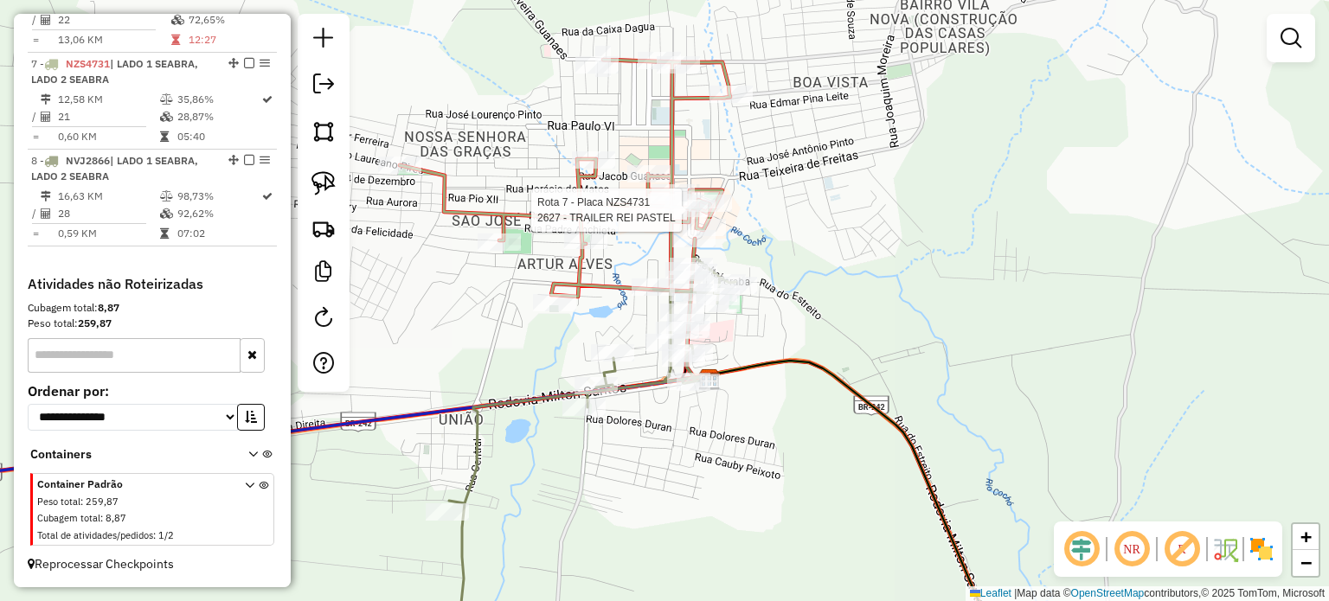
select select "*********"
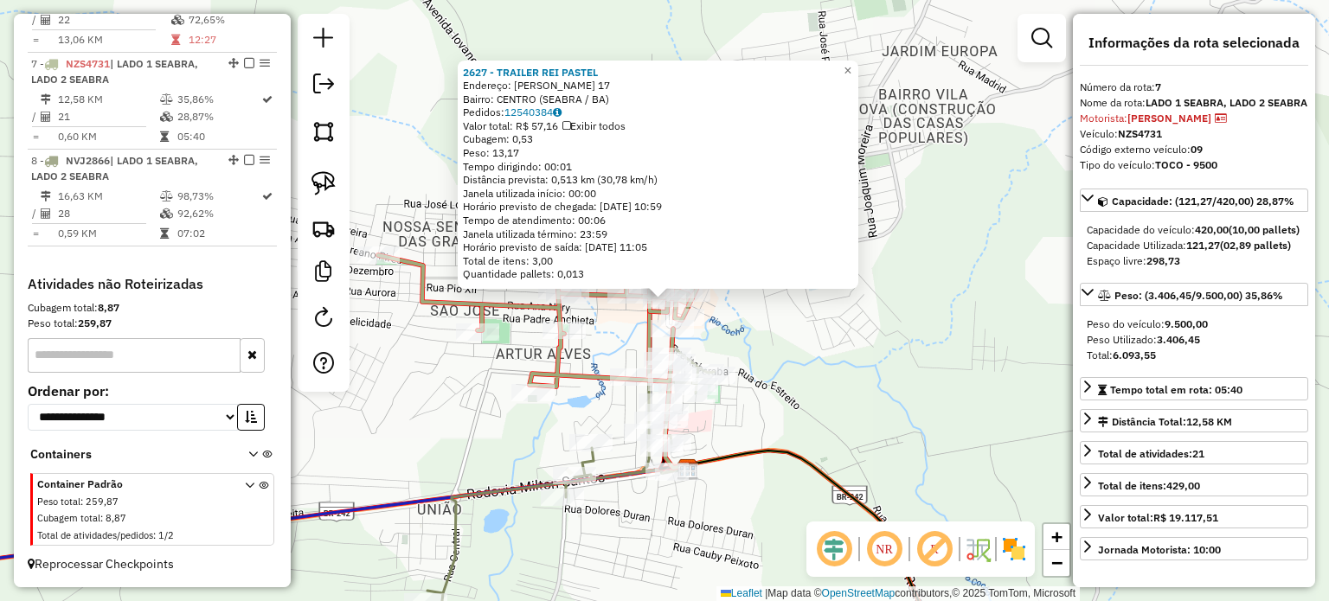
click at [782, 361] on div "2627 - TRAILER REI PASTEL Endereço: [PERSON_NAME] 17 Bairro: [GEOGRAPHIC_DATA] …" at bounding box center [664, 300] width 1329 height 601
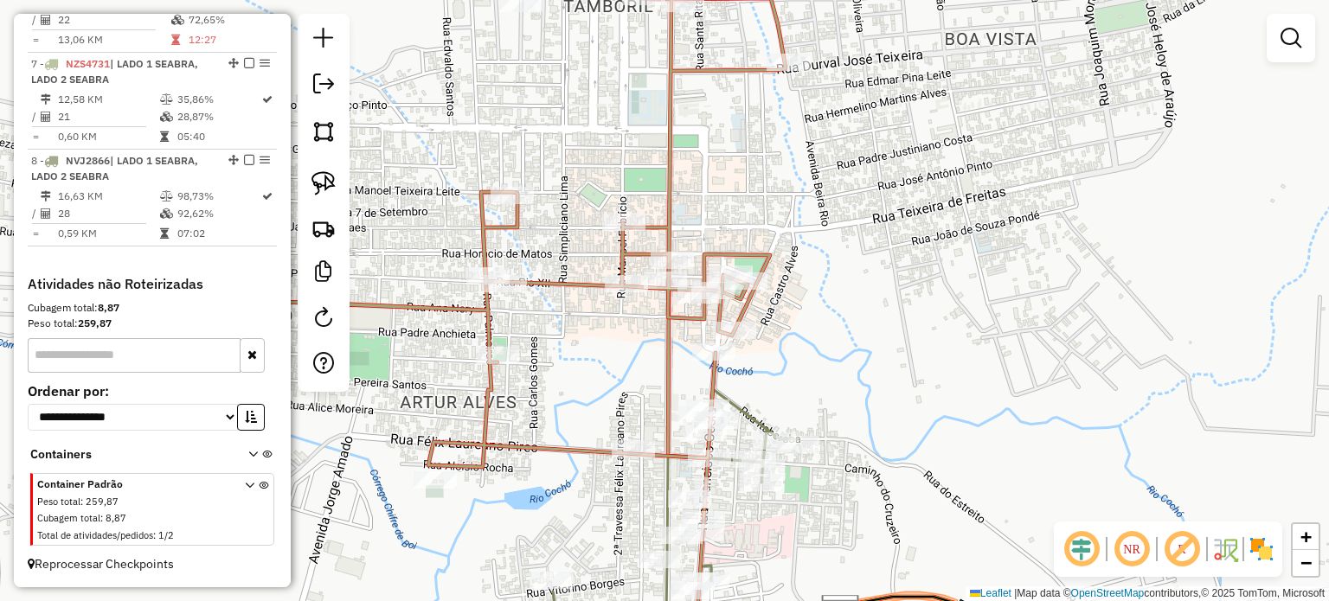
drag, startPoint x: 779, startPoint y: 398, endPoint x: 797, endPoint y: 338, distance: 62.4
click at [796, 344] on div "Janela de atendimento Grade de atendimento Capacidade Transportadoras Veículos …" at bounding box center [664, 300] width 1329 height 601
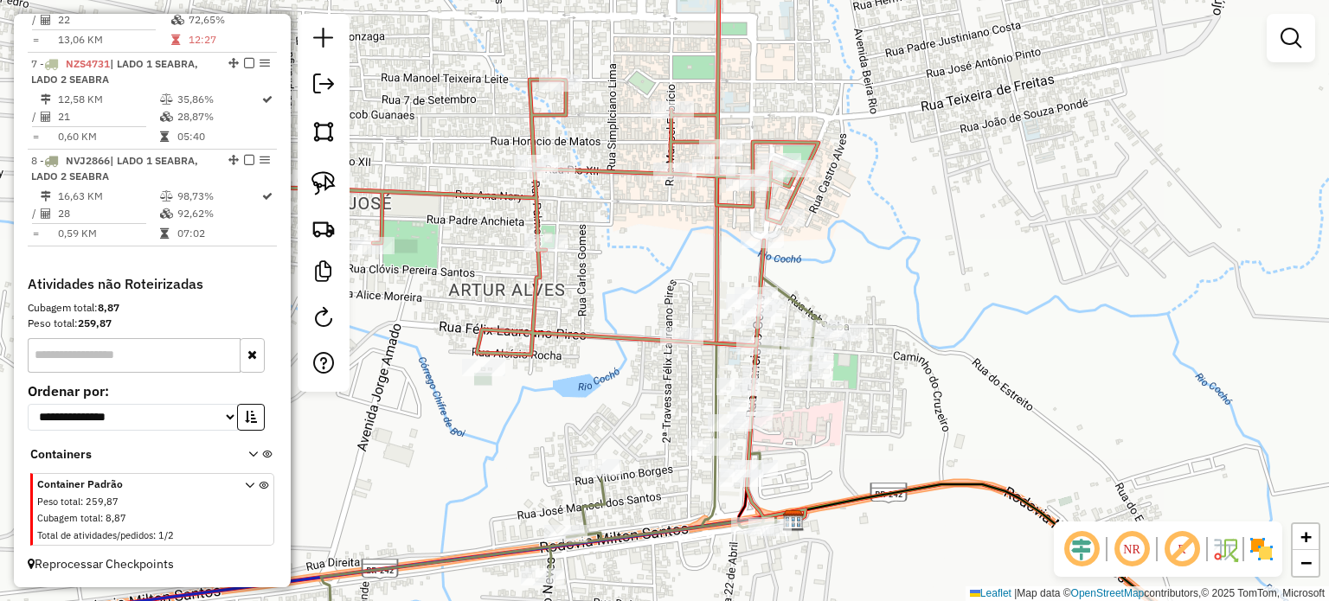
drag, startPoint x: 827, startPoint y: 428, endPoint x: 860, endPoint y: 370, distance: 66.7
click at [860, 370] on div "Janela de atendimento Grade de atendimento Capacidade Transportadoras Veículos …" at bounding box center [664, 300] width 1329 height 601
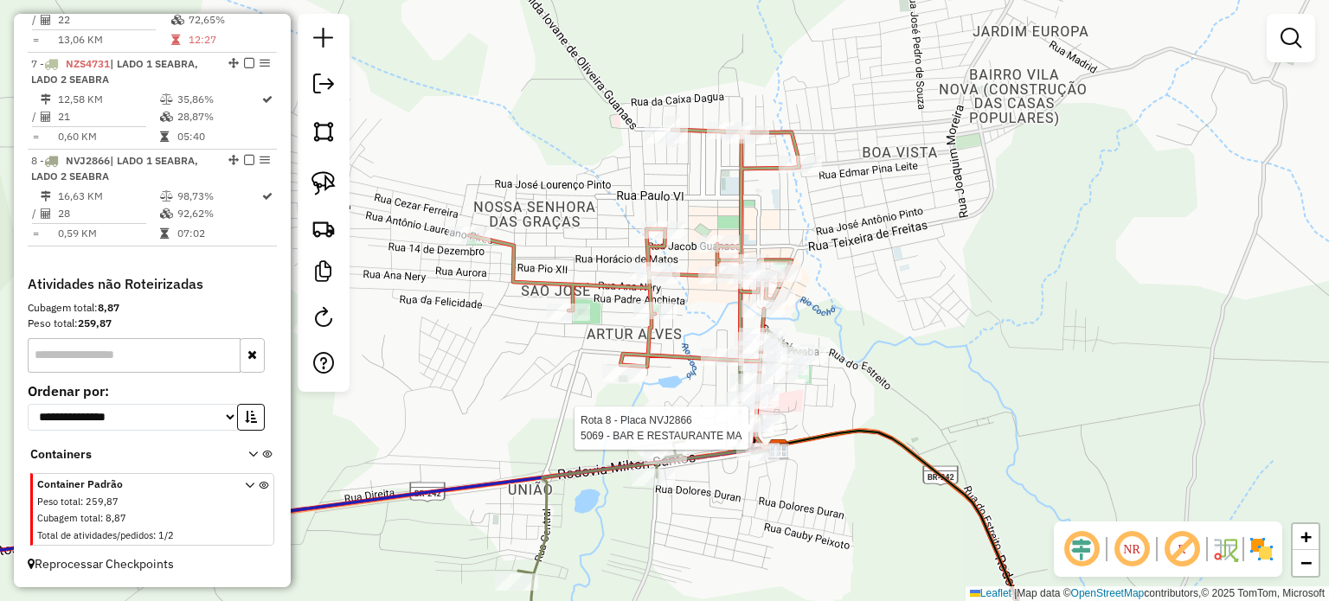
select select "*********"
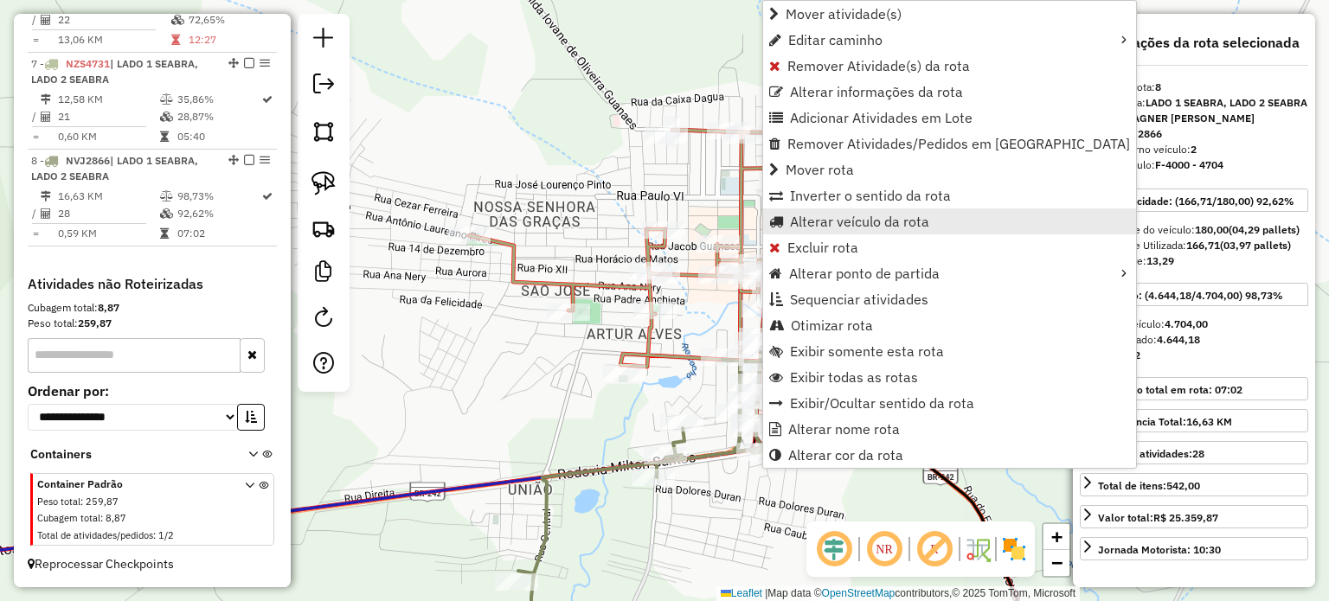
click at [853, 222] on span "Alterar veículo da rota" at bounding box center [859, 222] width 139 height 14
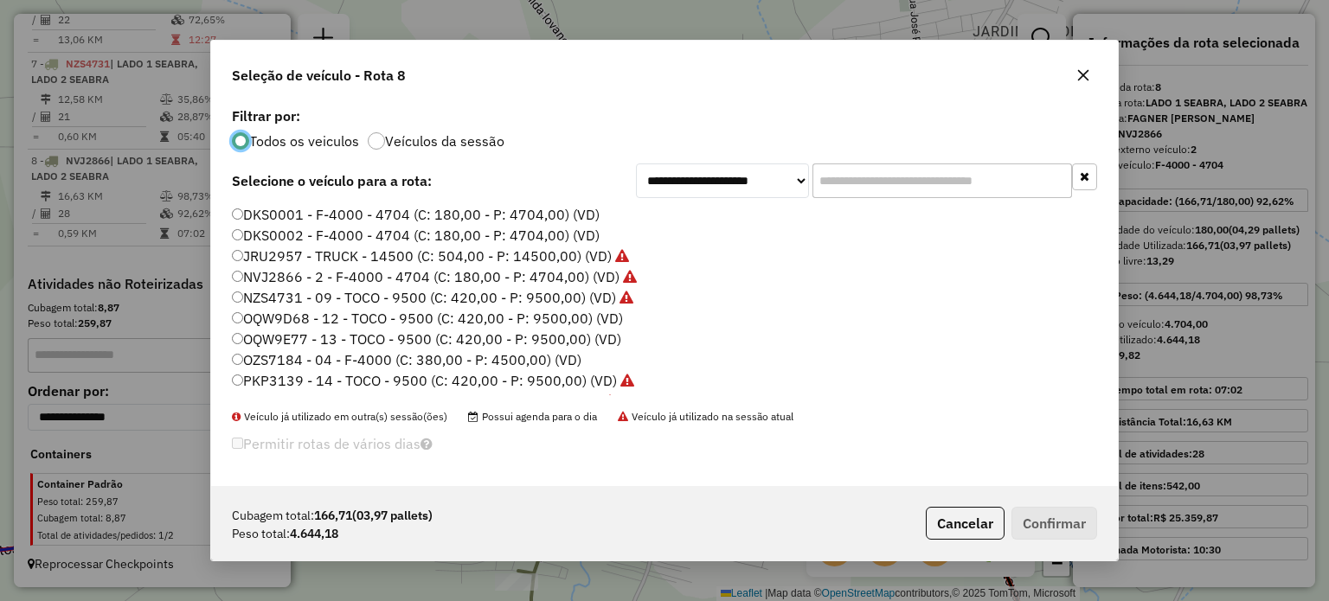
scroll to position [9, 5]
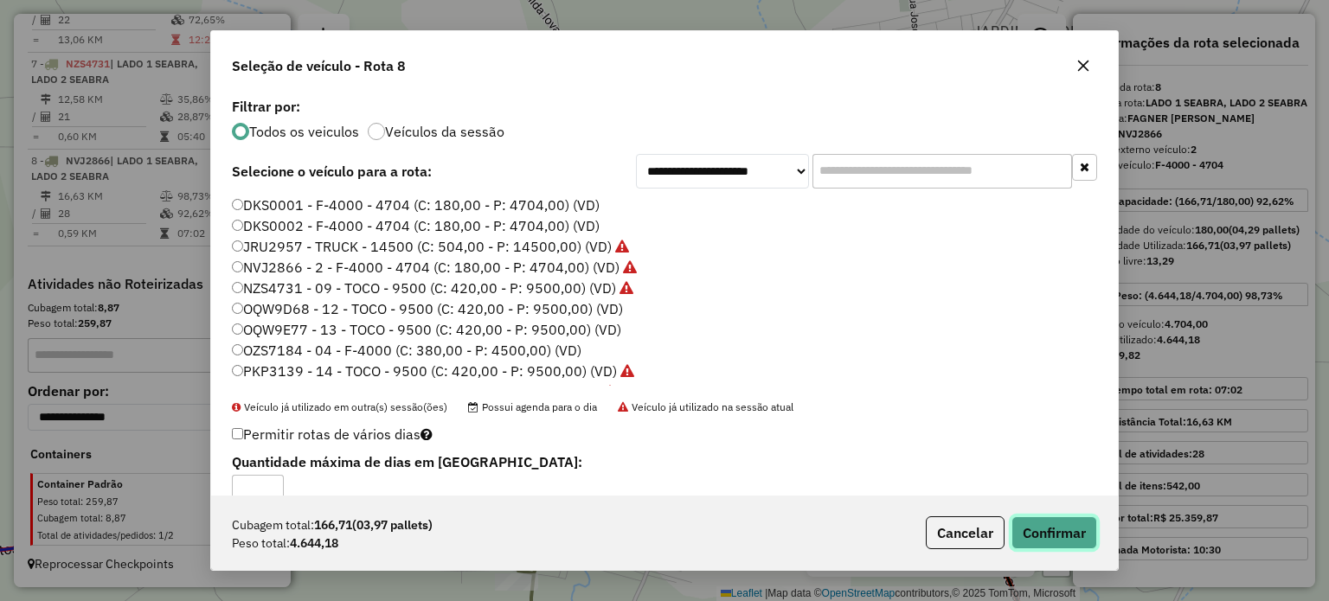
click at [1056, 543] on button "Confirmar" at bounding box center [1055, 533] width 86 height 33
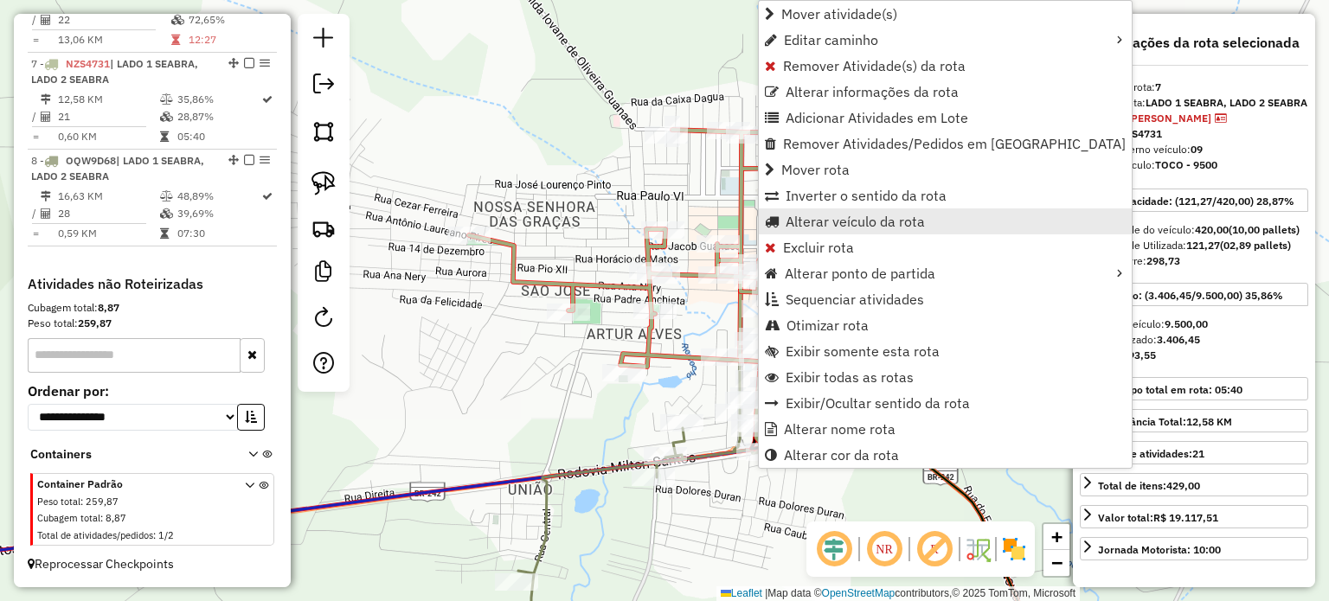
click at [850, 221] on span "Alterar veículo da rota" at bounding box center [855, 222] width 139 height 14
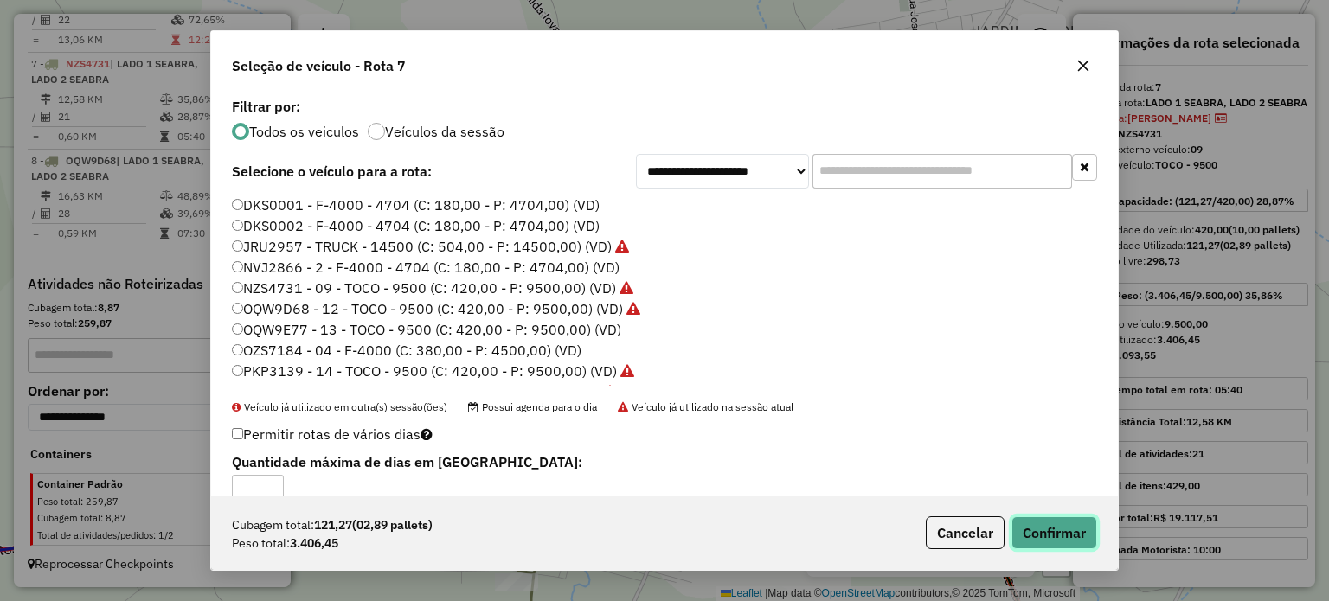
click at [1056, 528] on button "Confirmar" at bounding box center [1055, 533] width 86 height 33
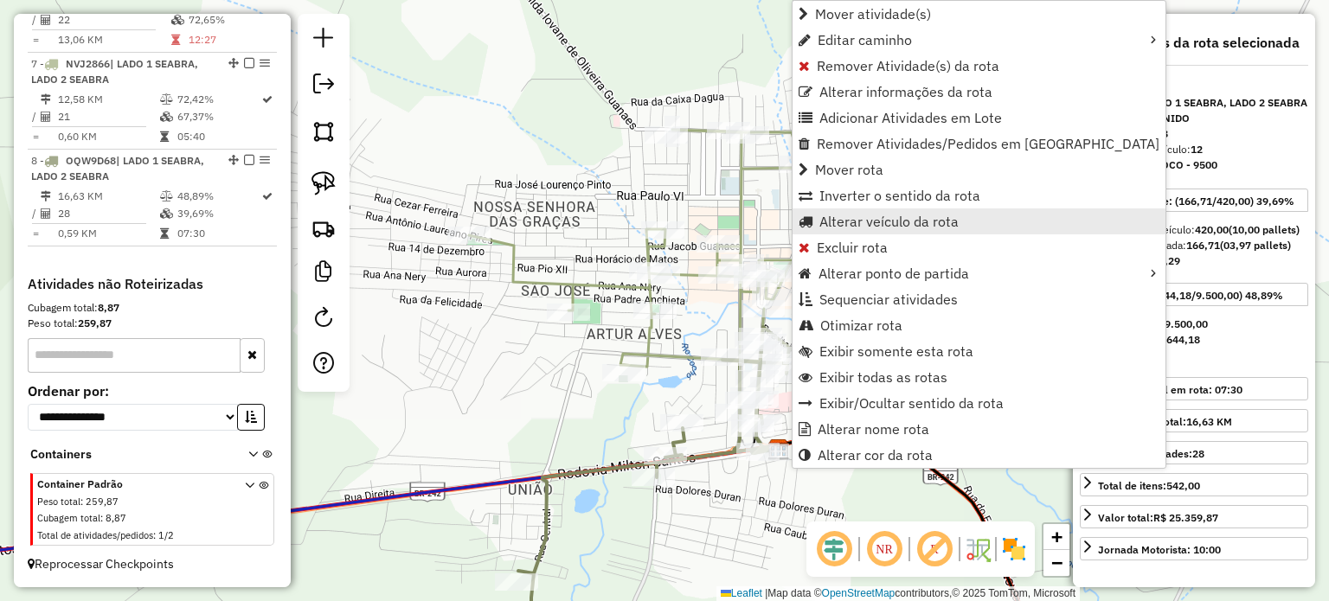
click at [891, 223] on span "Alterar veículo da rota" at bounding box center [889, 222] width 139 height 14
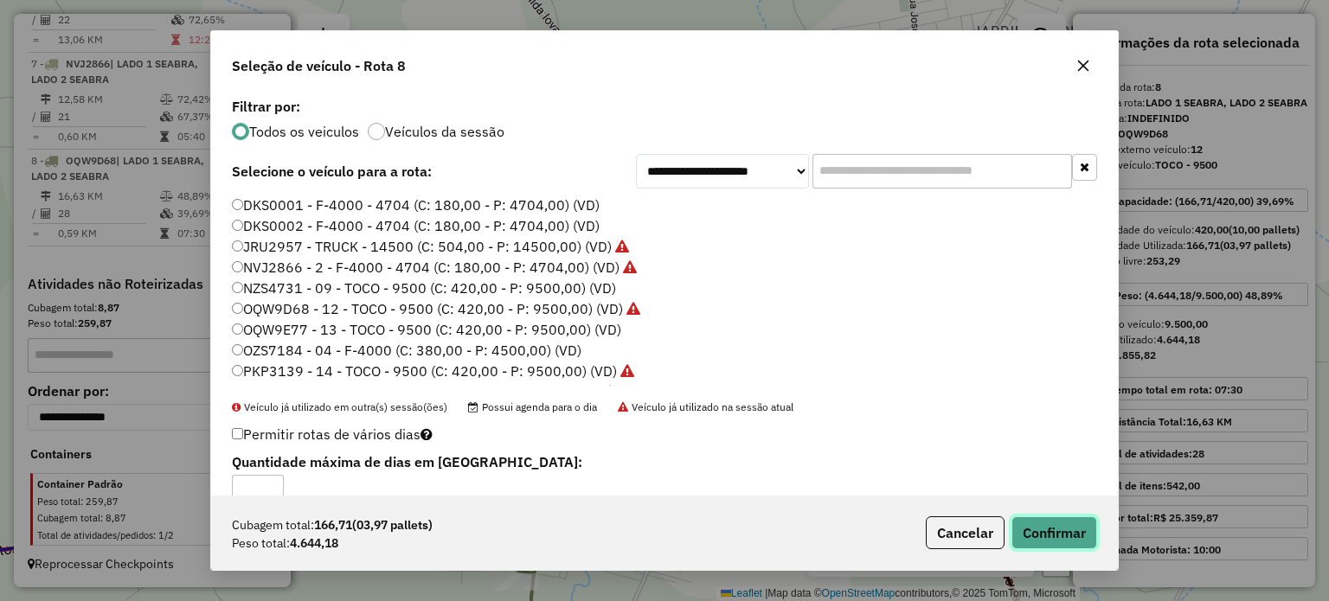
click at [1052, 527] on button "Confirmar" at bounding box center [1055, 533] width 86 height 33
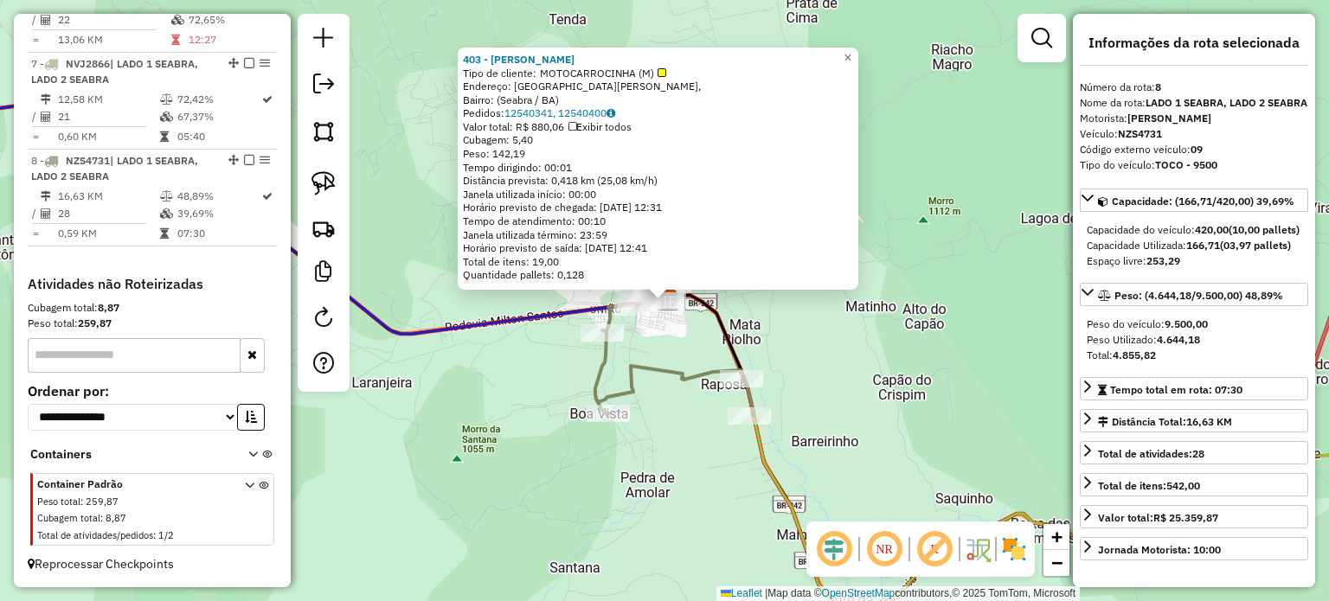
click at [685, 367] on icon at bounding box center [674, 342] width 158 height 145
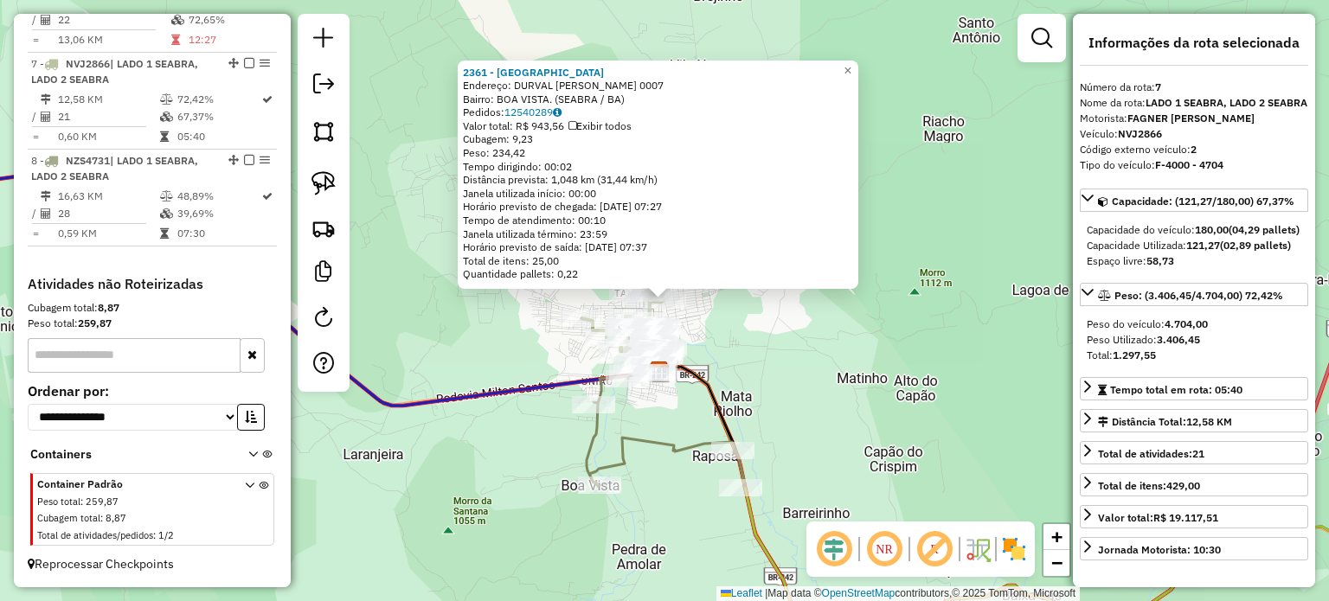
click at [756, 346] on div "2361 - BAR BEIRA RIO Endereço: DURVAL [PERSON_NAME] 0007 Bairro: [GEOGRAPHIC_DA…" at bounding box center [664, 300] width 1329 height 601
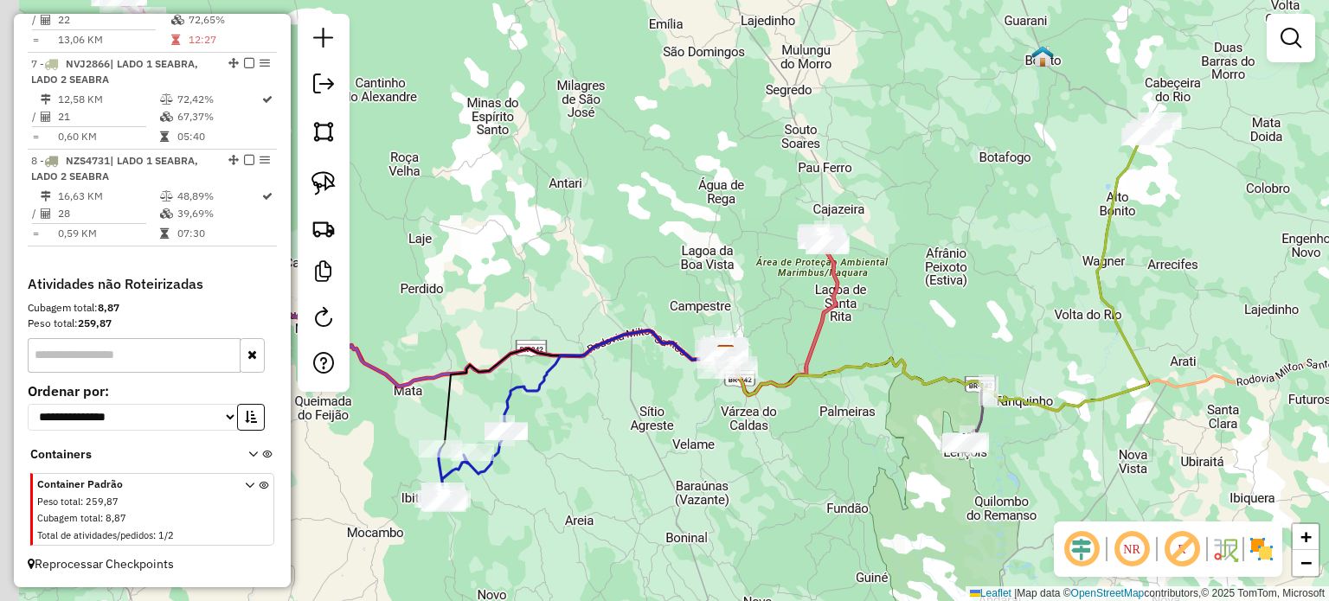
drag, startPoint x: 547, startPoint y: 245, endPoint x: 682, endPoint y: 268, distance: 137.0
click at [682, 268] on div "Janela de atendimento Grade de atendimento Capacidade Transportadoras Veículos …" at bounding box center [664, 300] width 1329 height 601
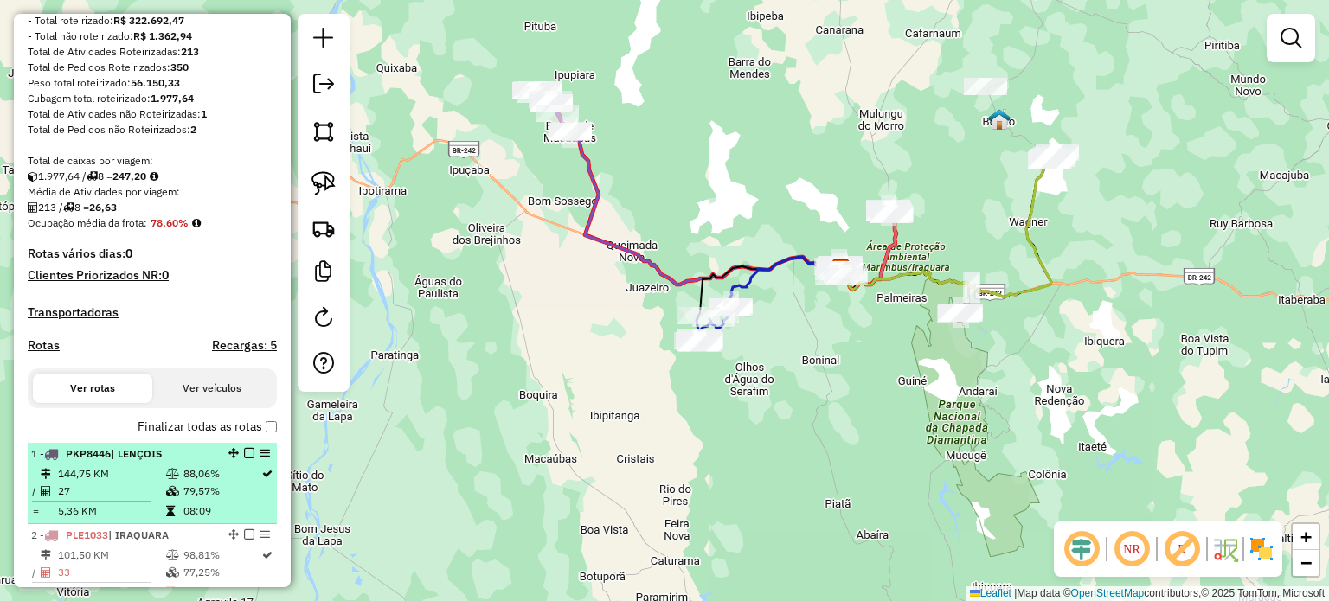
scroll to position [180, 0]
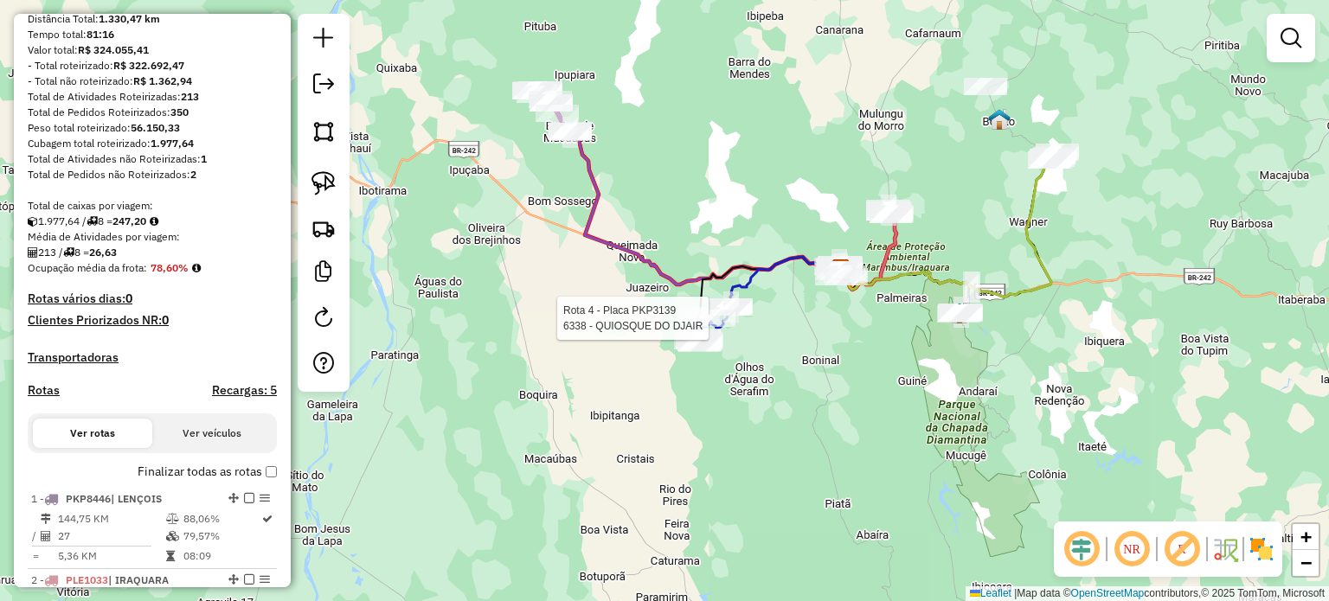
select select "*********"
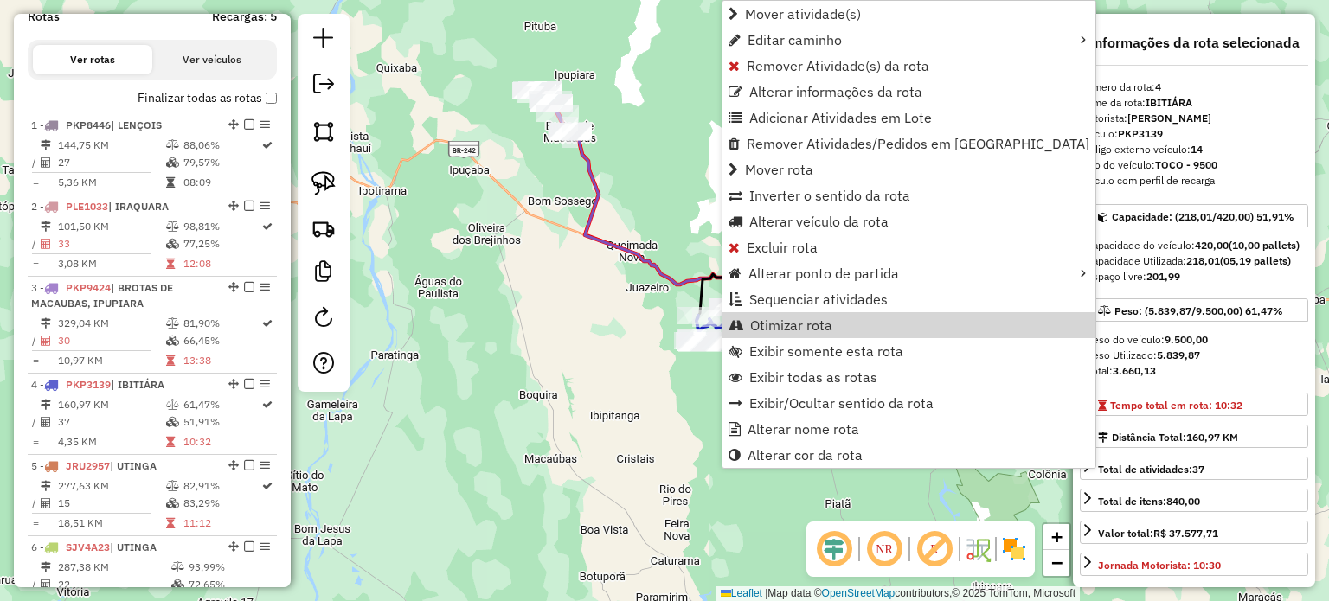
scroll to position [928, 0]
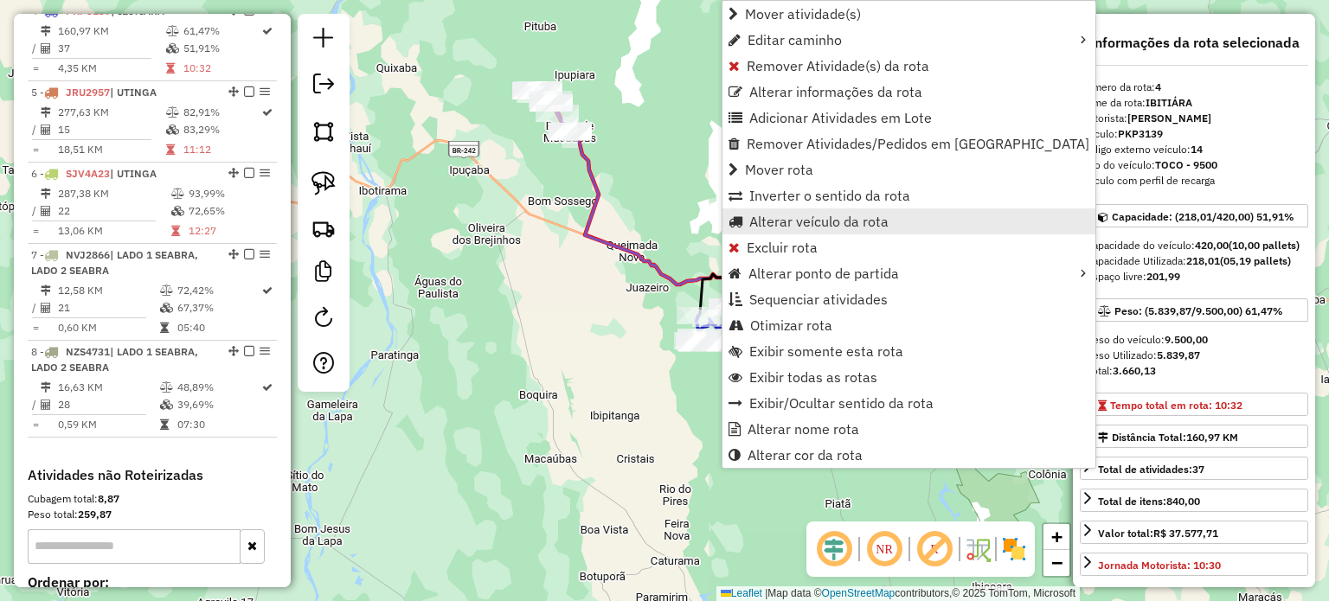
click at [828, 216] on span "Alterar veículo da rota" at bounding box center [818, 222] width 139 height 14
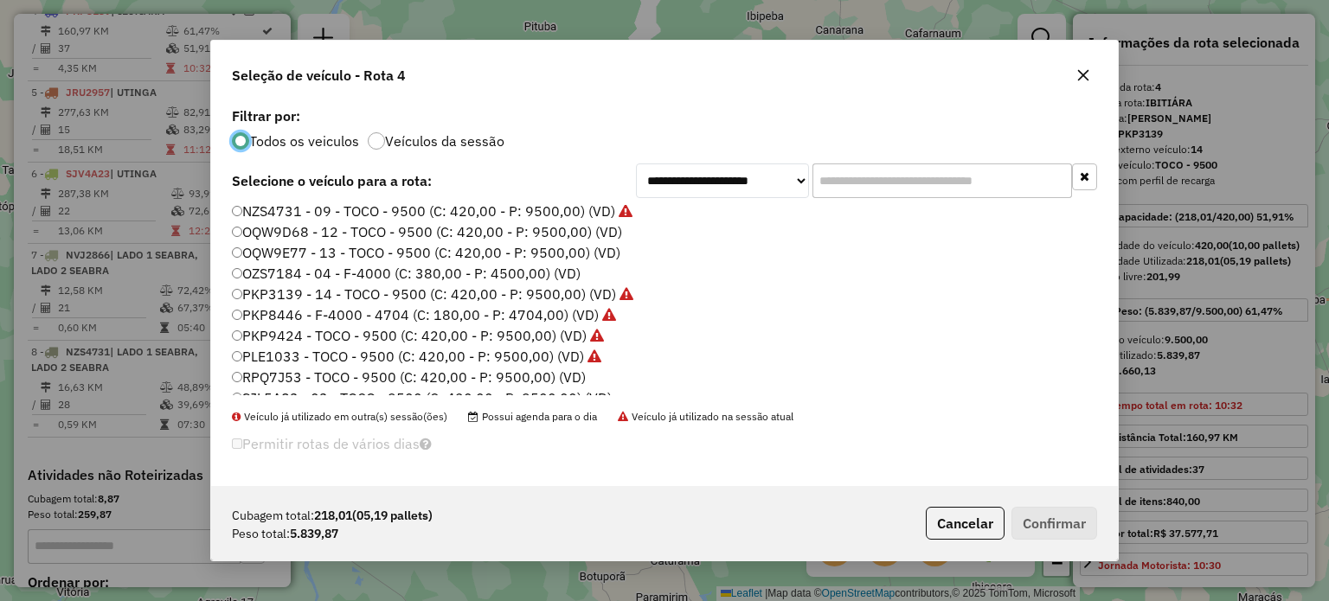
scroll to position [163, 0]
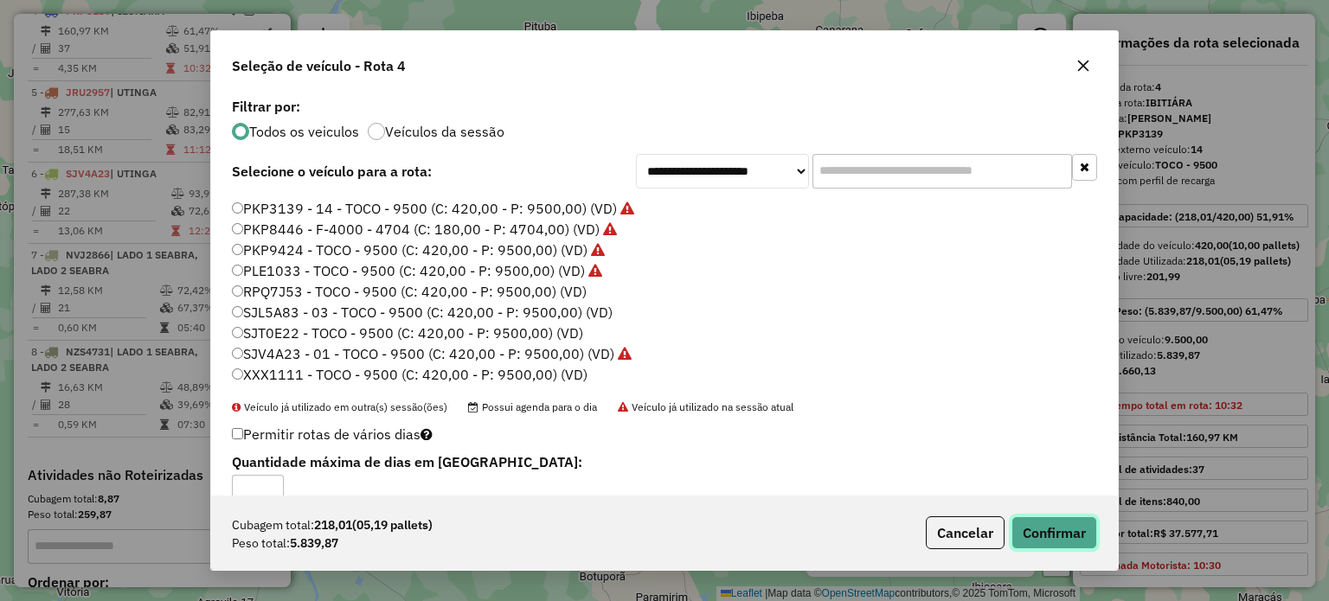
click at [1047, 527] on button "Confirmar" at bounding box center [1055, 533] width 86 height 33
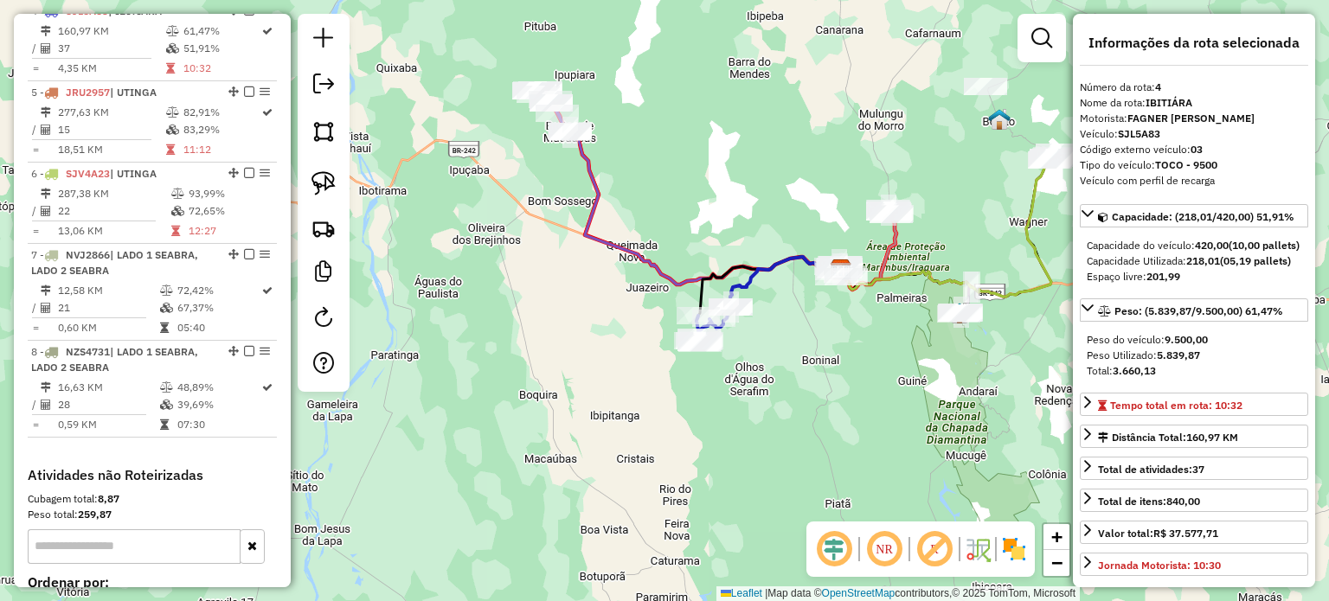
drag, startPoint x: 998, startPoint y: 363, endPoint x: 922, endPoint y: 381, distance: 78.1
click at [922, 381] on div "Janela de atendimento Grade de atendimento Capacidade Transportadoras Veículos …" at bounding box center [664, 300] width 1329 height 601
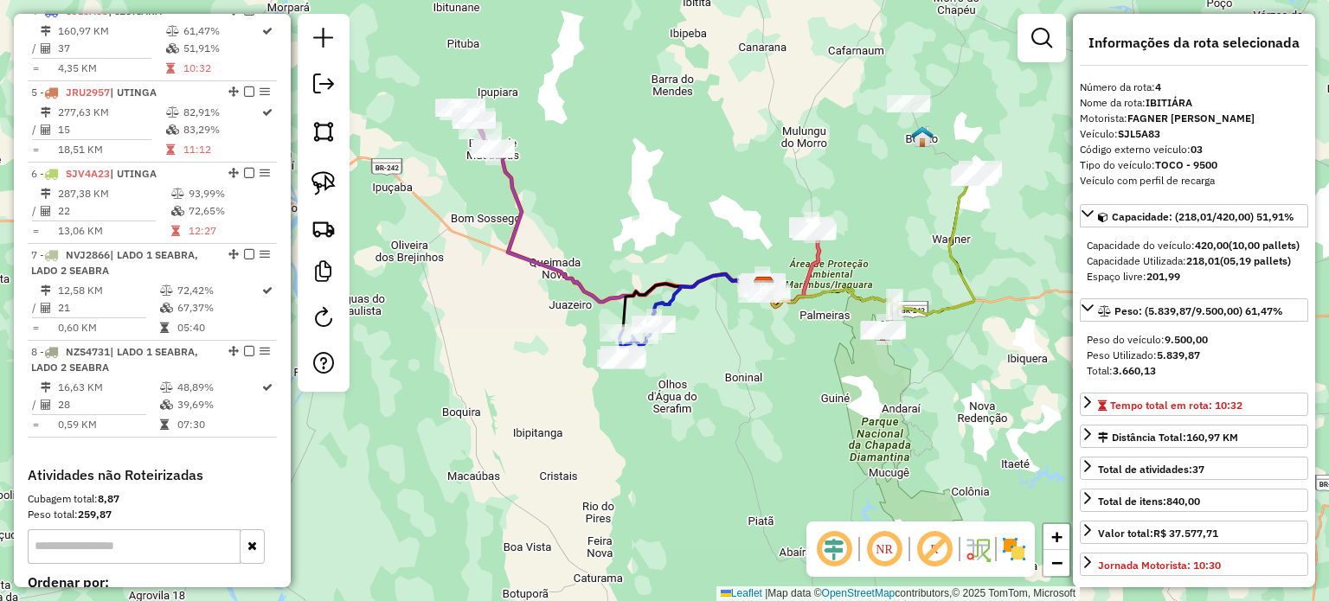
click at [941, 367] on div "Janela de atendimento Grade de atendimento Capacidade Transportadoras Veículos …" at bounding box center [664, 300] width 1329 height 601
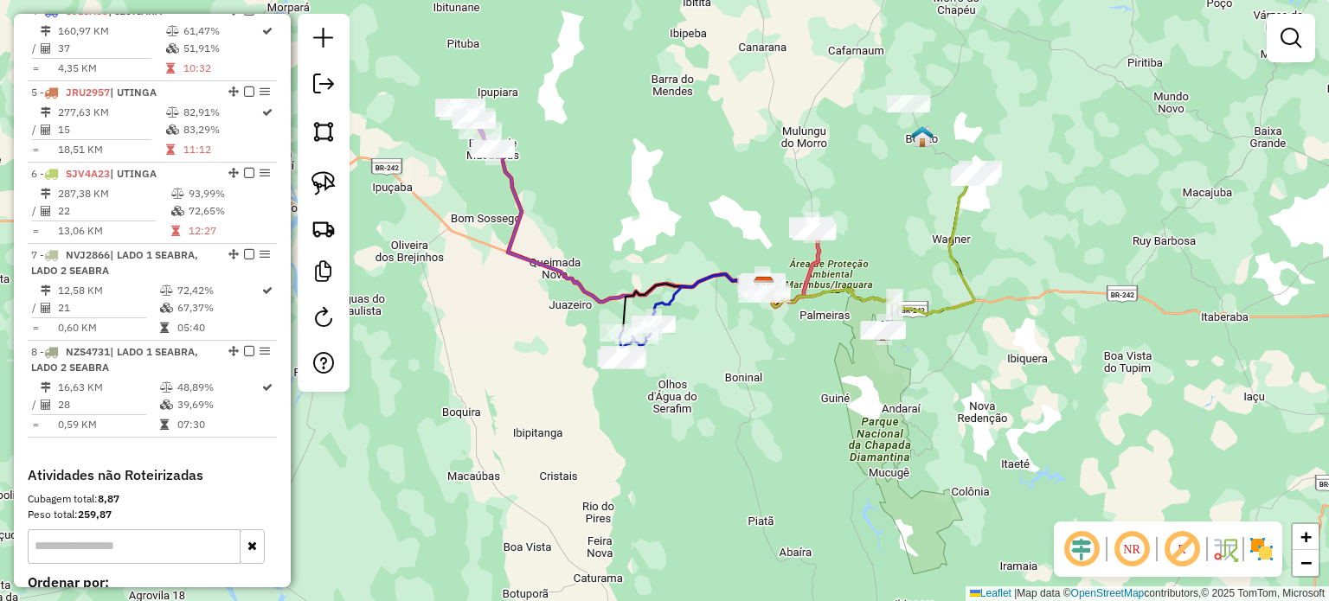
drag, startPoint x: 1025, startPoint y: 224, endPoint x: 953, endPoint y: 299, distance: 103.4
click at [961, 305] on div "Janela de atendimento Grade de atendimento Capacidade Transportadoras Veículos …" at bounding box center [664, 300] width 1329 height 601
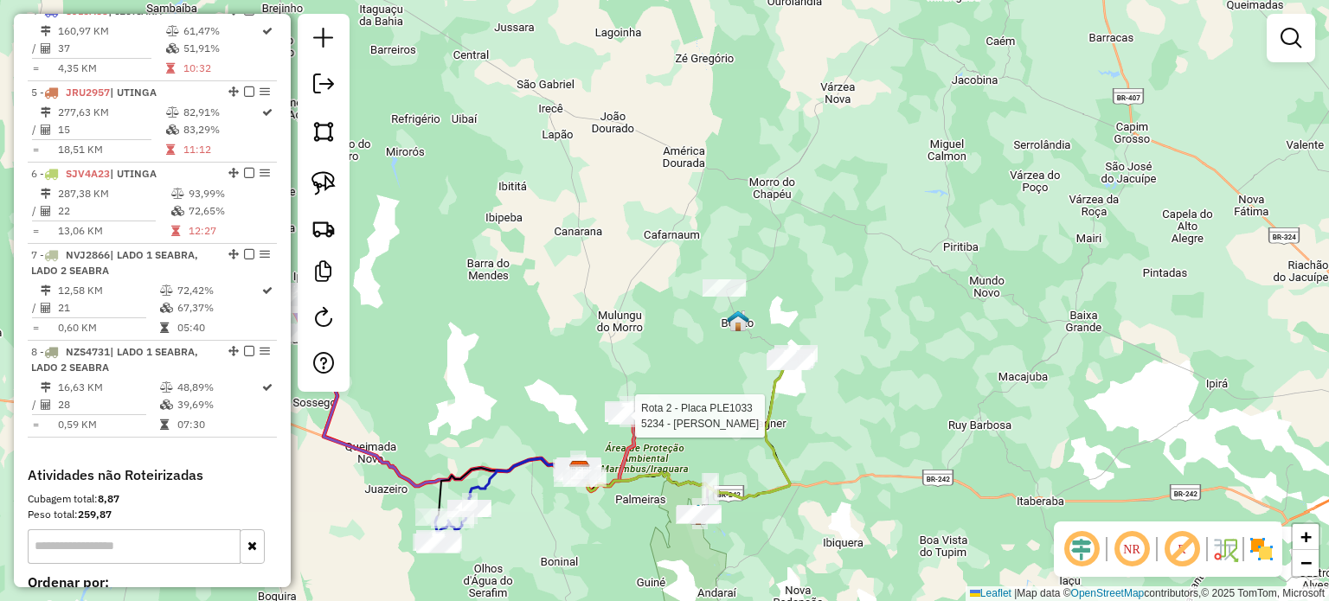
select select "*********"
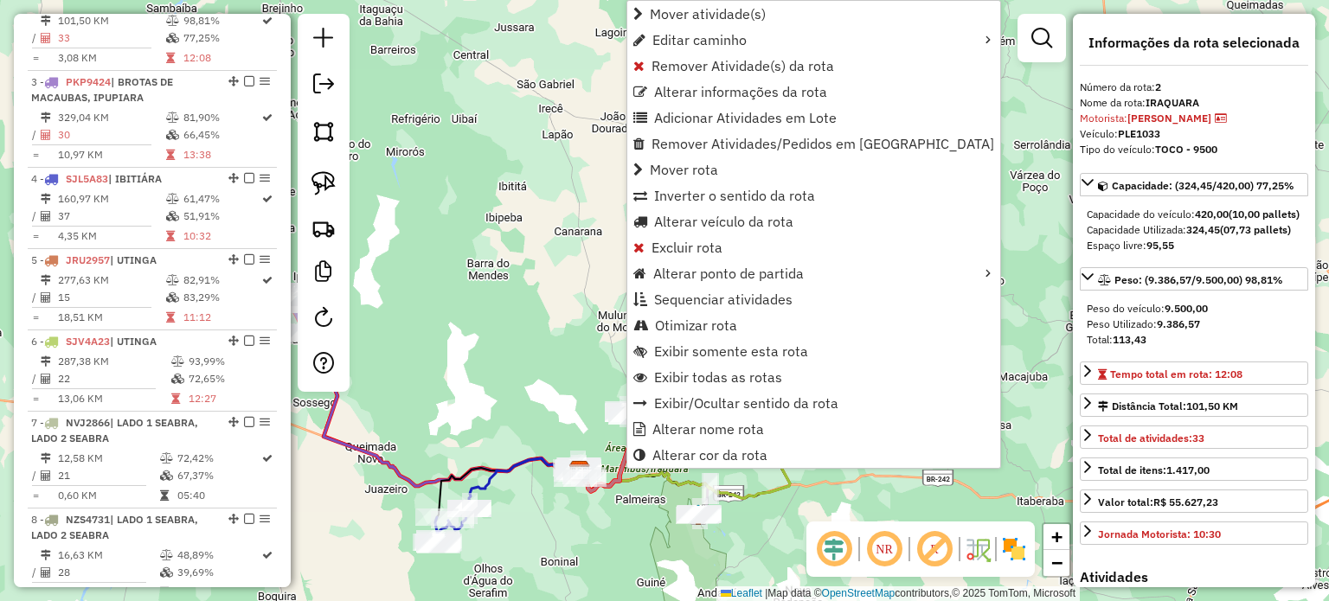
scroll to position [751, 0]
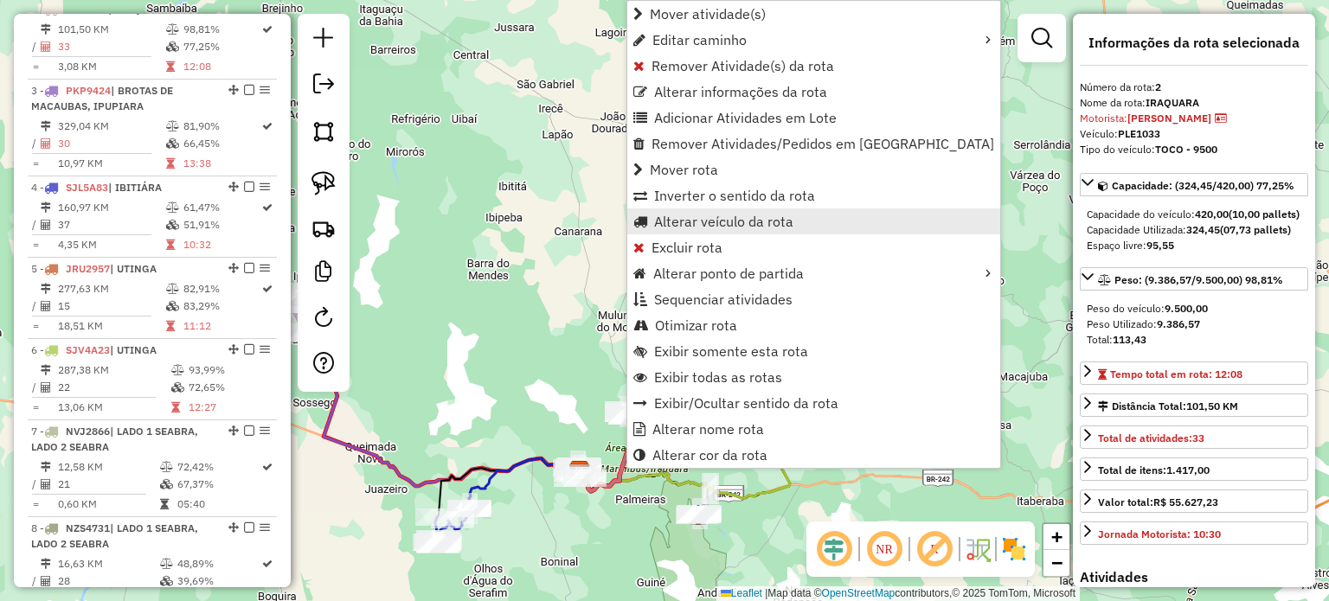
click at [720, 220] on span "Alterar veículo da rota" at bounding box center [723, 222] width 139 height 14
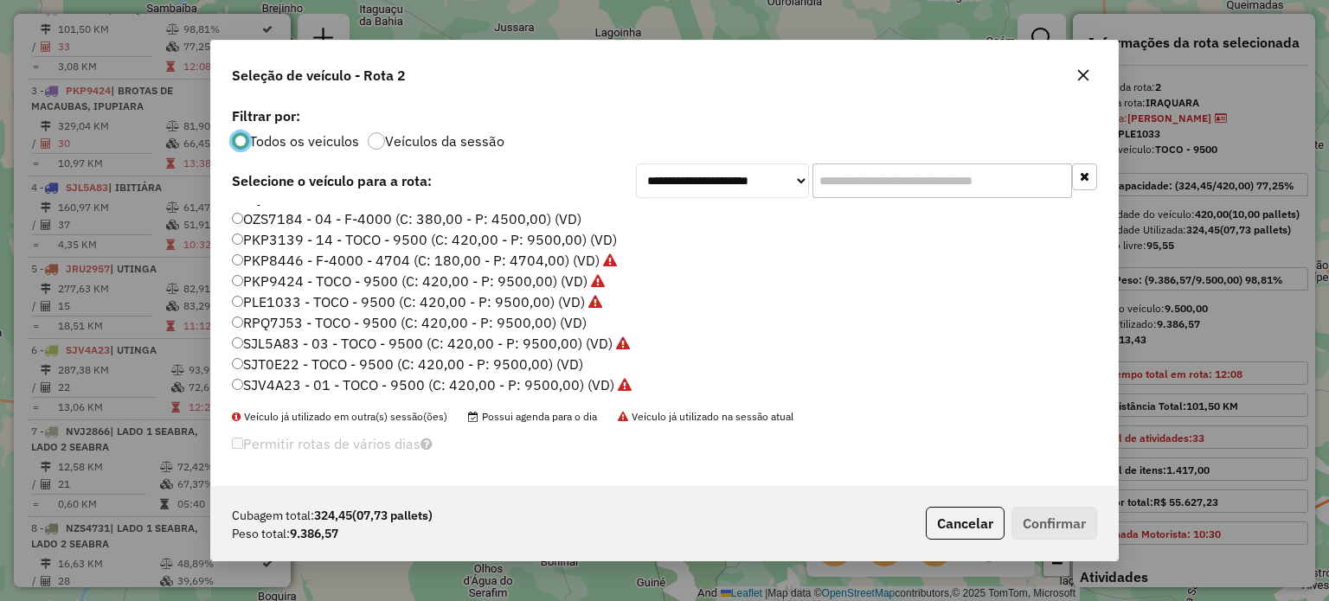
scroll to position [163, 0]
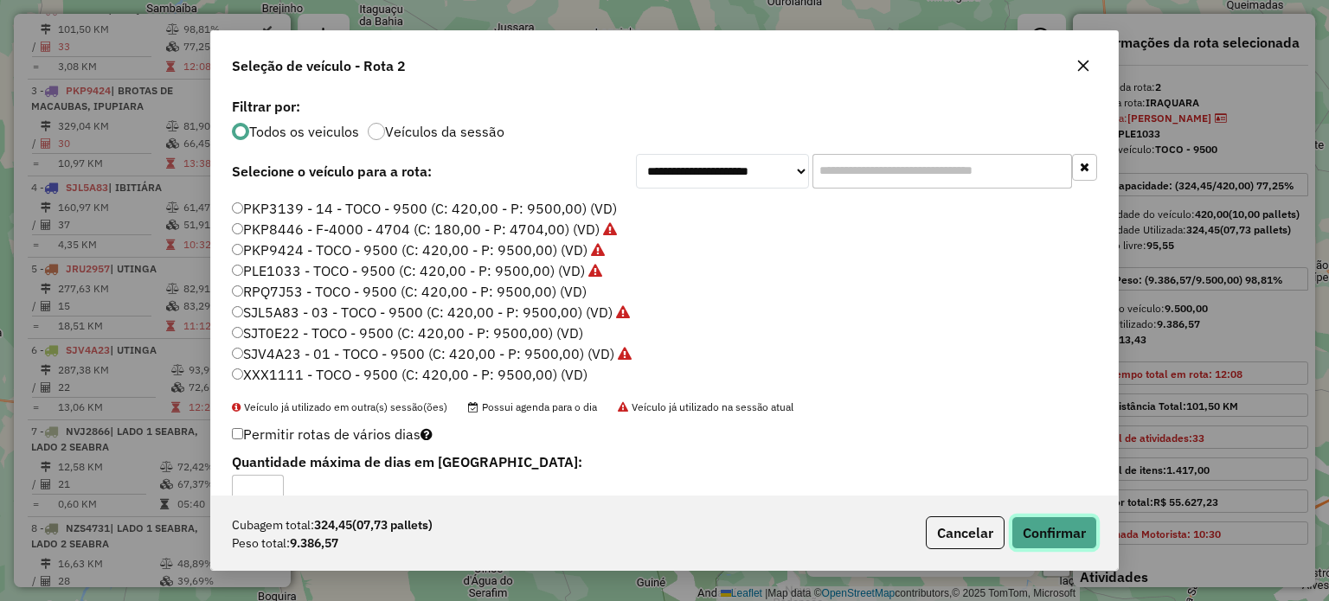
click at [1066, 543] on button "Confirmar" at bounding box center [1055, 533] width 86 height 33
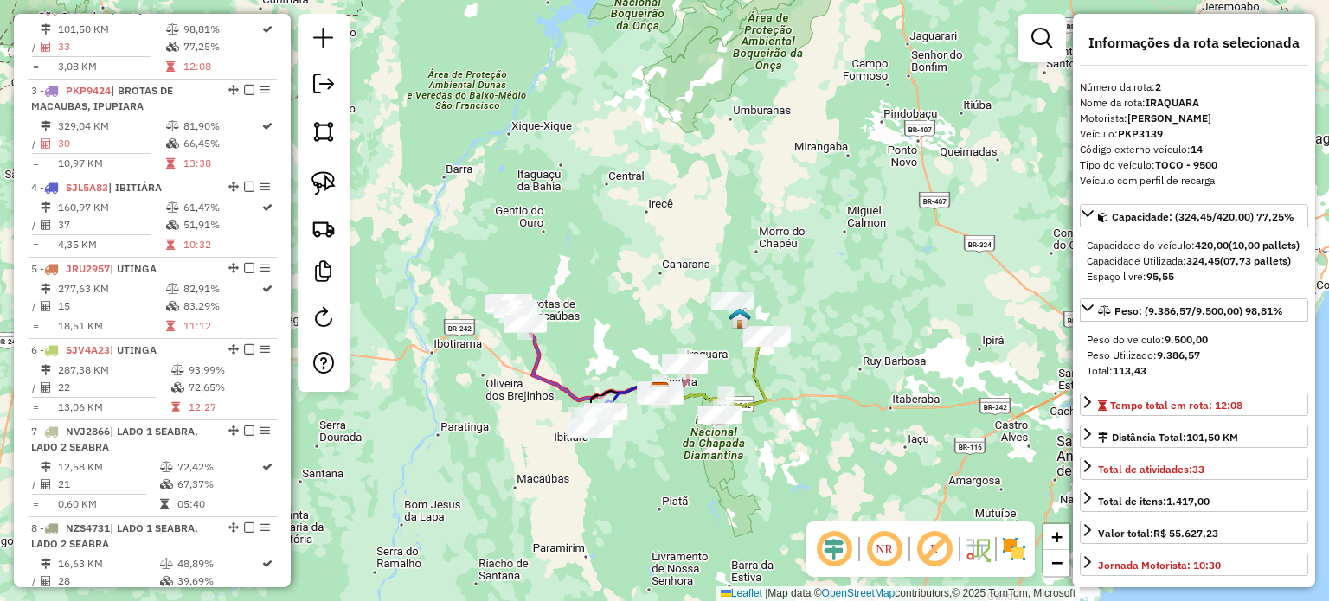
drag, startPoint x: 523, startPoint y: 314, endPoint x: 639, endPoint y: 314, distance: 116.0
click at [639, 314] on div "Janela de atendimento Grade de atendimento Capacidade Transportadoras Veículos …" at bounding box center [664, 300] width 1329 height 601
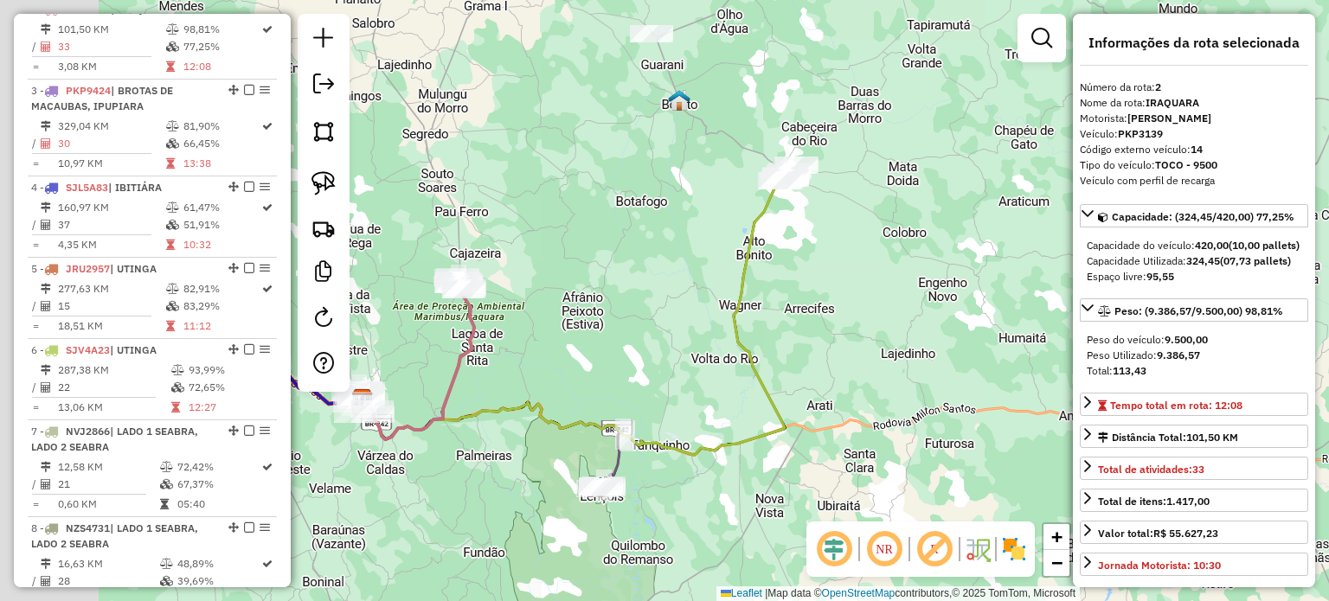
drag, startPoint x: 747, startPoint y: 350, endPoint x: 973, endPoint y: 366, distance: 226.5
click at [973, 364] on div "Janela de atendimento Grade de atendimento Capacidade Transportadoras Veículos …" at bounding box center [664, 300] width 1329 height 601
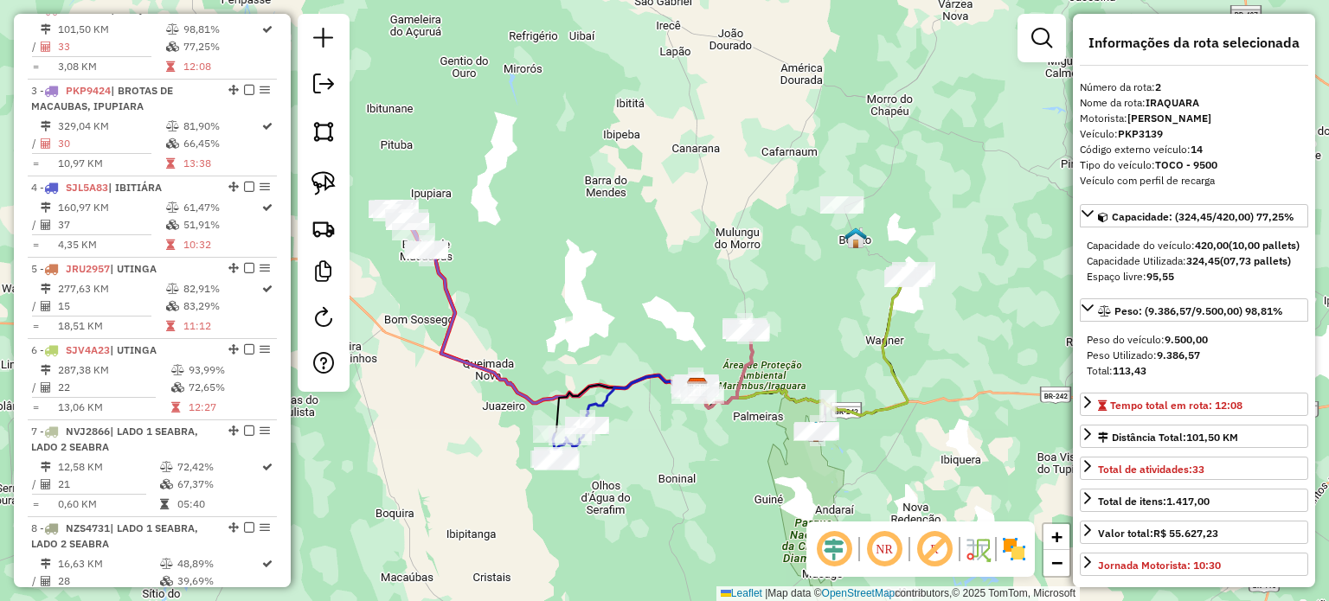
drag, startPoint x: 429, startPoint y: 234, endPoint x: 581, endPoint y: 253, distance: 152.6
click at [581, 253] on div "Janela de atendimento Grade de atendimento Capacidade Transportadoras Veículos …" at bounding box center [664, 300] width 1329 height 601
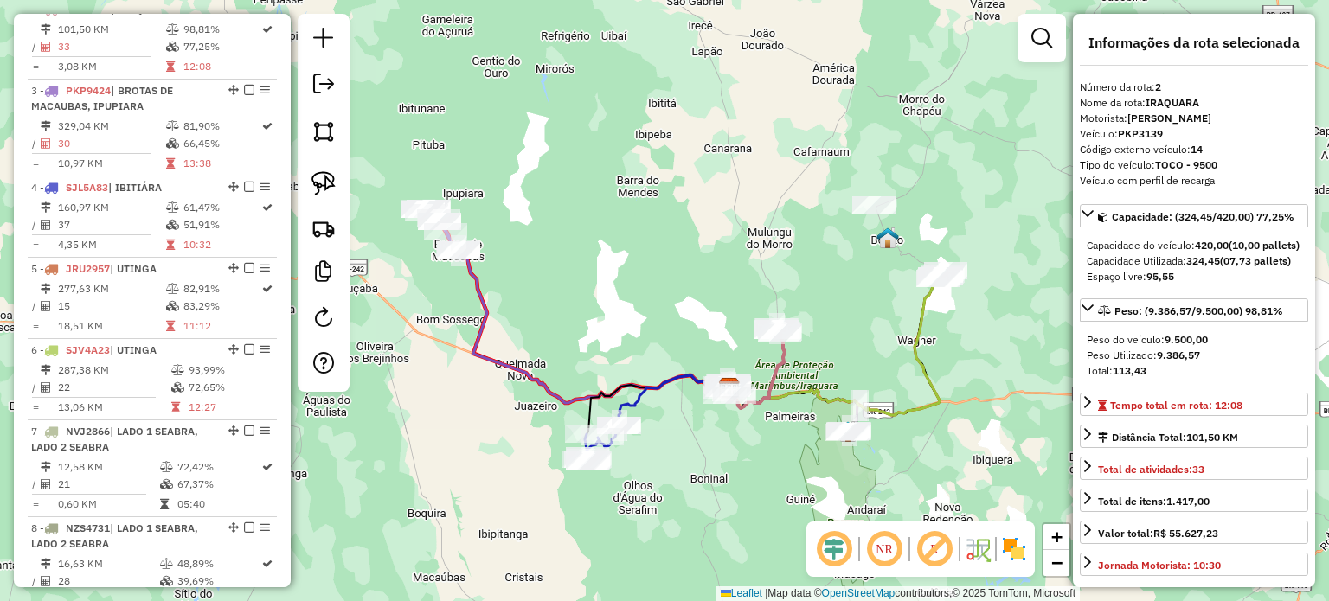
click at [975, 305] on div "Janela de atendimento Grade de atendimento Capacidade Transportadoras Veículos …" at bounding box center [664, 300] width 1329 height 601
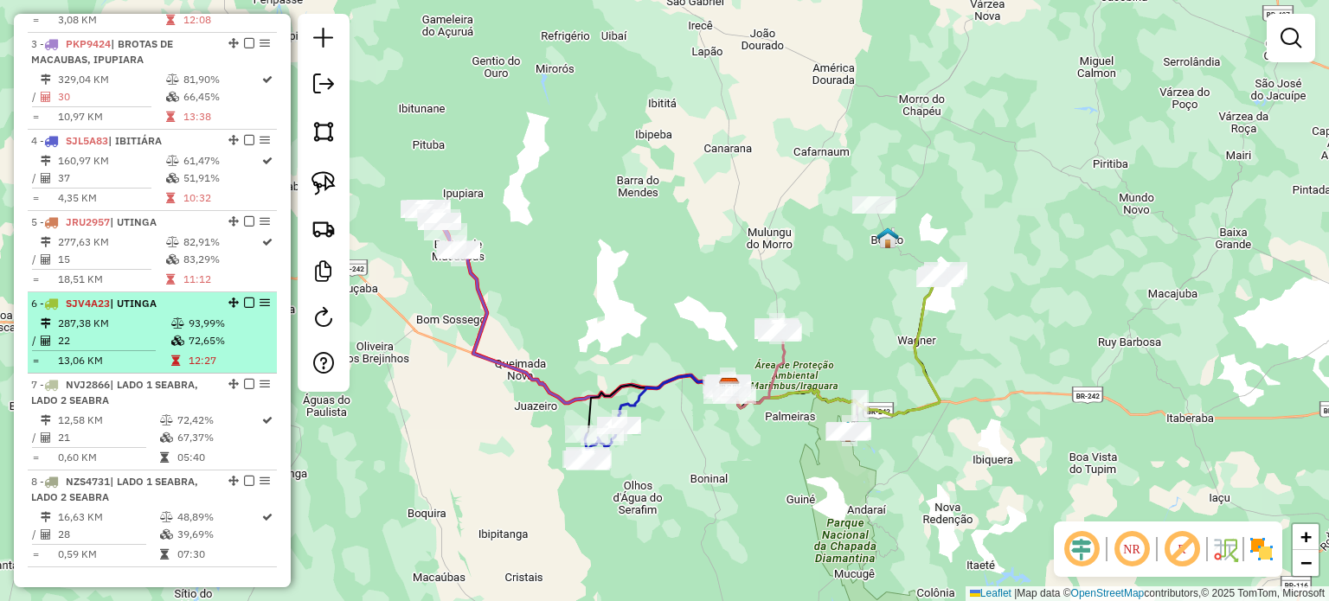
scroll to position [838, 0]
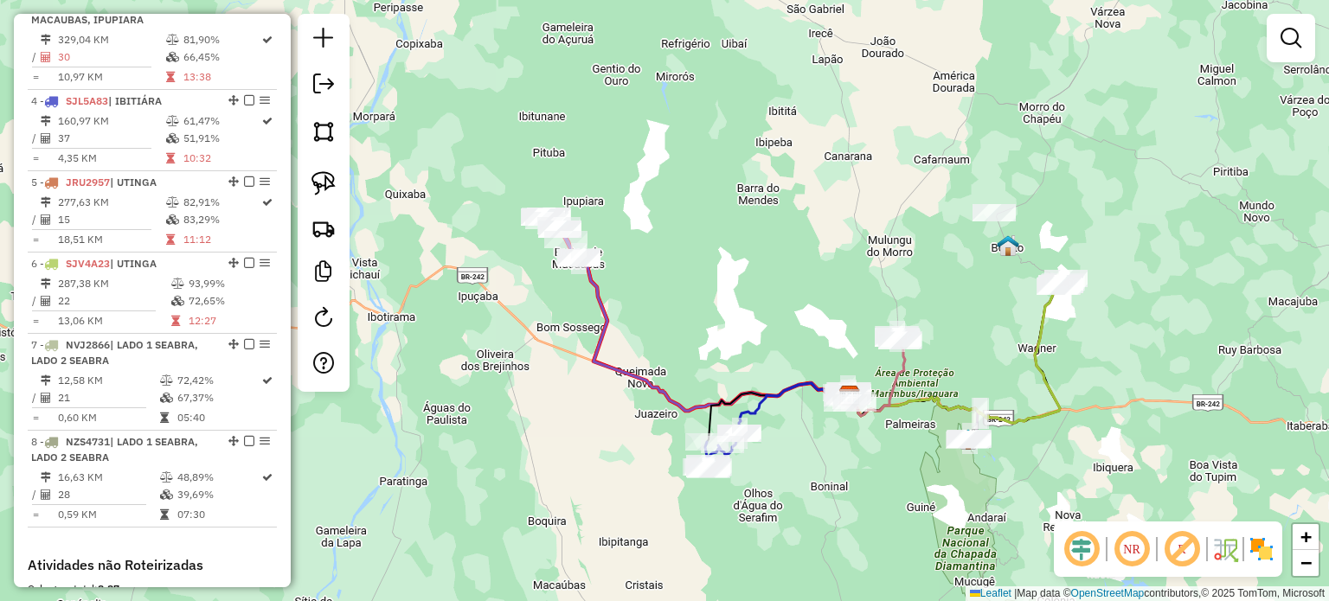
drag, startPoint x: 600, startPoint y: 269, endPoint x: 710, endPoint y: 280, distance: 110.4
click at [712, 278] on div "Janela de atendimento Grade de atendimento Capacidade Transportadoras Veículos …" at bounding box center [664, 300] width 1329 height 601
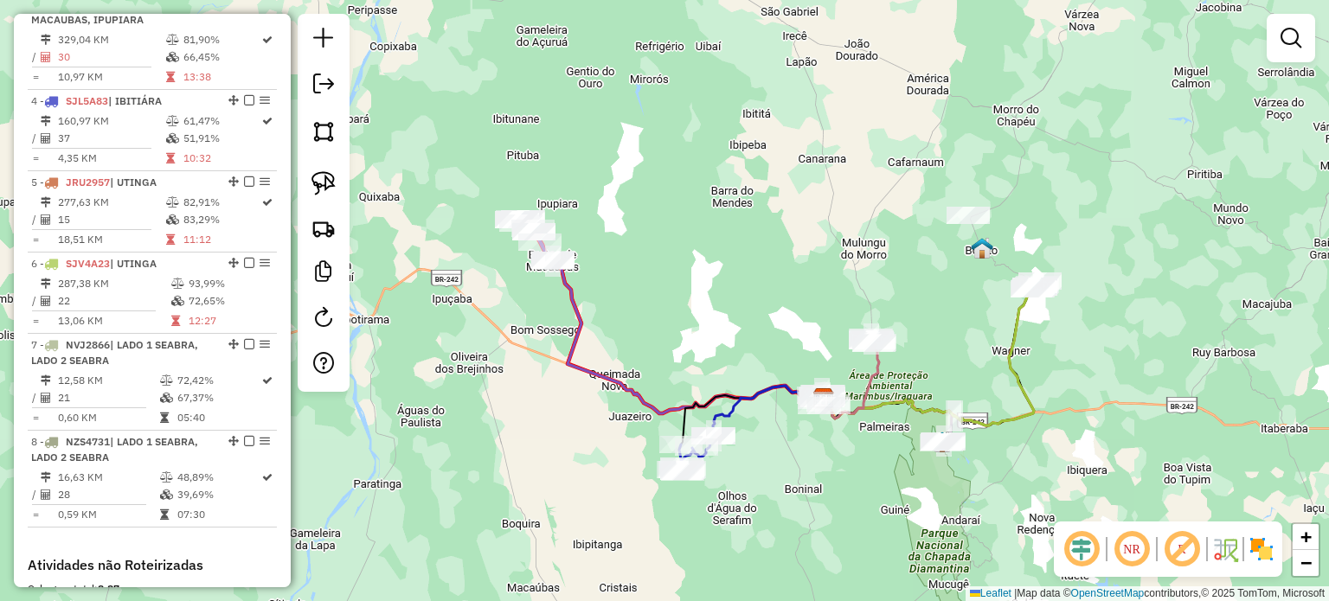
drag, startPoint x: 1094, startPoint y: 353, endPoint x: 1011, endPoint y: 357, distance: 83.2
click at [1011, 357] on div "Janela de atendimento Grade de atendimento Capacidade Transportadoras Veículos …" at bounding box center [664, 300] width 1329 height 601
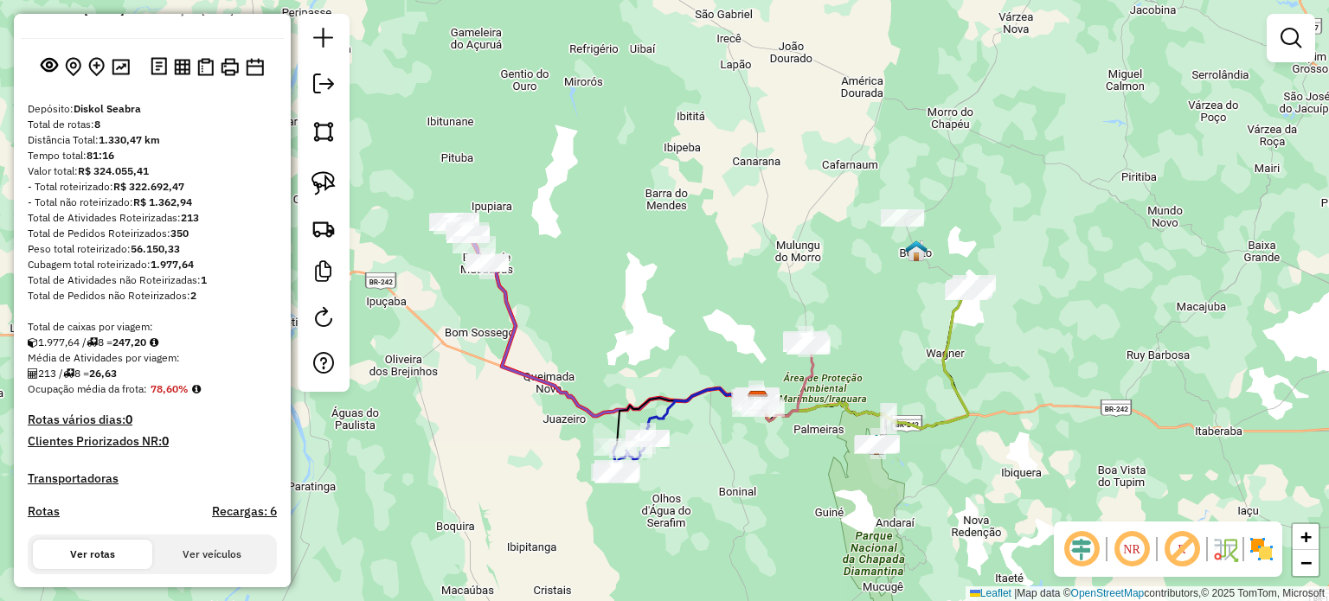
scroll to position [318, 0]
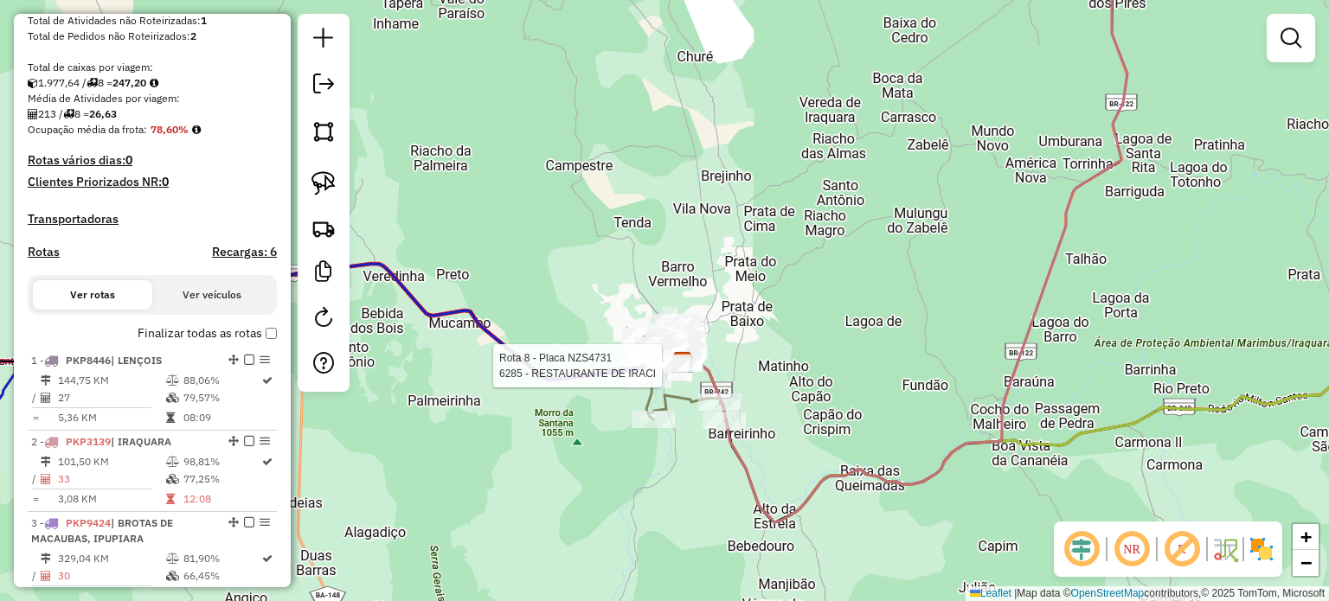
select select "*********"
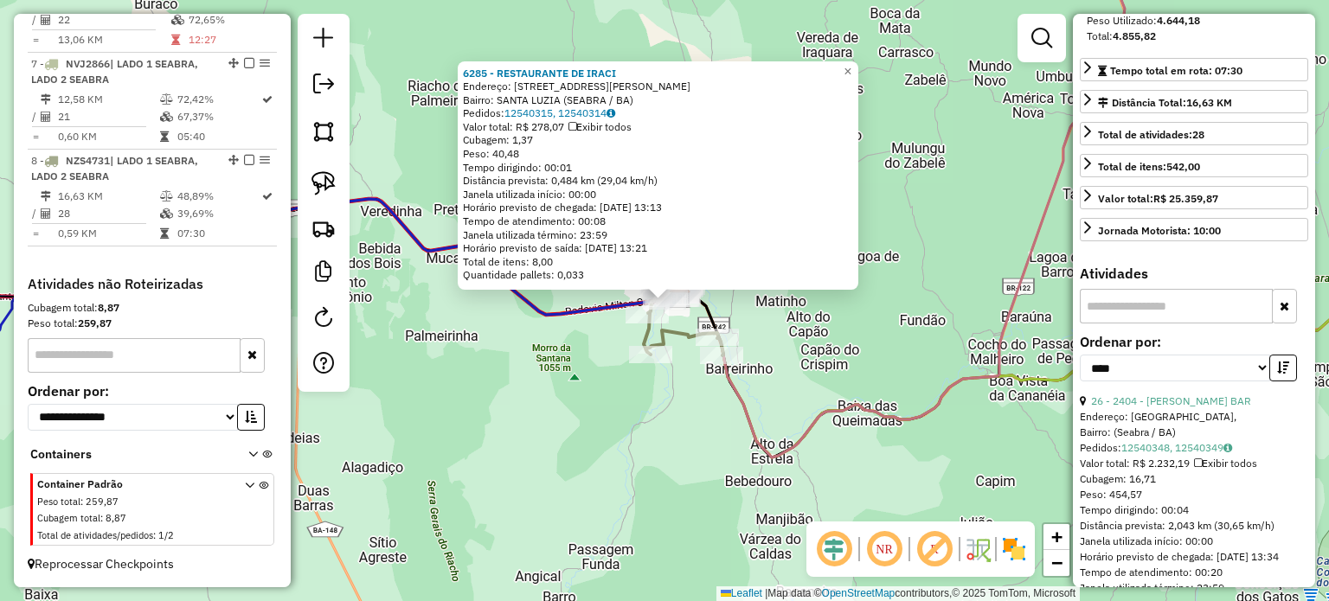
scroll to position [346, 0]
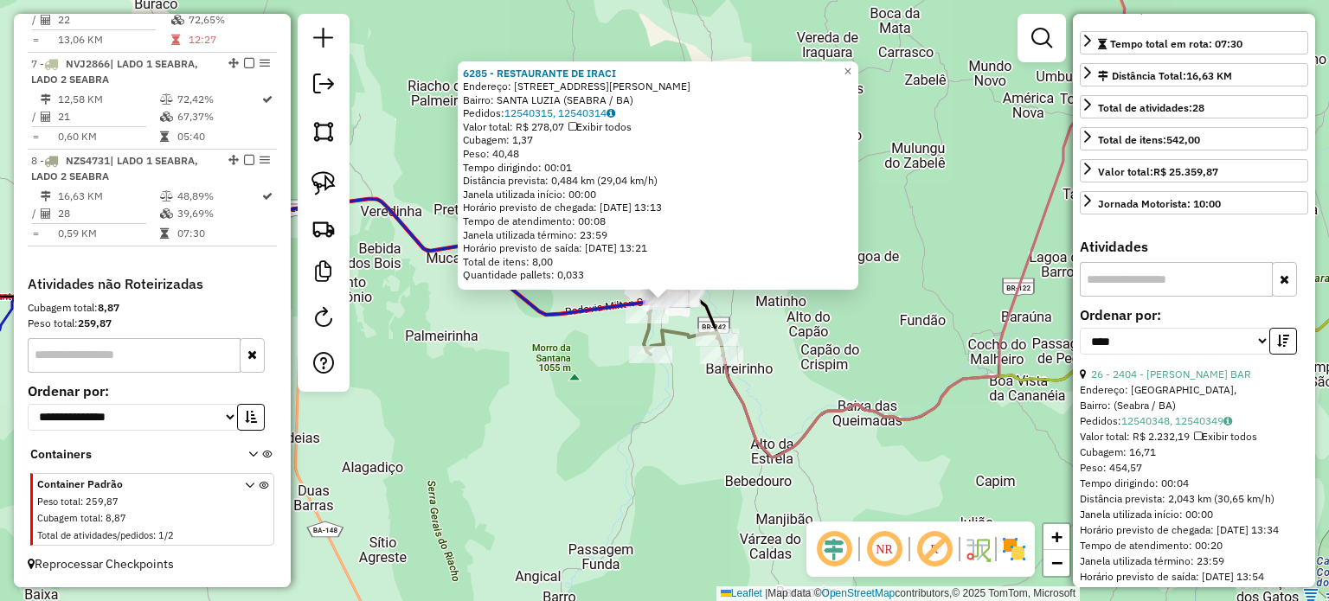
click at [1188, 297] on input "text" at bounding box center [1176, 279] width 193 height 35
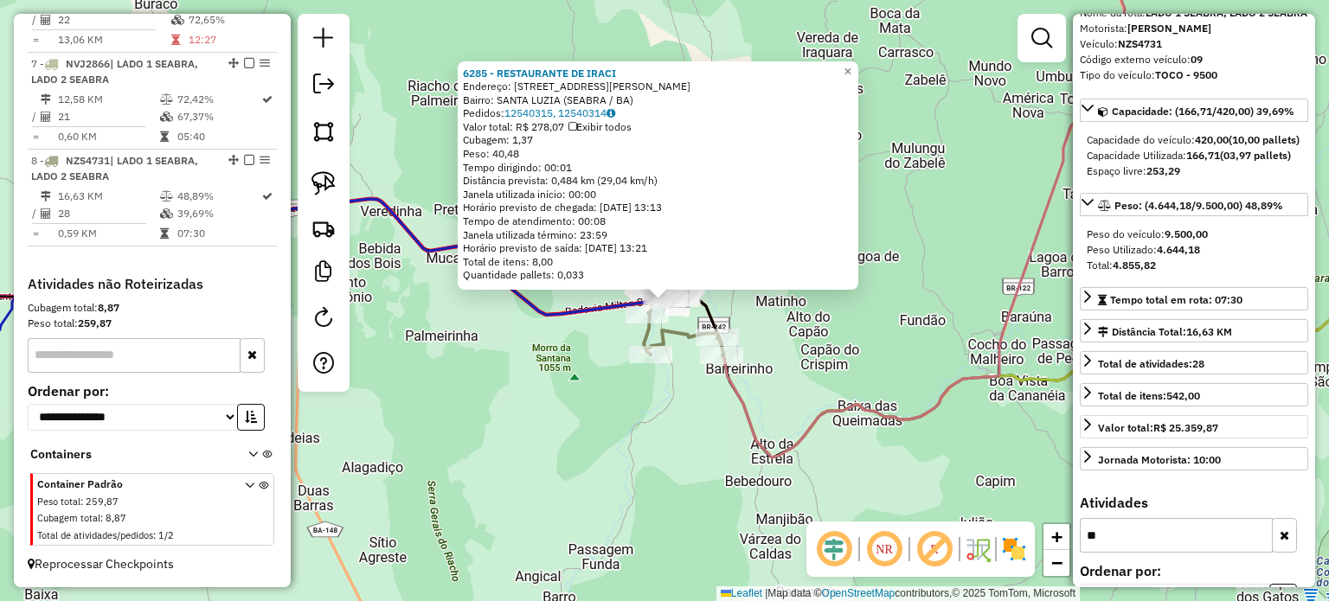
scroll to position [91, 0]
type input "*"
click at [651, 425] on div "6285 - RESTAURANTE DE IRACI Endereço: [STREET_ADDRESS][PERSON_NAME] Bairro: [GE…" at bounding box center [664, 300] width 1329 height 601
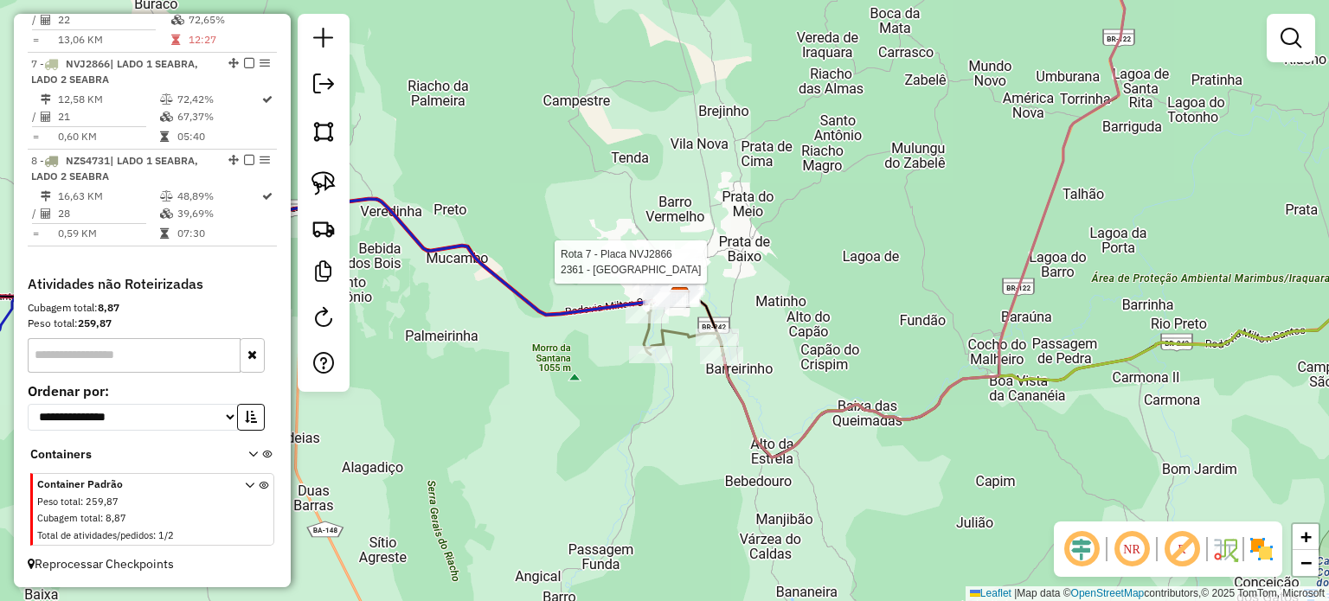
select select "*********"
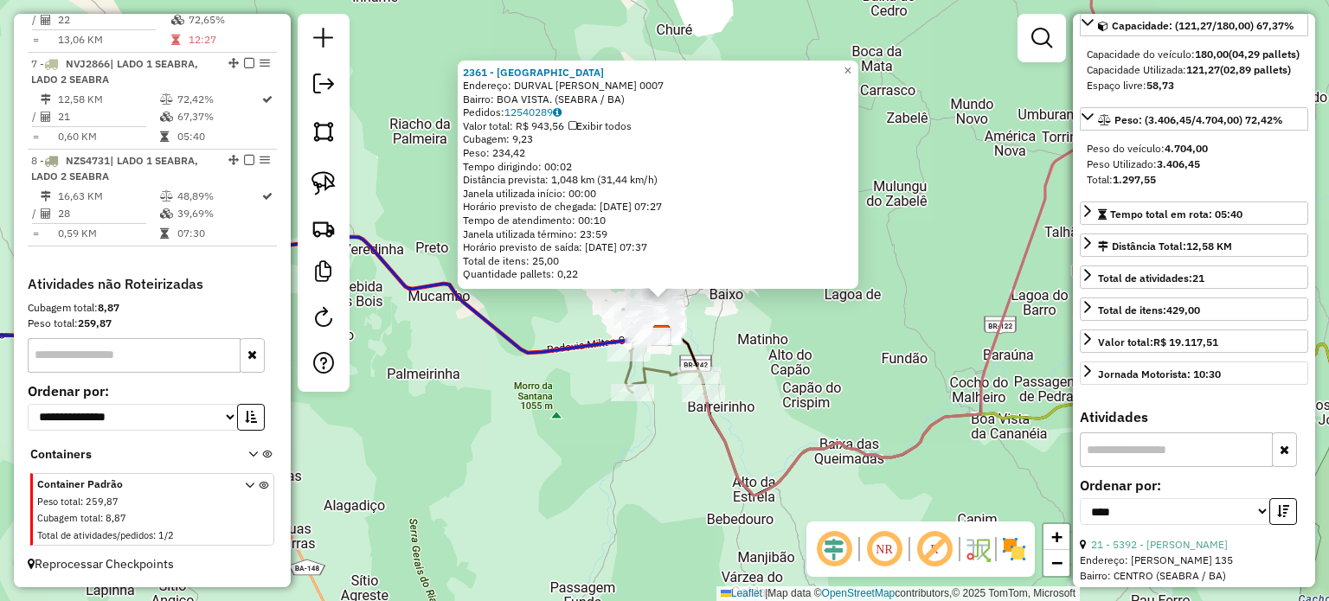
scroll to position [260, 0]
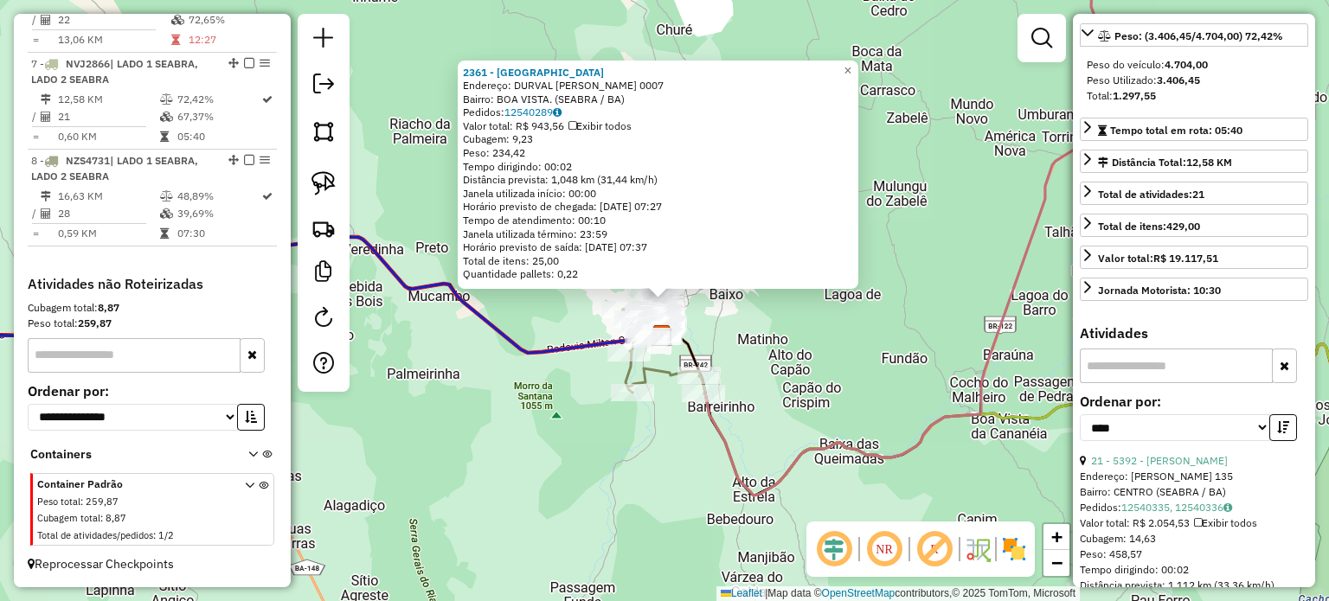
click at [1198, 383] on input "text" at bounding box center [1176, 366] width 193 height 35
type input "***"
click at [1192, 467] on link "16 - 156 - [PERSON_NAME]" at bounding box center [1156, 460] width 131 height 13
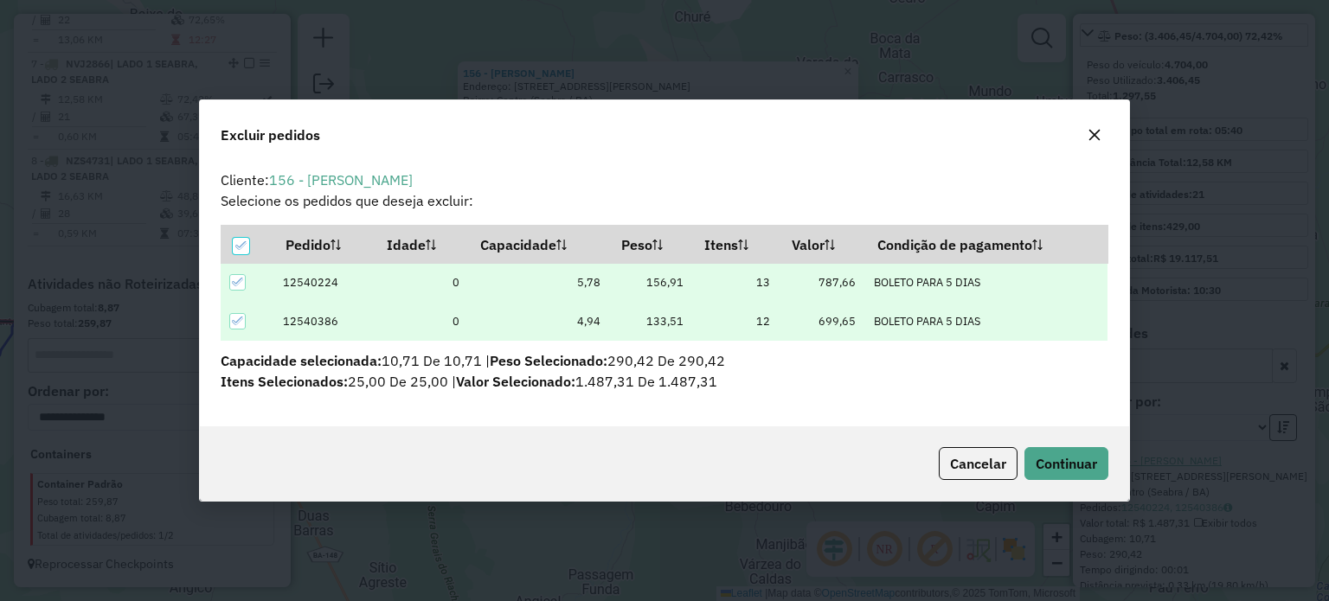
scroll to position [0, 0]
click at [238, 321] on icon at bounding box center [238, 321] width 12 height 12
click at [1062, 461] on span "Continuar" at bounding box center [1066, 463] width 61 height 17
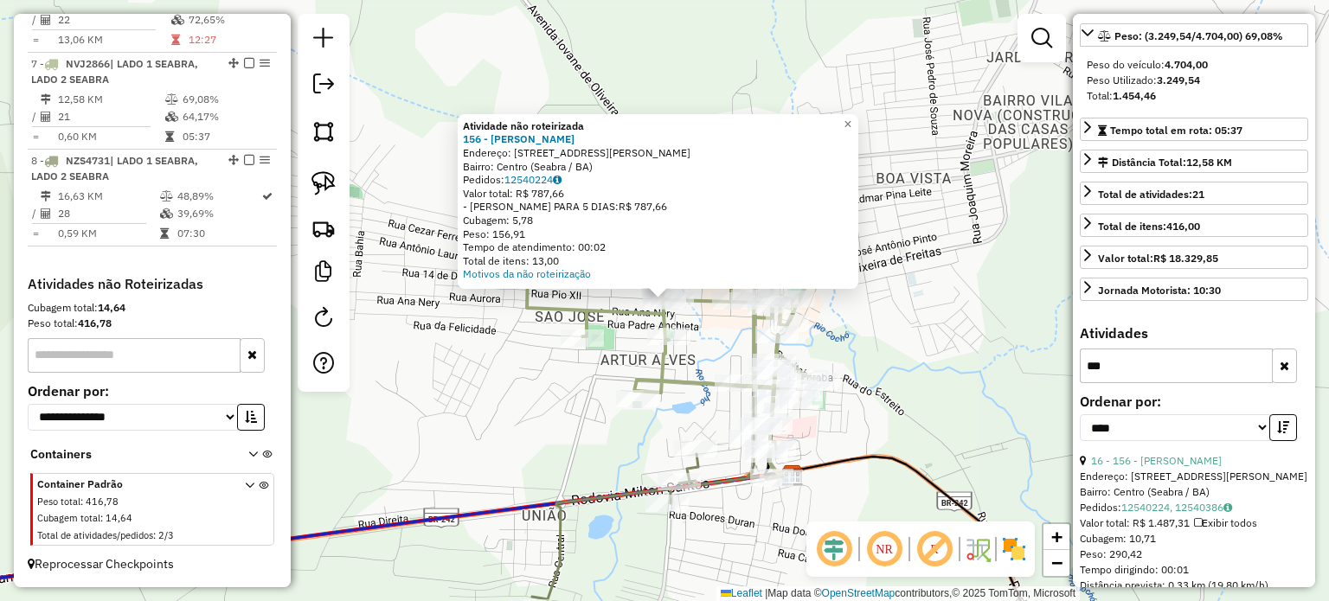
click at [946, 304] on div "Atividade não roteirizada 156 - [PERSON_NAME]: [STREET_ADDRESS][PERSON_NAME] Pe…" at bounding box center [664, 300] width 1329 height 601
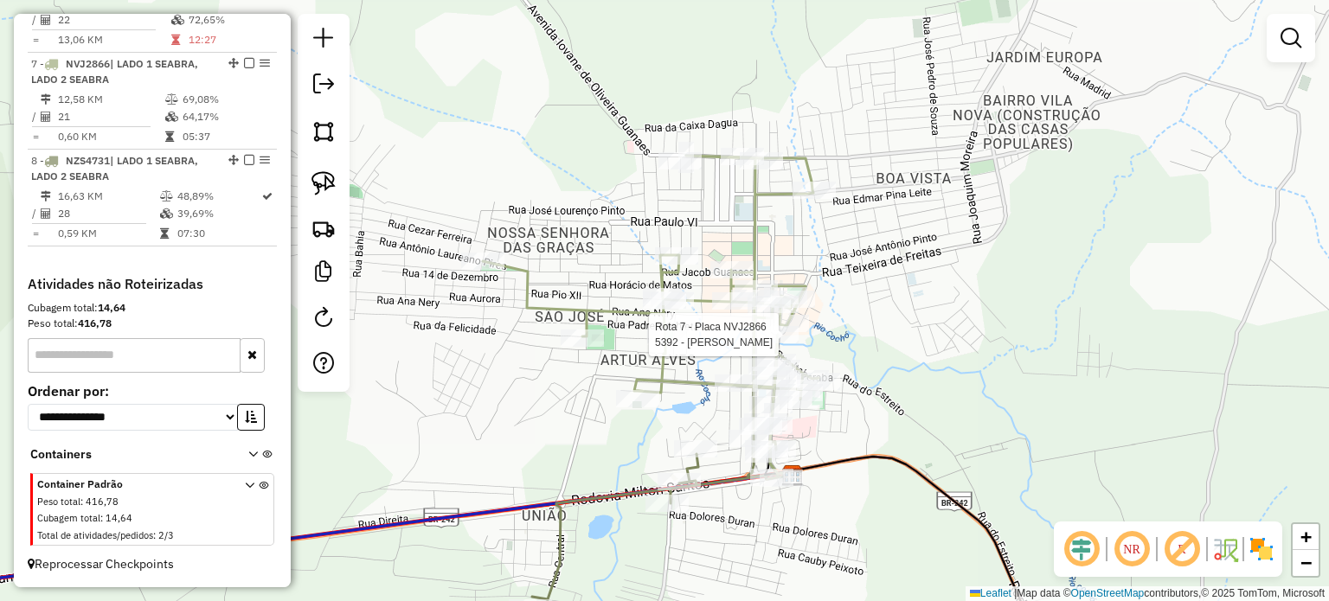
select select "*********"
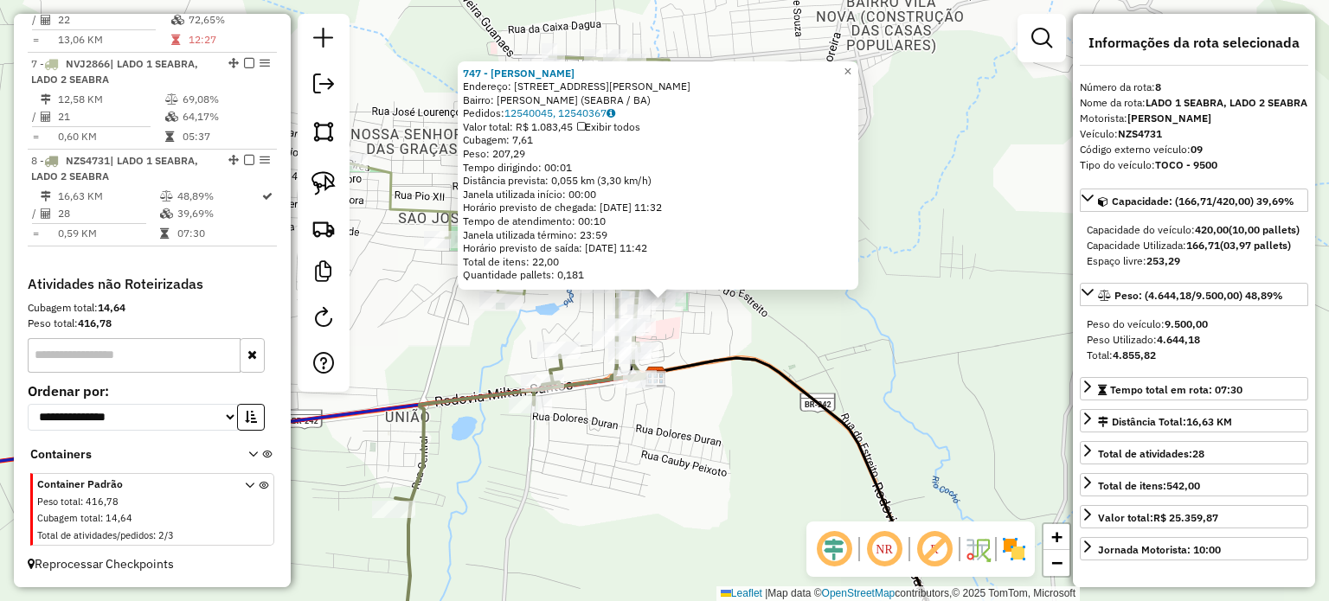
click at [879, 329] on div "747 - [PERSON_NAME]: [STREET_ADDRESS][PERSON_NAME] Bairro: [PERSON_NAME] (SEABR…" at bounding box center [664, 300] width 1329 height 601
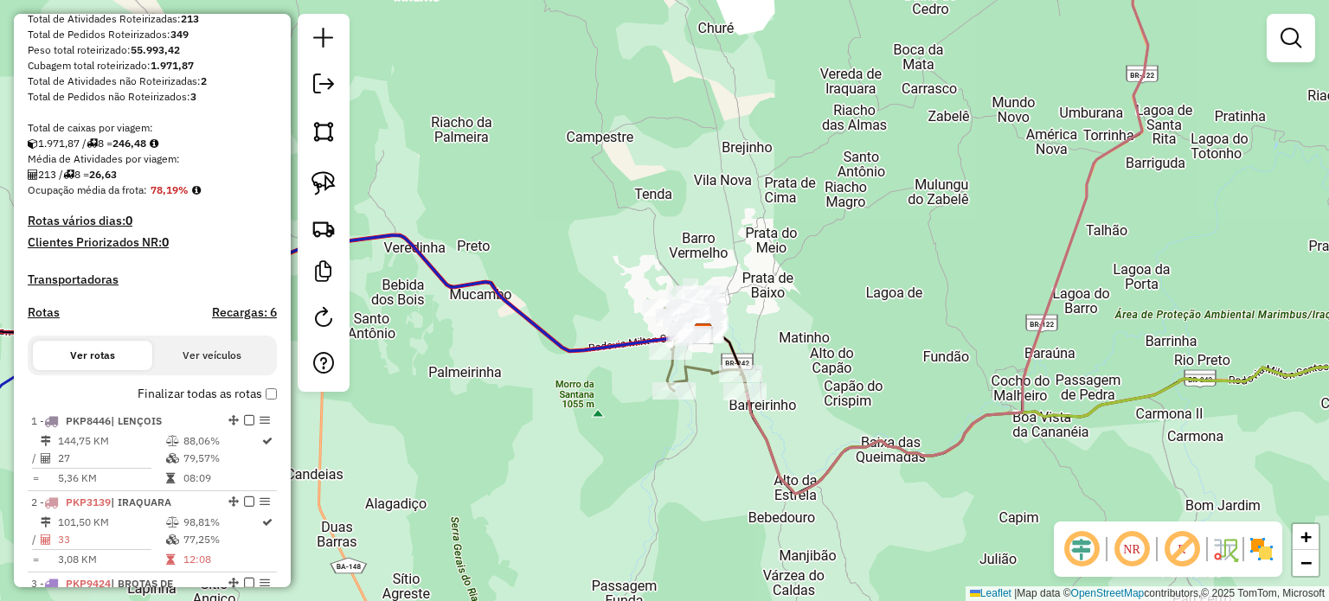
scroll to position [267, 0]
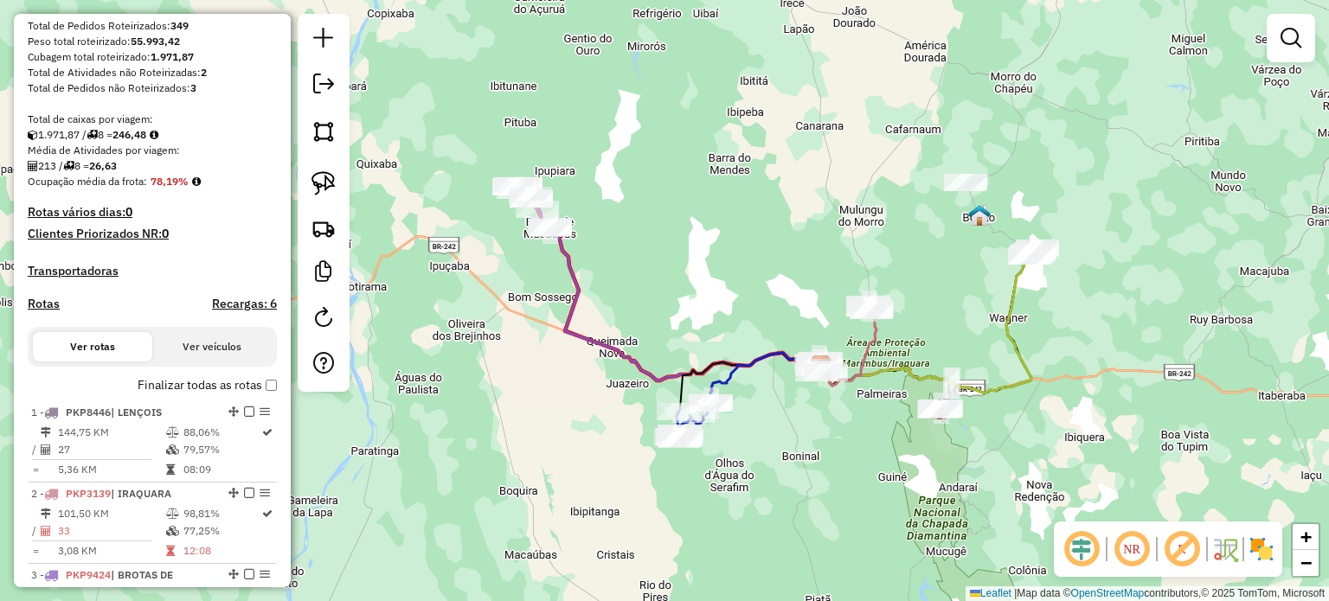
drag, startPoint x: 794, startPoint y: 130, endPoint x: 607, endPoint y: 222, distance: 209.4
click at [769, 278] on div "Janela de atendimento Grade de atendimento Capacidade Transportadoras Veículos …" at bounding box center [664, 300] width 1329 height 601
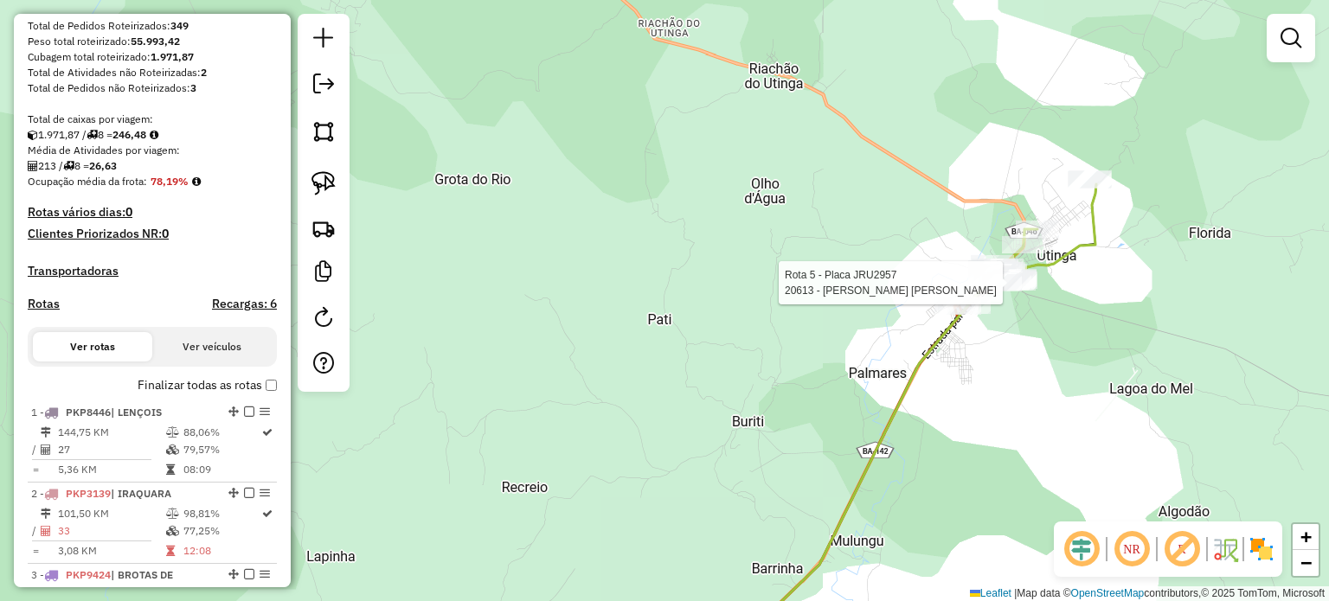
select select "*********"
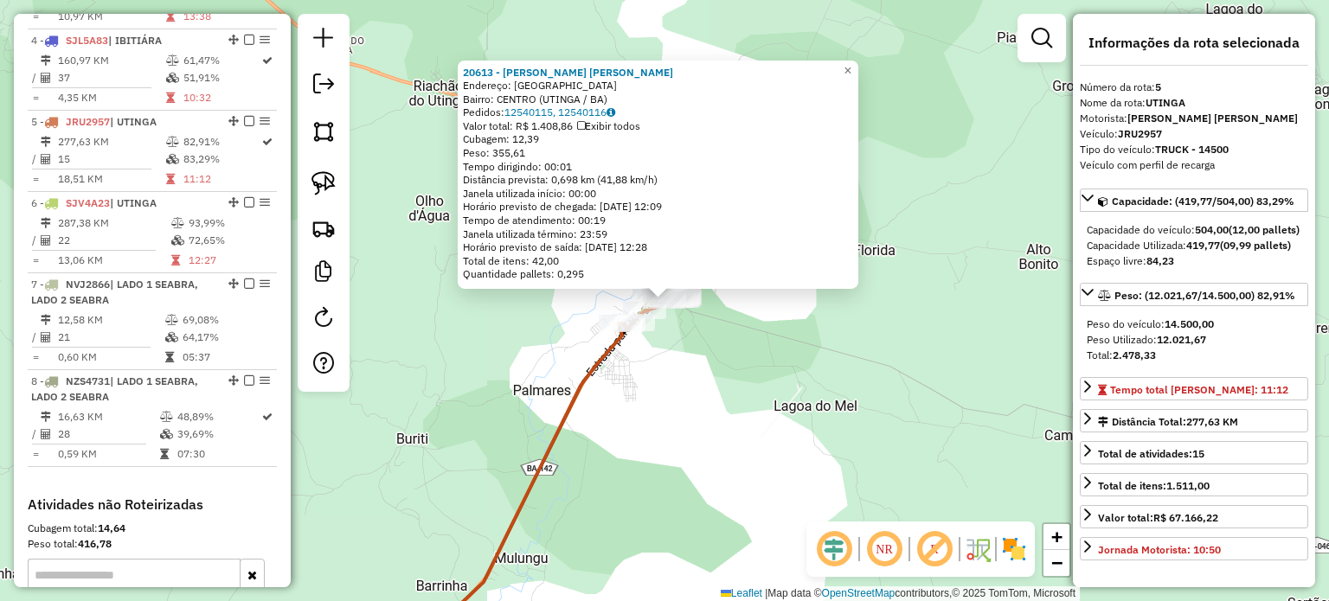
scroll to position [1010, 0]
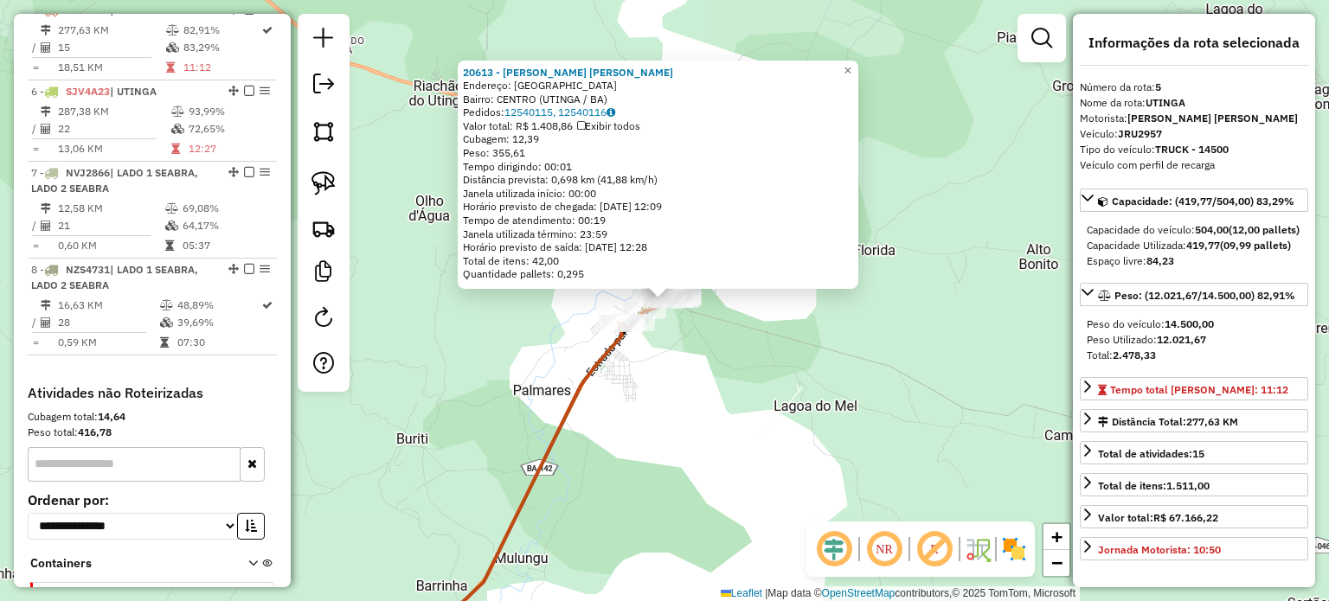
click at [790, 342] on div "20613 - [PERSON_NAME]: [GEOGRAPHIC_DATA]: [GEOGRAPHIC_DATA] ([GEOGRAPHIC_DATA] …" at bounding box center [664, 300] width 1329 height 601
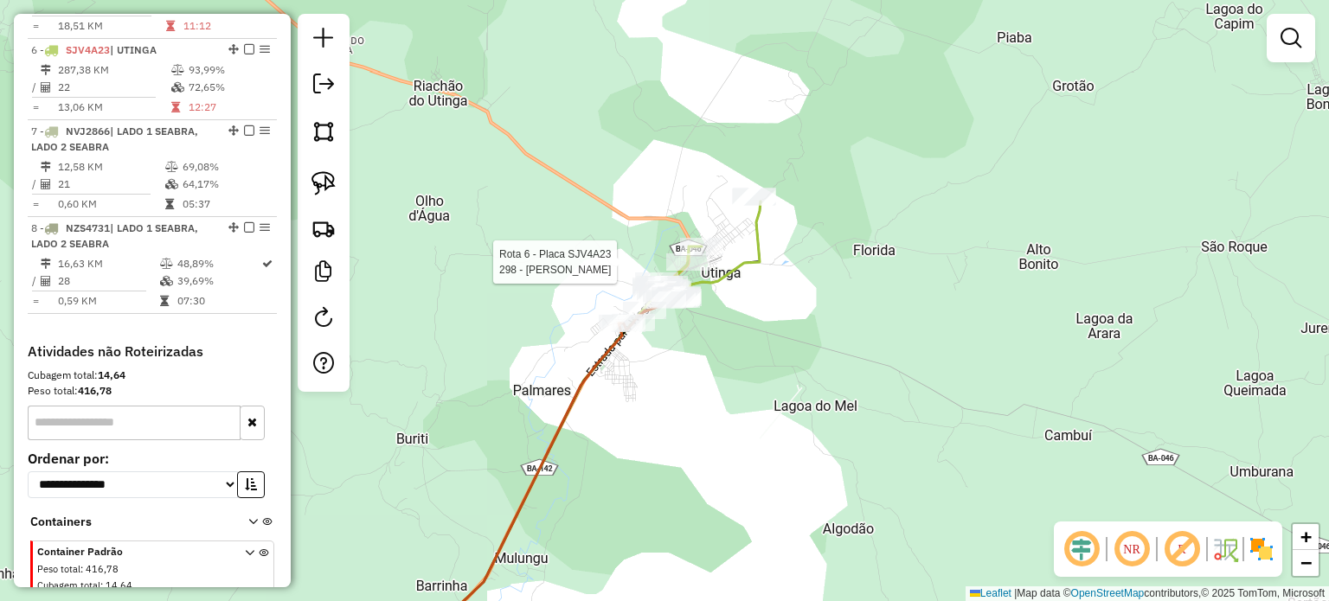
select select "*********"
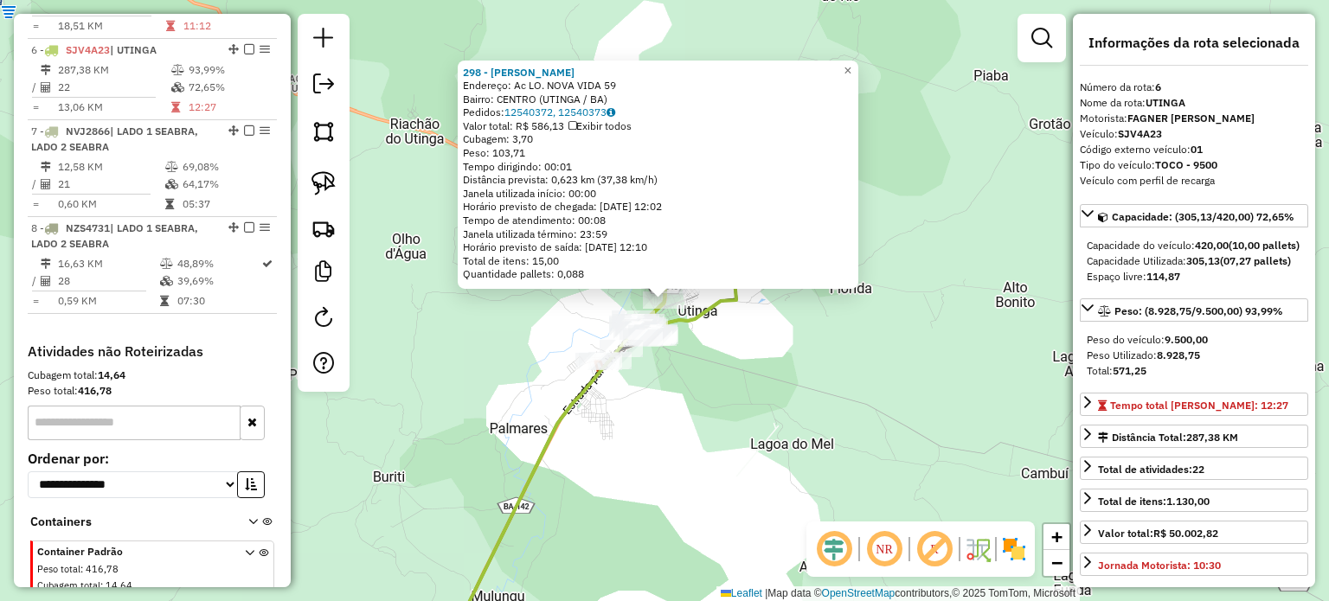
scroll to position [1090, 0]
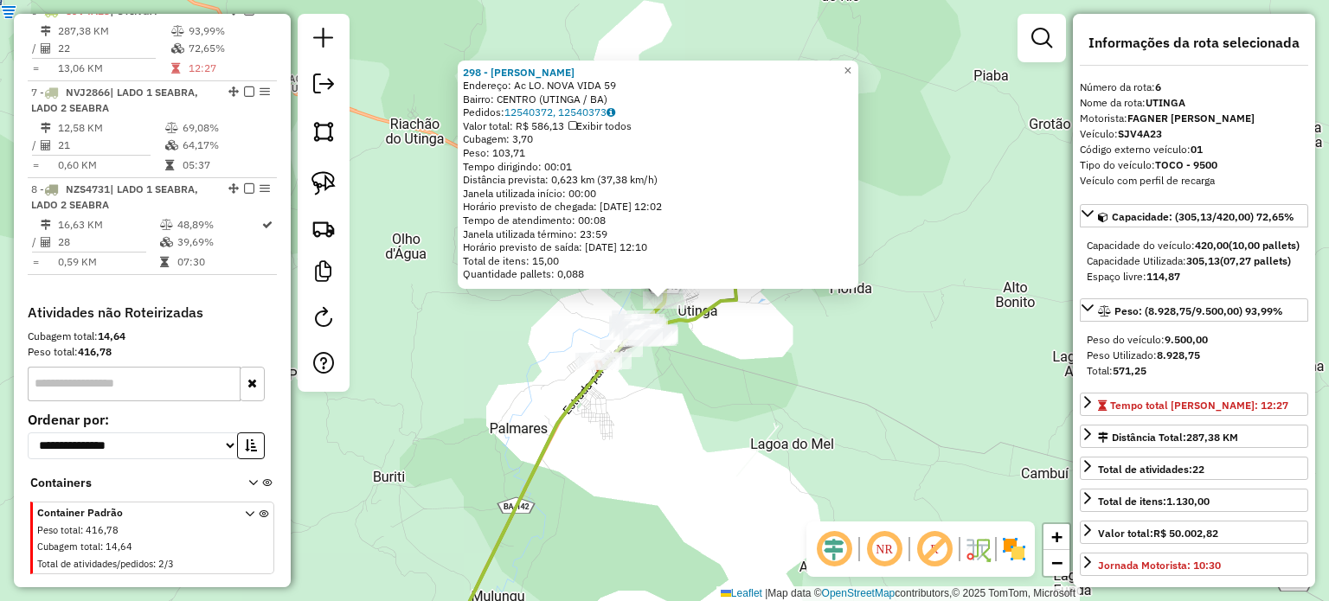
click at [680, 390] on div "298 - [PERSON_NAME]: Ac LO. NOVA VIDA 59 Bairro: CENTRO (UTINGA / BA) [GEOGRAPH…" at bounding box center [664, 300] width 1329 height 601
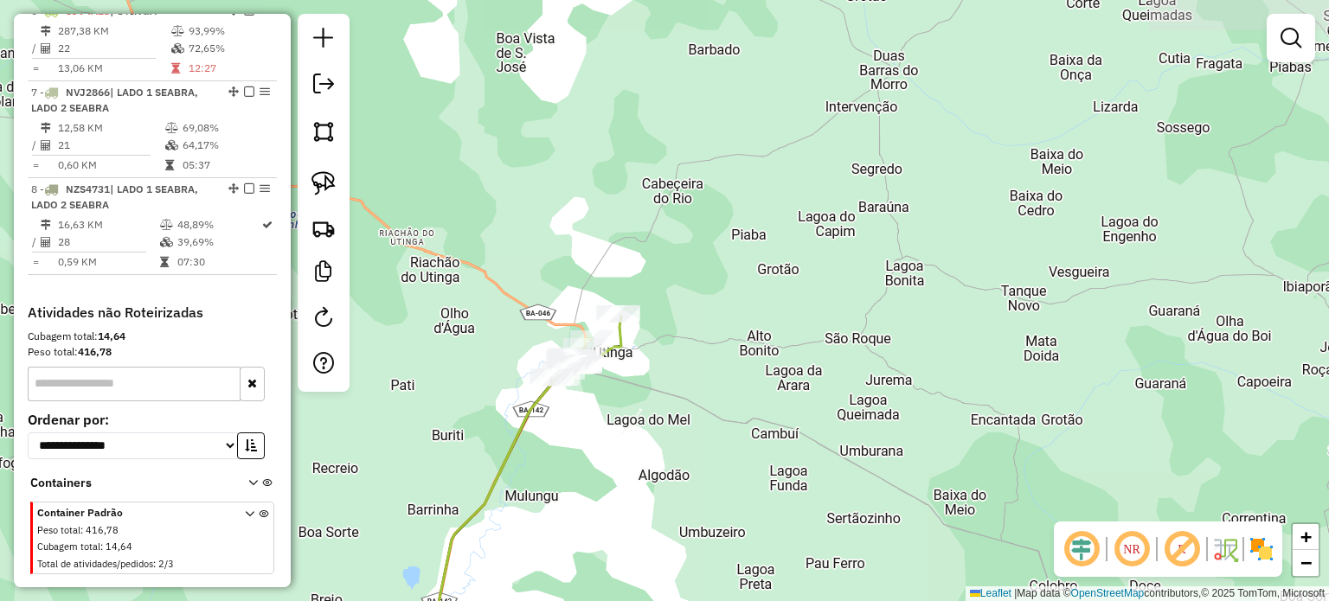
drag, startPoint x: 606, startPoint y: 401, endPoint x: 786, endPoint y: 350, distance: 186.9
click at [786, 350] on div "Janela de atendimento Grade de atendimento Capacidade Transportadoras Veículos …" at bounding box center [664, 300] width 1329 height 601
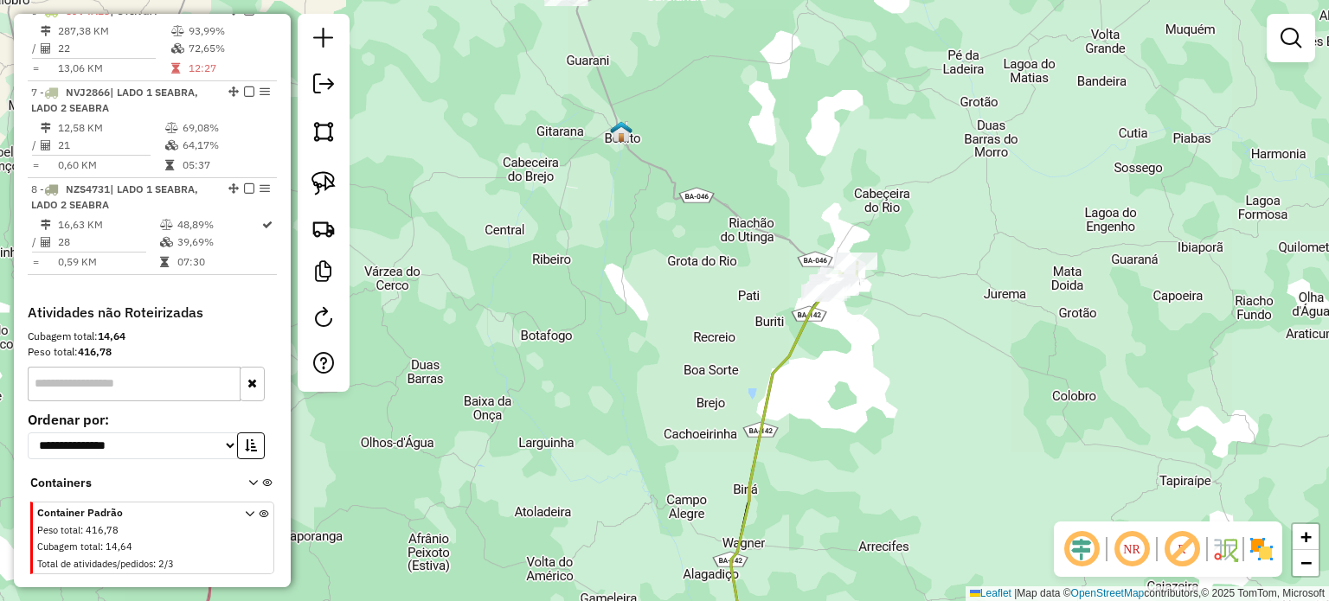
drag, startPoint x: 711, startPoint y: 397, endPoint x: 765, endPoint y: 359, distance: 65.8
click at [762, 360] on div "Janela de atendimento Grade de atendimento Capacidade Transportadoras Veículos …" at bounding box center [664, 300] width 1329 height 601
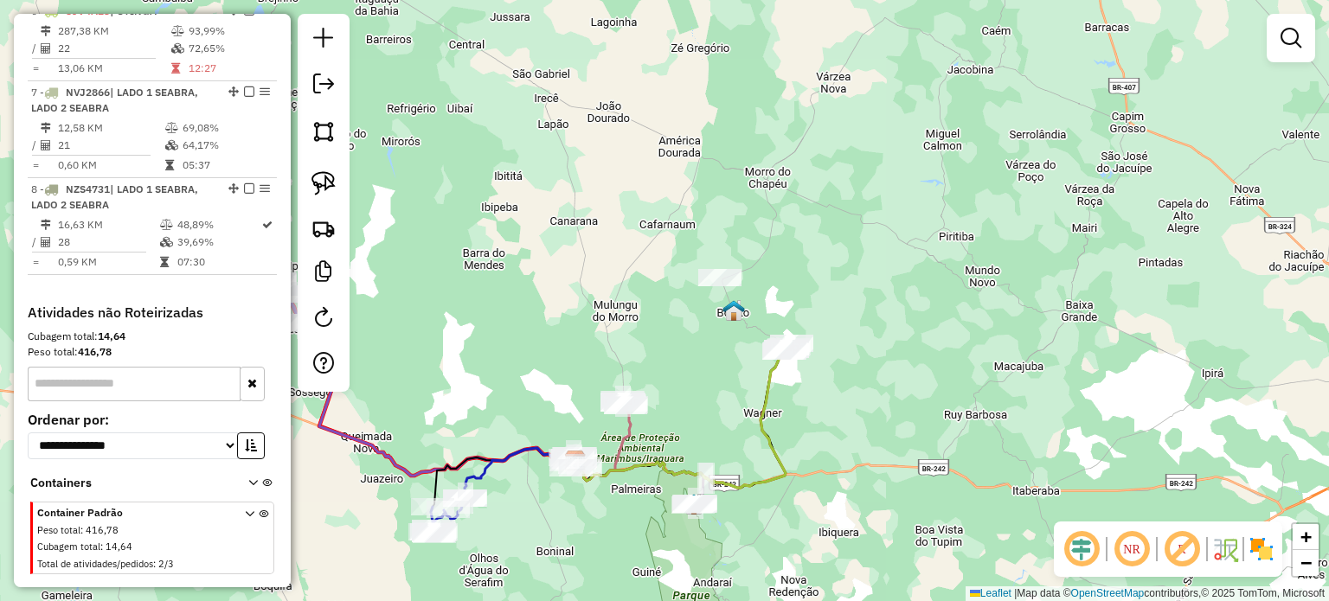
drag, startPoint x: 727, startPoint y: 402, endPoint x: 787, endPoint y: 368, distance: 69.0
click at [786, 370] on div "Janela de atendimento Grade de atendimento Capacidade Transportadoras Veículos …" at bounding box center [664, 300] width 1329 height 601
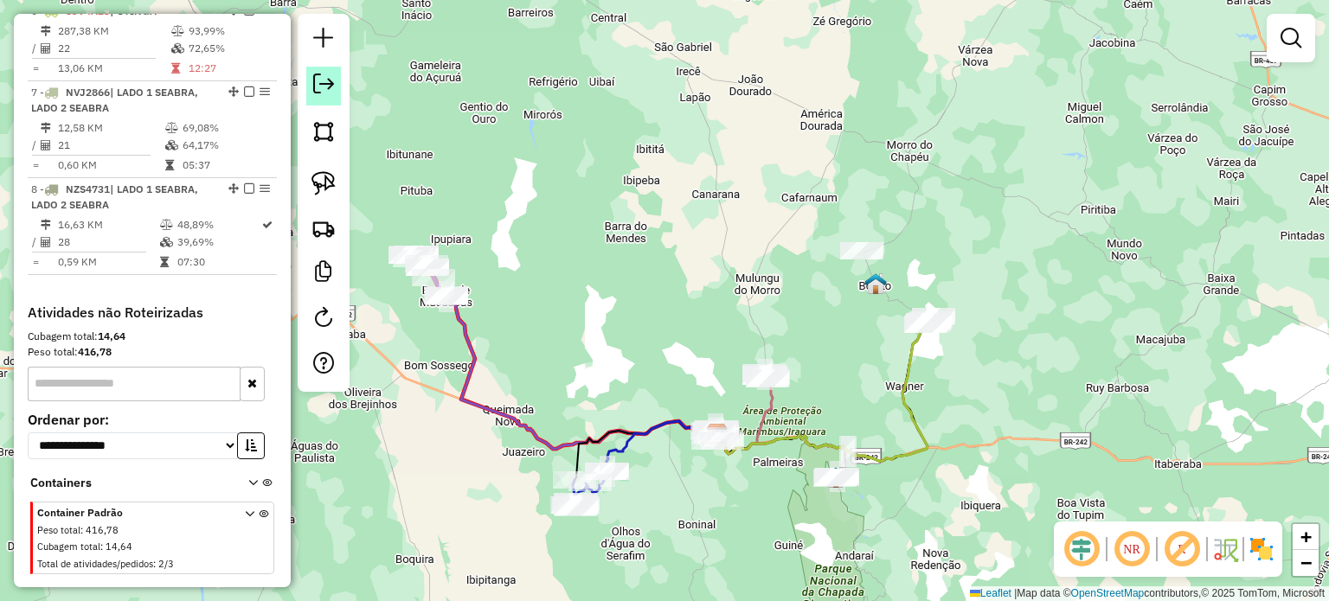
click at [327, 79] on em at bounding box center [323, 84] width 21 height 21
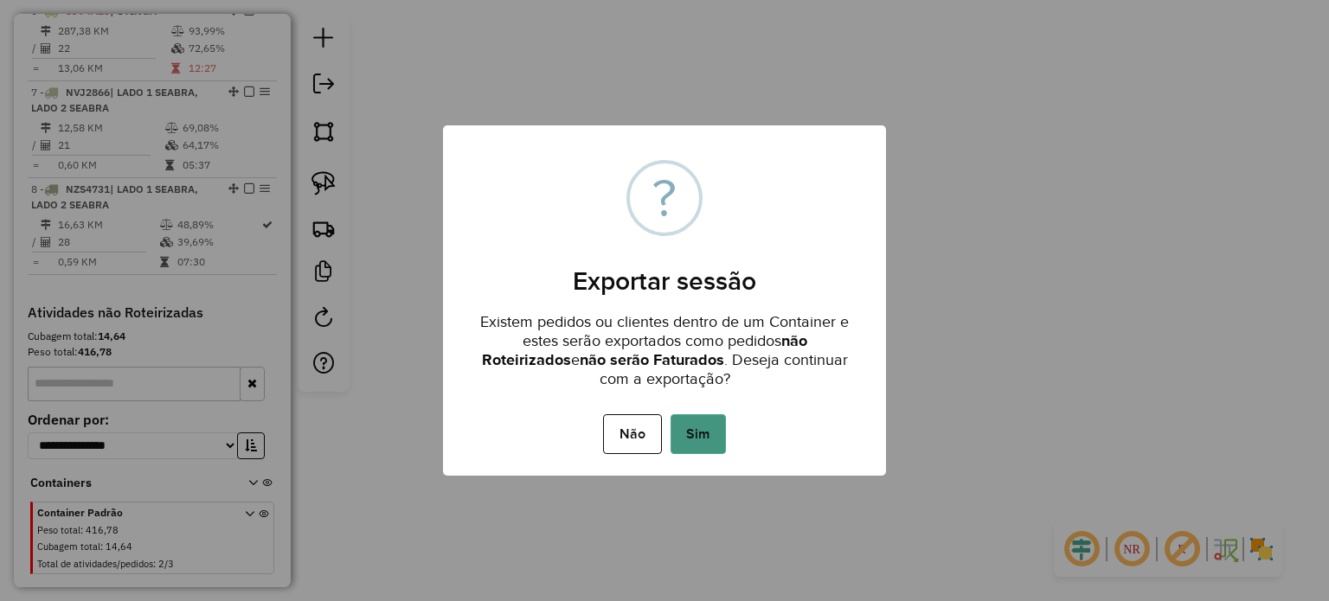
click at [697, 441] on button "Sim" at bounding box center [698, 435] width 55 height 40
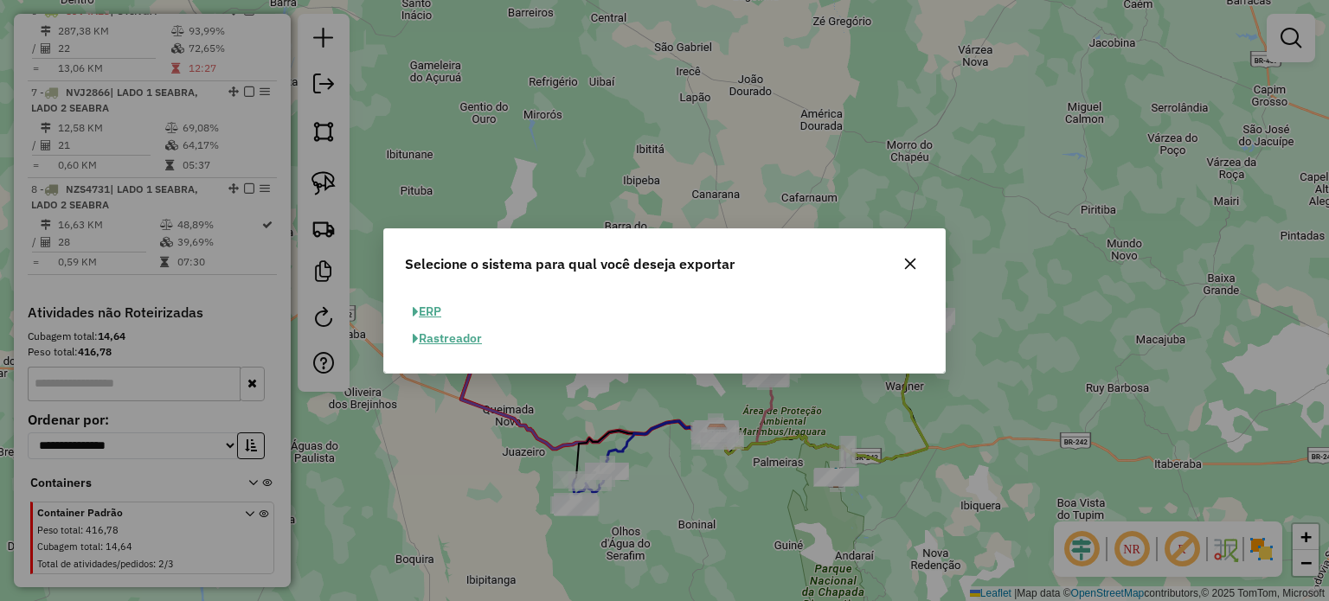
click at [426, 307] on button "ERP" at bounding box center [427, 312] width 44 height 27
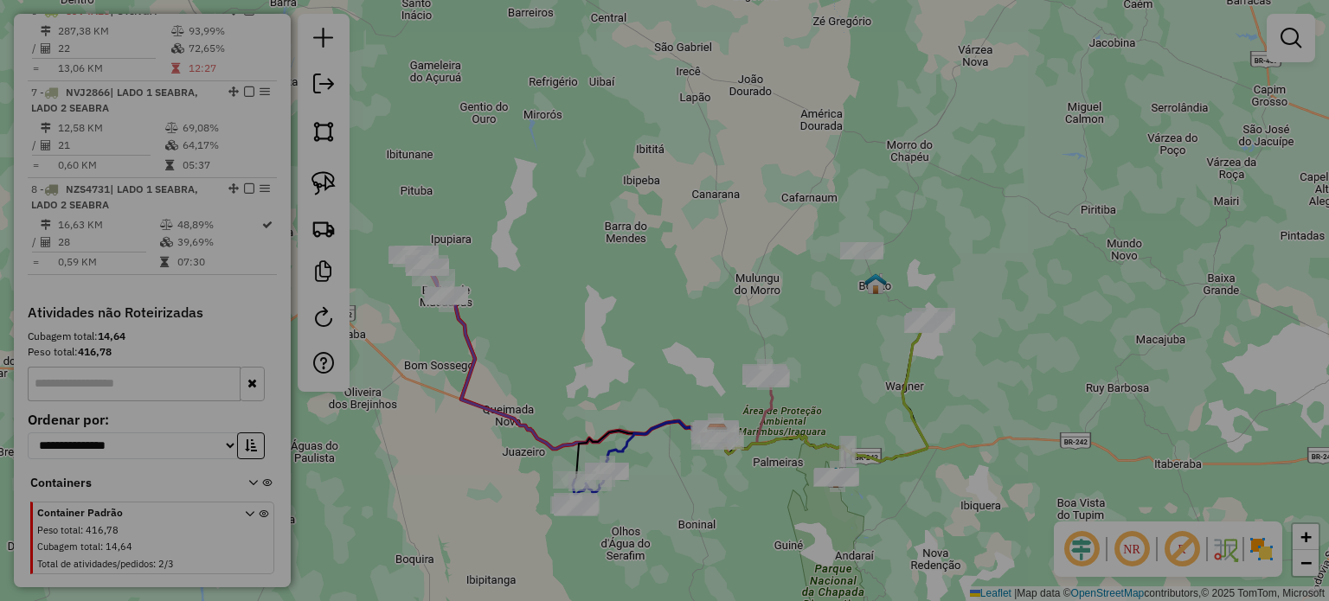
select select "**"
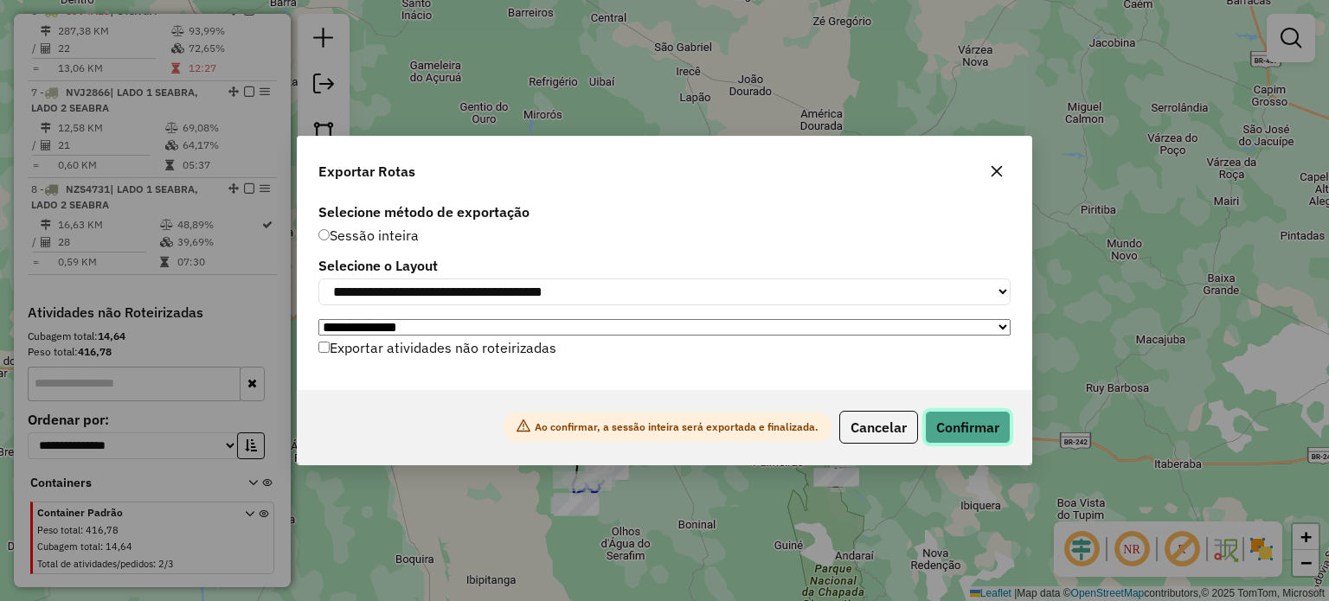
click at [970, 435] on button "Confirmar" at bounding box center [968, 427] width 86 height 33
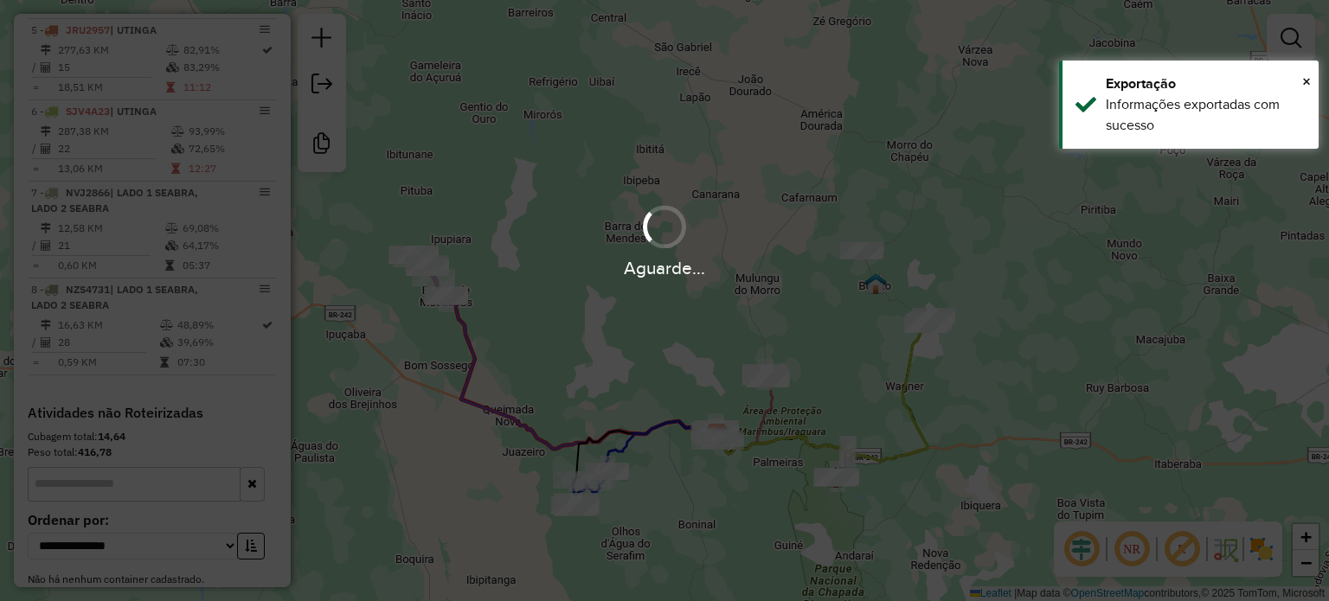
scroll to position [1103, 0]
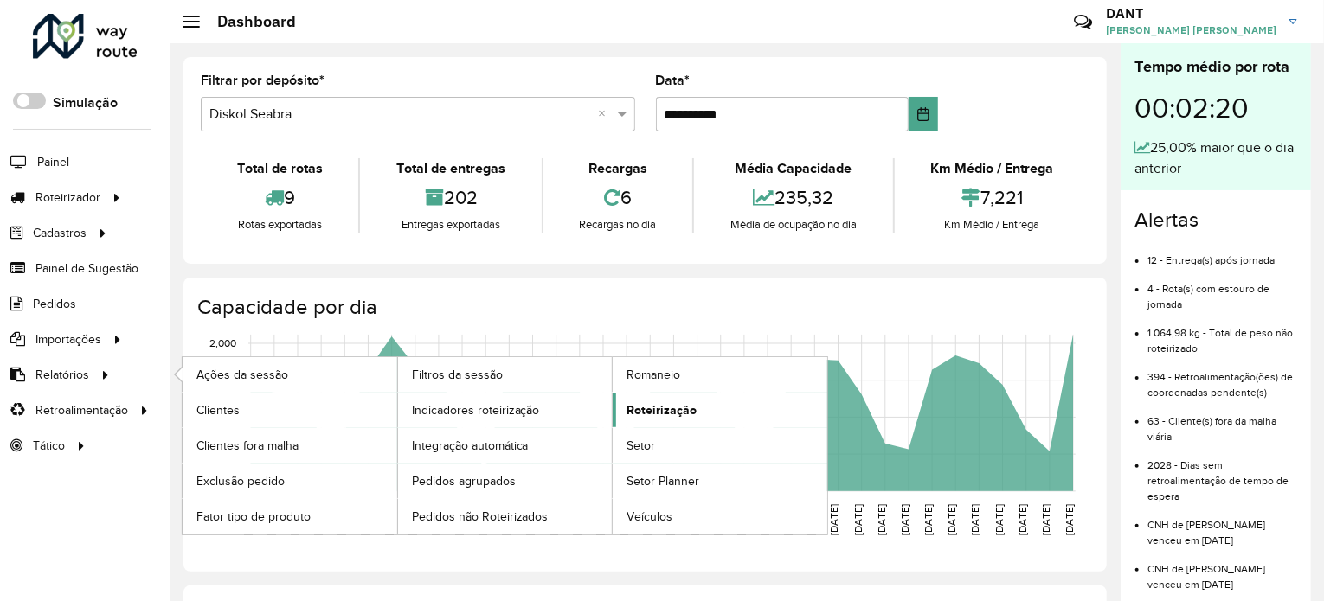
click at [687, 406] on span "Roteirização" at bounding box center [662, 411] width 70 height 18
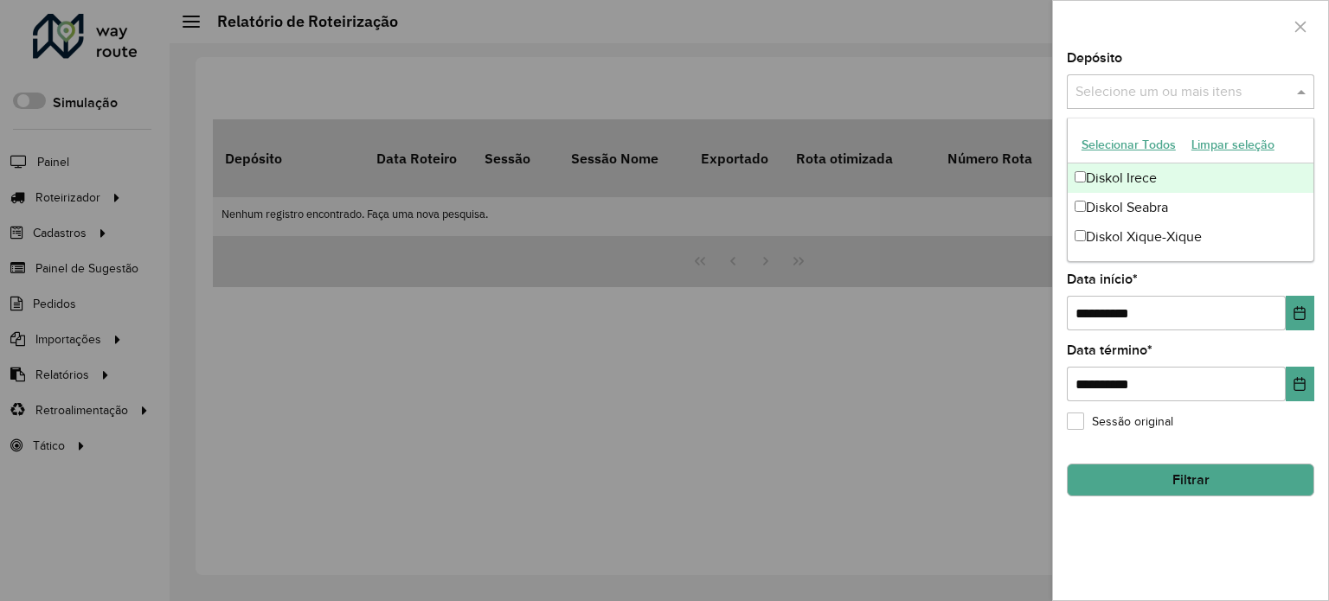
click at [1303, 89] on span at bounding box center [1304, 91] width 22 height 21
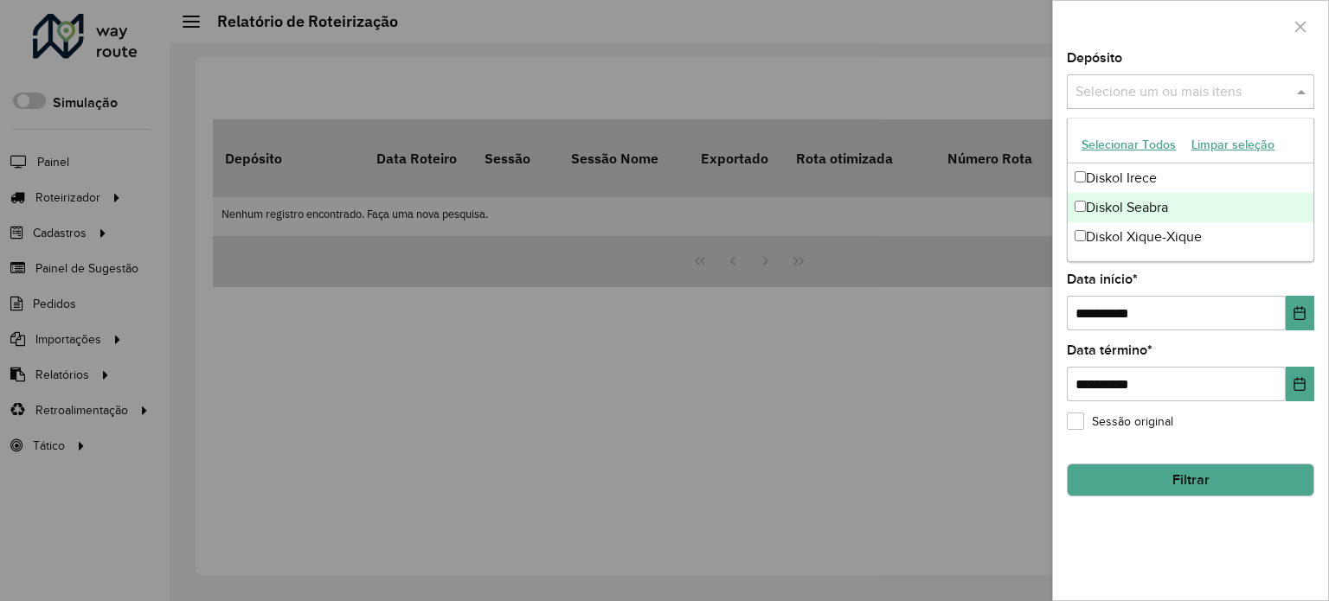
click at [1151, 208] on div "Diskol Seabra" at bounding box center [1191, 207] width 246 height 29
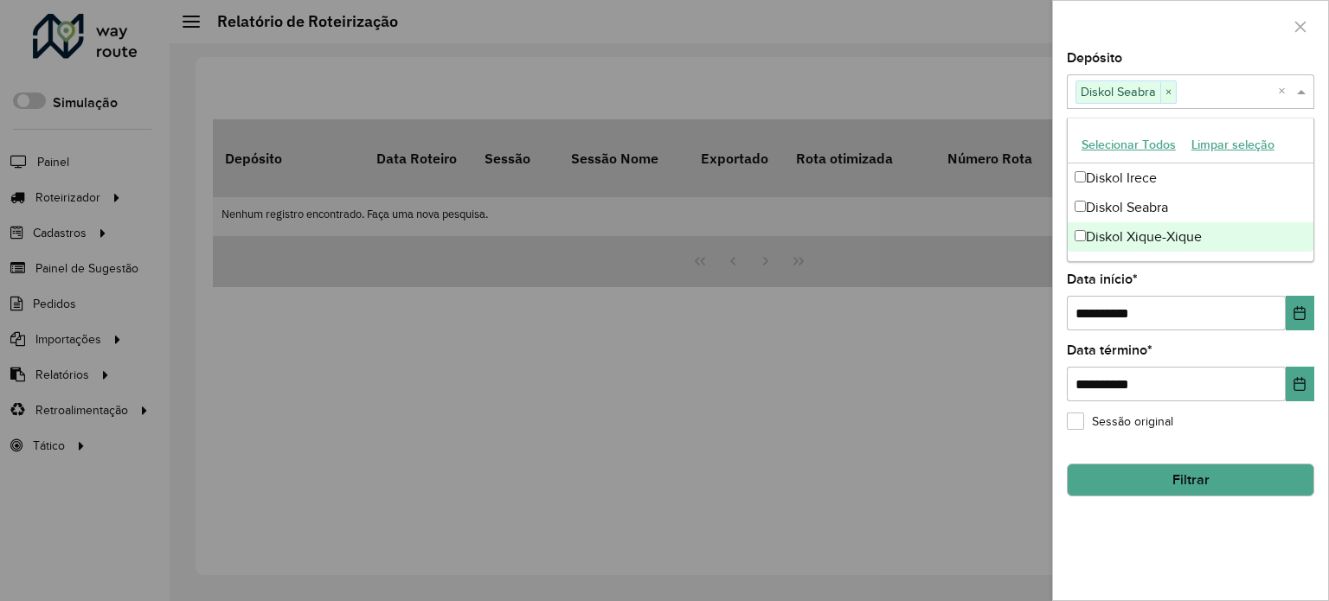
click at [1135, 507] on div "**********" at bounding box center [1190, 326] width 275 height 549
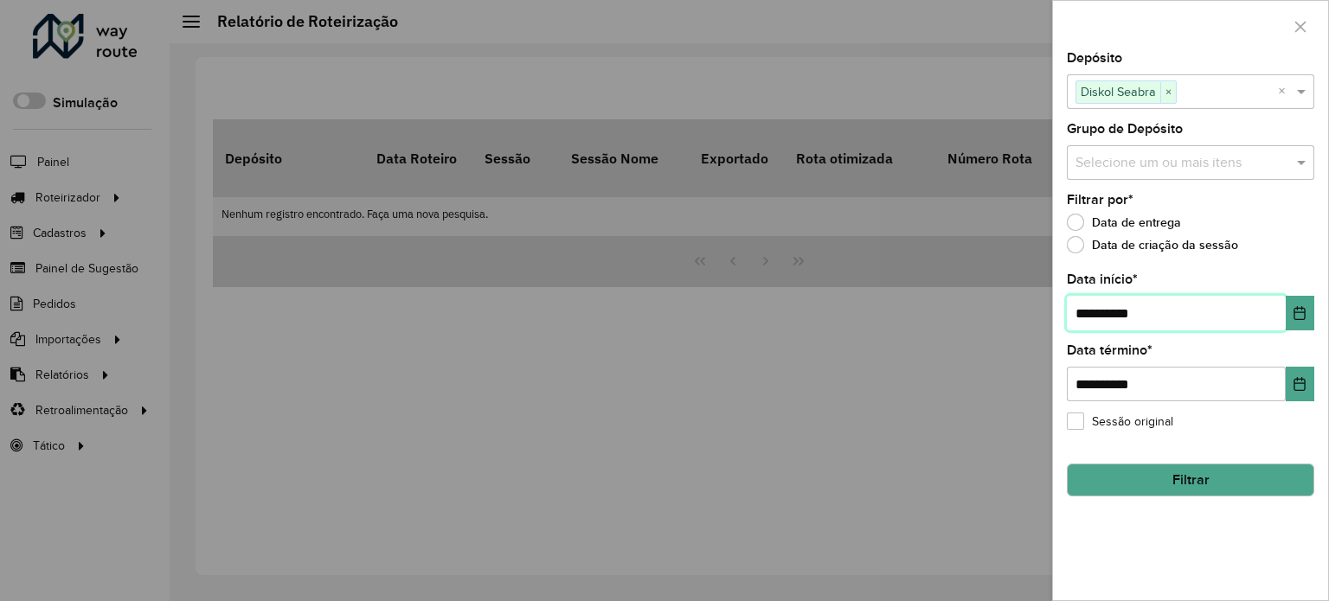
click at [1090, 315] on input "**********" at bounding box center [1176, 313] width 219 height 35
type input "**********"
click at [1201, 480] on button "Filtrar" at bounding box center [1191, 480] width 248 height 33
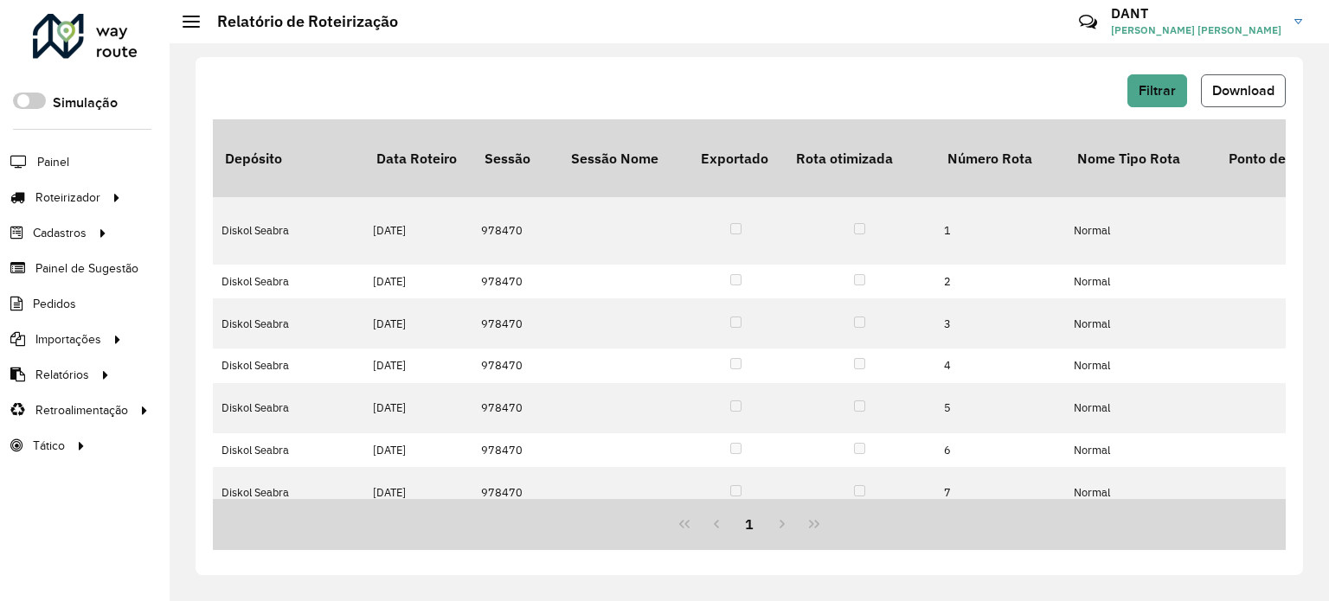
click at [1213, 96] on span "Download" at bounding box center [1243, 90] width 62 height 15
